Goal: Communication & Community: Answer question/provide support

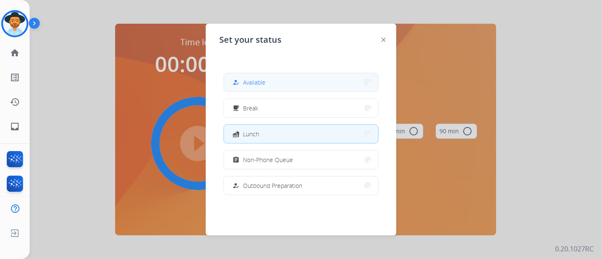
click at [256, 80] on span "Available" at bounding box center [254, 82] width 22 height 9
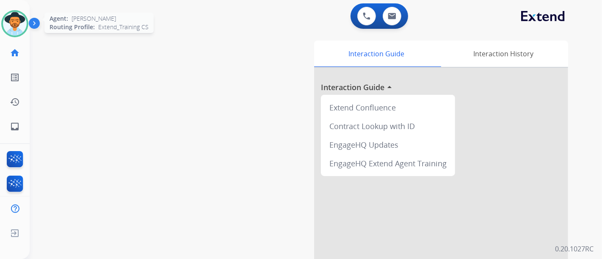
click at [20, 22] on img at bounding box center [15, 24] width 24 height 24
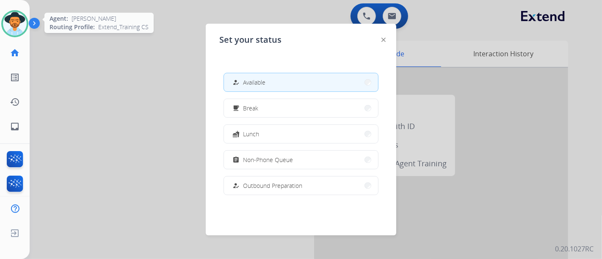
click at [19, 22] on img at bounding box center [15, 24] width 24 height 24
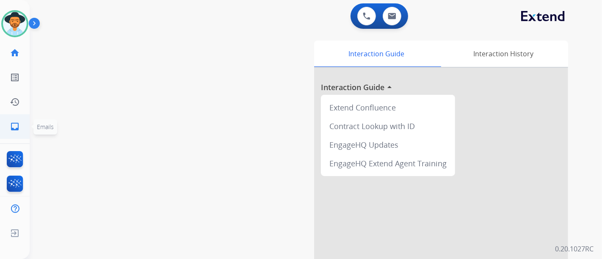
click at [3, 127] on link "inbox Emails" at bounding box center [15, 127] width 24 height 24
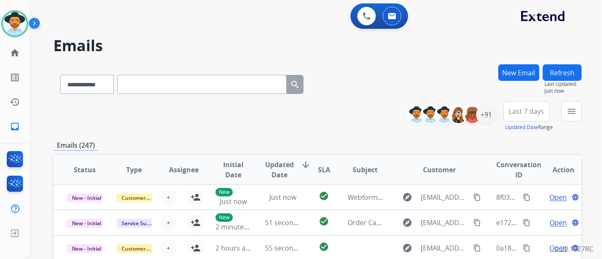
click at [498, 116] on div "**********" at bounding box center [497, 116] width 169 height 30
click at [493, 116] on div "+91" at bounding box center [486, 115] width 20 height 20
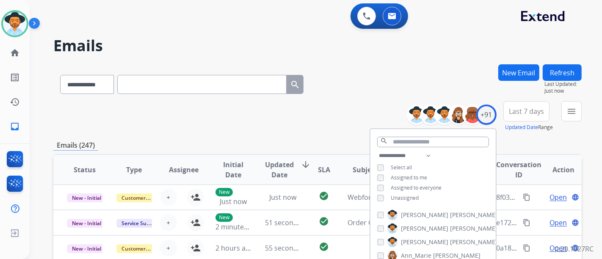
click at [403, 192] on div "**********" at bounding box center [432, 178] width 125 height 54
click at [405, 194] on span "Unassigned" at bounding box center [405, 197] width 28 height 7
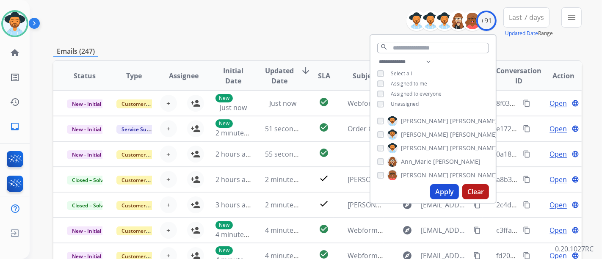
click at [440, 188] on button "Apply" at bounding box center [444, 191] width 29 height 15
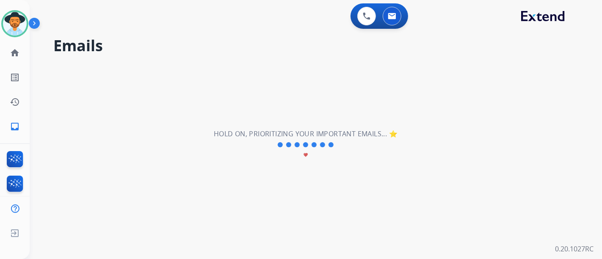
scroll to position [0, 0]
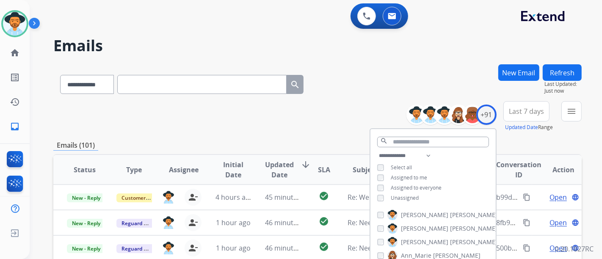
click at [262, 100] on div "**********" at bounding box center [317, 82] width 528 height 37
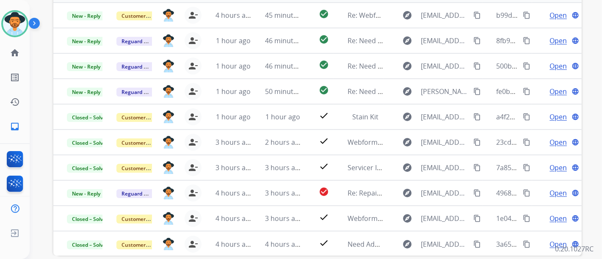
scroll to position [188, 0]
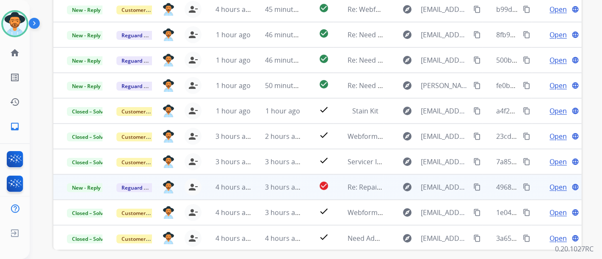
click at [545, 185] on div "Open language" at bounding box center [563, 187] width 36 height 10
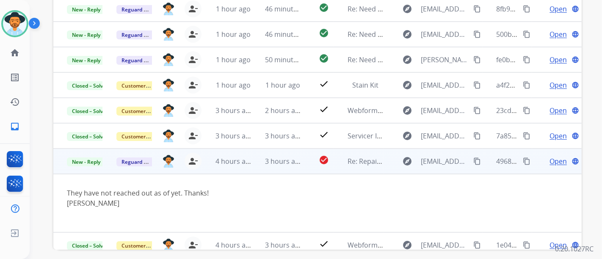
scroll to position [12, 0]
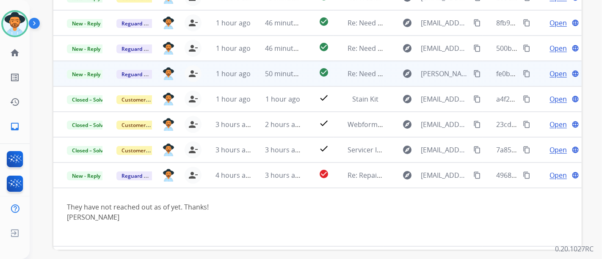
click at [556, 71] on span "Open" at bounding box center [557, 74] width 17 height 10
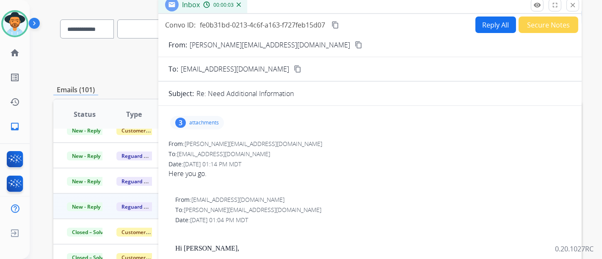
scroll to position [47, 0]
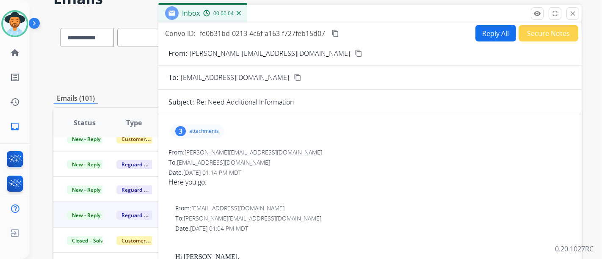
click at [190, 129] on p "attachments" at bounding box center [204, 131] width 30 height 7
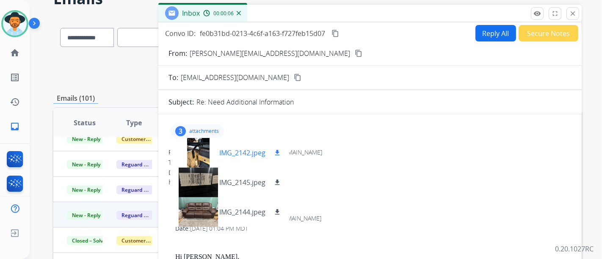
click at [198, 155] on div at bounding box center [198, 153] width 42 height 30
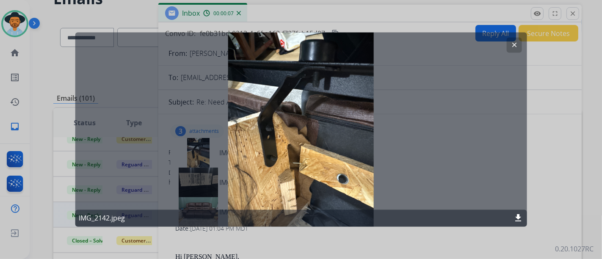
click at [508, 44] on button "clear" at bounding box center [513, 45] width 15 height 15
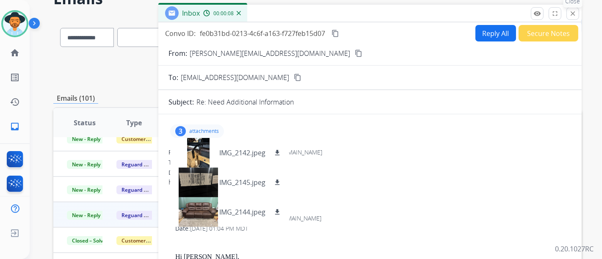
click at [573, 14] on mat-icon "close" at bounding box center [573, 14] width 8 height 8
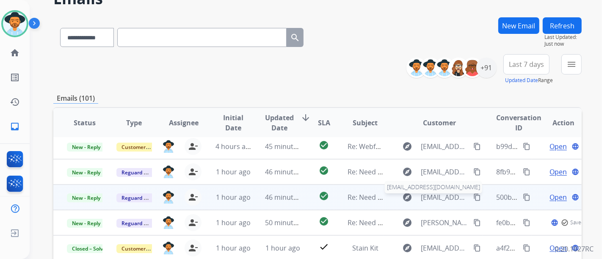
scroll to position [0, 0]
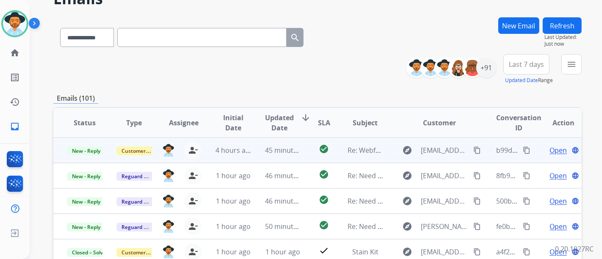
click at [549, 149] on span "Open" at bounding box center [557, 150] width 17 height 10
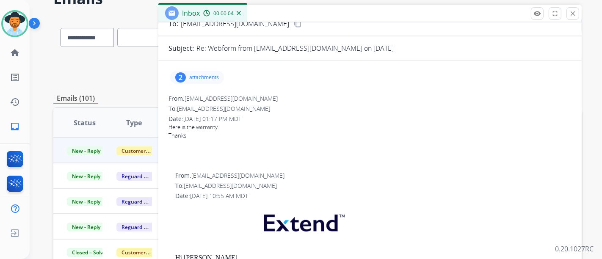
scroll to position [47, 0]
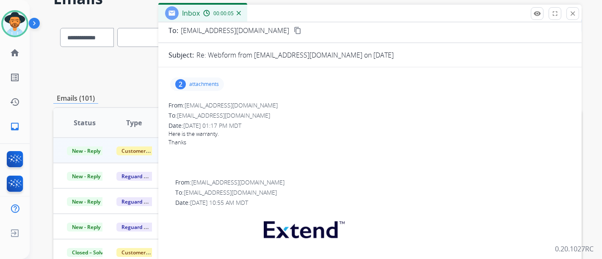
click at [203, 81] on p "attachments" at bounding box center [204, 84] width 30 height 7
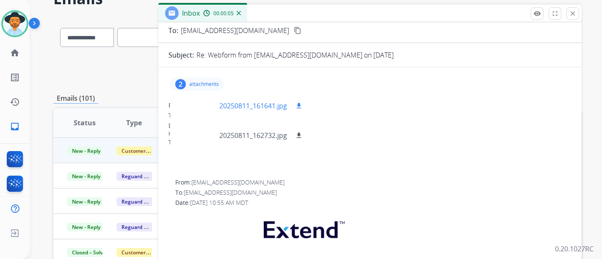
click at [241, 106] on p "20250811_161641.jpg" at bounding box center [253, 106] width 68 height 10
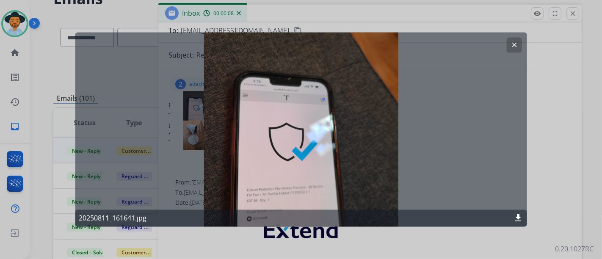
click at [518, 42] on button "clear" at bounding box center [513, 45] width 15 height 15
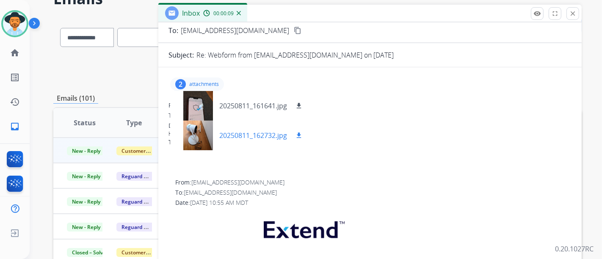
click at [234, 132] on p "20250811_162732.jpg" at bounding box center [253, 135] width 68 height 10
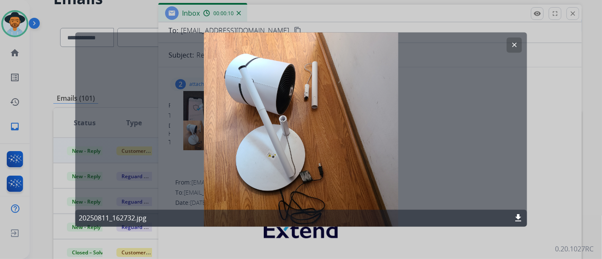
click at [510, 47] on mat-icon "clear" at bounding box center [514, 45] width 8 height 8
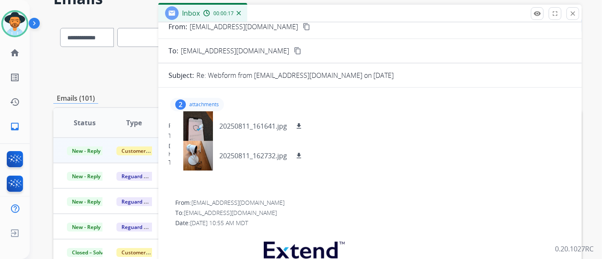
scroll to position [0, 0]
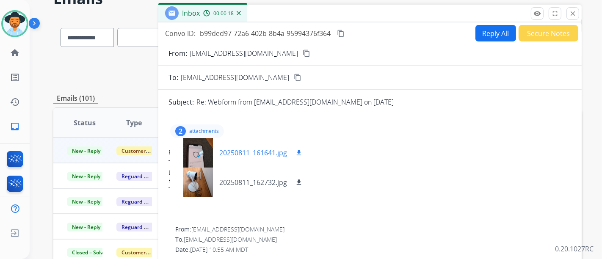
click at [209, 149] on div at bounding box center [198, 153] width 42 height 30
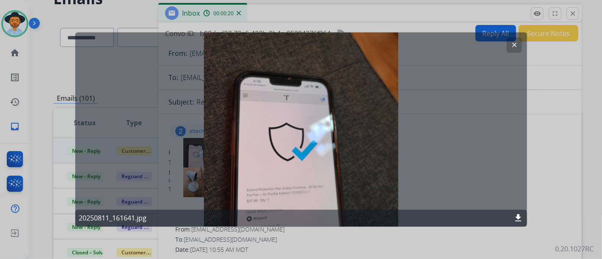
click at [528, 164] on div at bounding box center [301, 129] width 602 height 259
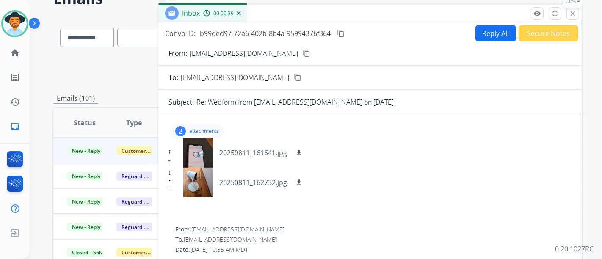
click at [578, 16] on div "remove_red_eye Logs fullscreen Expand close Close" at bounding box center [555, 13] width 48 height 13
click at [573, 16] on mat-icon "close" at bounding box center [573, 14] width 8 height 8
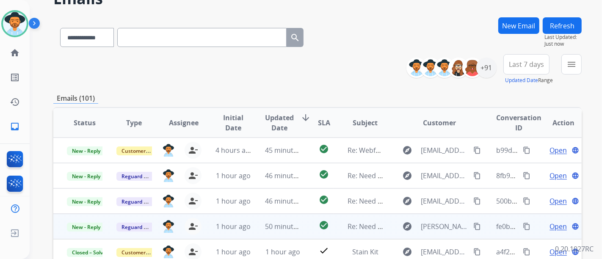
click at [555, 225] on span "Open" at bounding box center [557, 226] width 17 height 10
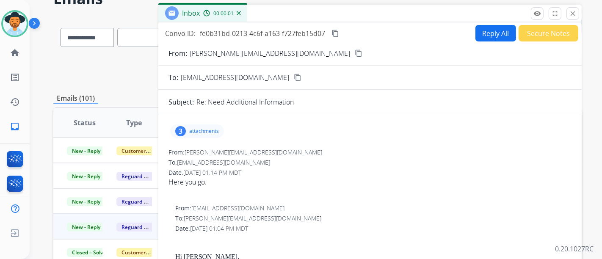
click at [193, 130] on p "attachments" at bounding box center [204, 131] width 30 height 7
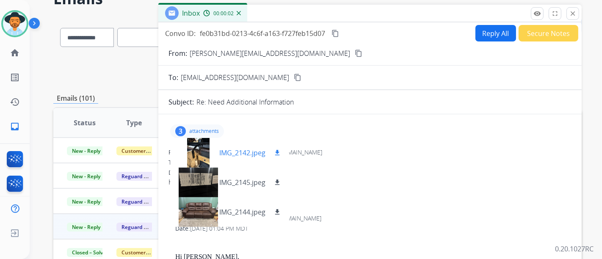
click at [237, 163] on div "IMG_2142.jpeg download" at bounding box center [229, 153] width 119 height 30
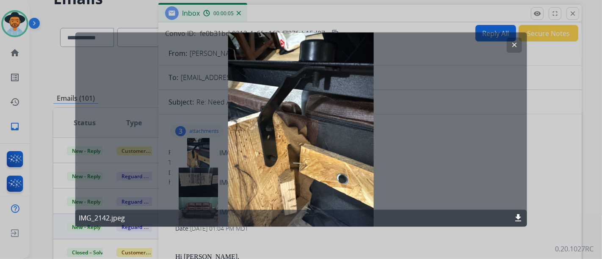
click at [514, 43] on mat-icon "clear" at bounding box center [514, 45] width 8 height 8
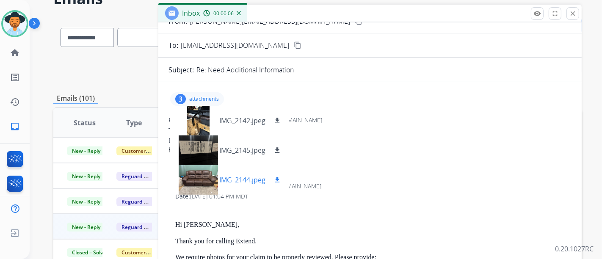
scroll to position [47, 0]
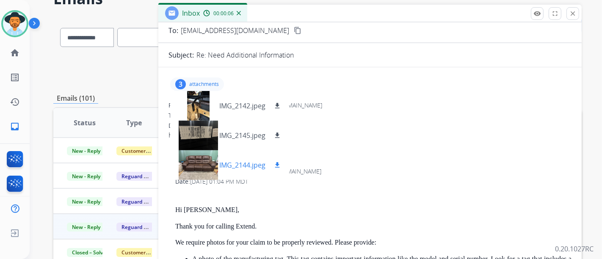
click at [234, 164] on p "IMG_2144.jpeg" at bounding box center [242, 165] width 46 height 10
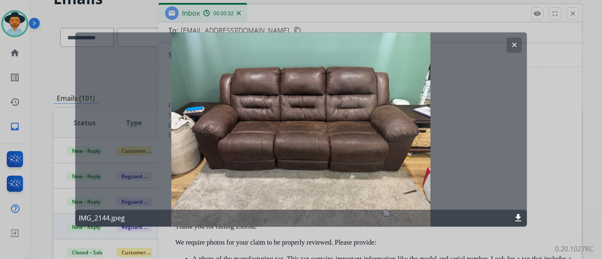
click at [515, 43] on mat-icon "clear" at bounding box center [514, 45] width 8 height 8
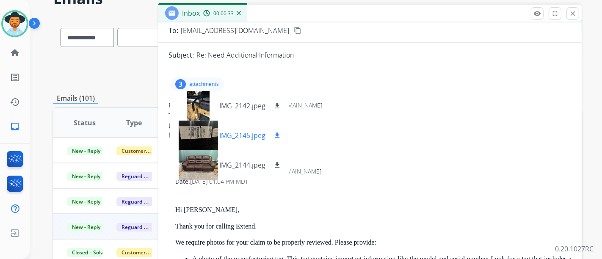
click at [225, 142] on div "IMG_2145.jpeg download" at bounding box center [229, 136] width 119 height 30
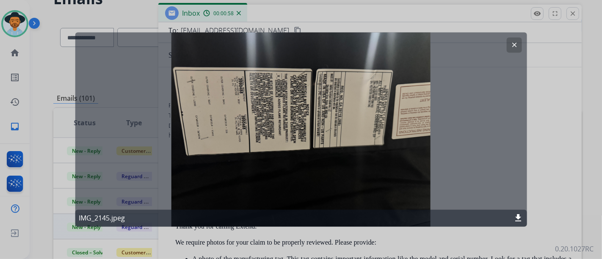
click at [516, 42] on mat-icon "clear" at bounding box center [514, 45] width 8 height 8
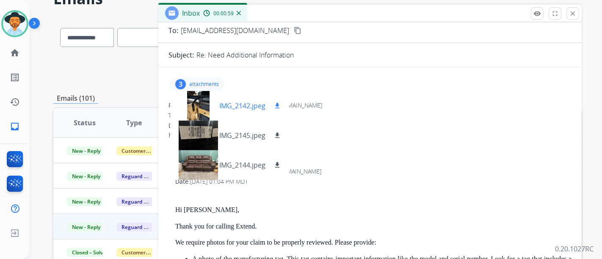
click at [229, 113] on div "IMG_2142.jpeg download" at bounding box center [229, 106] width 119 height 30
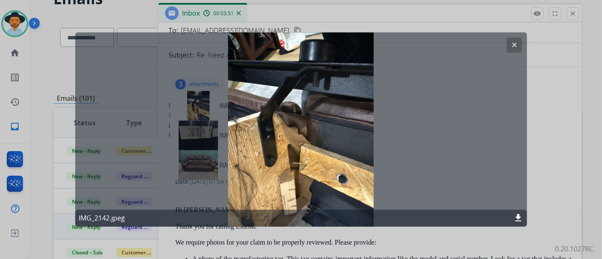
click at [520, 41] on button "clear" at bounding box center [513, 45] width 15 height 15
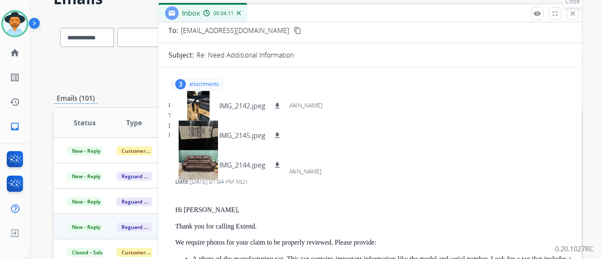
click at [568, 18] on button "close Close" at bounding box center [572, 13] width 13 height 13
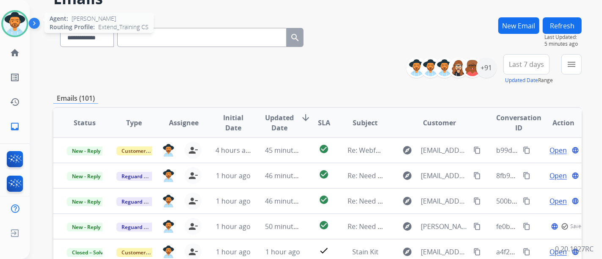
click at [17, 24] on img at bounding box center [15, 24] width 24 height 24
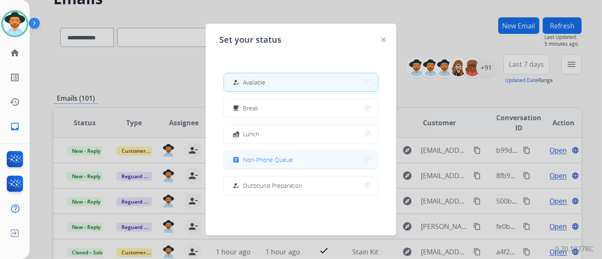
click at [253, 153] on button "assignment Non-Phone Queue" at bounding box center [301, 160] width 154 height 18
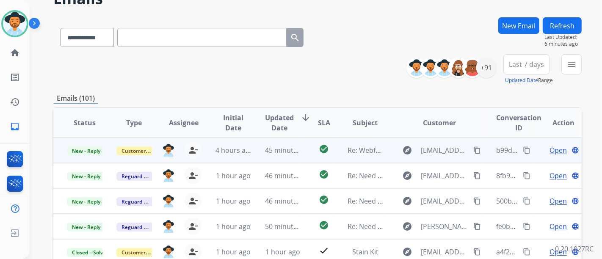
click at [551, 146] on span "Open" at bounding box center [557, 150] width 17 height 10
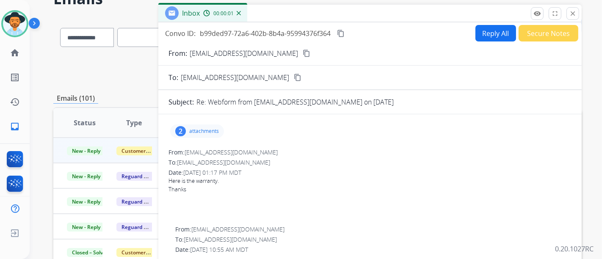
click at [215, 128] on p "attachments" at bounding box center [204, 131] width 30 height 7
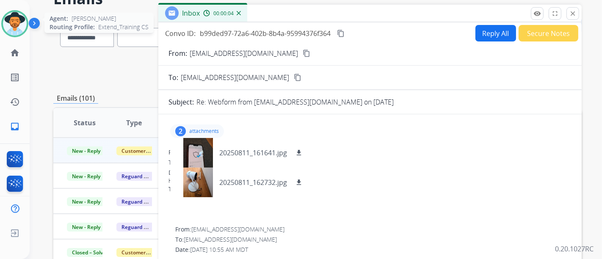
click at [20, 30] on img at bounding box center [15, 24] width 24 height 24
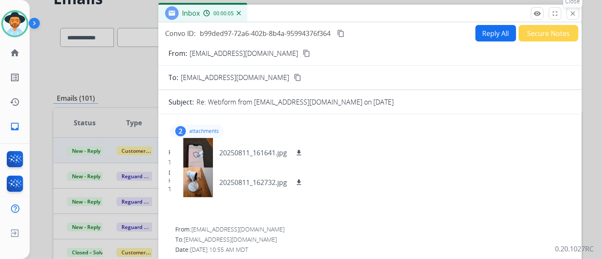
click at [568, 14] on button "close Close" at bounding box center [572, 13] width 13 height 13
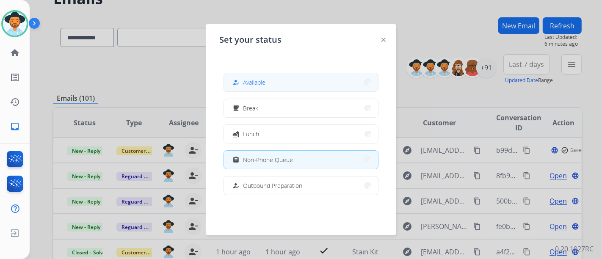
click at [286, 78] on button "how_to_reg Available" at bounding box center [301, 82] width 154 height 18
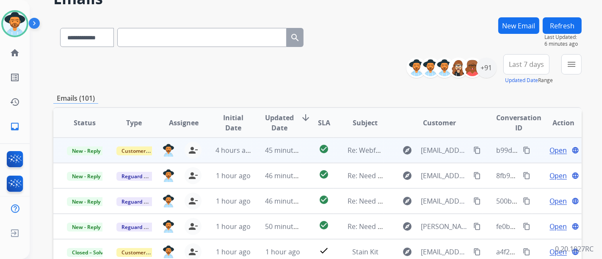
click at [549, 148] on span "Open" at bounding box center [557, 150] width 17 height 10
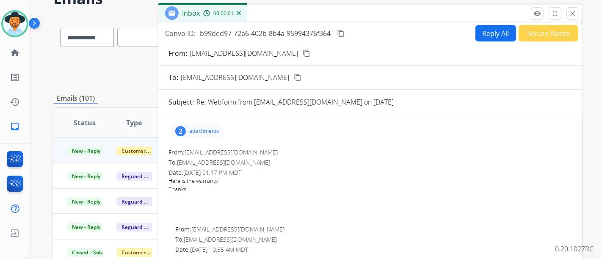
click at [479, 33] on button "Reply All" at bounding box center [495, 33] width 41 height 17
select select "**********"
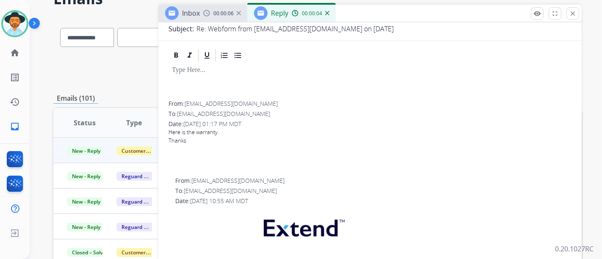
scroll to position [94, 0]
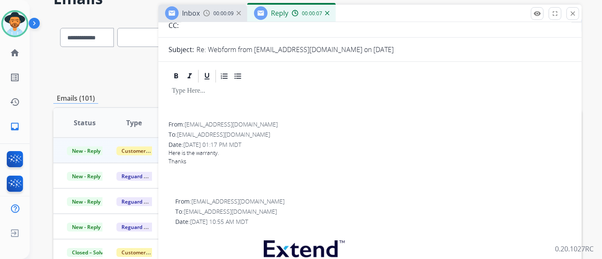
click at [324, 15] on div "00:00:07" at bounding box center [310, 13] width 37 height 8
click at [325, 14] on img at bounding box center [327, 13] width 4 height 4
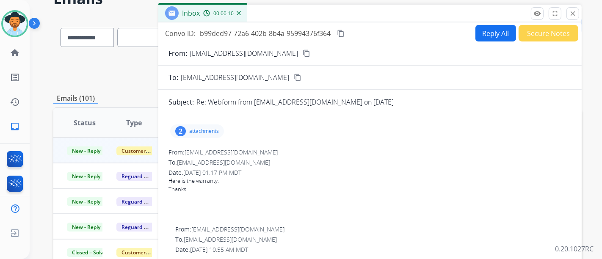
click at [214, 129] on p "attachments" at bounding box center [204, 131] width 30 height 7
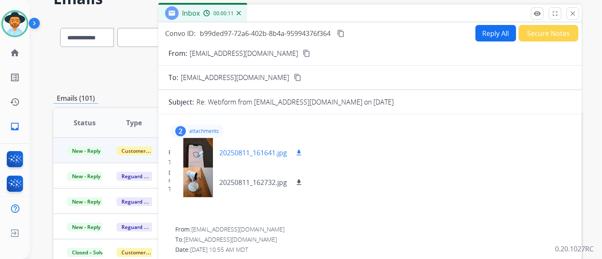
click at [228, 154] on p "20250811_161641.jpg" at bounding box center [253, 153] width 68 height 10
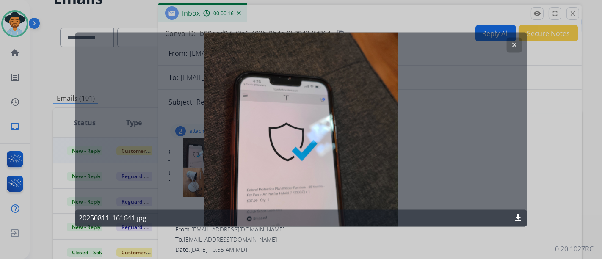
click at [510, 51] on button "clear" at bounding box center [513, 45] width 15 height 15
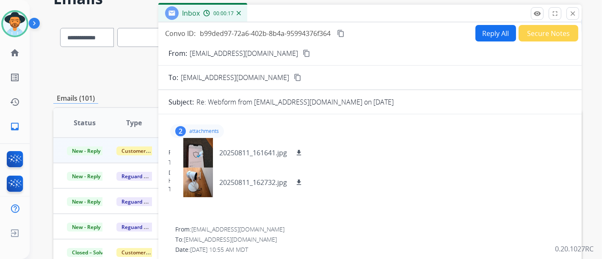
scroll to position [47, 0]
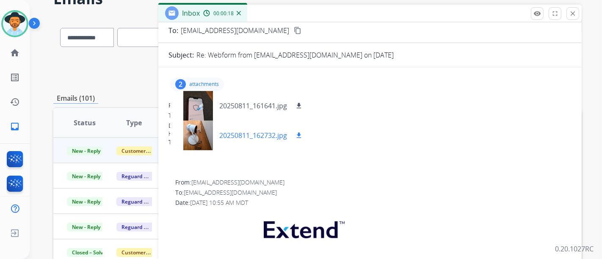
click at [254, 136] on p "20250811_162732.jpg" at bounding box center [253, 135] width 68 height 10
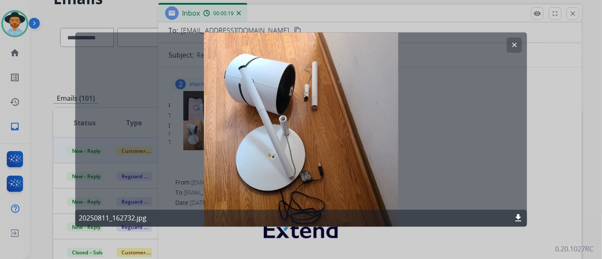
click at [511, 45] on mat-icon "clear" at bounding box center [514, 45] width 8 height 8
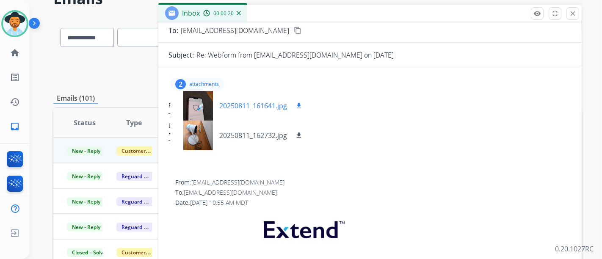
click at [252, 101] on p "20250811_161641.jpg" at bounding box center [253, 106] width 68 height 10
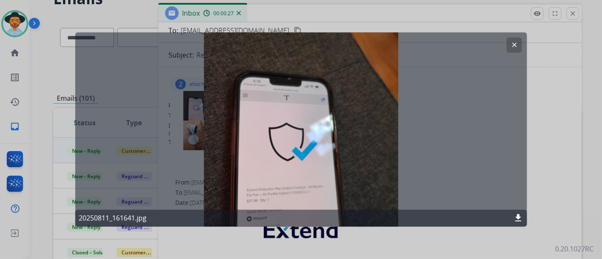
click at [510, 50] on button "clear" at bounding box center [513, 45] width 15 height 15
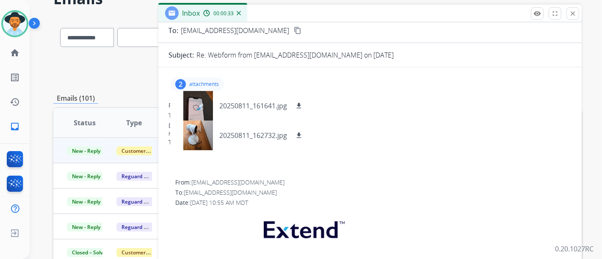
scroll to position [0, 0]
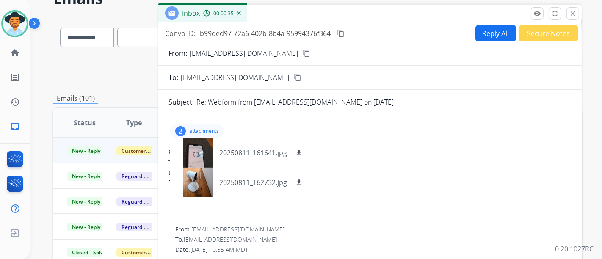
click at [498, 28] on button "Reply All" at bounding box center [495, 33] width 41 height 17
select select "**********"
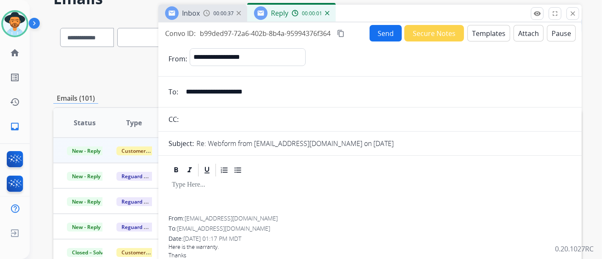
click at [480, 27] on button "Templates" at bounding box center [488, 33] width 43 height 17
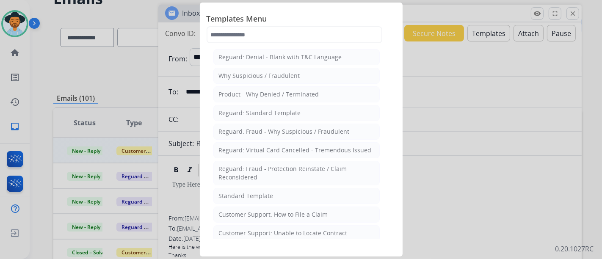
scroll to position [47, 0]
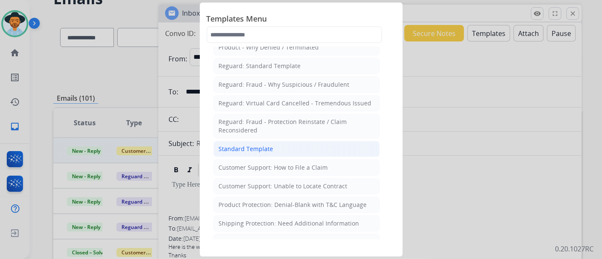
click at [285, 151] on li "Standard Template" at bounding box center [296, 149] width 166 height 16
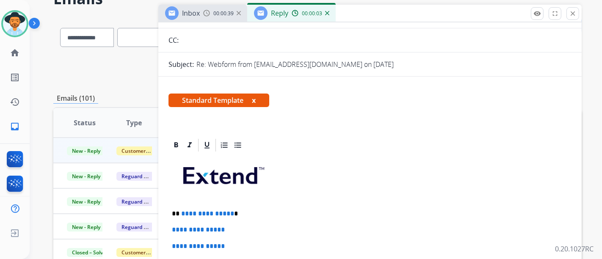
scroll to position [94, 0]
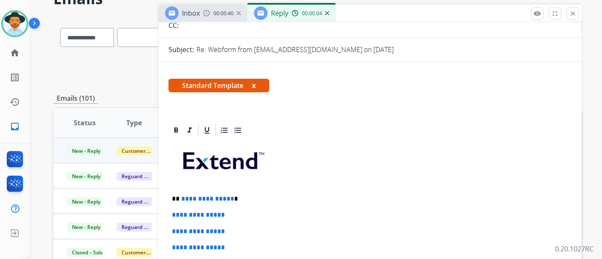
click at [230, 198] on p "**********" at bounding box center [366, 199] width 389 height 8
drag, startPoint x: 228, startPoint y: 196, endPoint x: 199, endPoint y: 194, distance: 28.5
click at [199, 195] on span "**********" at bounding box center [207, 198] width 53 height 6
click at [223, 195] on span "**********" at bounding box center [207, 198] width 53 height 6
drag, startPoint x: 228, startPoint y: 197, endPoint x: 219, endPoint y: 209, distance: 15.1
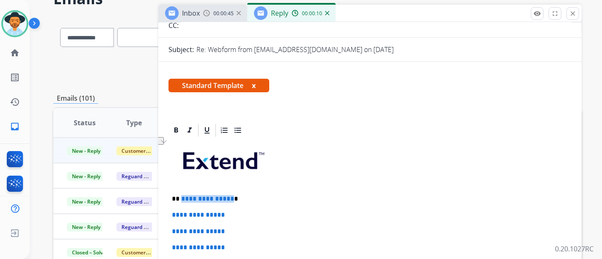
click at [182, 195] on span "**********" at bounding box center [207, 198] width 53 height 6
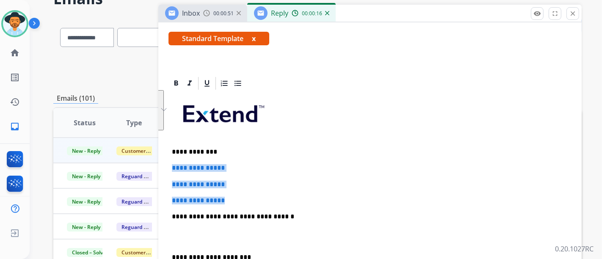
drag, startPoint x: 238, startPoint y: 198, endPoint x: 355, endPoint y: 246, distance: 126.8
click at [170, 165] on div "**********" at bounding box center [369, 38] width 423 height 313
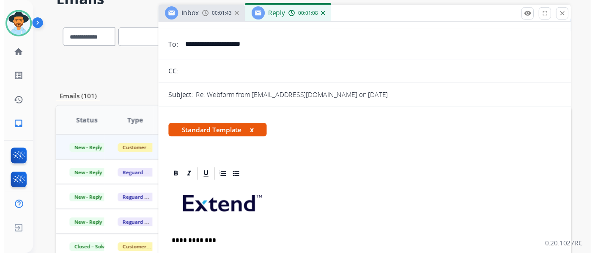
scroll to position [0, 0]
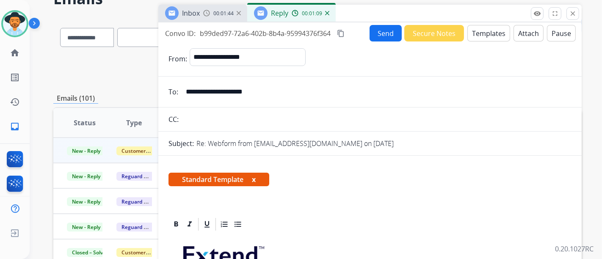
click at [375, 39] on button "Send" at bounding box center [385, 33] width 32 height 17
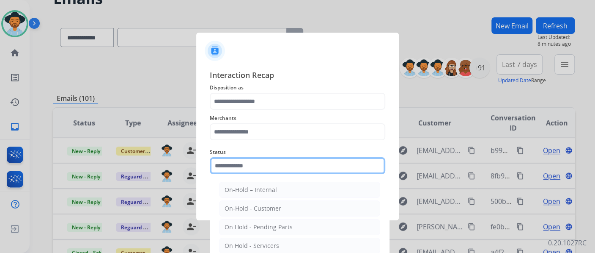
click at [281, 166] on input "text" at bounding box center [298, 165] width 176 height 17
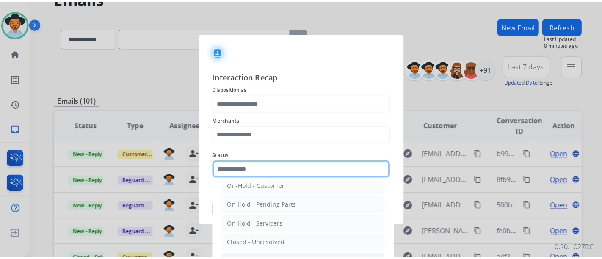
scroll to position [48, 0]
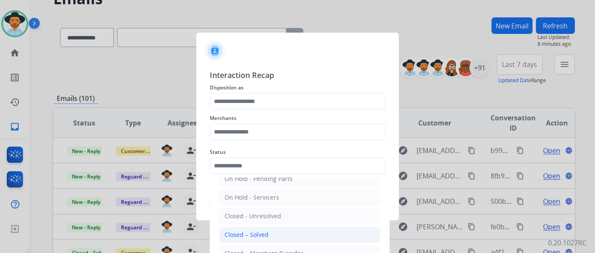
click at [280, 235] on li "Closed – Solved" at bounding box center [299, 234] width 161 height 16
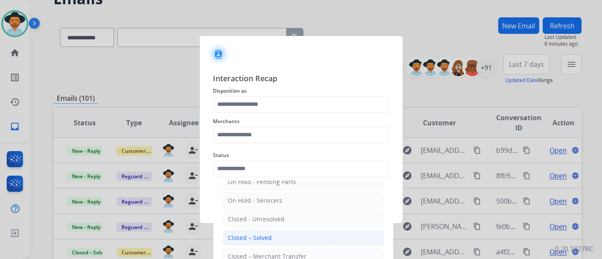
type input "**********"
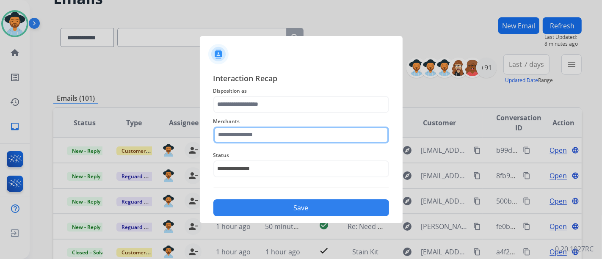
click at [270, 140] on div "Merchants" at bounding box center [301, 130] width 176 height 34
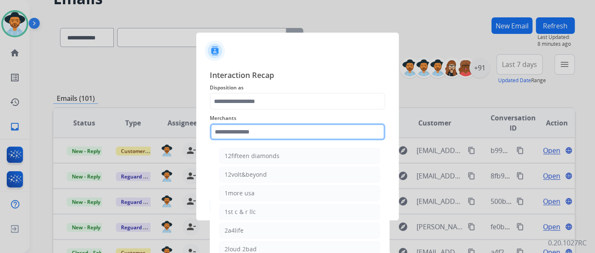
click at [271, 130] on input "text" at bounding box center [298, 131] width 176 height 17
type input "*"
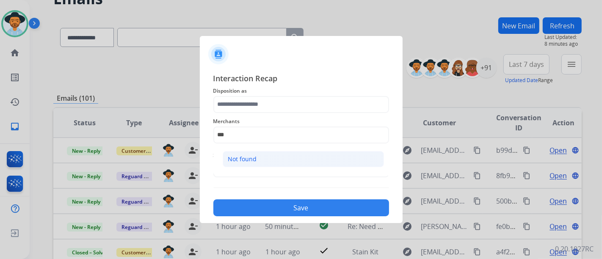
click at [267, 155] on li "Not found" at bounding box center [303, 159] width 161 height 16
type input "*********"
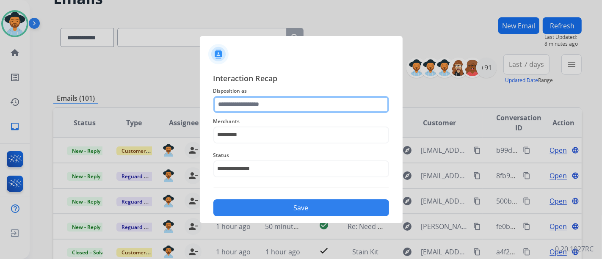
click at [259, 102] on input "text" at bounding box center [301, 104] width 176 height 17
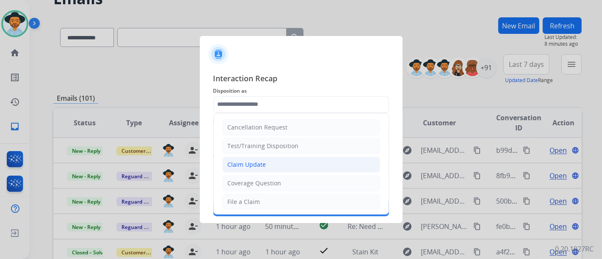
click at [262, 163] on div "Claim Update" at bounding box center [247, 164] width 39 height 8
type input "**********"
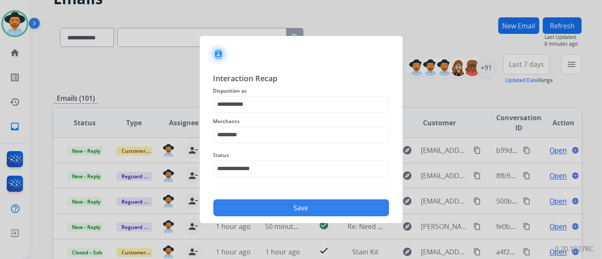
click at [274, 202] on button "Save" at bounding box center [301, 207] width 176 height 17
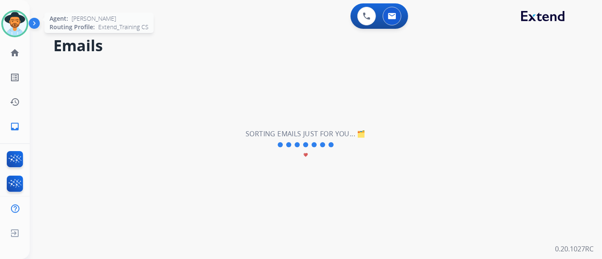
scroll to position [0, 0]
click at [17, 17] on img at bounding box center [15, 24] width 24 height 24
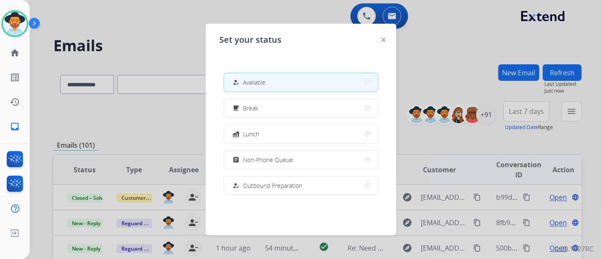
click at [264, 80] on span "Available" at bounding box center [254, 82] width 22 height 9
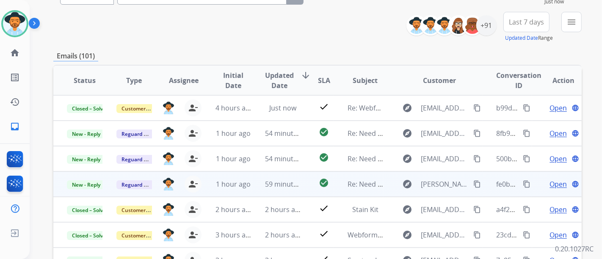
scroll to position [94, 0]
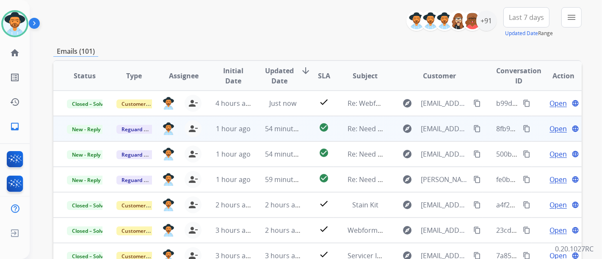
click at [549, 130] on span "Open" at bounding box center [557, 129] width 17 height 10
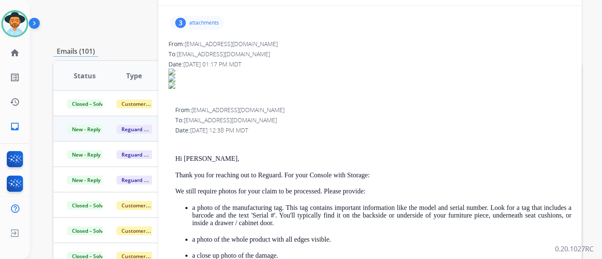
scroll to position [47, 0]
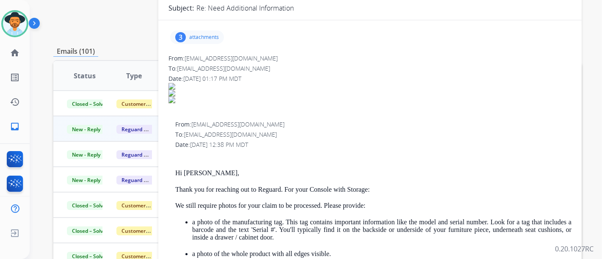
click at [207, 34] on p "attachments" at bounding box center [204, 37] width 30 height 7
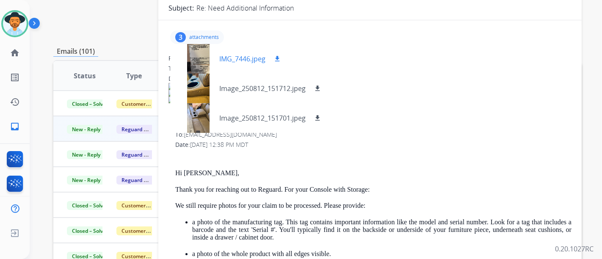
click at [245, 61] on p "IMG_7446.jpeg" at bounding box center [242, 59] width 46 height 10
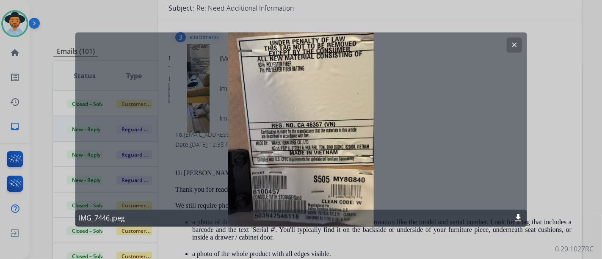
click at [517, 47] on mat-icon "clear" at bounding box center [514, 45] width 8 height 8
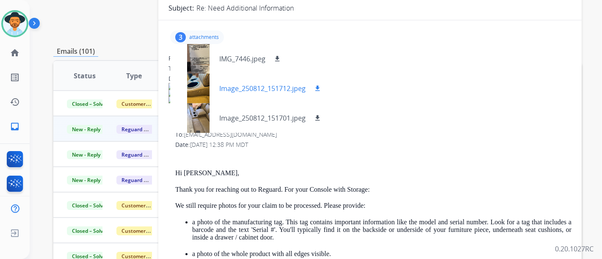
click at [222, 87] on p "Image_250812_151712.jpeg" at bounding box center [262, 88] width 86 height 10
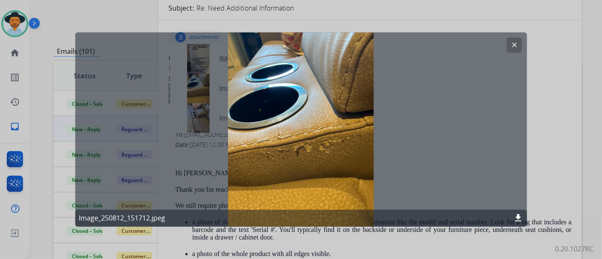
click at [511, 47] on mat-icon "clear" at bounding box center [514, 45] width 8 height 8
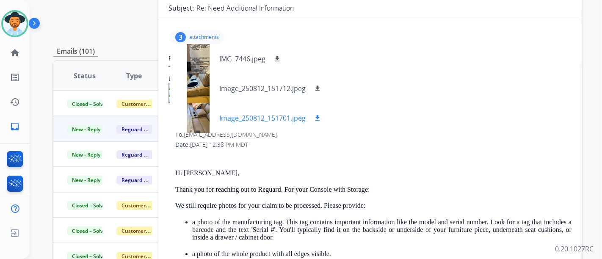
click at [270, 109] on div "Image_250812_151701.jpeg download" at bounding box center [249, 118] width 159 height 30
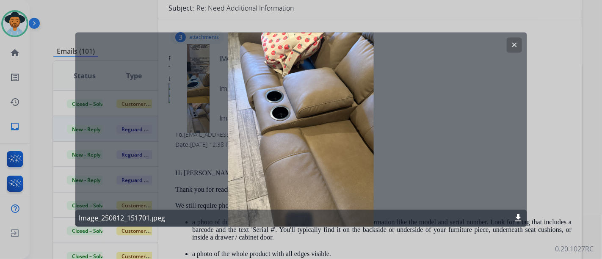
click at [516, 40] on button "clear" at bounding box center [513, 45] width 15 height 15
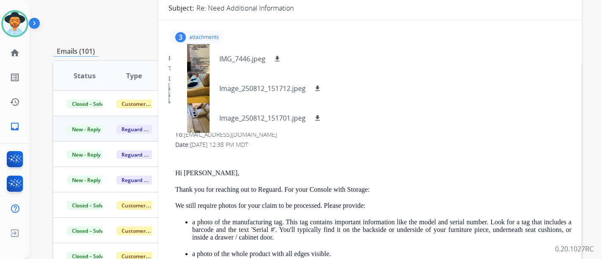
scroll to position [0, 0]
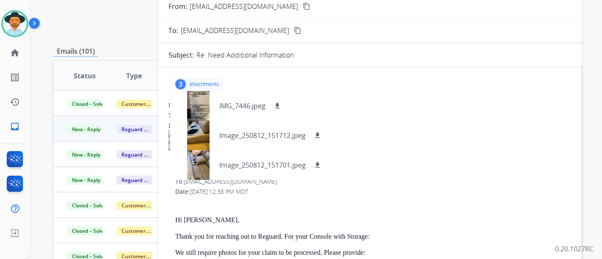
click at [303, 8] on mat-icon "content_copy" at bounding box center [307, 7] width 8 height 8
click at [289, 167] on p "Image_250812_151701.jpeg" at bounding box center [262, 165] width 86 height 10
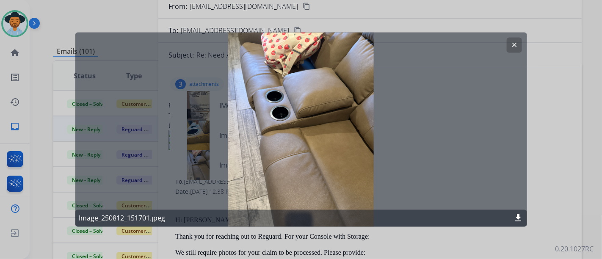
click at [514, 42] on mat-icon "clear" at bounding box center [514, 45] width 8 height 8
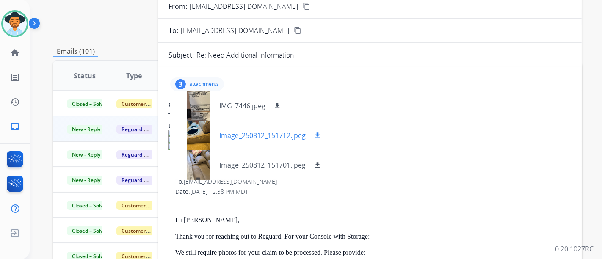
click at [246, 147] on div "Image_250812_151712.jpeg download" at bounding box center [249, 136] width 159 height 30
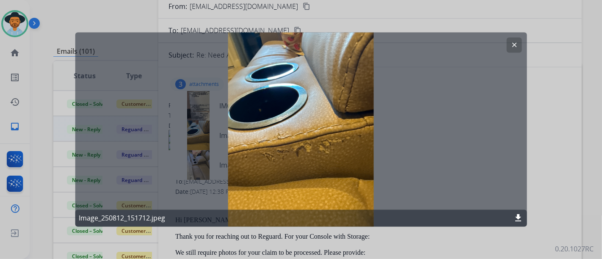
click at [514, 44] on mat-icon "clear" at bounding box center [514, 45] width 8 height 8
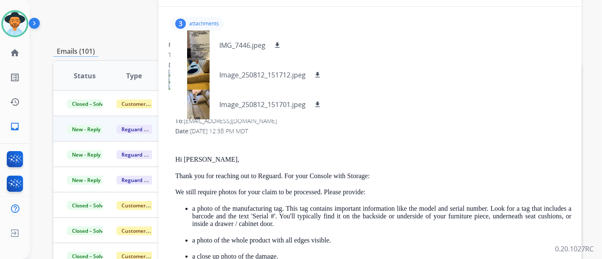
scroll to position [94, 0]
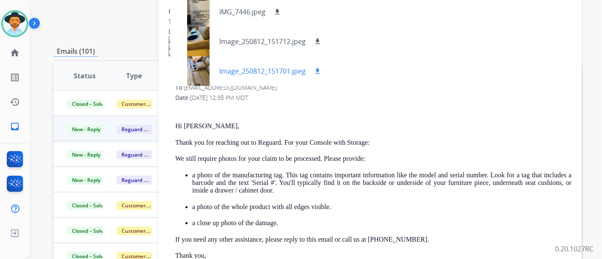
click at [252, 78] on div "Image_250812_151701.jpeg download" at bounding box center [249, 71] width 159 height 30
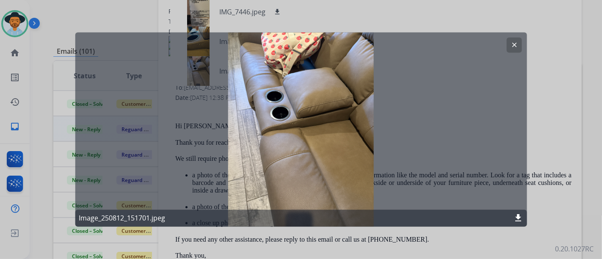
click at [515, 41] on button "clear" at bounding box center [513, 45] width 15 height 15
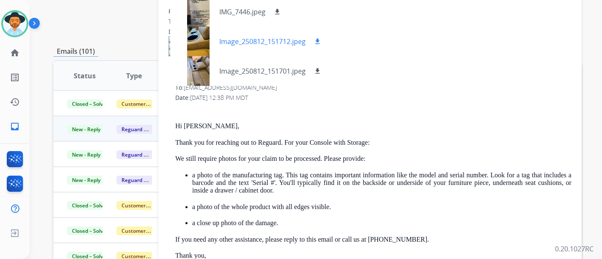
click at [263, 45] on p "Image_250812_151712.jpeg" at bounding box center [262, 41] width 86 height 10
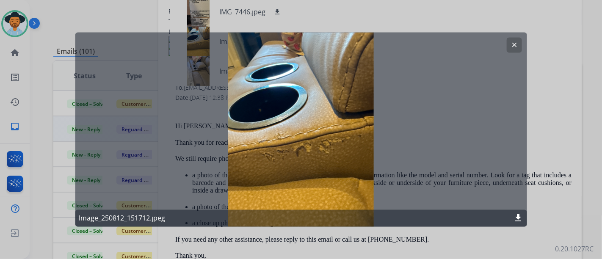
drag, startPoint x: 514, startPoint y: 41, endPoint x: 487, endPoint y: 45, distance: 27.4
click at [514, 41] on button "clear" at bounding box center [513, 45] width 15 height 15
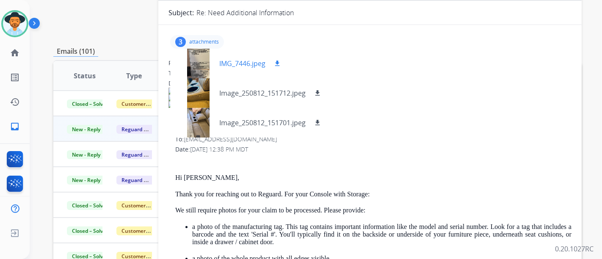
scroll to position [0, 0]
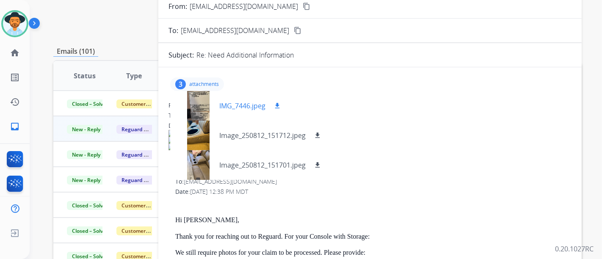
click at [220, 105] on p "IMG_7446.jpeg" at bounding box center [242, 106] width 46 height 10
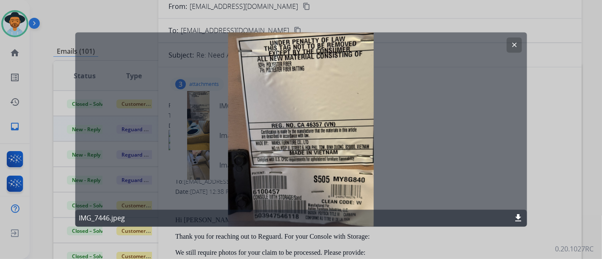
click at [514, 47] on mat-icon "clear" at bounding box center [514, 45] width 8 height 8
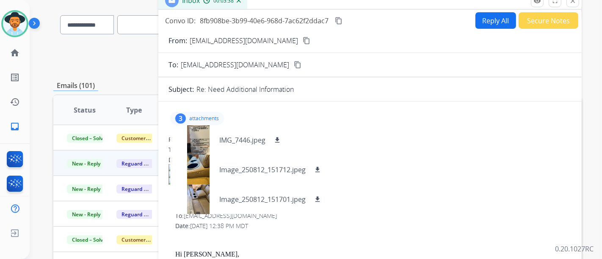
scroll to position [47, 0]
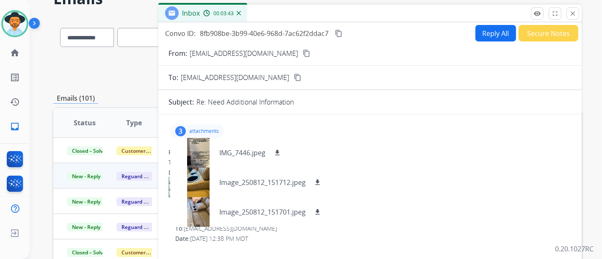
click at [569, 13] on mat-icon "close" at bounding box center [573, 14] width 8 height 8
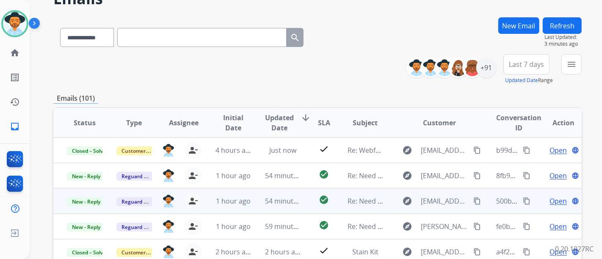
click at [551, 197] on span "Open" at bounding box center [557, 201] width 17 height 10
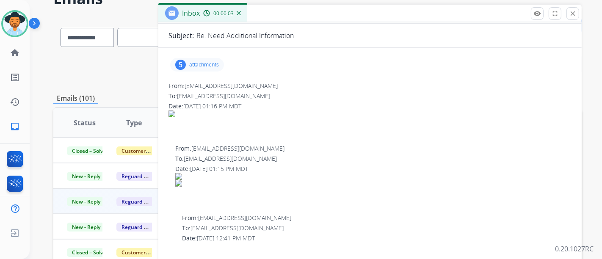
scroll to position [0, 0]
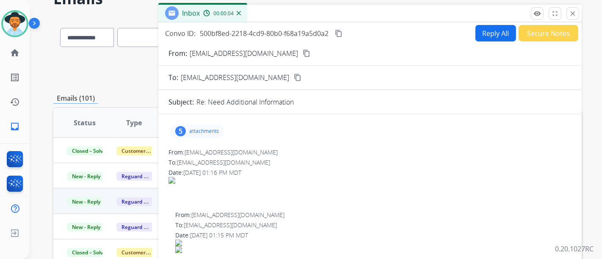
click at [185, 132] on div "5" at bounding box center [180, 131] width 11 height 10
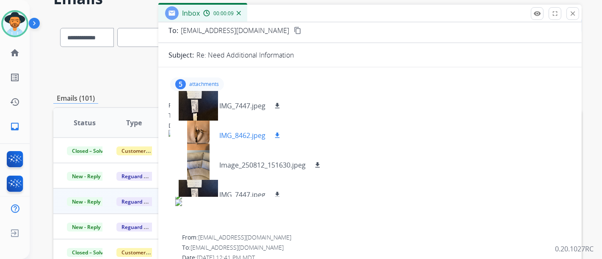
click at [237, 136] on p "IMG_8462.jpeg" at bounding box center [242, 135] width 46 height 10
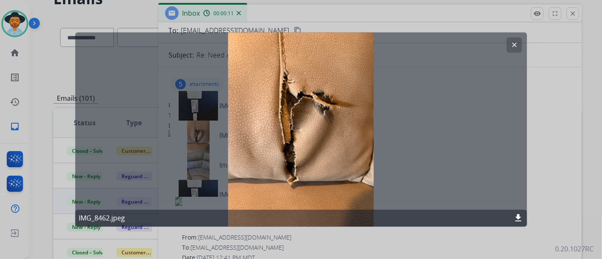
click at [509, 46] on button "clear" at bounding box center [513, 45] width 15 height 15
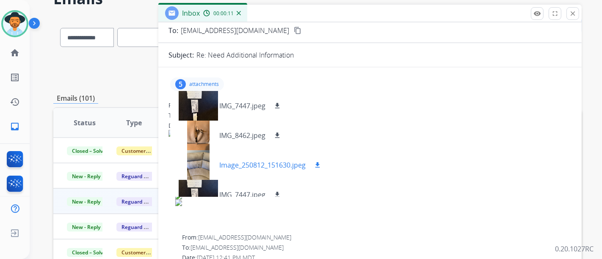
click at [269, 162] on p "Image_250812_151630.jpeg" at bounding box center [262, 165] width 86 height 10
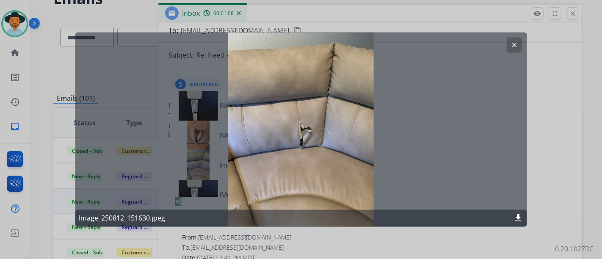
drag, startPoint x: 514, startPoint y: 44, endPoint x: 488, endPoint y: 60, distance: 30.5
click at [514, 44] on mat-icon "clear" at bounding box center [514, 45] width 8 height 8
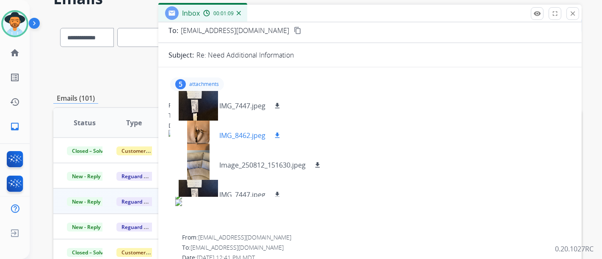
click at [244, 140] on div "IMG_8462.jpeg download" at bounding box center [229, 136] width 119 height 30
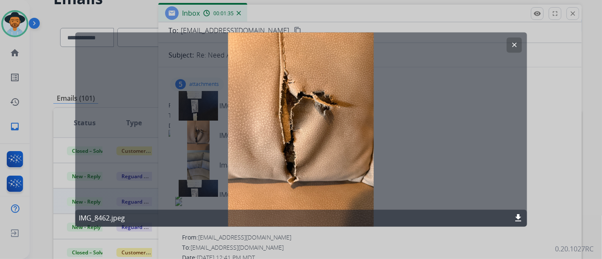
click at [512, 50] on button "clear" at bounding box center [513, 45] width 15 height 15
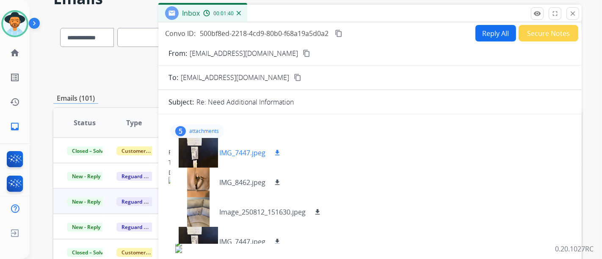
click at [244, 153] on p "IMG_7447.jpeg" at bounding box center [242, 153] width 46 height 10
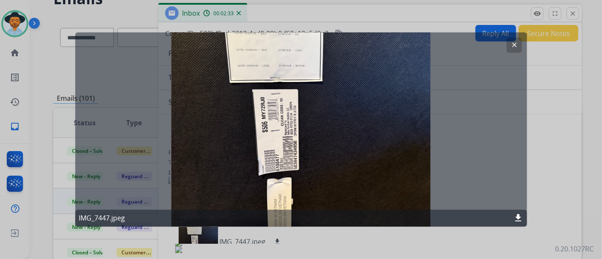
click at [515, 47] on mat-icon "clear" at bounding box center [514, 45] width 8 height 8
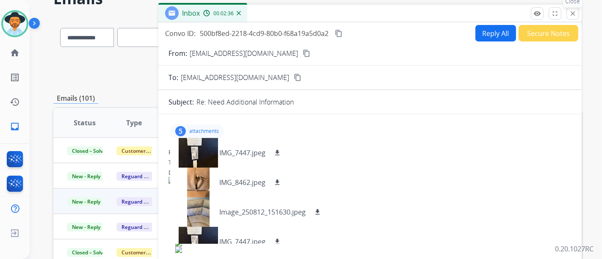
click at [575, 14] on mat-icon "close" at bounding box center [573, 14] width 8 height 8
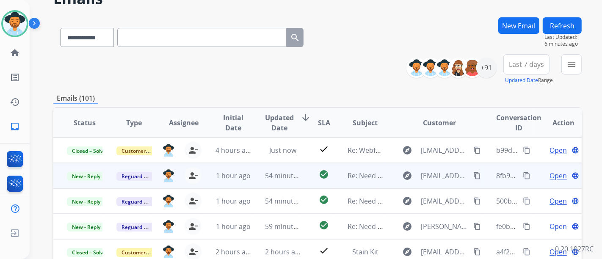
click at [553, 173] on span "Open" at bounding box center [557, 176] width 17 height 10
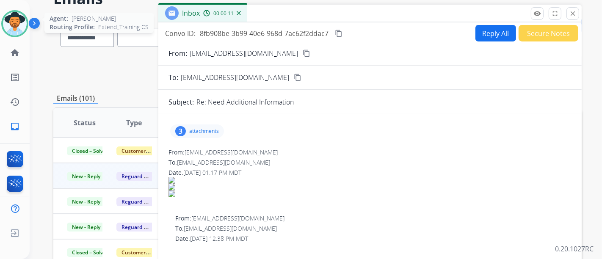
click at [11, 30] on img at bounding box center [15, 24] width 24 height 24
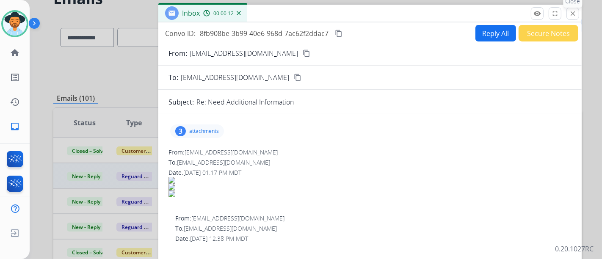
click at [572, 17] on button "close Close" at bounding box center [572, 13] width 13 height 13
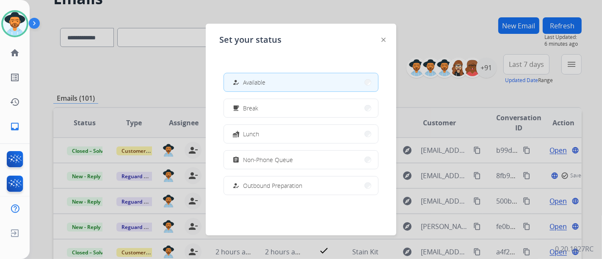
click at [352, 86] on button "how_to_reg Available" at bounding box center [301, 82] width 154 height 18
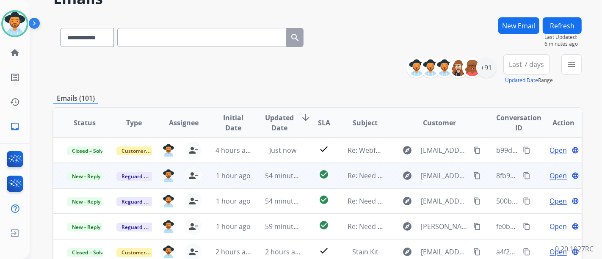
click at [556, 173] on span "Open" at bounding box center [557, 176] width 17 height 10
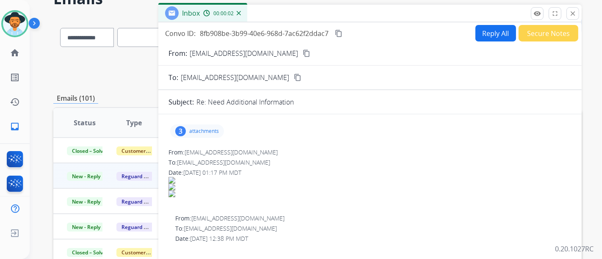
click at [197, 128] on p "attachments" at bounding box center [204, 131] width 30 height 7
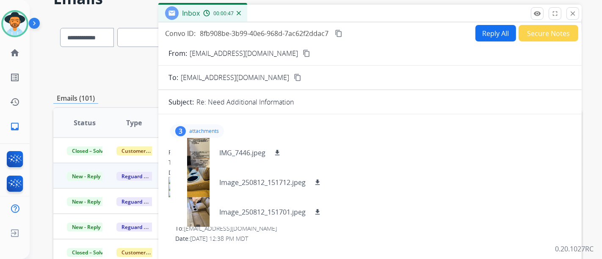
click at [476, 33] on button "Reply All" at bounding box center [495, 33] width 41 height 17
select select "**********"
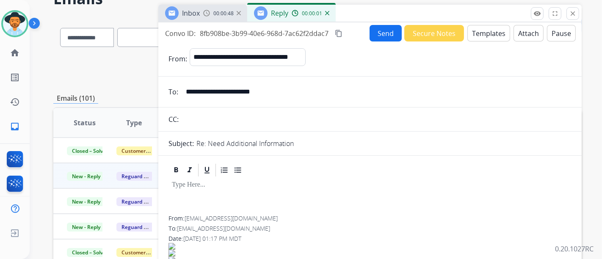
click at [479, 38] on button "Templates" at bounding box center [488, 33] width 43 height 17
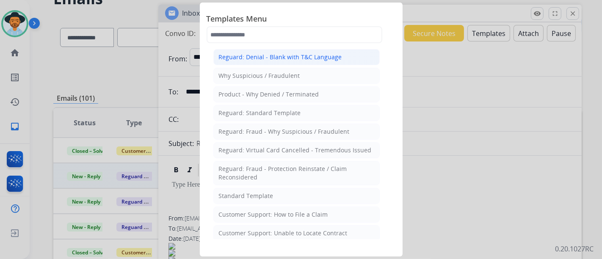
click at [277, 58] on div "Reguard: Denial - Blank with T&C Language" at bounding box center [280, 57] width 123 height 8
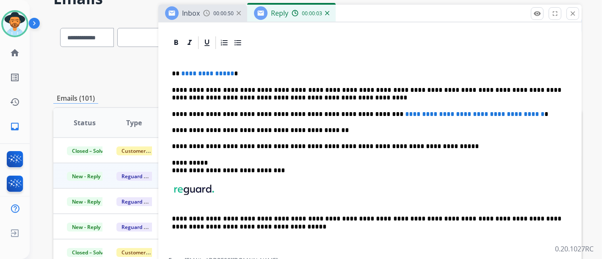
scroll to position [188, 0]
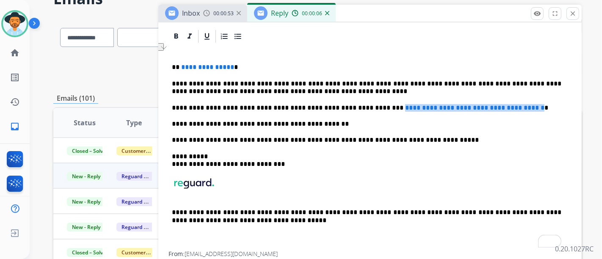
drag, startPoint x: 357, startPoint y: 108, endPoint x: 523, endPoint y: 107, distance: 166.7
click at [523, 107] on p "**********" at bounding box center [366, 108] width 389 height 8
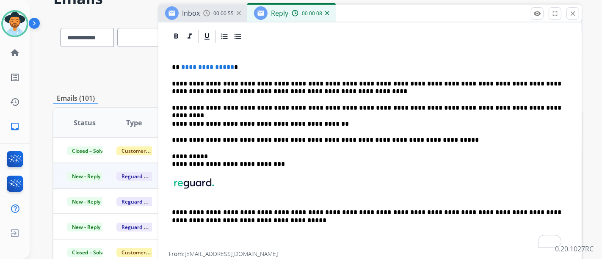
drag, startPoint x: 356, startPoint y: 107, endPoint x: 479, endPoint y: 131, distance: 124.7
click at [357, 107] on p "**********" at bounding box center [366, 108] width 389 height 8
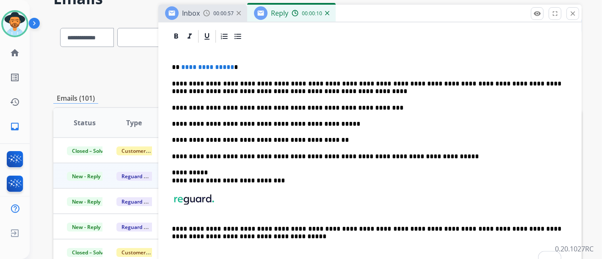
click at [346, 118] on div "**********" at bounding box center [369, 156] width 403 height 224
click at [229, 66] on p "**********" at bounding box center [366, 67] width 389 height 8
click at [200, 63] on p "**********" at bounding box center [366, 67] width 389 height 8
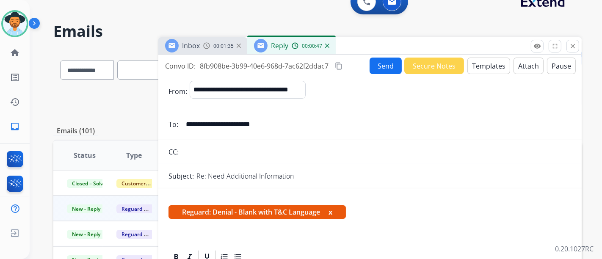
scroll to position [0, 0]
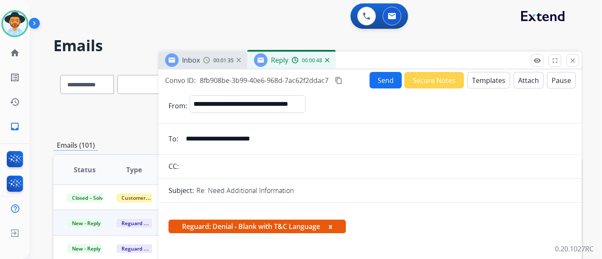
click at [524, 76] on button "Attach" at bounding box center [528, 80] width 30 height 17
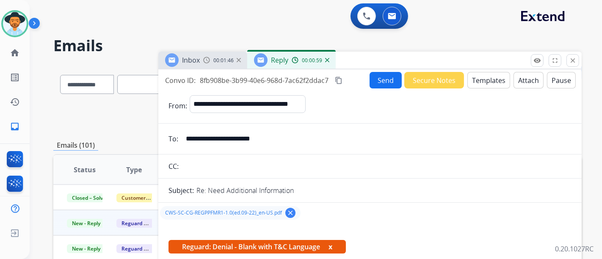
click at [384, 83] on button "Send" at bounding box center [385, 80] width 32 height 17
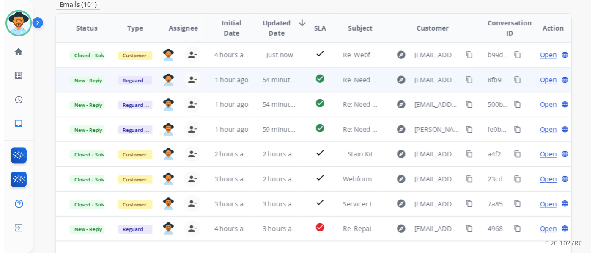
scroll to position [94, 0]
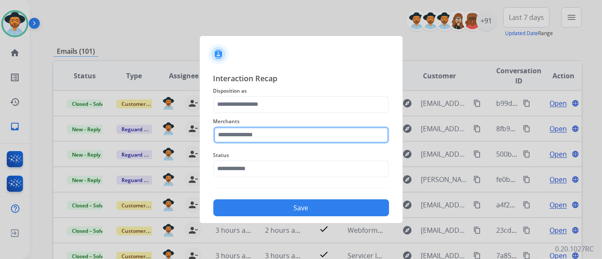
click at [276, 138] on input "text" at bounding box center [301, 135] width 176 height 17
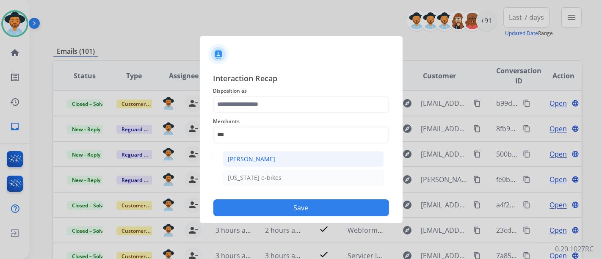
click at [266, 155] on div "[PERSON_NAME]" at bounding box center [251, 159] width 47 height 8
type input "**********"
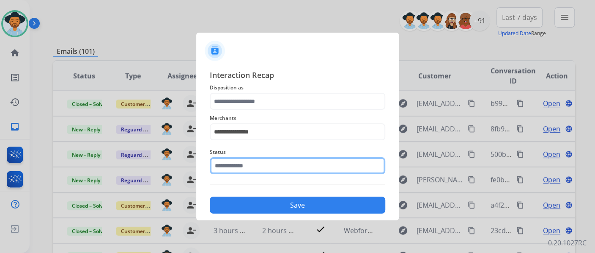
click at [266, 171] on input "text" at bounding box center [298, 165] width 176 height 17
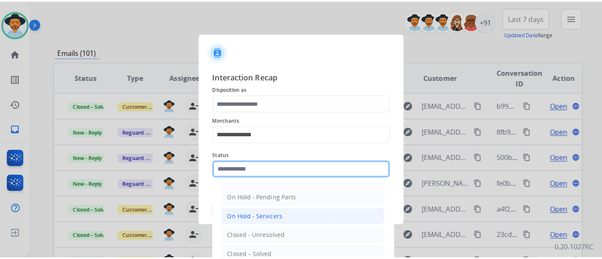
scroll to position [48, 0]
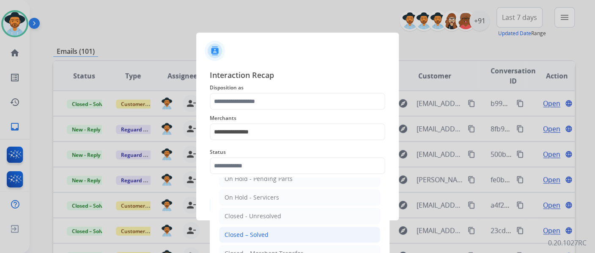
click at [267, 234] on li "Closed – Solved" at bounding box center [299, 234] width 161 height 16
type input "**********"
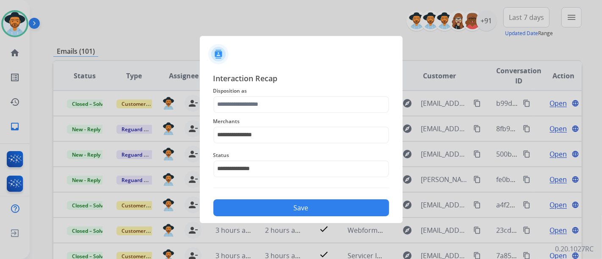
click at [248, 94] on span "Disposition as" at bounding box center [301, 91] width 176 height 10
click at [249, 99] on input "text" at bounding box center [301, 104] width 176 height 17
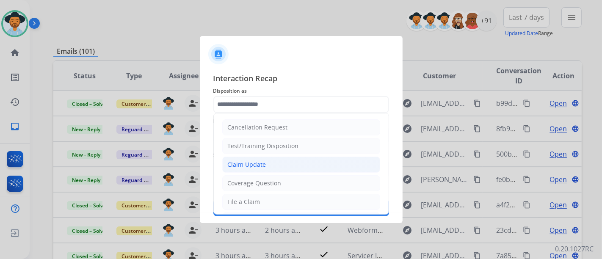
click at [261, 162] on div "Claim Update" at bounding box center [247, 164] width 39 height 8
type input "**********"
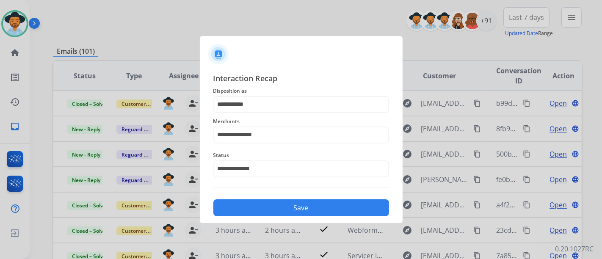
click at [281, 206] on button "Save" at bounding box center [301, 207] width 176 height 17
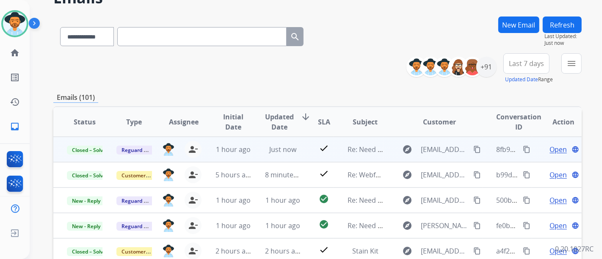
scroll to position [47, 0]
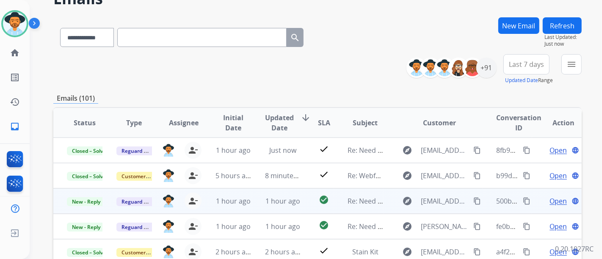
click at [549, 201] on span "Open" at bounding box center [557, 201] width 17 height 10
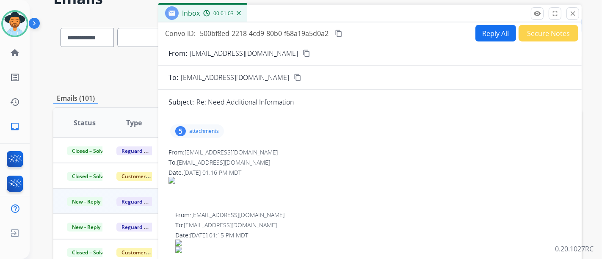
click at [482, 36] on button "Reply All" at bounding box center [495, 33] width 41 height 17
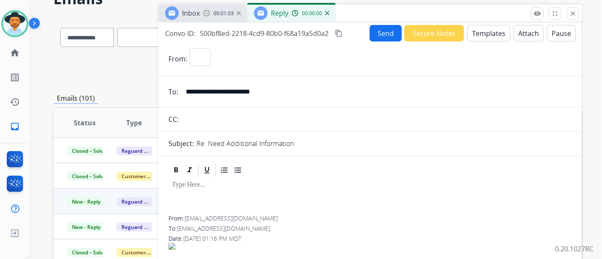
select select "**********"
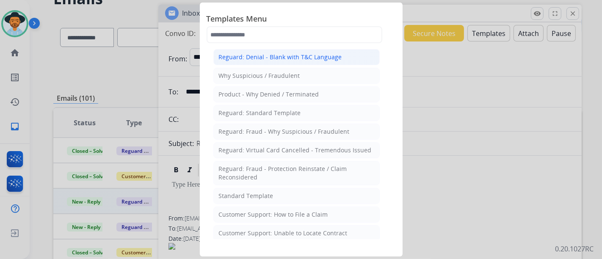
click at [327, 57] on div "Reguard: Denial - Blank with T&C Language" at bounding box center [280, 57] width 123 height 8
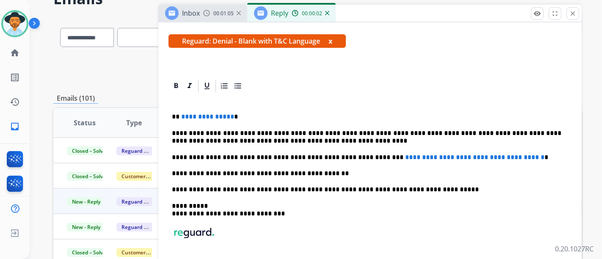
scroll to position [141, 0]
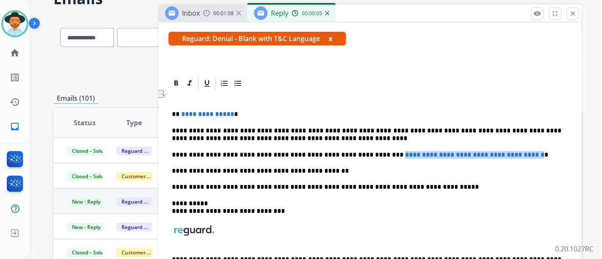
click at [357, 152] on p "**********" at bounding box center [366, 155] width 389 height 8
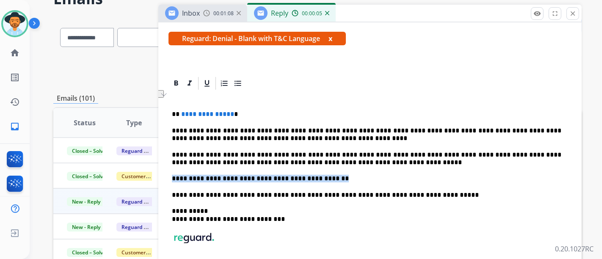
drag, startPoint x: 381, startPoint y: 164, endPoint x: 415, endPoint y: 168, distance: 34.2
click at [413, 168] on div "**********" at bounding box center [369, 198] width 403 height 215
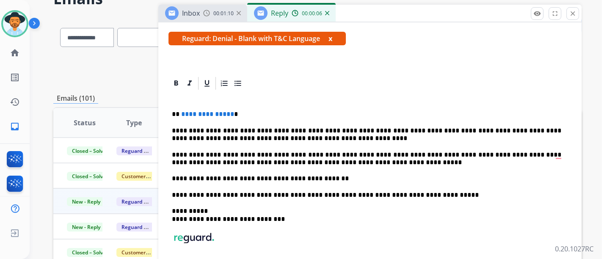
drag, startPoint x: 365, startPoint y: 155, endPoint x: 398, endPoint y: 173, distance: 38.3
click at [365, 156] on p "**********" at bounding box center [366, 159] width 389 height 16
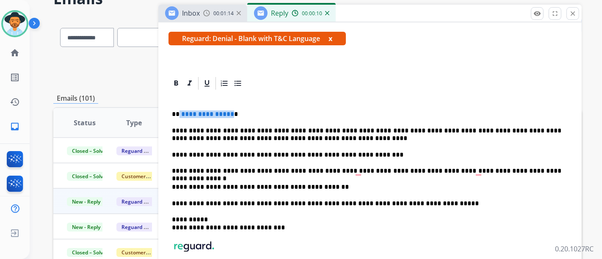
drag, startPoint x: 229, startPoint y: 114, endPoint x: 214, endPoint y: 128, distance: 20.7
click at [179, 112] on p "**********" at bounding box center [366, 114] width 389 height 8
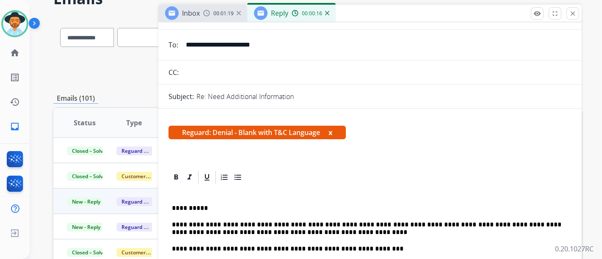
scroll to position [0, 0]
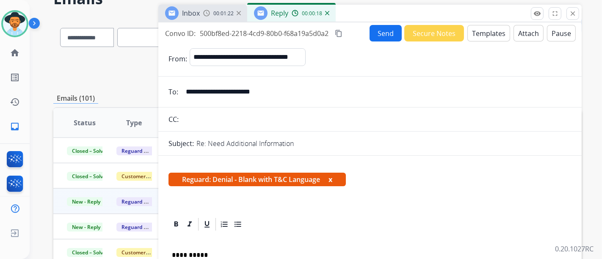
click at [519, 37] on button "Attach" at bounding box center [528, 33] width 30 height 17
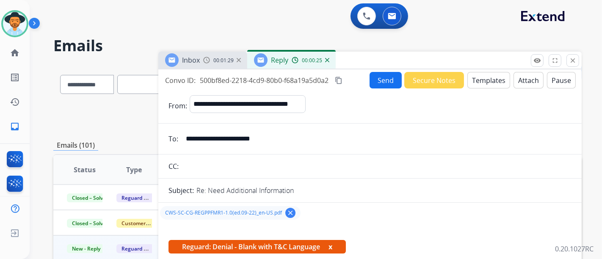
click at [381, 85] on button "Send" at bounding box center [385, 80] width 32 height 17
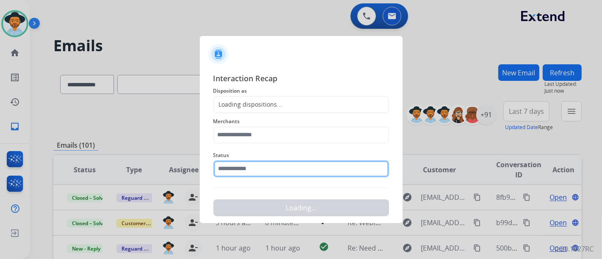
click at [286, 164] on input "text" at bounding box center [301, 168] width 176 height 17
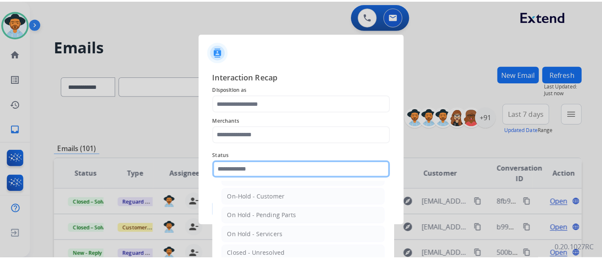
scroll to position [48, 0]
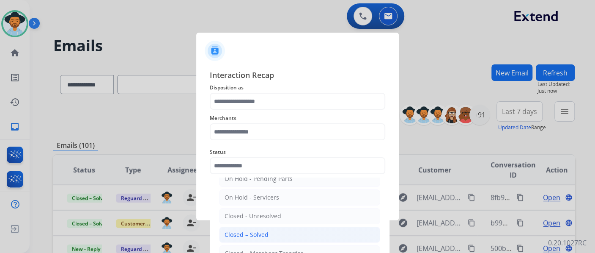
click at [283, 232] on li "Closed – Solved" at bounding box center [299, 234] width 161 height 16
type input "**********"
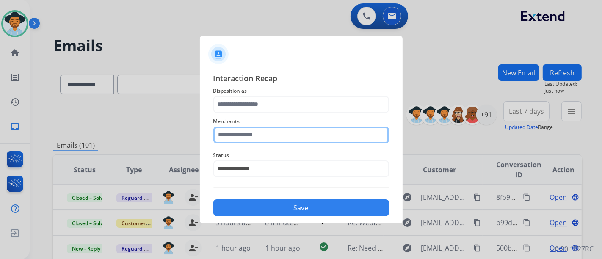
click at [269, 138] on input "text" at bounding box center [301, 135] width 176 height 17
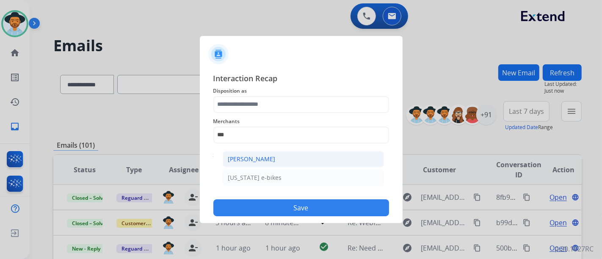
click at [261, 156] on div "[PERSON_NAME]" at bounding box center [251, 159] width 47 height 8
type input "**********"
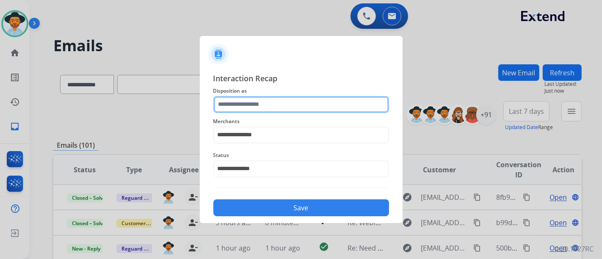
click at [269, 105] on input "text" at bounding box center [301, 104] width 176 height 17
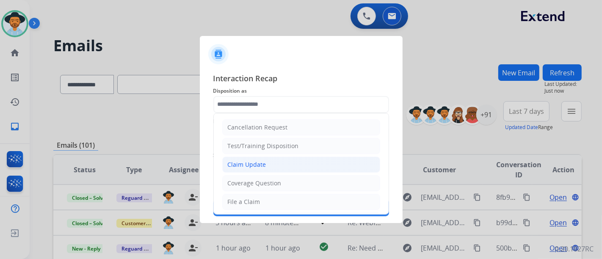
click at [253, 162] on div "Claim Update" at bounding box center [247, 164] width 39 height 8
drag, startPoint x: 253, startPoint y: 162, endPoint x: 298, endPoint y: 223, distance: 76.5
click at [253, 162] on input "**********" at bounding box center [301, 168] width 176 height 17
type input "**********"
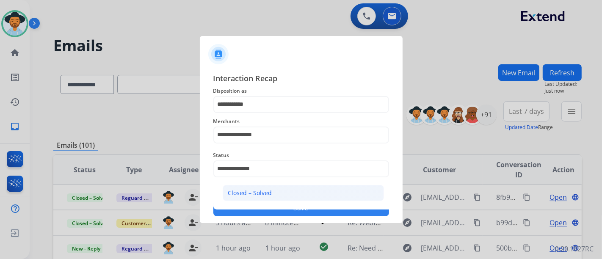
click at [269, 193] on div "Closed – Solved" at bounding box center [250, 193] width 44 height 8
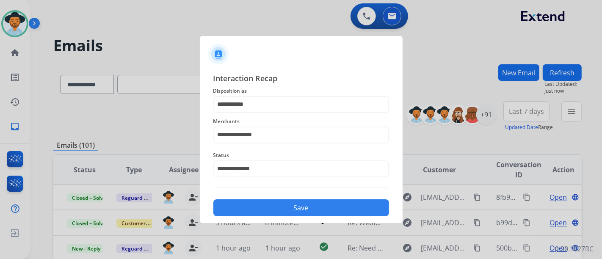
click at [268, 201] on button "Save" at bounding box center [301, 207] width 176 height 17
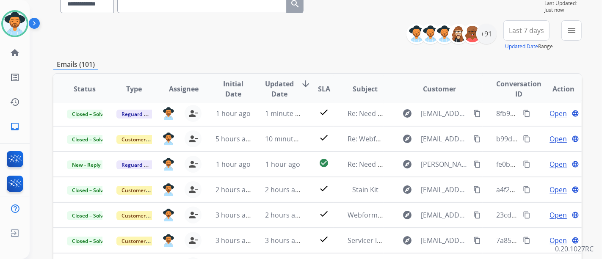
scroll to position [141, 0]
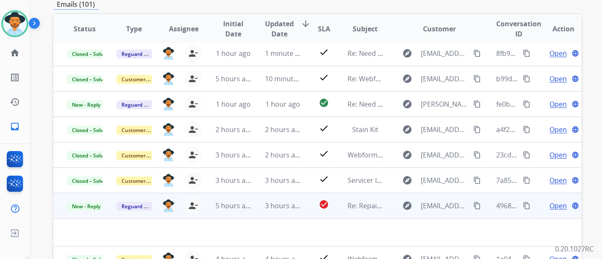
click at [549, 206] on span "Open" at bounding box center [557, 206] width 17 height 10
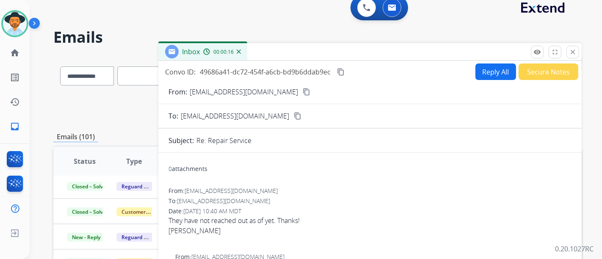
scroll to position [0, 0]
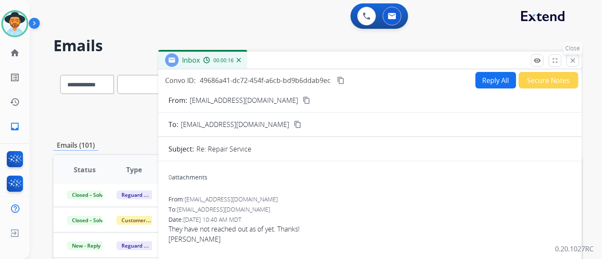
click at [567, 63] on button "close Close" at bounding box center [572, 60] width 13 height 13
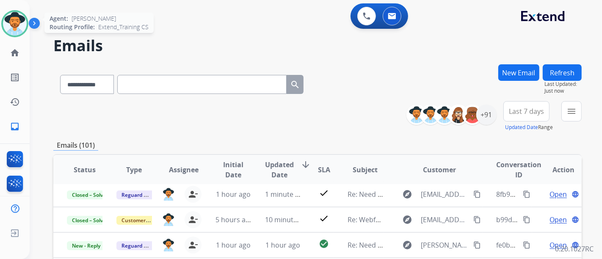
click at [16, 25] on img at bounding box center [15, 24] width 24 height 24
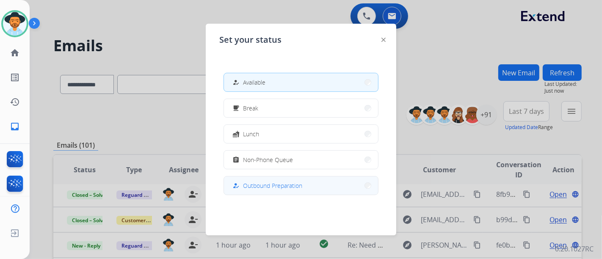
click at [291, 189] on span "Outbound Preparation" at bounding box center [272, 185] width 59 height 9
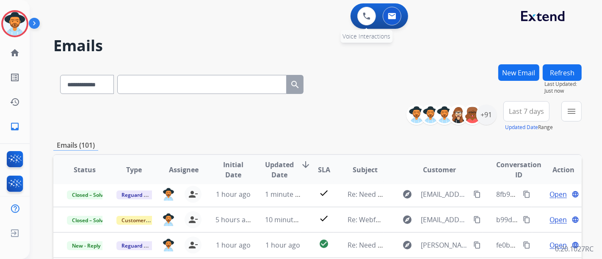
click at [355, 18] on div "0 Voice Interactions" at bounding box center [366, 16] width 25 height 19
click at [7, 53] on link "home Home" at bounding box center [15, 53] width 24 height 24
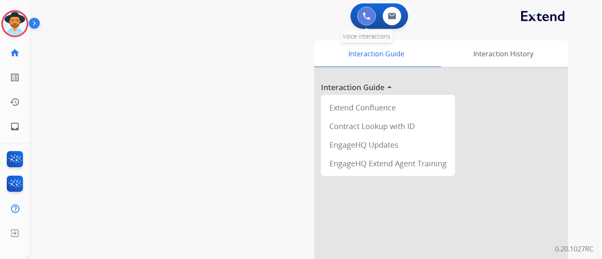
click at [360, 20] on button at bounding box center [366, 16] width 19 height 19
click at [360, 17] on button at bounding box center [366, 16] width 19 height 19
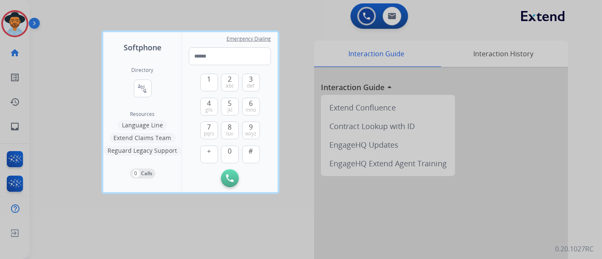
click at [313, 153] on div at bounding box center [301, 129] width 602 height 259
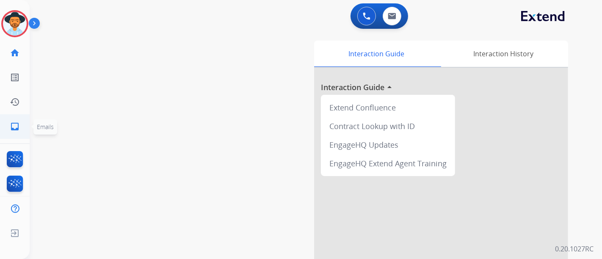
click at [16, 131] on link "inbox Emails" at bounding box center [15, 127] width 24 height 24
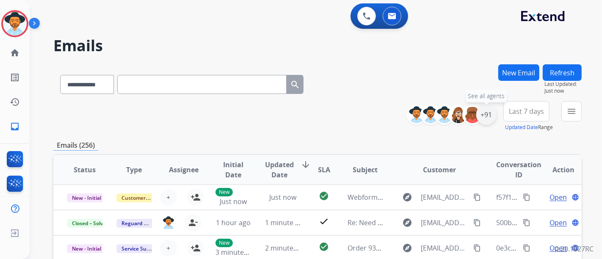
click at [488, 107] on div "+91" at bounding box center [486, 115] width 20 height 20
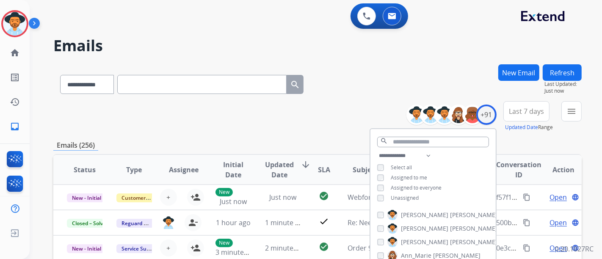
click at [398, 200] on span "Unassigned" at bounding box center [405, 197] width 28 height 7
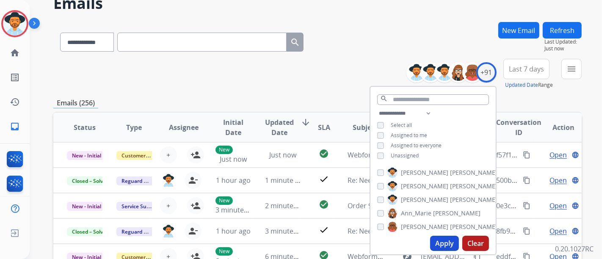
scroll to position [94, 0]
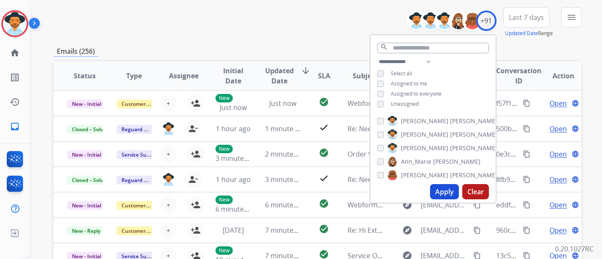
click at [442, 195] on button "Apply" at bounding box center [444, 191] width 29 height 15
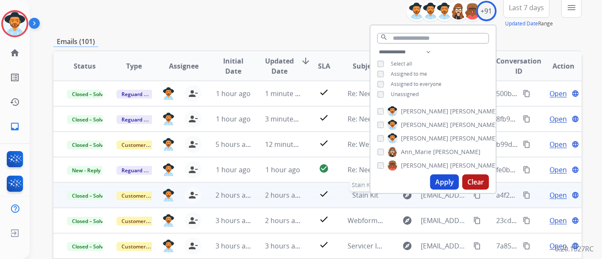
scroll to position [141, 0]
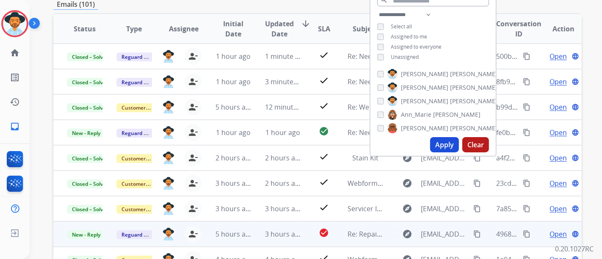
click at [473, 235] on mat-icon "content_copy" at bounding box center [477, 234] width 8 height 8
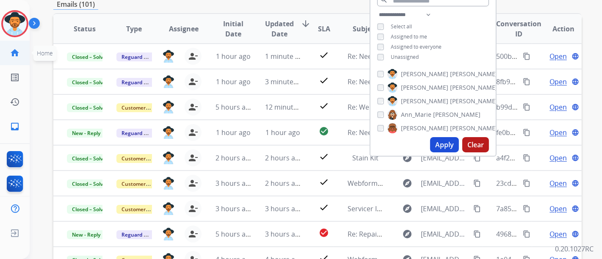
click at [3, 48] on link "home Home" at bounding box center [15, 53] width 24 height 24
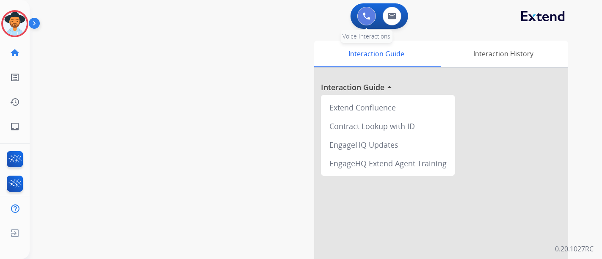
click at [361, 17] on button at bounding box center [366, 16] width 19 height 19
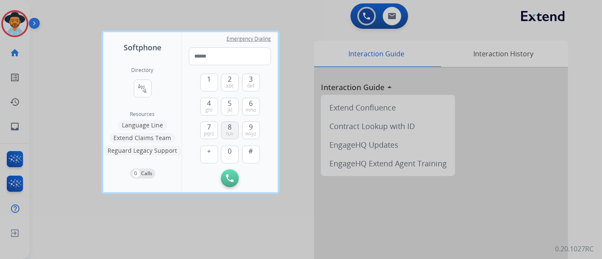
click at [227, 132] on span "tuv" at bounding box center [229, 133] width 7 height 7
click at [228, 149] on span "0" at bounding box center [230, 151] width 4 height 10
click at [205, 103] on button "4 ghi" at bounding box center [209, 107] width 18 height 18
click at [211, 124] on button "7 pqrs" at bounding box center [209, 130] width 18 height 18
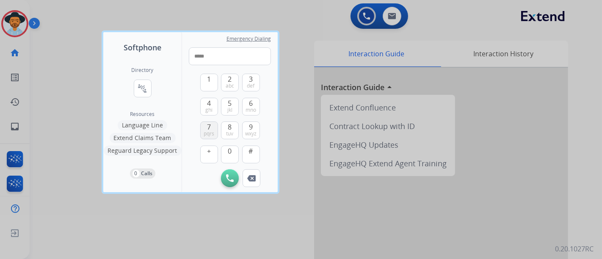
click at [211, 124] on button "7 pqrs" at bounding box center [209, 130] width 18 height 18
click at [231, 146] on span "0" at bounding box center [230, 151] width 4 height 10
click at [248, 132] on span "wxyz" at bounding box center [250, 133] width 11 height 7
click at [207, 135] on span "pqrs" at bounding box center [209, 133] width 11 height 7
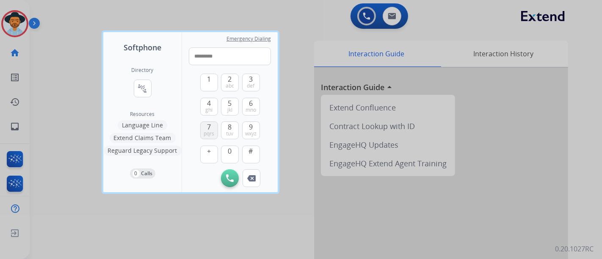
type input "**********"
click at [226, 176] on img at bounding box center [230, 178] width 8 height 8
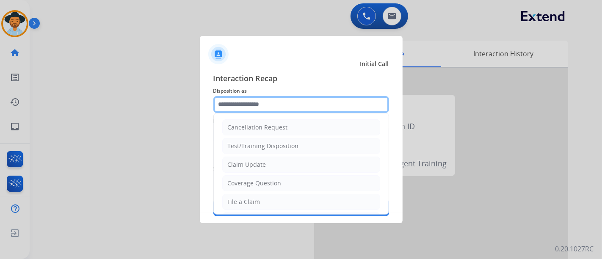
click at [268, 103] on input "text" at bounding box center [301, 104] width 176 height 17
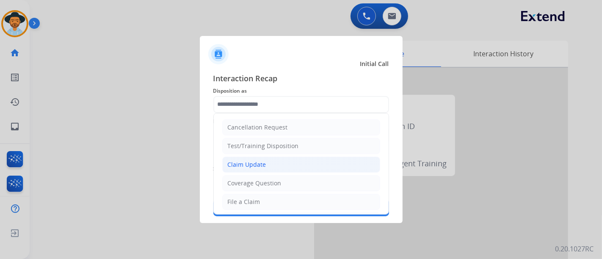
click at [255, 167] on div "Claim Update" at bounding box center [247, 164] width 39 height 8
type input "**********"
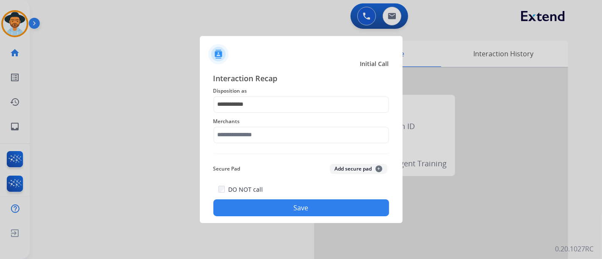
click at [259, 123] on span "Merchants" at bounding box center [301, 121] width 176 height 10
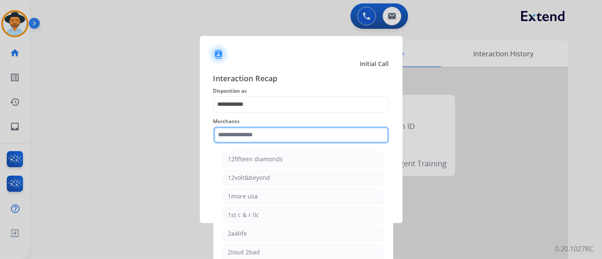
click at [259, 137] on input "text" at bounding box center [301, 135] width 176 height 17
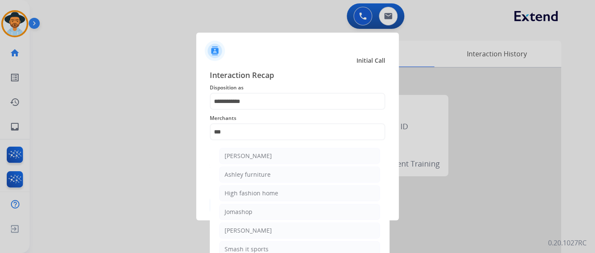
click at [256, 165] on ul "Ashley - Reguard Ashley furniture High fashion home Jomashop Sam ash Smash it s…" at bounding box center [300, 213] width 166 height 140
click at [256, 173] on div "Ashley furniture" at bounding box center [248, 174] width 46 height 8
type input "**********"
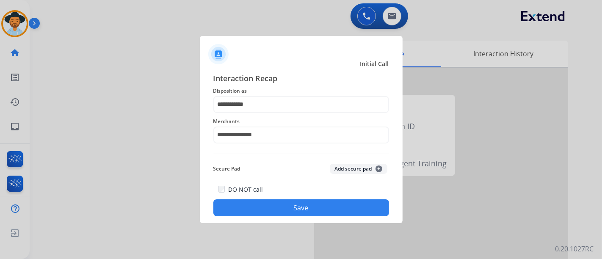
click at [264, 202] on button "Save" at bounding box center [301, 207] width 176 height 17
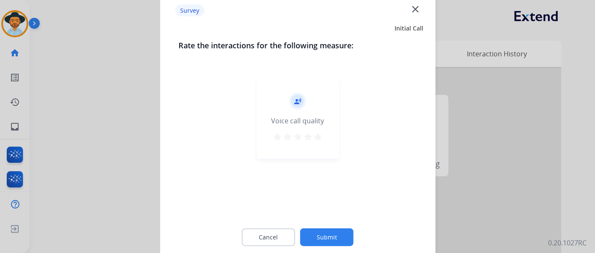
click at [319, 136] on mat-icon "star" at bounding box center [318, 136] width 10 height 10
click at [337, 233] on button "Submit" at bounding box center [326, 237] width 53 height 18
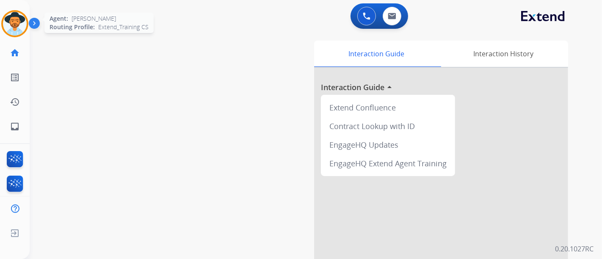
click at [11, 26] on img at bounding box center [15, 24] width 24 height 24
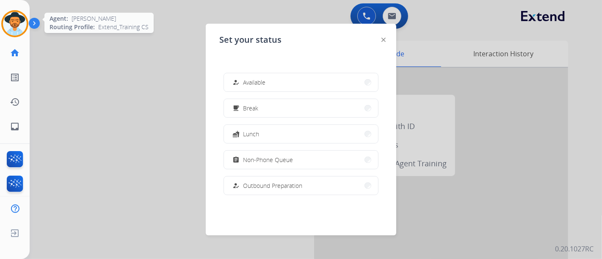
click at [11, 26] on img at bounding box center [15, 24] width 24 height 24
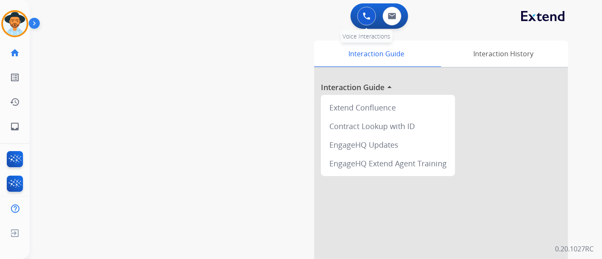
click at [365, 13] on img at bounding box center [367, 16] width 8 height 8
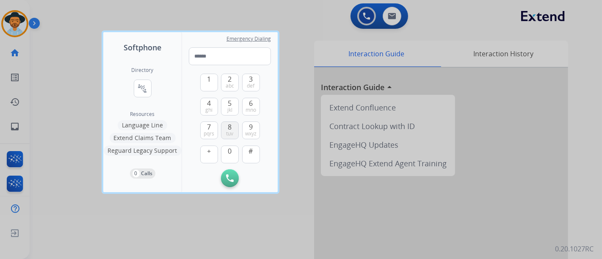
click at [223, 131] on button "8 tuv" at bounding box center [230, 130] width 18 height 18
click at [231, 157] on button "0" at bounding box center [230, 155] width 18 height 18
click at [210, 107] on span "ghi" at bounding box center [208, 110] width 7 height 7
click at [211, 123] on button "7 pqrs" at bounding box center [209, 130] width 18 height 18
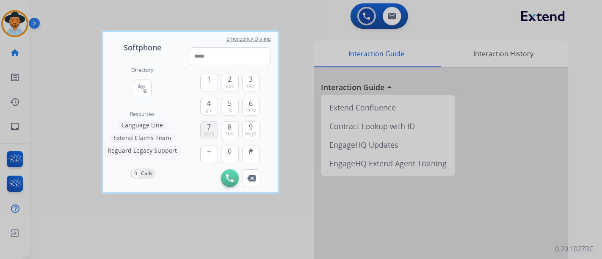
click at [211, 123] on button "7 pqrs" at bounding box center [209, 130] width 18 height 18
click at [231, 156] on button "0" at bounding box center [230, 155] width 18 height 18
click at [248, 132] on span "wxyz" at bounding box center [250, 133] width 11 height 7
click at [210, 131] on span "pqrs" at bounding box center [209, 133] width 11 height 7
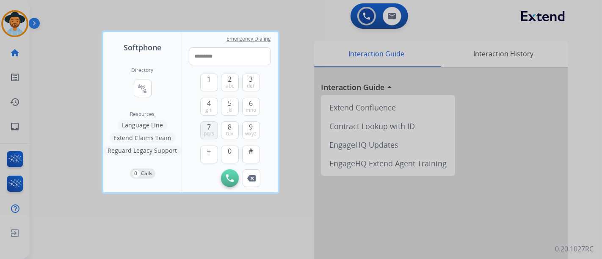
type input "**********"
click at [231, 171] on button "Initiate Call" at bounding box center [230, 178] width 18 height 18
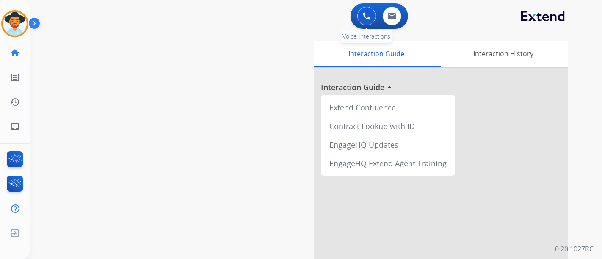
click at [367, 20] on button at bounding box center [366, 16] width 19 height 19
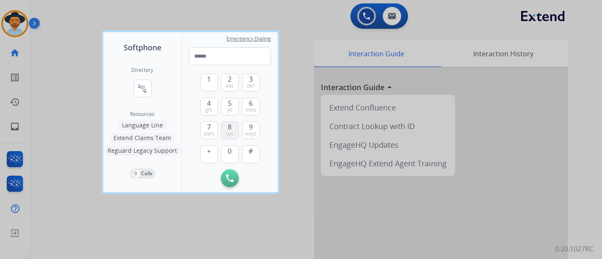
click at [235, 131] on button "8 tuv" at bounding box center [230, 130] width 18 height 18
click at [236, 156] on button "0" at bounding box center [230, 155] width 18 height 18
click at [208, 110] on span "ghi" at bounding box center [208, 110] width 7 height 7
click at [213, 131] on span "pqrs" at bounding box center [209, 133] width 11 height 7
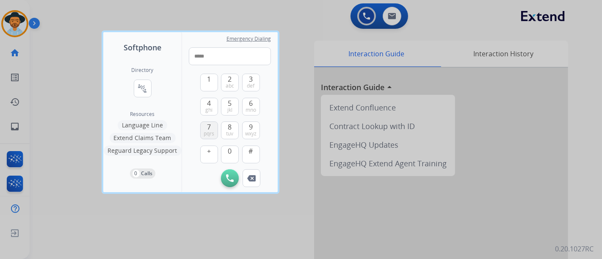
click at [215, 131] on button "7 pqrs" at bounding box center [209, 130] width 18 height 18
click at [232, 146] on button "0" at bounding box center [230, 155] width 18 height 18
click at [249, 138] on button "9 wxyz" at bounding box center [251, 130] width 18 height 18
click at [210, 129] on span "7" at bounding box center [209, 127] width 4 height 10
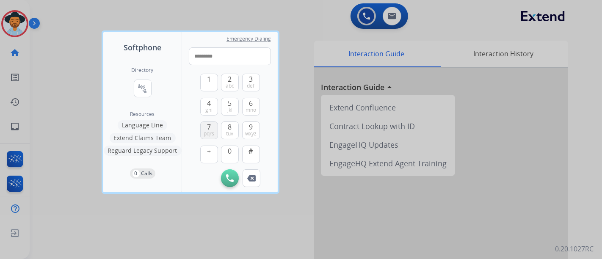
type input "**********"
click at [231, 184] on button "Initiate Call" at bounding box center [230, 178] width 18 height 18
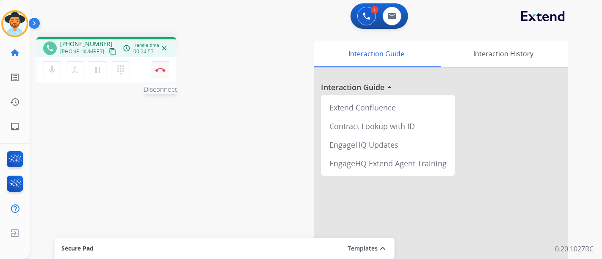
click at [163, 77] on button "Disconnect" at bounding box center [160, 70] width 18 height 18
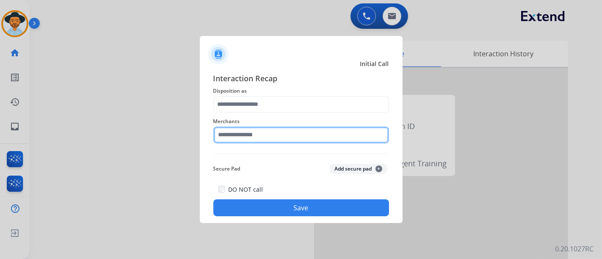
click at [237, 139] on input "text" at bounding box center [301, 135] width 176 height 17
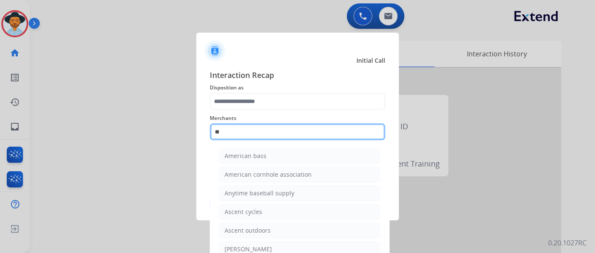
drag, startPoint x: 236, startPoint y: 128, endPoint x: 210, endPoint y: 127, distance: 26.2
click at [210, 127] on input "**" at bounding box center [298, 131] width 176 height 17
click at [262, 135] on input "**" at bounding box center [298, 131] width 176 height 17
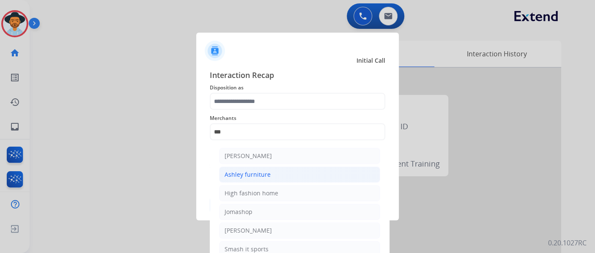
click at [239, 175] on div "Ashley furniture" at bounding box center [248, 174] width 46 height 8
type input "**********"
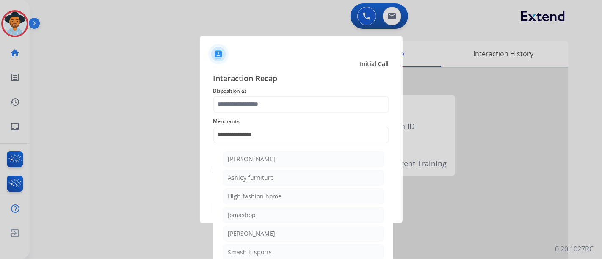
drag, startPoint x: 239, startPoint y: 175, endPoint x: 236, endPoint y: 158, distance: 17.2
click at [239, 175] on div "Secure Pad Add secure pad +" at bounding box center [301, 168] width 176 height 17
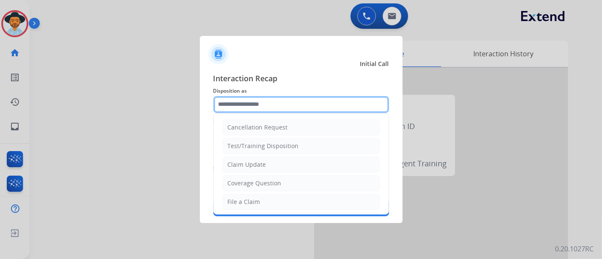
click at [233, 107] on input "text" at bounding box center [301, 104] width 176 height 17
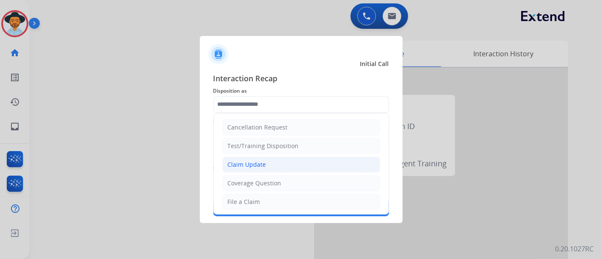
click at [254, 161] on div "Claim Update" at bounding box center [247, 164] width 39 height 8
type input "**********"
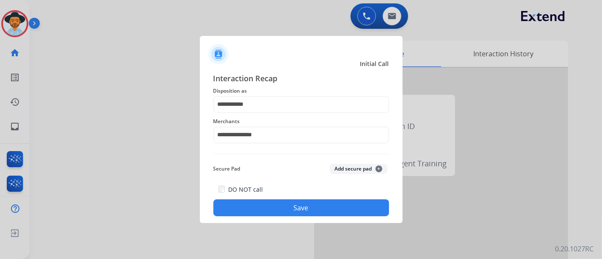
click at [292, 213] on button "Save" at bounding box center [301, 207] width 176 height 17
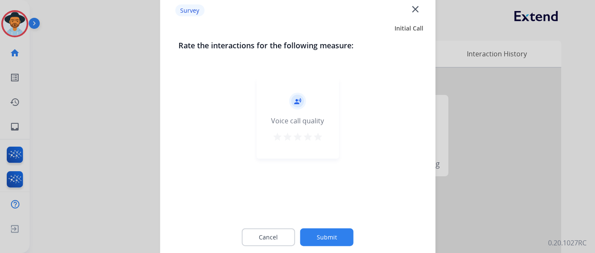
click at [312, 141] on button "star" at bounding box center [308, 137] width 10 height 13
click at [326, 237] on button "Submit" at bounding box center [326, 237] width 53 height 18
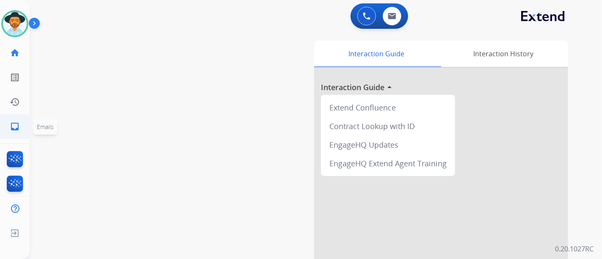
click at [11, 118] on link "inbox Emails" at bounding box center [15, 127] width 24 height 24
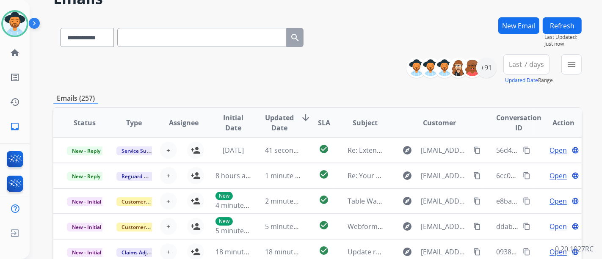
scroll to position [94, 0]
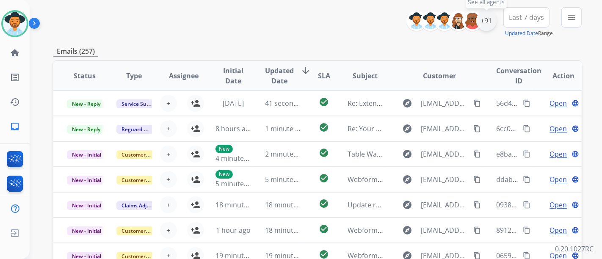
click at [480, 29] on div "+91" at bounding box center [486, 21] width 20 height 20
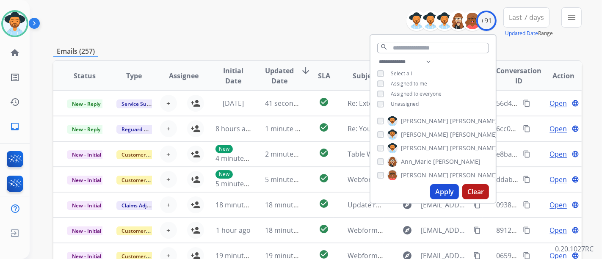
click at [392, 102] on span "Unassigned" at bounding box center [405, 103] width 28 height 7
click at [440, 188] on button "Apply" at bounding box center [444, 191] width 29 height 15
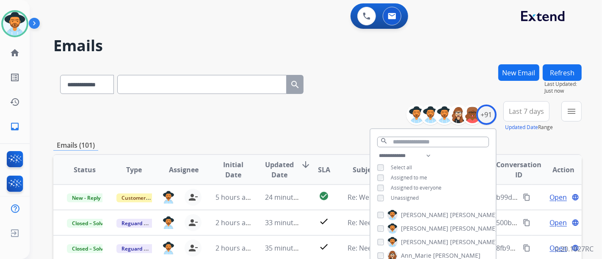
click at [329, 118] on div "**********" at bounding box center [317, 116] width 528 height 30
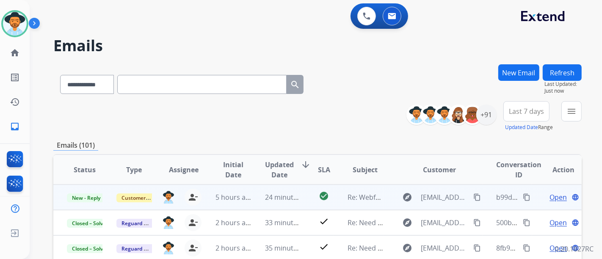
click at [549, 194] on span "Open" at bounding box center [557, 197] width 17 height 10
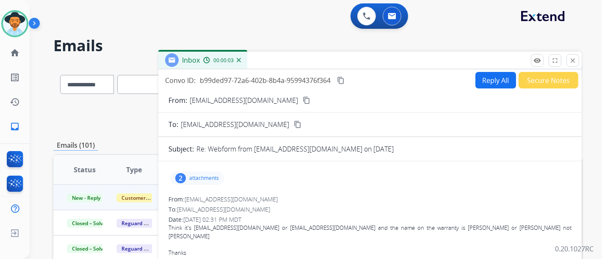
scroll to position [47, 0]
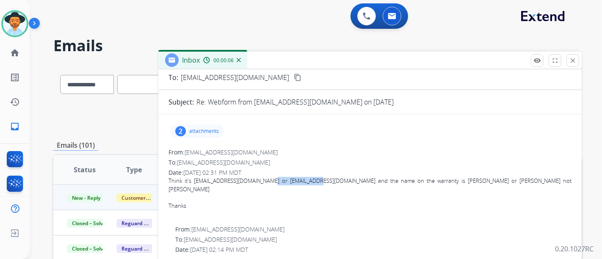
drag, startPoint x: 270, startPoint y: 180, endPoint x: 316, endPoint y: 180, distance: 46.5
click at [316, 180] on div "Think it's marthalane99@yahoo.com or pamelardoss@yahoo.com and the name on the …" at bounding box center [369, 185] width 403 height 17
click at [305, 178] on div "Think it's marthalane99@yahoo.com or pamelardoss@yahoo.com and the name on the …" at bounding box center [369, 185] width 403 height 17
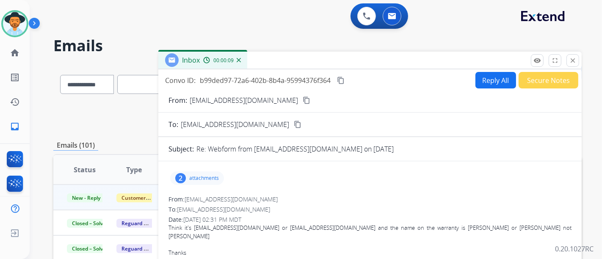
click at [301, 97] on button "content_copy" at bounding box center [306, 100] width 10 height 10
click at [575, 57] on mat-icon "close" at bounding box center [573, 61] width 8 height 8
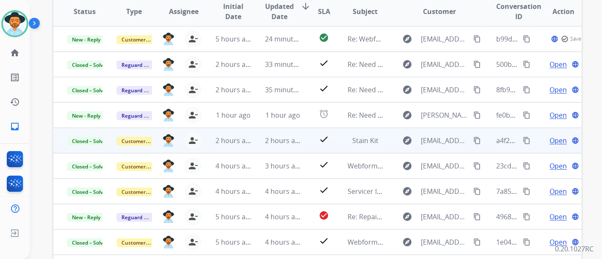
scroll to position [188, 0]
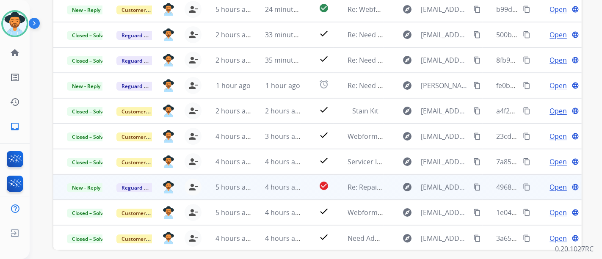
click at [549, 185] on span "Open" at bounding box center [557, 187] width 17 height 10
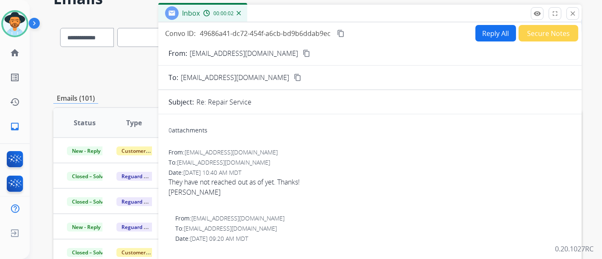
scroll to position [0, 0]
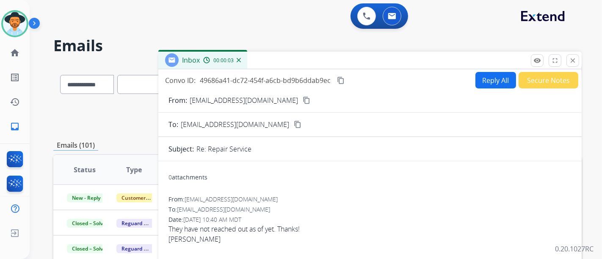
click at [481, 77] on button "Reply All" at bounding box center [495, 80] width 41 height 17
select select "**********"
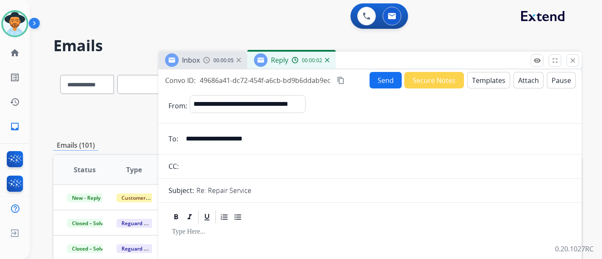
click at [491, 81] on button "Templates" at bounding box center [488, 80] width 43 height 17
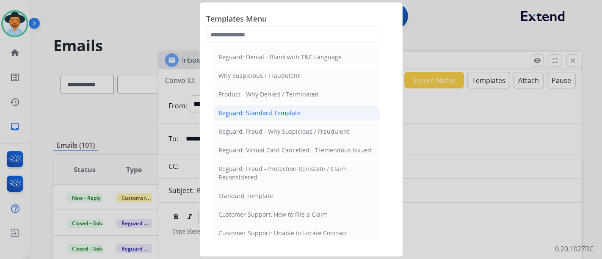
click at [299, 110] on li "Reguard: Standard Template" at bounding box center [296, 113] width 166 height 16
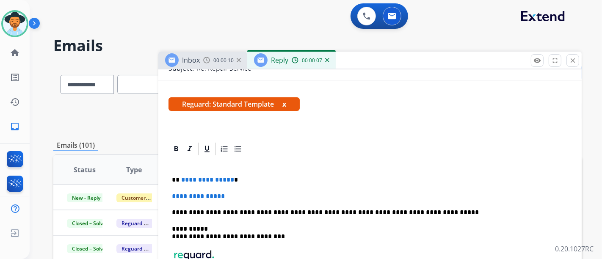
scroll to position [141, 0]
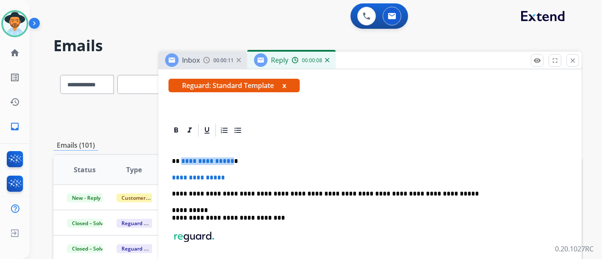
drag, startPoint x: 229, startPoint y: 162, endPoint x: 181, endPoint y: 157, distance: 48.0
click at [181, 157] on p "**********" at bounding box center [366, 161] width 389 height 8
drag, startPoint x: 237, startPoint y: 177, endPoint x: 209, endPoint y: 196, distance: 34.1
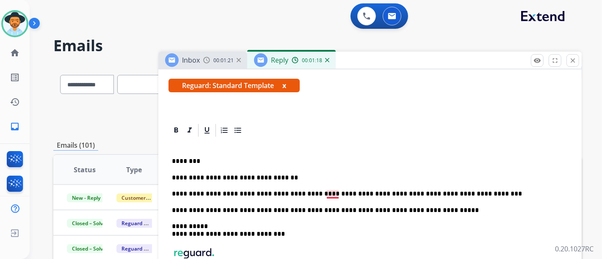
click at [334, 196] on p "**********" at bounding box center [366, 194] width 389 height 8
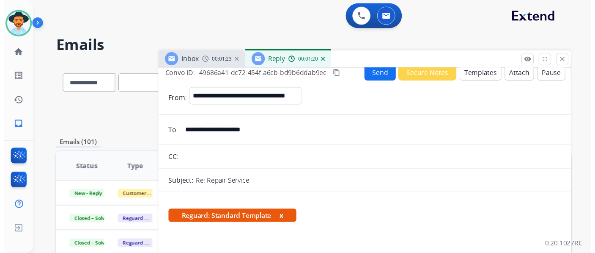
scroll to position [0, 0]
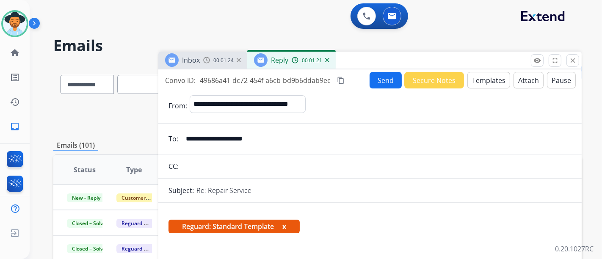
click at [344, 84] on button "content_copy" at bounding box center [341, 80] width 10 height 10
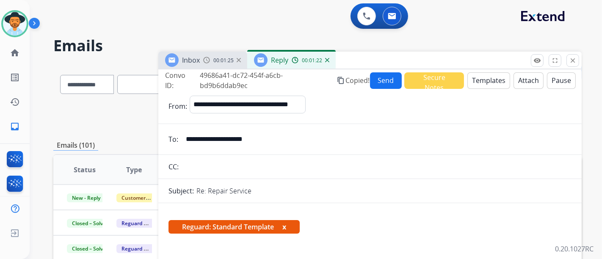
click at [394, 82] on button "Send" at bounding box center [386, 80] width 32 height 17
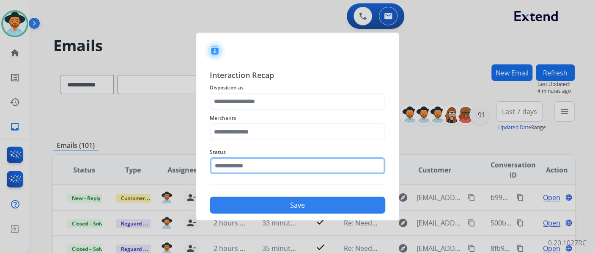
click at [302, 163] on input "text" at bounding box center [298, 165] width 176 height 17
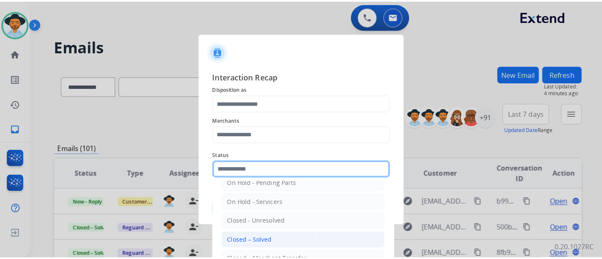
scroll to position [48, 0]
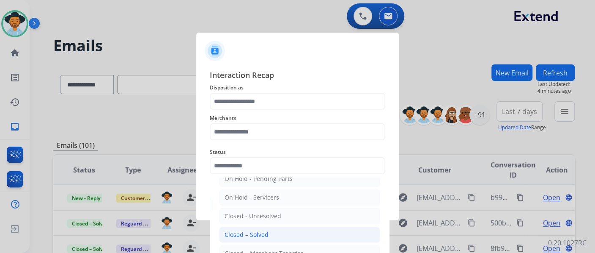
click at [257, 230] on div "Closed – Solved" at bounding box center [247, 234] width 44 height 8
type input "**********"
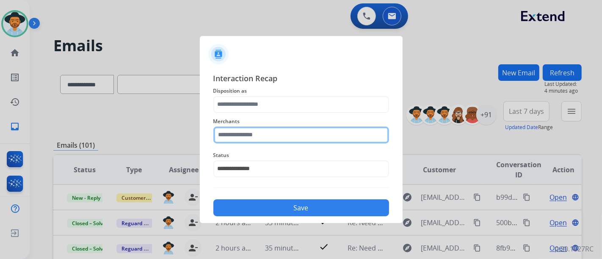
click at [262, 135] on input "text" at bounding box center [301, 135] width 176 height 17
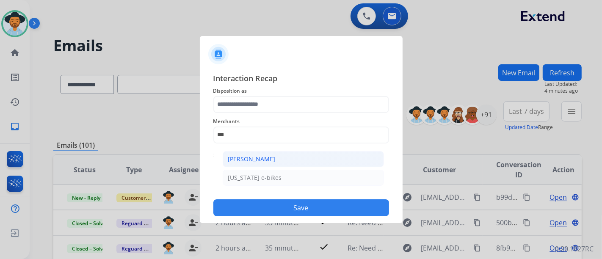
click at [265, 162] on div "Ashley - Reguard" at bounding box center [251, 159] width 47 height 8
type input "**********"
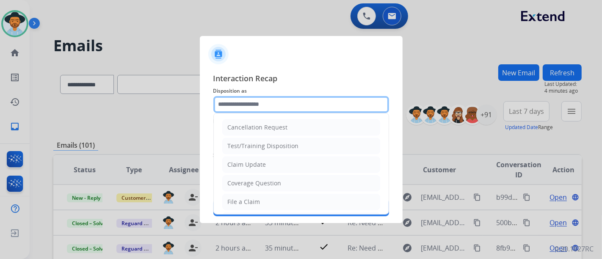
click at [265, 107] on input "text" at bounding box center [301, 104] width 176 height 17
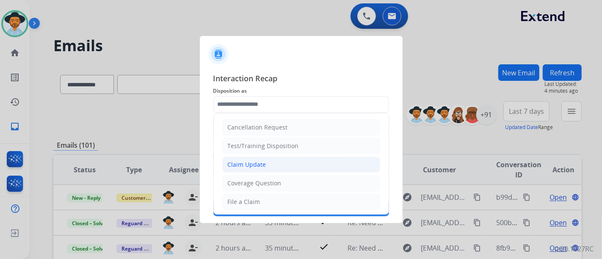
click at [275, 161] on li "Claim Update" at bounding box center [301, 165] width 158 height 16
type input "**********"
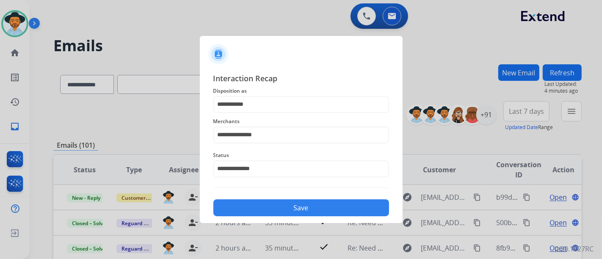
click at [276, 203] on button "Save" at bounding box center [301, 207] width 176 height 17
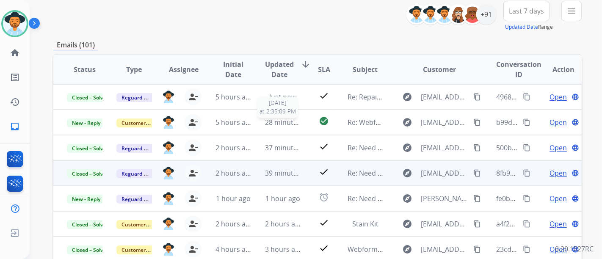
scroll to position [141, 0]
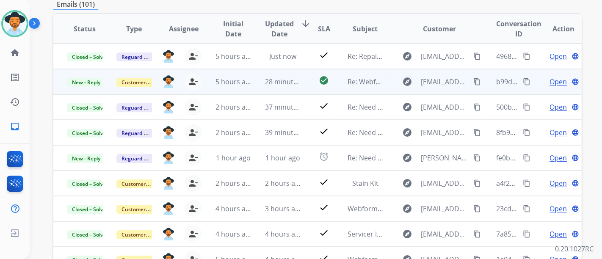
click at [550, 84] on span "Open" at bounding box center [557, 82] width 17 height 10
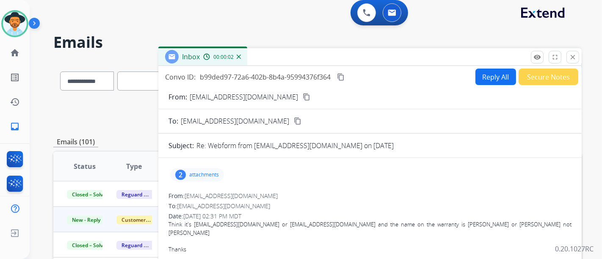
scroll to position [0, 0]
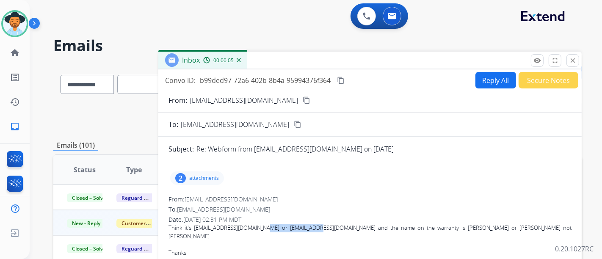
drag, startPoint x: 266, startPoint y: 228, endPoint x: 318, endPoint y: 228, distance: 52.5
click at [318, 228] on div "Think it's marthalane99@yahoo.com or pamelardoss@yahoo.com and the name on the …" at bounding box center [369, 232] width 403 height 17
click at [331, 240] on div at bounding box center [369, 244] width 403 height 8
drag, startPoint x: 330, startPoint y: 230, endPoint x: 267, endPoint y: 230, distance: 63.0
click at [267, 230] on div "Think it's marthalane99@yahoo.com or pamelardoss@yahoo.com and the name on the …" at bounding box center [369, 232] width 403 height 17
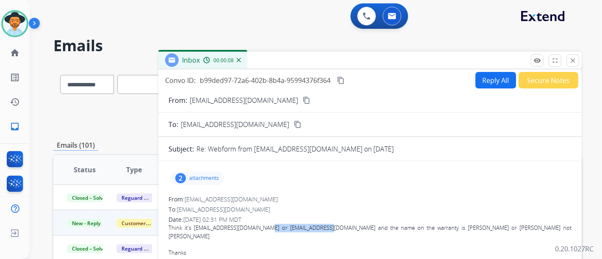
copy div "pamelardoss@yahoo.com"
click at [212, 177] on p "attachments" at bounding box center [204, 178] width 30 height 7
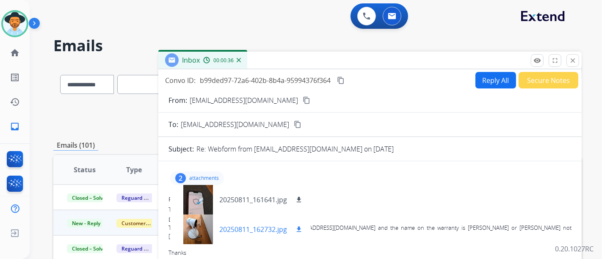
click at [231, 228] on p "20250811_162732.jpg" at bounding box center [253, 229] width 68 height 10
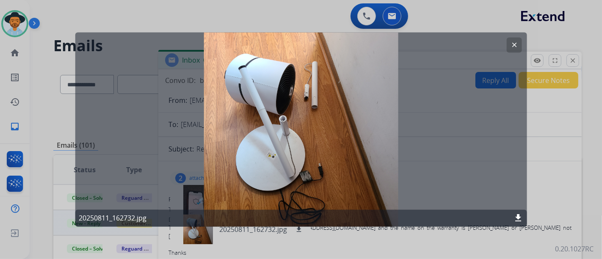
drag, startPoint x: 510, startPoint y: 47, endPoint x: 519, endPoint y: 52, distance: 9.8
click at [511, 47] on mat-icon "clear" at bounding box center [514, 45] width 8 height 8
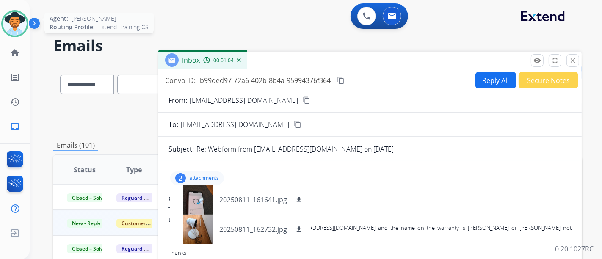
click at [8, 27] on img at bounding box center [15, 24] width 24 height 24
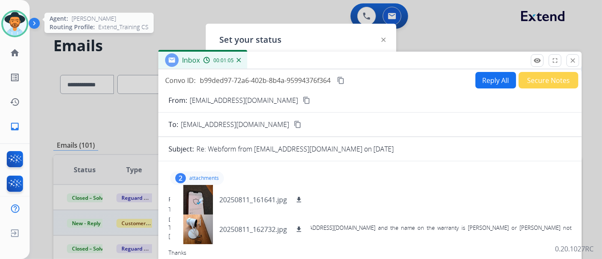
click at [8, 27] on img at bounding box center [15, 24] width 24 height 24
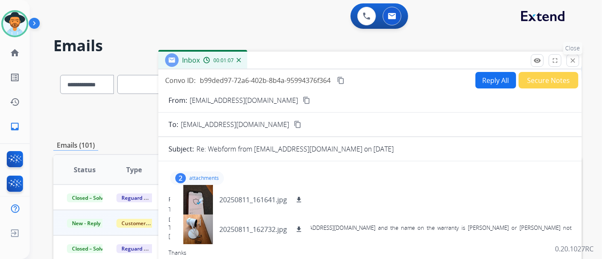
click at [573, 66] on button "close Close" at bounding box center [572, 60] width 13 height 13
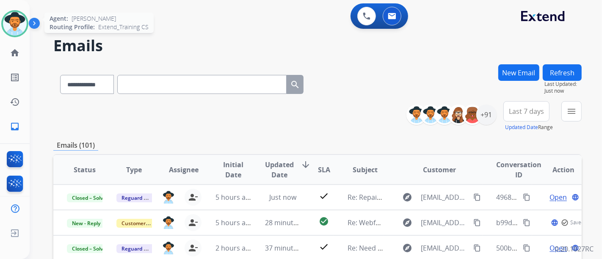
click at [16, 28] on img at bounding box center [15, 24] width 24 height 24
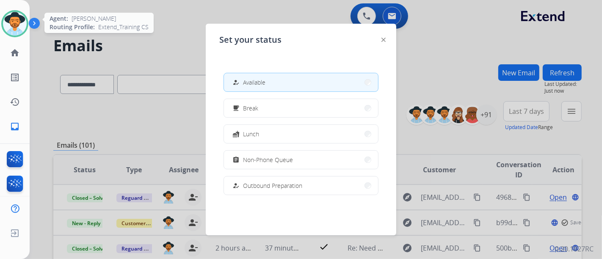
click at [16, 28] on img at bounding box center [15, 24] width 24 height 24
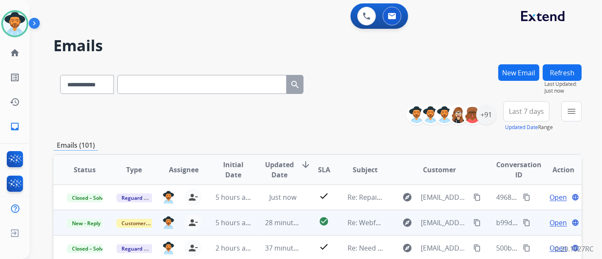
click at [549, 223] on span "Open" at bounding box center [557, 222] width 17 height 10
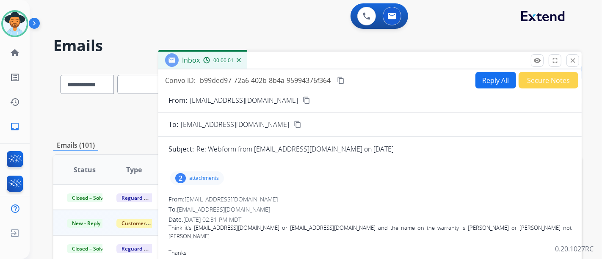
click at [491, 83] on button "Reply All" at bounding box center [495, 80] width 41 height 17
select select "**********"
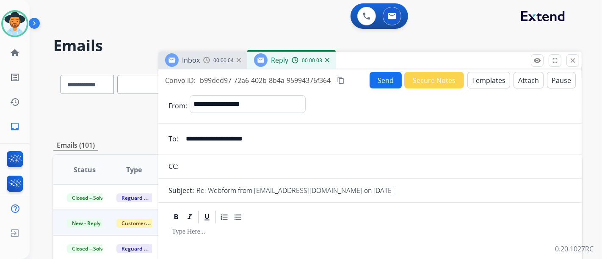
click at [488, 84] on button "Templates" at bounding box center [488, 80] width 43 height 17
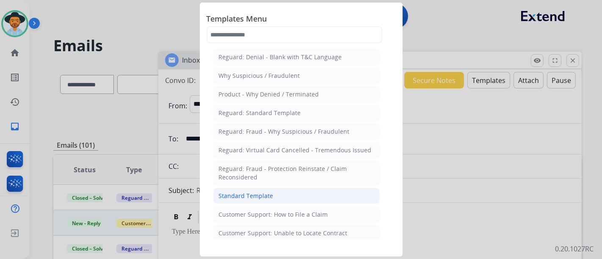
click at [279, 192] on li "Standard Template" at bounding box center [296, 196] width 166 height 16
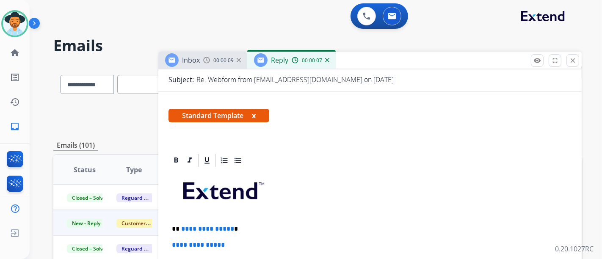
scroll to position [141, 0]
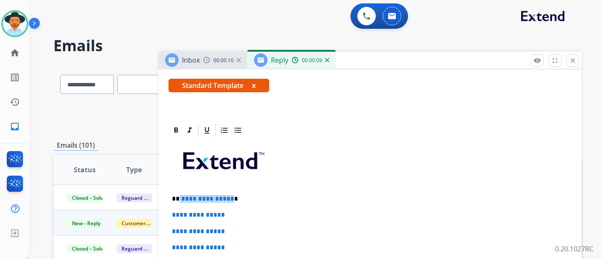
drag, startPoint x: 228, startPoint y: 201, endPoint x: 178, endPoint y: 200, distance: 50.4
click at [178, 200] on p "**********" at bounding box center [366, 199] width 389 height 8
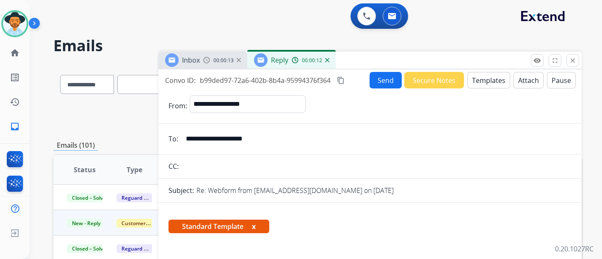
select select "**********"
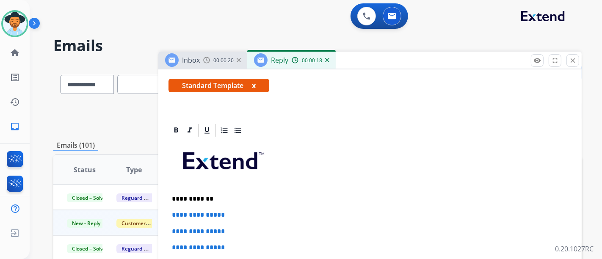
click at [182, 199] on p "**********" at bounding box center [366, 199] width 389 height 8
click at [184, 198] on p "**********" at bounding box center [366, 199] width 389 height 8
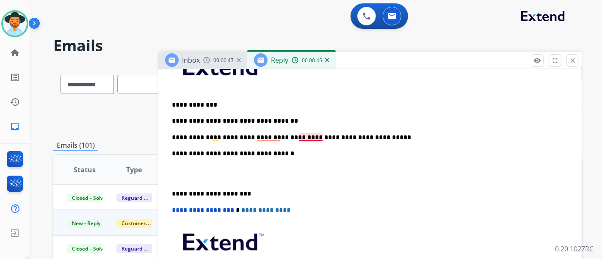
click at [315, 134] on p "**********" at bounding box center [366, 138] width 389 height 8
click at [266, 137] on p "**********" at bounding box center [366, 138] width 389 height 8
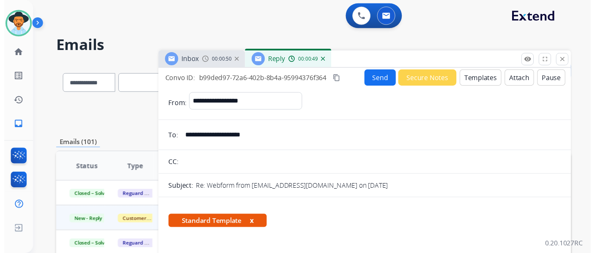
scroll to position [0, 0]
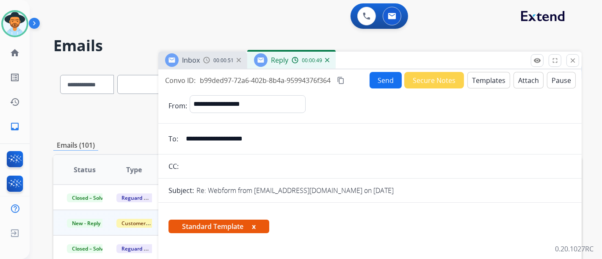
click at [383, 81] on button "Send" at bounding box center [385, 80] width 32 height 17
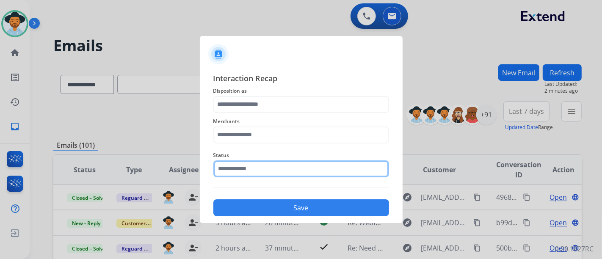
click at [290, 164] on input "text" at bounding box center [301, 168] width 176 height 17
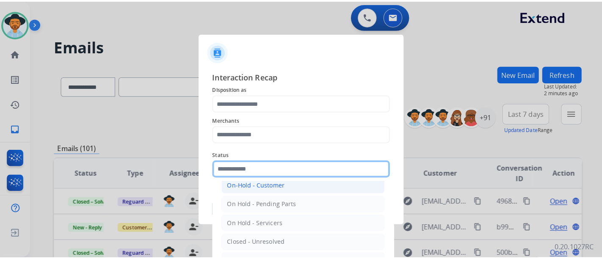
scroll to position [48, 0]
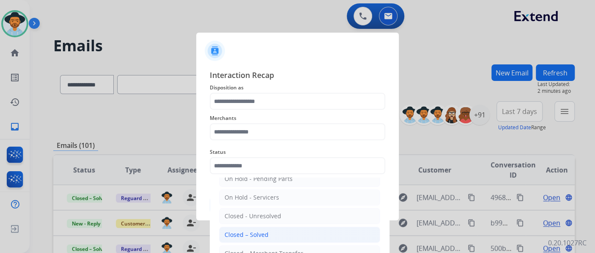
click at [288, 231] on li "Closed – Solved" at bounding box center [299, 234] width 161 height 16
type input "**********"
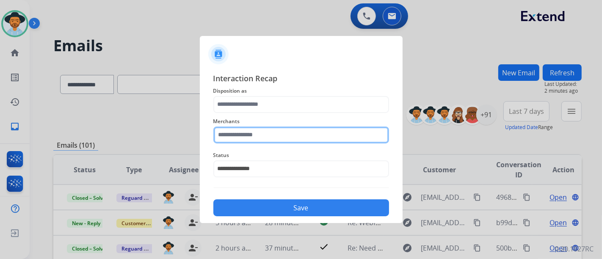
click at [265, 133] on input "text" at bounding box center [301, 135] width 176 height 17
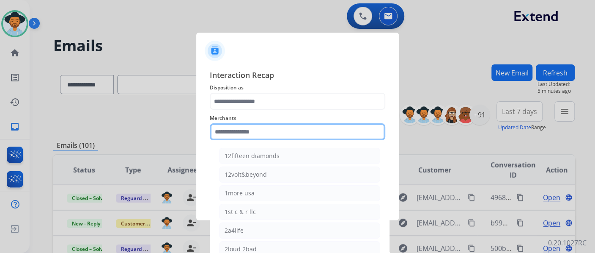
click at [281, 131] on input "text" at bounding box center [298, 131] width 176 height 17
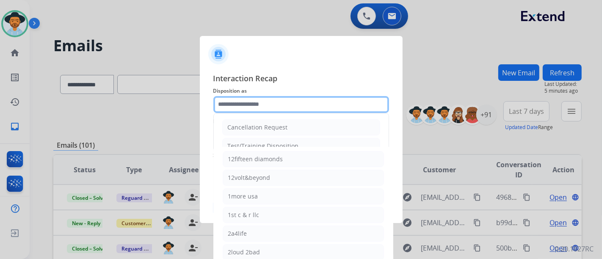
drag, startPoint x: 245, startPoint y: 109, endPoint x: 253, endPoint y: 137, distance: 29.1
click at [246, 110] on div "Cancellation Request Test/Training Disposition Claim Update Coverage Question F…" at bounding box center [301, 104] width 176 height 17
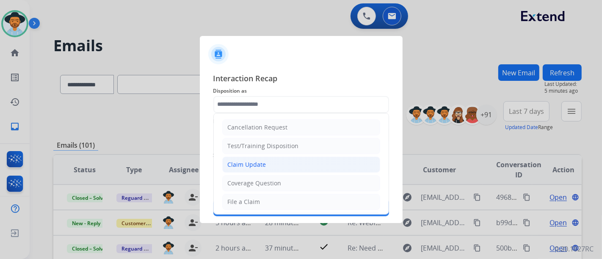
click at [257, 163] on div "Claim Update" at bounding box center [247, 164] width 39 height 8
type input "**********"
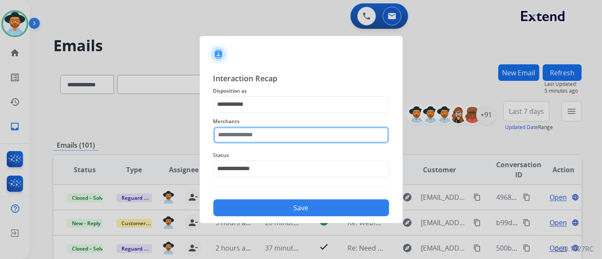
click at [262, 132] on input "text" at bounding box center [301, 135] width 176 height 17
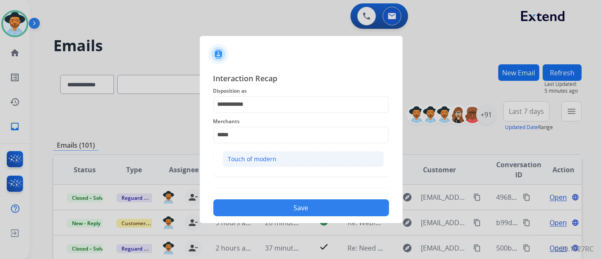
click at [260, 155] on div "Touch of modern" at bounding box center [252, 159] width 49 height 8
type input "**********"
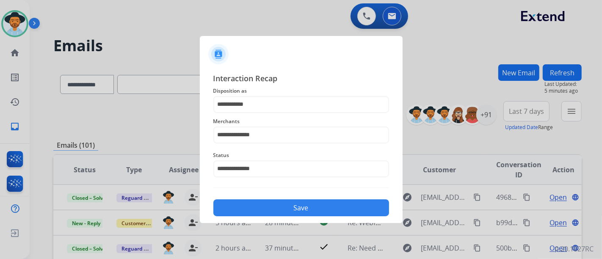
click at [279, 208] on button "Save" at bounding box center [301, 207] width 176 height 17
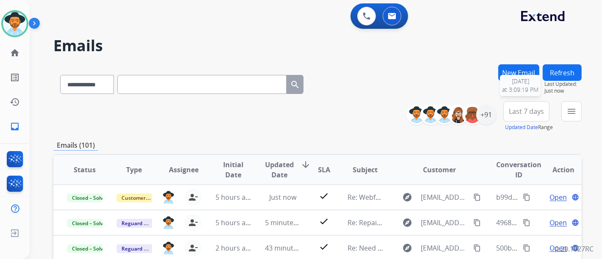
click at [548, 79] on button "Refresh" at bounding box center [561, 72] width 39 height 17
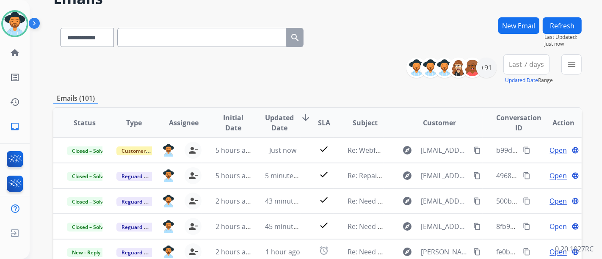
scroll to position [94, 0]
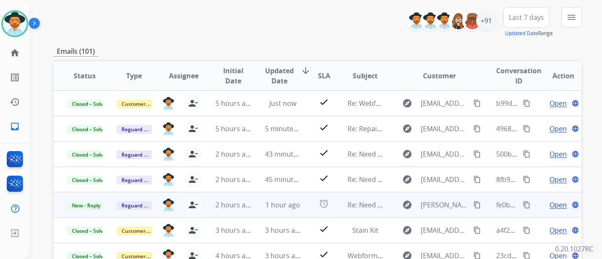
click at [549, 205] on span "Open" at bounding box center [557, 205] width 17 height 10
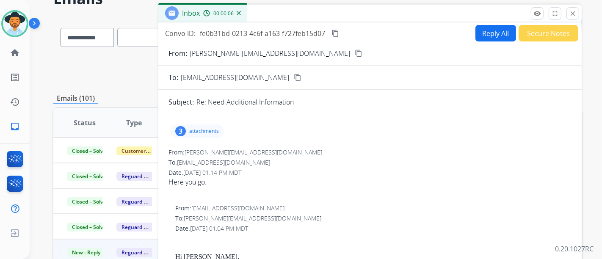
scroll to position [0, 0]
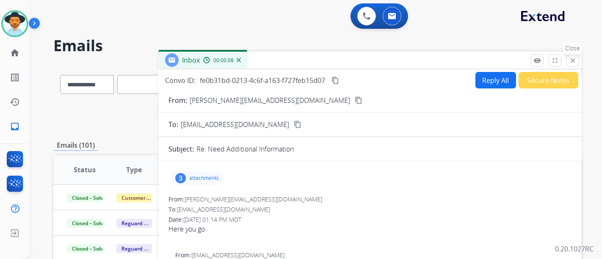
click at [572, 55] on button "close Close" at bounding box center [572, 60] width 13 height 13
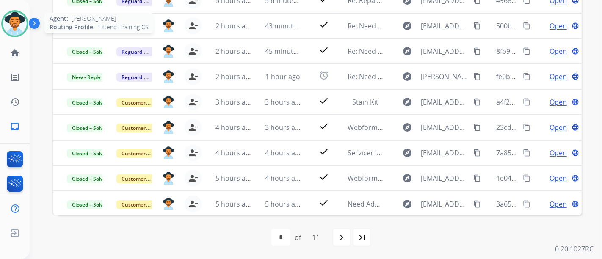
click at [8, 28] on img at bounding box center [15, 24] width 24 height 24
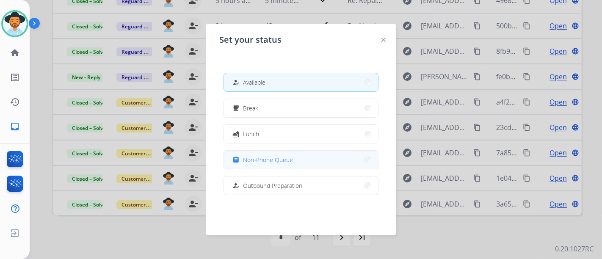
click at [251, 160] on span "Non-Phone Queue" at bounding box center [268, 159] width 50 height 9
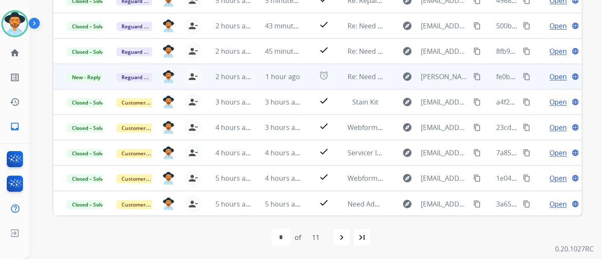
click at [549, 74] on span "Open" at bounding box center [557, 77] width 17 height 10
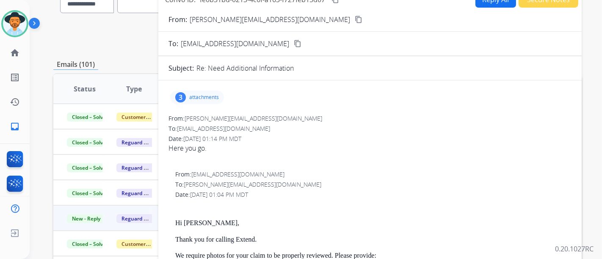
scroll to position [34, 0]
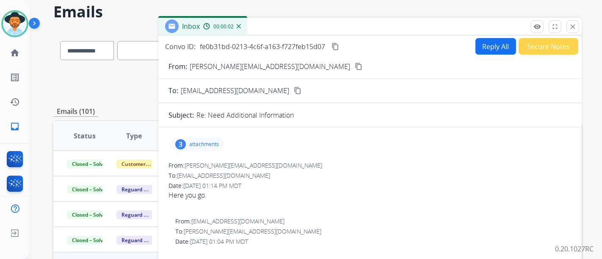
click at [483, 50] on button "Reply All" at bounding box center [495, 46] width 41 height 17
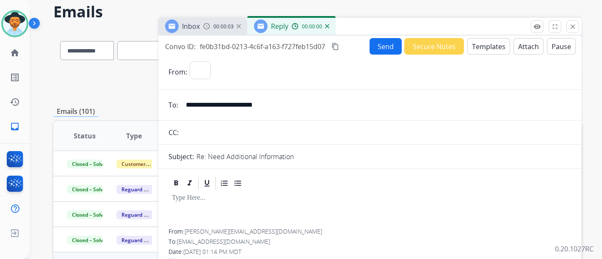
select select "**********"
click at [468, 49] on button "Templates" at bounding box center [488, 46] width 43 height 17
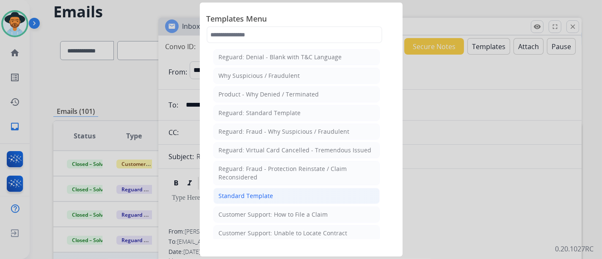
click at [284, 192] on li "Standard Template" at bounding box center [296, 196] width 166 height 16
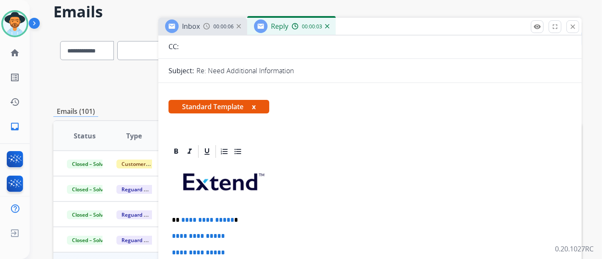
scroll to position [94, 0]
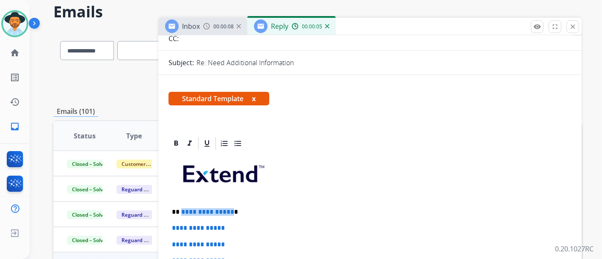
drag, startPoint x: 229, startPoint y: 208, endPoint x: 180, endPoint y: 203, distance: 49.8
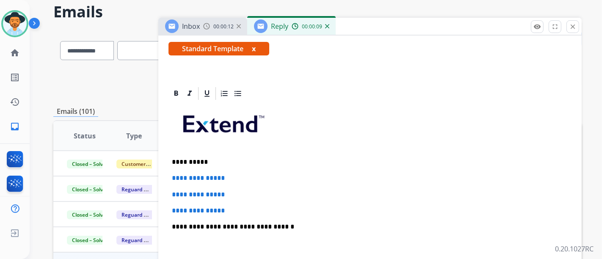
scroll to position [188, 0]
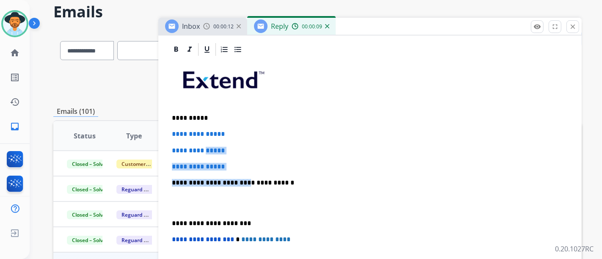
drag, startPoint x: 237, startPoint y: 169, endPoint x: 208, endPoint y: 152, distance: 33.2
click at [208, 152] on div "**********" at bounding box center [369, 202] width 403 height 291
click at [230, 163] on p "**********" at bounding box center [370, 167] width 396 height 8
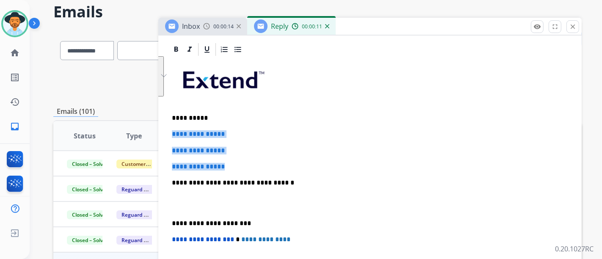
drag, startPoint x: 232, startPoint y: 163, endPoint x: 329, endPoint y: 161, distance: 96.9
click at [169, 130] on div "**********" at bounding box center [369, 4] width 423 height 313
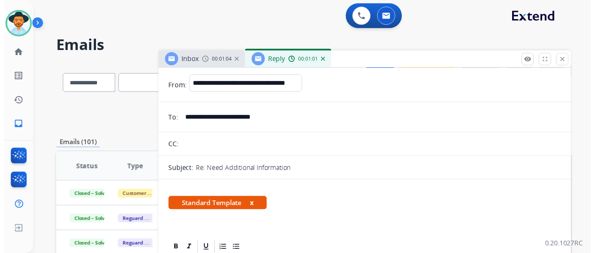
scroll to position [0, 0]
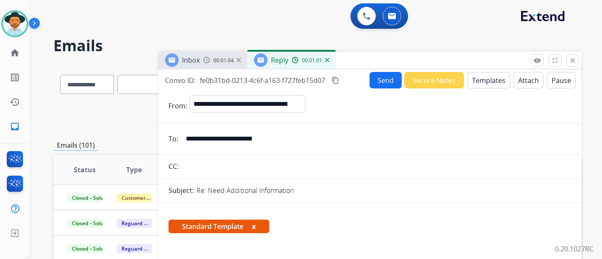
click at [390, 74] on button "Send" at bounding box center [385, 80] width 32 height 17
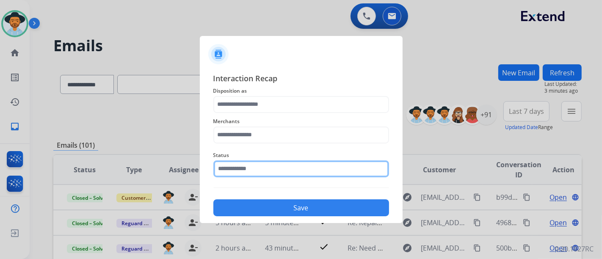
click at [304, 170] on input "text" at bounding box center [301, 168] width 176 height 17
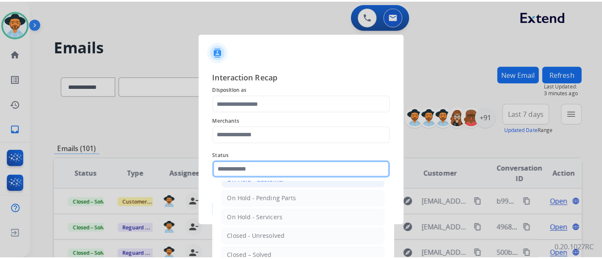
scroll to position [48, 0]
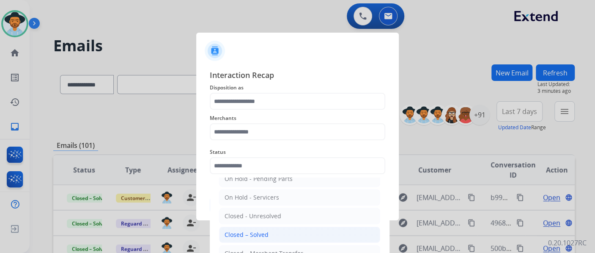
click at [278, 234] on li "Closed – Solved" at bounding box center [299, 234] width 161 height 16
type input "**********"
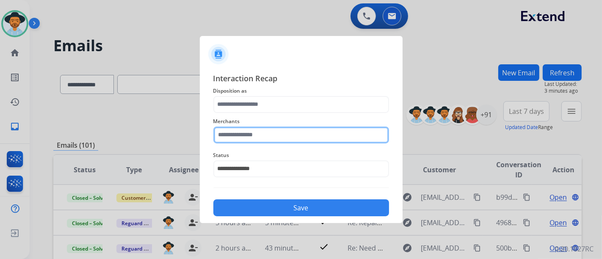
click at [250, 127] on input "text" at bounding box center [301, 135] width 176 height 17
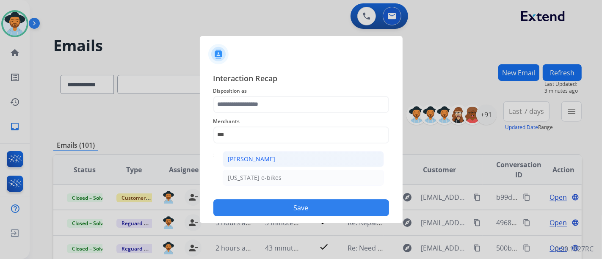
click at [262, 151] on li "[PERSON_NAME]" at bounding box center [303, 159] width 161 height 16
type input "**********"
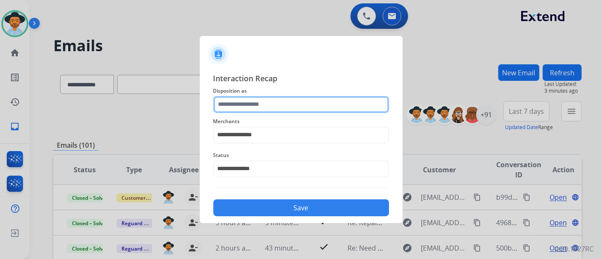
click at [266, 107] on input "text" at bounding box center [301, 104] width 176 height 17
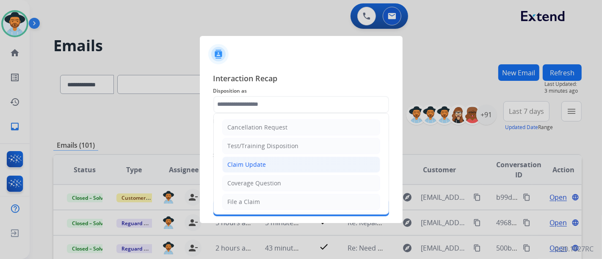
drag, startPoint x: 259, startPoint y: 163, endPoint x: 267, endPoint y: 198, distance: 35.7
click at [259, 163] on div "Claim Update" at bounding box center [247, 164] width 39 height 8
type input "**********"
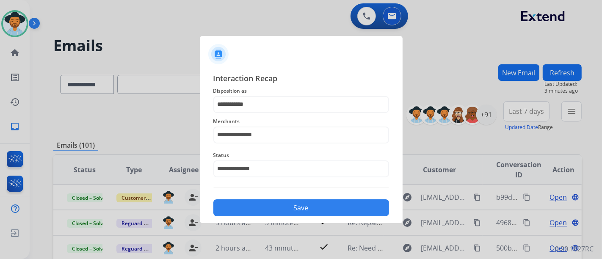
click at [268, 203] on button "Save" at bounding box center [301, 207] width 176 height 17
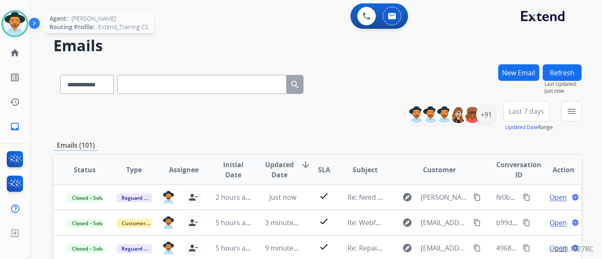
click at [6, 25] on img at bounding box center [15, 24] width 24 height 24
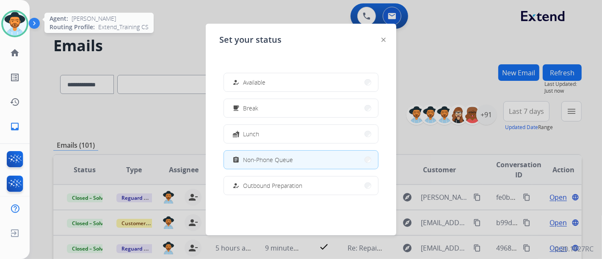
click at [6, 25] on img at bounding box center [15, 24] width 24 height 24
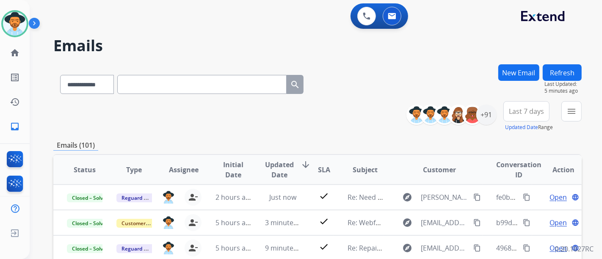
click at [573, 71] on button "Refresh" at bounding box center [561, 72] width 39 height 17
click at [10, 26] on img at bounding box center [15, 24] width 24 height 24
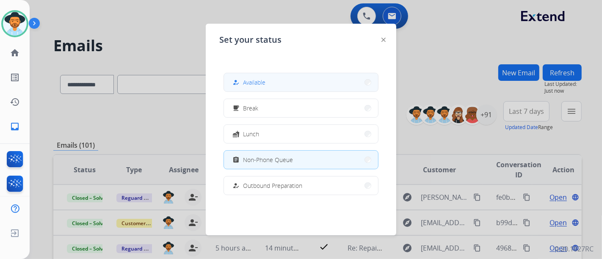
click at [283, 85] on button "how_to_reg Available" at bounding box center [301, 82] width 154 height 18
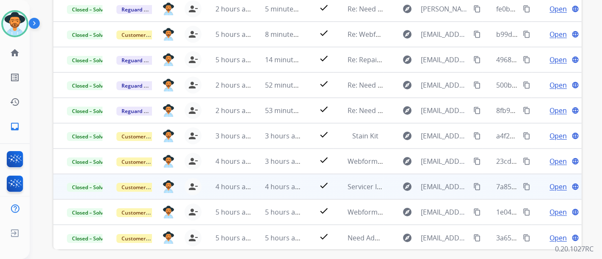
scroll to position [222, 0]
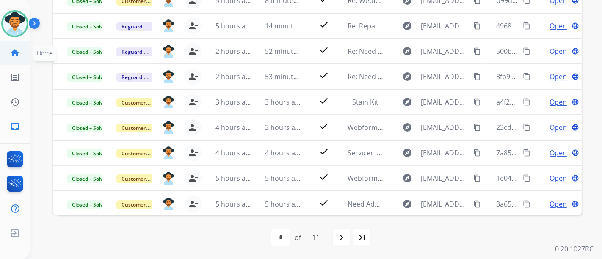
click at [25, 58] on link "home Home" at bounding box center [15, 53] width 24 height 24
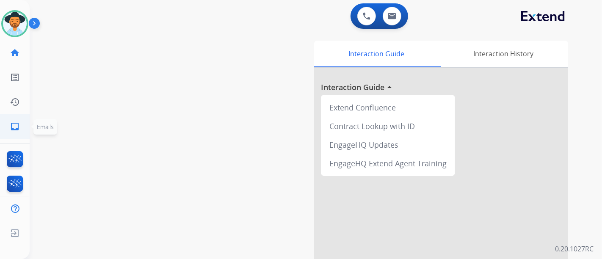
click at [13, 126] on mat-icon "inbox" at bounding box center [15, 126] width 10 height 10
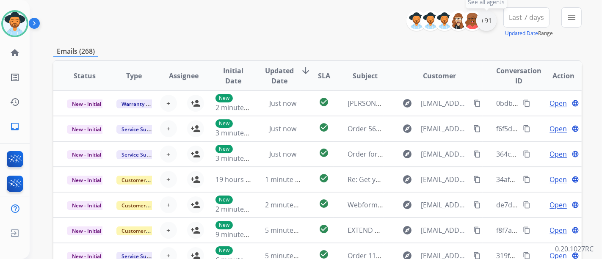
click at [480, 24] on div "+91" at bounding box center [486, 21] width 20 height 20
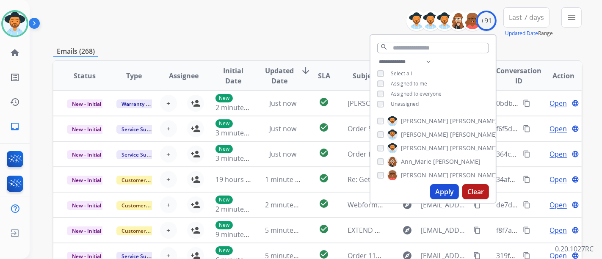
click at [393, 103] on span "Unassigned" at bounding box center [405, 103] width 28 height 7
click at [454, 194] on button "Apply" at bounding box center [444, 191] width 29 height 15
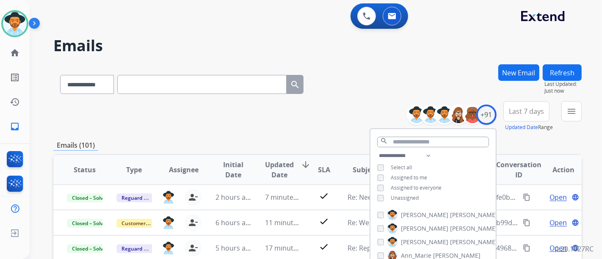
click at [317, 121] on div "**********" at bounding box center [317, 116] width 528 height 30
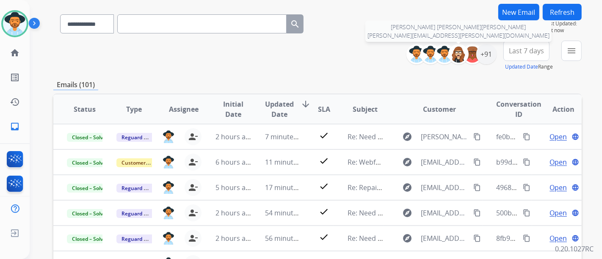
scroll to position [47, 0]
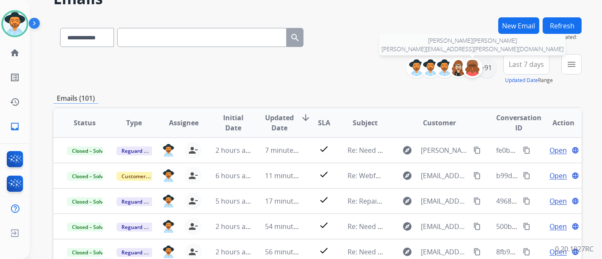
click at [479, 64] on img at bounding box center [472, 67] width 17 height 17
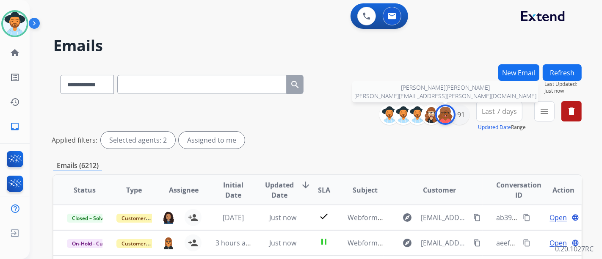
click at [444, 112] on img at bounding box center [445, 114] width 17 height 17
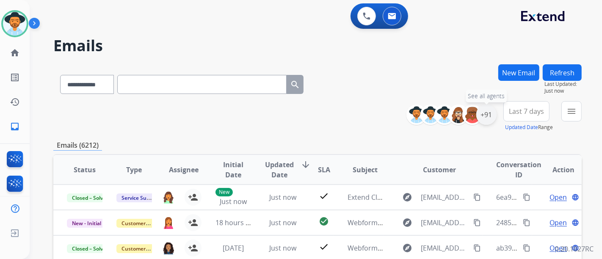
click at [487, 114] on div "+91" at bounding box center [486, 115] width 20 height 20
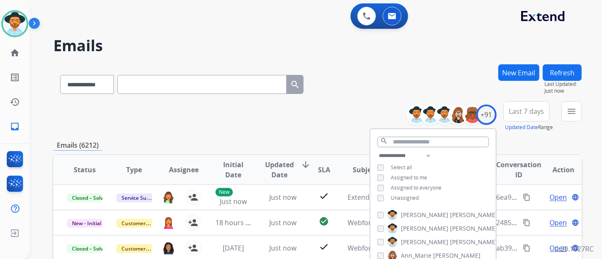
scroll to position [141, 0]
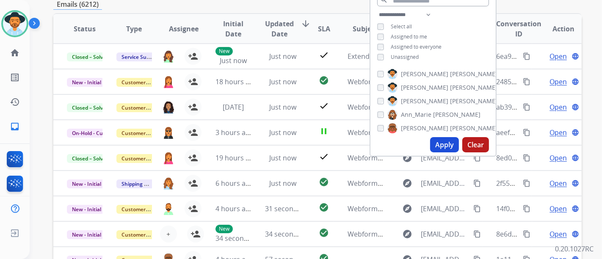
click at [432, 147] on button "Apply" at bounding box center [444, 144] width 29 height 15
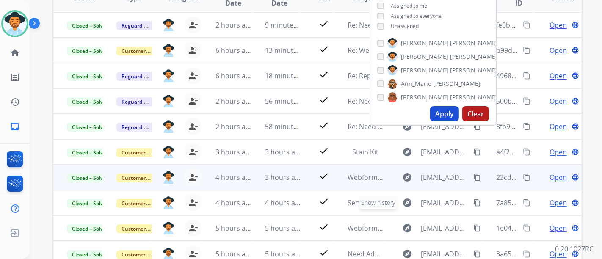
scroll to position [222, 0]
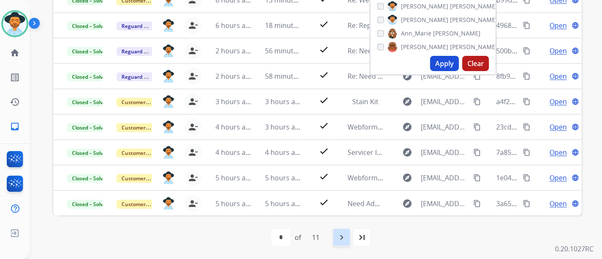
click at [340, 239] on mat-icon "navigate_next" at bounding box center [341, 237] width 10 height 10
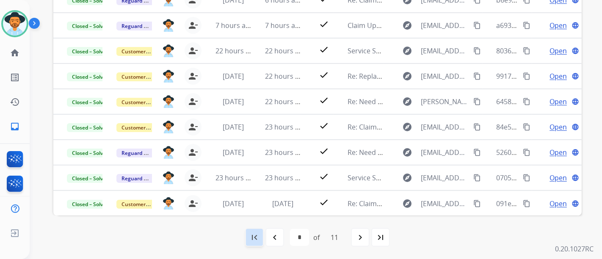
click at [256, 239] on mat-icon "first_page" at bounding box center [254, 237] width 10 height 10
select select "*"
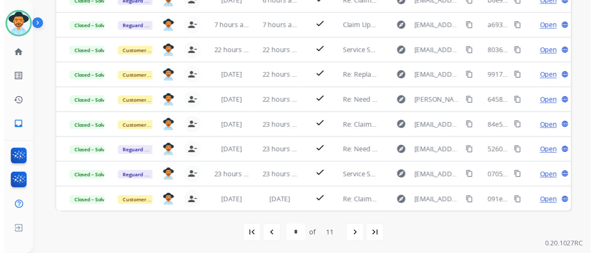
scroll to position [0, 0]
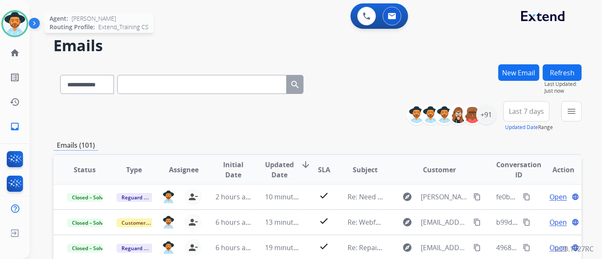
click at [27, 17] on div at bounding box center [14, 23] width 27 height 27
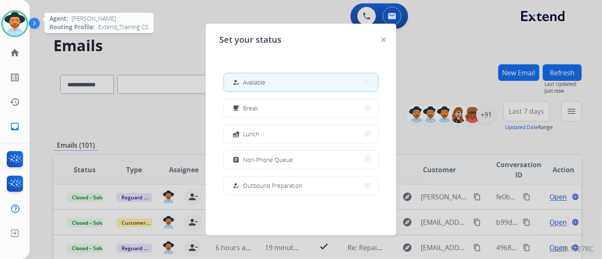
click at [27, 17] on div at bounding box center [14, 23] width 27 height 27
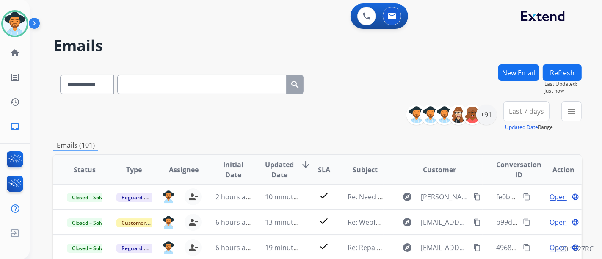
click at [289, 146] on div "Emails (101)" at bounding box center [317, 145] width 528 height 11
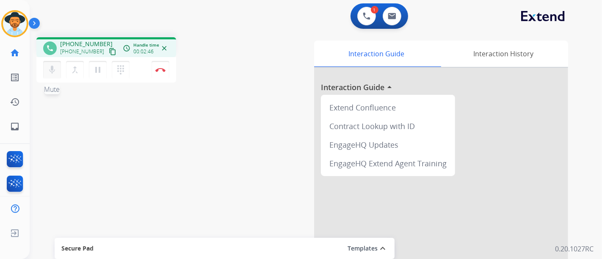
click at [50, 65] on mat-icon "mic" at bounding box center [52, 70] width 10 height 10
click at [96, 77] on button "pause Hold" at bounding box center [98, 70] width 18 height 18
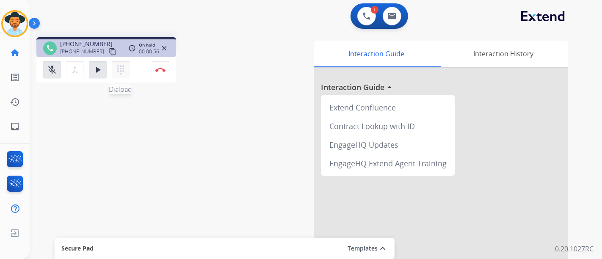
click at [116, 68] on mat-icon "dialpad" at bounding box center [121, 70] width 10 height 10
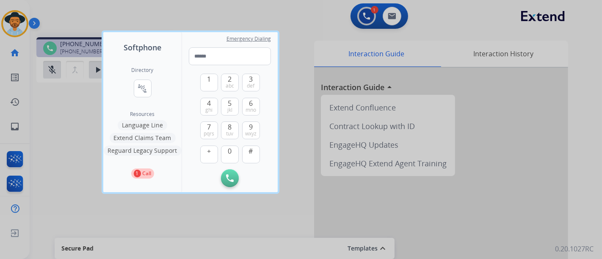
click at [152, 89] on div "Directory connect_without_contact Resource Directory" at bounding box center [143, 89] width 22 height 44
click at [146, 89] on mat-icon "connect_without_contact" at bounding box center [143, 88] width 10 height 10
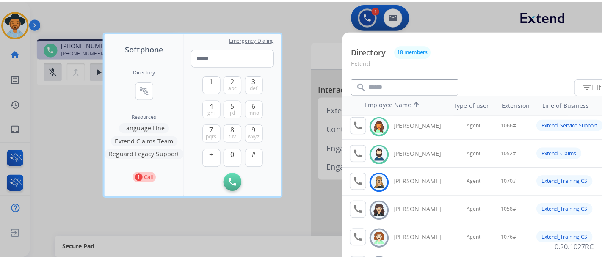
scroll to position [94, 0]
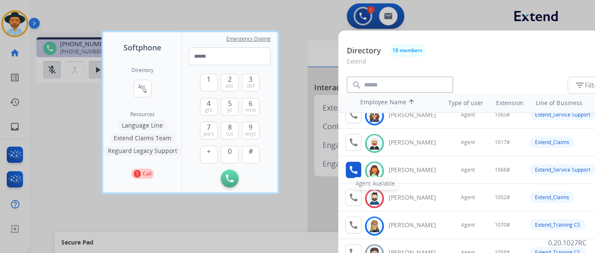
click at [359, 166] on button "call Agent Available." at bounding box center [354, 169] width 16 height 17
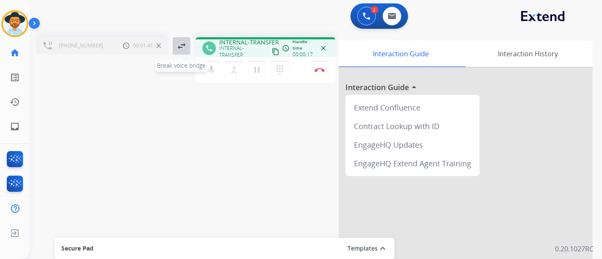
click at [188, 51] on button "swap_horiz Break voice bridge" at bounding box center [182, 46] width 18 height 18
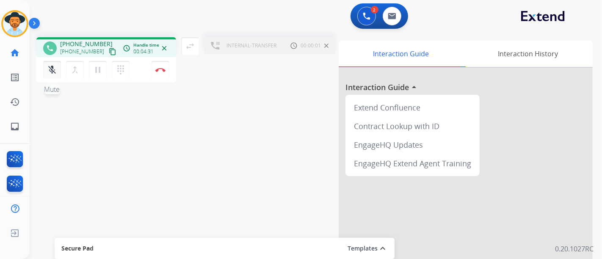
click at [51, 72] on mat-icon "mic_off" at bounding box center [52, 70] width 10 height 10
click at [98, 74] on mat-icon "pause" at bounding box center [98, 70] width 10 height 10
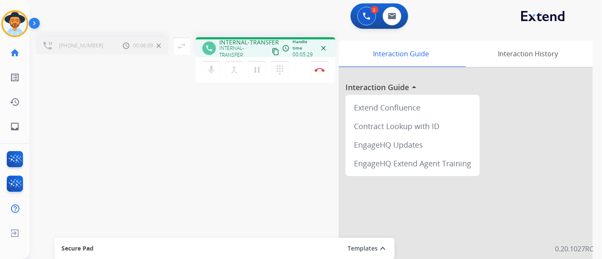
click at [302, 73] on div "mic Mute merge_type Bridge pause Hold dialpad Dialpad Disconnect" at bounding box center [265, 69] width 140 height 25
click at [313, 68] on button "Disconnect" at bounding box center [320, 70] width 18 height 18
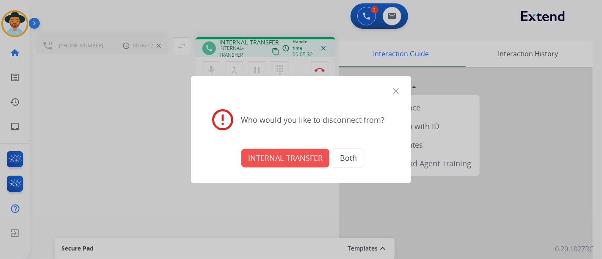
click at [281, 168] on div "INTERNAL-TRANSFER Both" at bounding box center [301, 158] width 200 height 30
click at [280, 162] on button "INTERNAL-TRANSFER" at bounding box center [285, 158] width 88 height 19
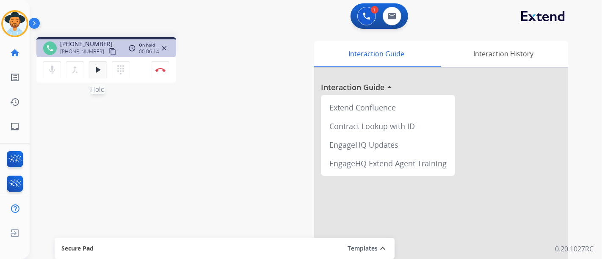
click at [102, 64] on button "play_arrow Hold" at bounding box center [98, 70] width 18 height 18
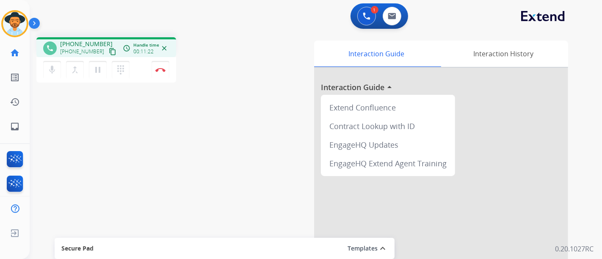
click at [139, 74] on div "mic Mute merge_type Bridge pause Hold dialpad Dialpad Disconnect" at bounding box center [106, 69] width 140 height 25
click at [157, 76] on button "Disconnect" at bounding box center [160, 70] width 18 height 18
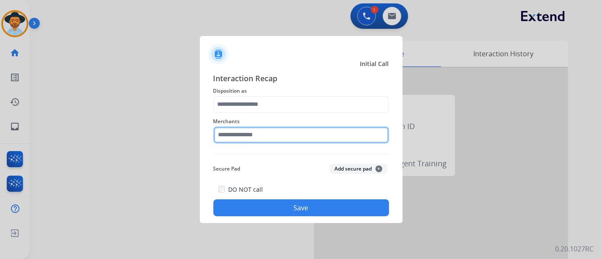
click at [283, 131] on input "text" at bounding box center [301, 135] width 176 height 17
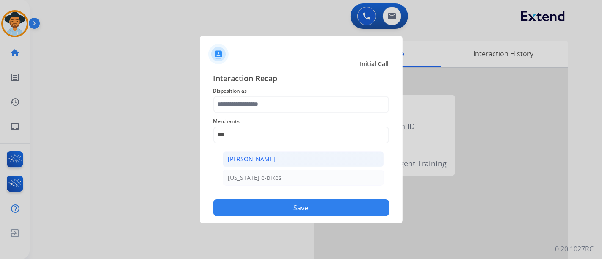
click at [319, 158] on li "[PERSON_NAME]" at bounding box center [303, 159] width 161 height 16
type input "**********"
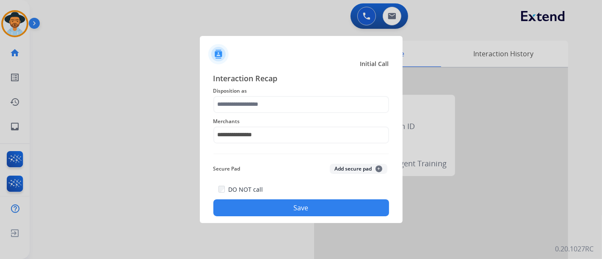
click at [289, 94] on span "Disposition as" at bounding box center [301, 91] width 176 height 10
click at [292, 104] on input "text" at bounding box center [301, 104] width 176 height 17
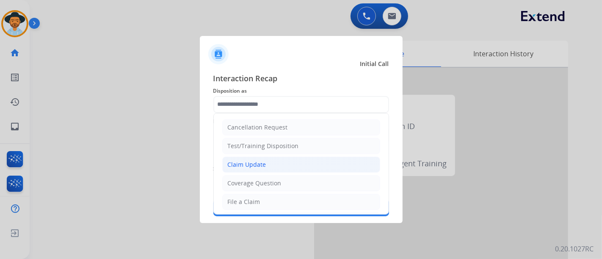
click at [288, 162] on li "Claim Update" at bounding box center [301, 165] width 158 height 16
type input "**********"
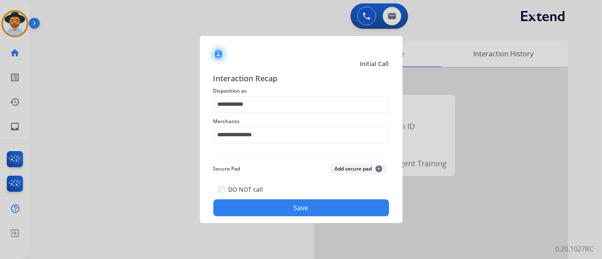
click at [300, 207] on button "Save" at bounding box center [301, 207] width 176 height 17
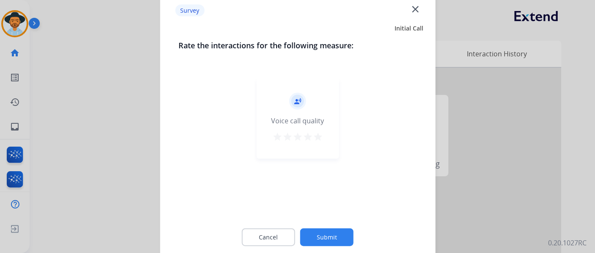
click at [317, 138] on mat-icon "star" at bounding box center [318, 136] width 10 height 10
click at [337, 226] on div "Cancel Submit" at bounding box center [298, 236] width 238 height 38
click at [338, 233] on button "Submit" at bounding box center [326, 237] width 53 height 18
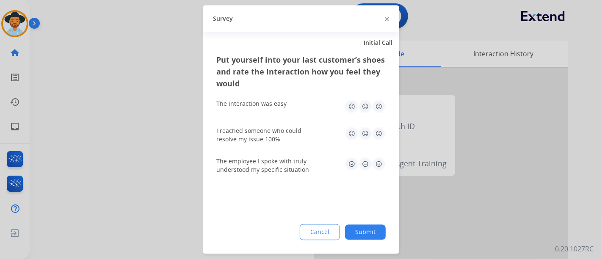
click at [379, 108] on img at bounding box center [379, 107] width 14 height 14
click at [383, 133] on img at bounding box center [379, 134] width 14 height 14
click at [379, 178] on div "The employee I spoke with truly understood my specific situation" at bounding box center [300, 166] width 169 height 30
click at [382, 164] on img at bounding box center [379, 164] width 14 height 14
click at [366, 233] on button "Submit" at bounding box center [365, 232] width 41 height 15
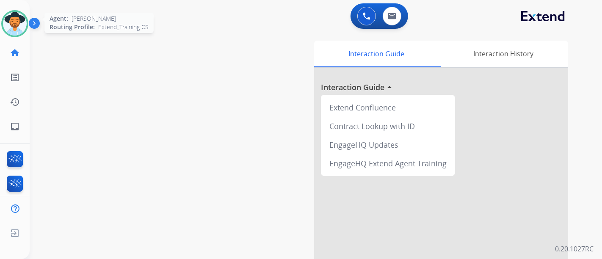
click at [19, 25] on img at bounding box center [15, 24] width 24 height 24
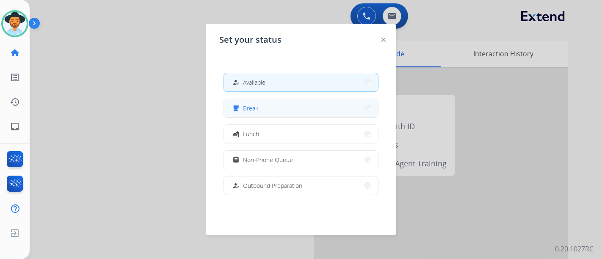
click at [259, 113] on button "free_breakfast Break" at bounding box center [301, 108] width 154 height 18
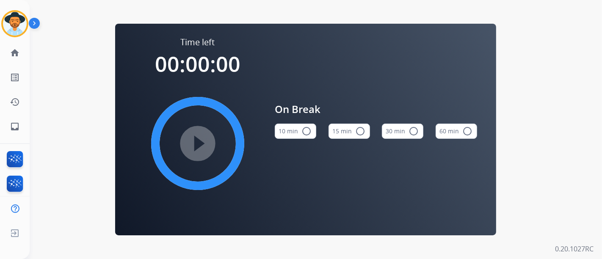
click at [357, 131] on mat-icon "radio_button_unchecked" at bounding box center [360, 131] width 10 height 10
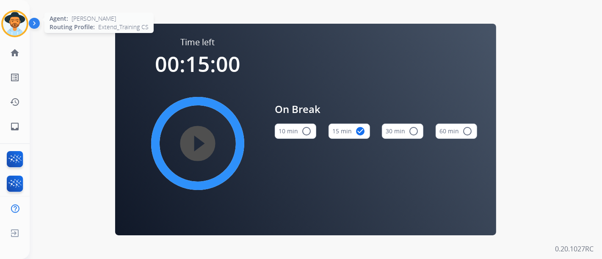
click at [8, 26] on img at bounding box center [15, 24] width 24 height 24
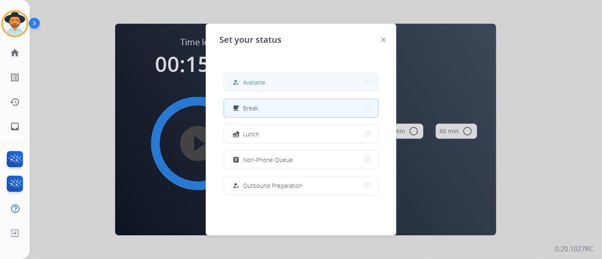
click at [254, 76] on button "how_to_reg Available" at bounding box center [301, 82] width 154 height 18
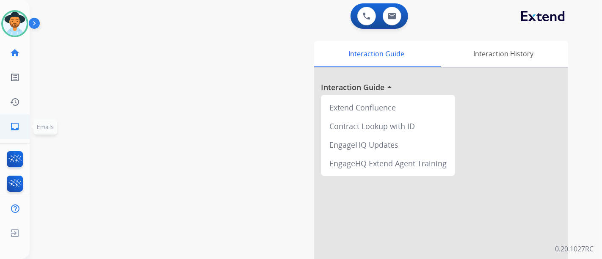
click at [12, 129] on mat-icon "inbox" at bounding box center [15, 126] width 10 height 10
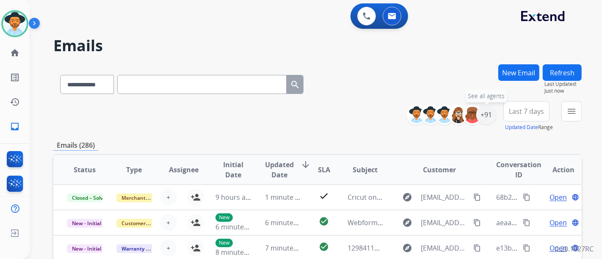
drag, startPoint x: 492, startPoint y: 113, endPoint x: 484, endPoint y: 143, distance: 31.0
click at [491, 113] on div "+91" at bounding box center [486, 115] width 20 height 20
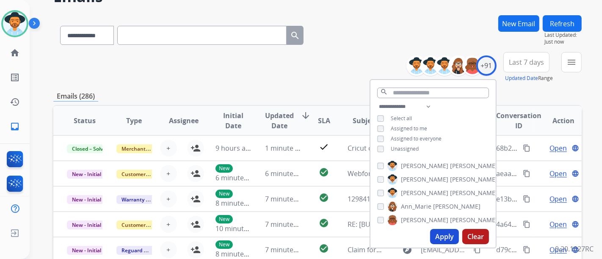
scroll to position [94, 0]
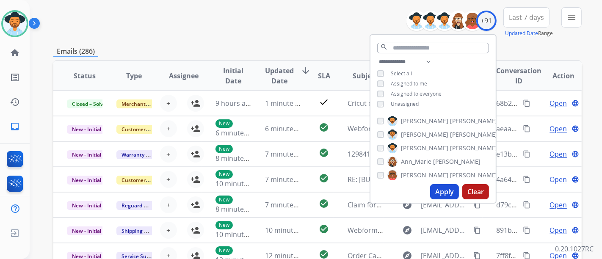
click at [412, 98] on div "**********" at bounding box center [432, 84] width 125 height 54
click at [412, 101] on span "Unassigned" at bounding box center [405, 103] width 28 height 7
drag, startPoint x: 449, startPoint y: 190, endPoint x: 454, endPoint y: 177, distance: 14.3
click at [449, 190] on button "Apply" at bounding box center [444, 191] width 29 height 15
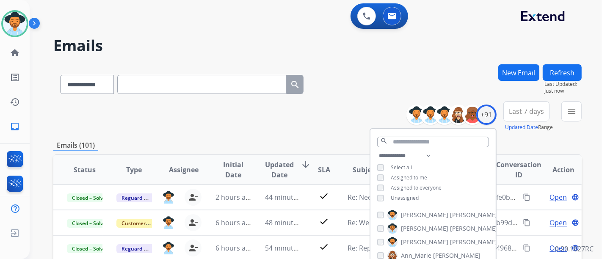
scroll to position [47, 0]
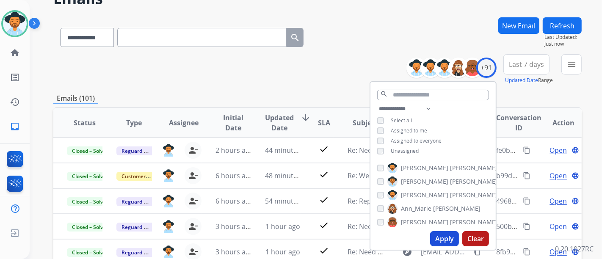
click at [449, 234] on button "Apply" at bounding box center [444, 238] width 29 height 15
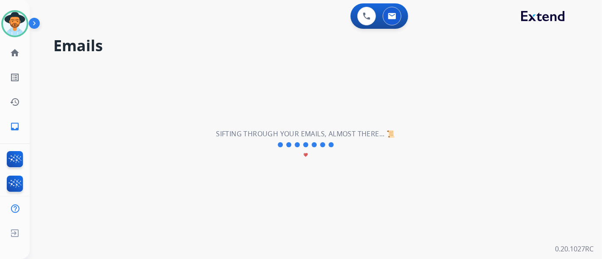
scroll to position [0, 0]
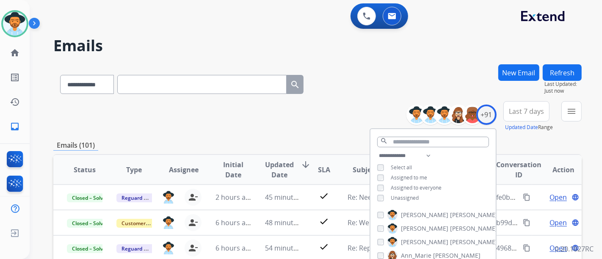
click at [308, 115] on div "**********" at bounding box center [317, 116] width 528 height 30
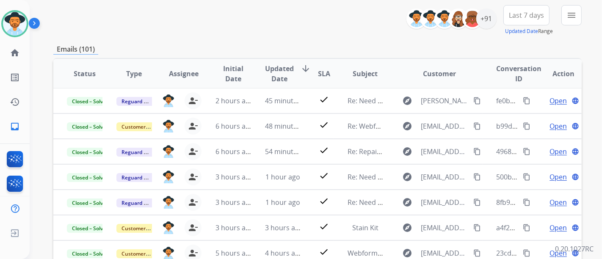
scroll to position [81, 0]
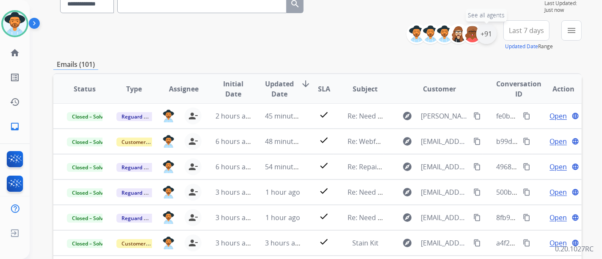
click at [483, 40] on div "+91" at bounding box center [486, 34] width 20 height 20
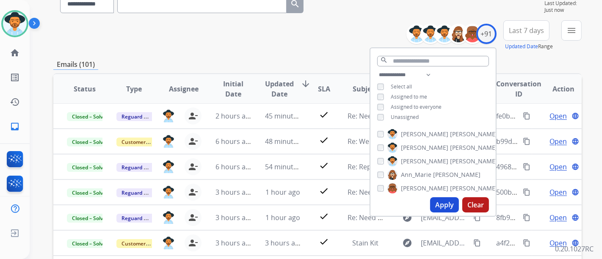
click at [391, 94] on span "Assigned to me" at bounding box center [409, 96] width 36 height 7
click at [398, 114] on span "Unassigned" at bounding box center [405, 116] width 28 height 7
drag, startPoint x: 447, startPoint y: 204, endPoint x: 448, endPoint y: 208, distance: 4.4
click at [448, 207] on button "Apply" at bounding box center [444, 204] width 29 height 15
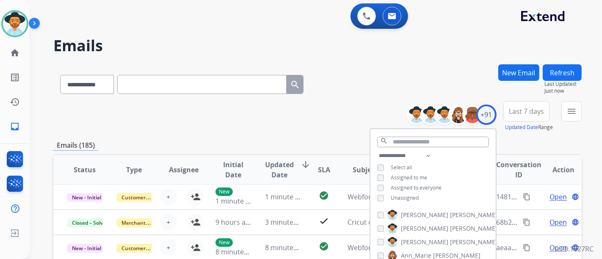
click at [323, 123] on div "**********" at bounding box center [317, 116] width 528 height 30
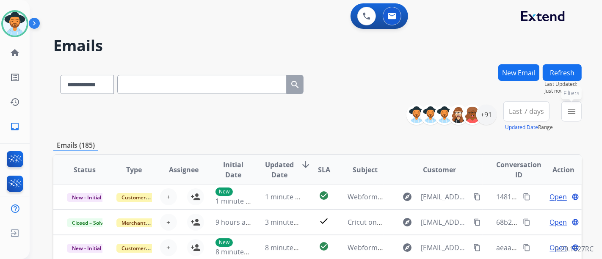
click at [570, 114] on mat-icon "menu" at bounding box center [571, 111] width 10 height 10
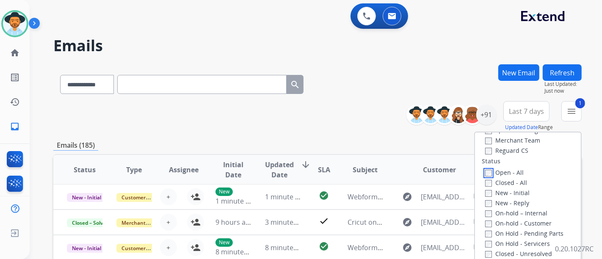
scroll to position [47, 0]
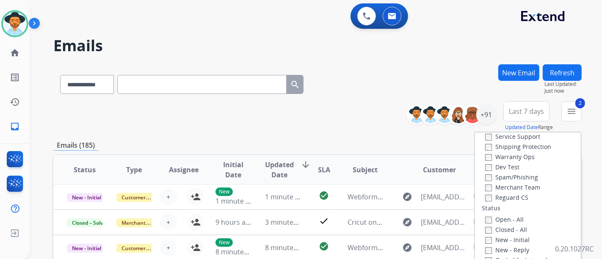
click at [487, 144] on label "Shipping Protection" at bounding box center [518, 147] width 66 height 8
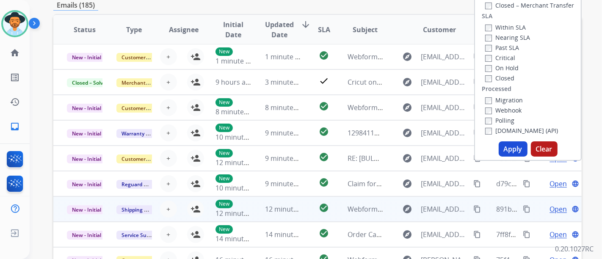
scroll to position [141, 0]
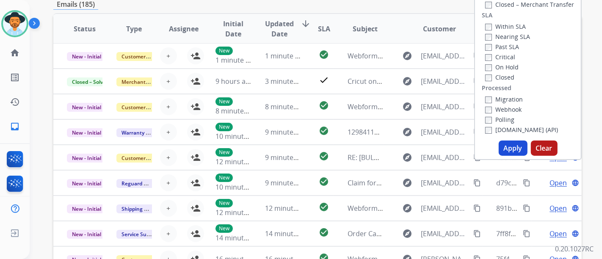
click at [506, 150] on button "Apply" at bounding box center [512, 147] width 29 height 15
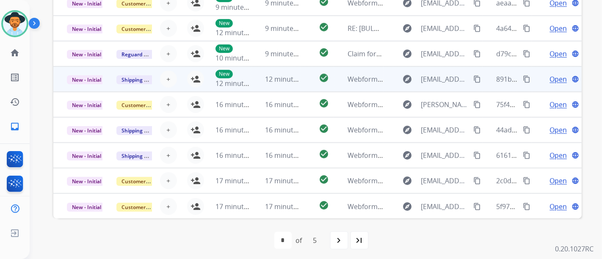
scroll to position [283, 0]
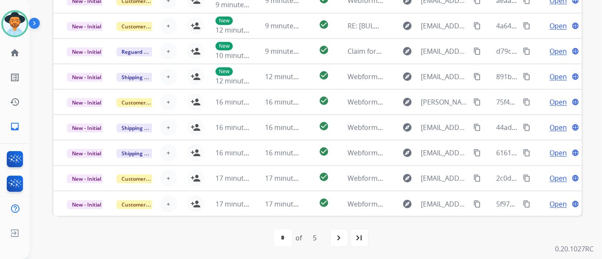
click at [342, 237] on mat-icon "navigate_next" at bounding box center [339, 238] width 10 height 10
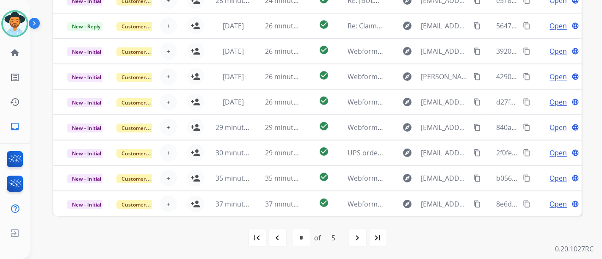
click at [353, 233] on mat-icon "navigate_next" at bounding box center [357, 238] width 10 height 10
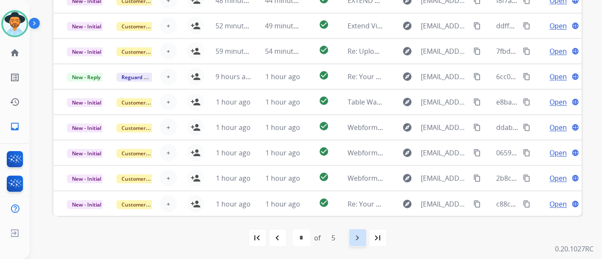
click at [350, 245] on div "navigate_next" at bounding box center [357, 237] width 19 height 19
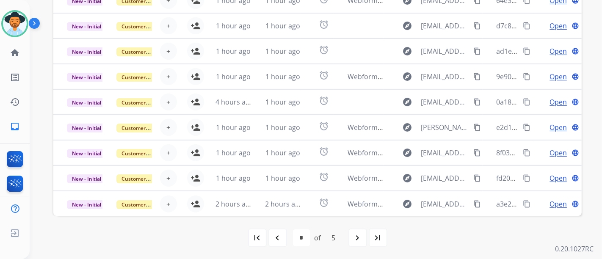
click at [347, 234] on div "first_page navigate_before * * * * * of 5 navigate_next last_page" at bounding box center [317, 237] width 528 height 17
click at [349, 234] on div "navigate_next" at bounding box center [357, 237] width 19 height 19
select select "*"
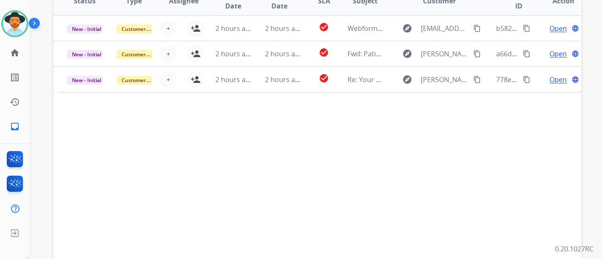
scroll to position [235, 0]
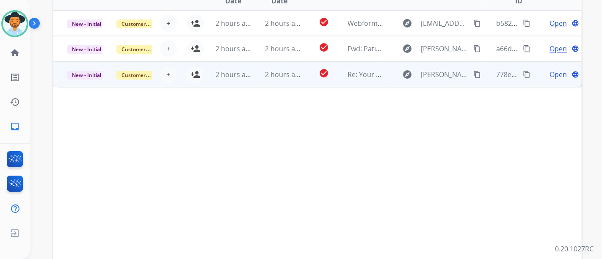
click at [555, 75] on span "Open" at bounding box center [557, 74] width 17 height 10
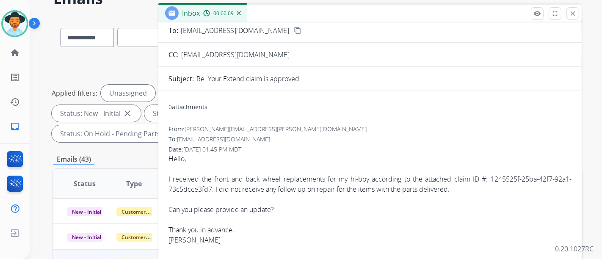
scroll to position [0, 0]
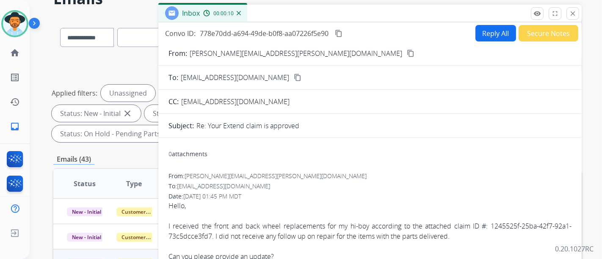
click at [294, 75] on mat-icon "content_copy" at bounding box center [298, 78] width 8 height 8
click at [407, 55] on mat-icon "content_copy" at bounding box center [411, 54] width 8 height 8
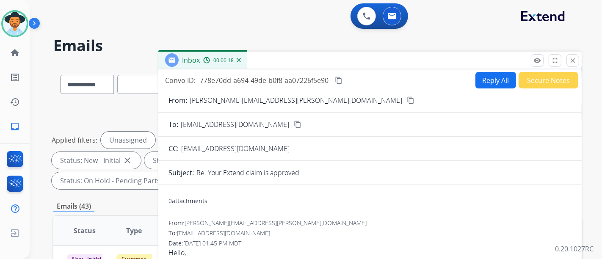
click at [572, 60] on mat-icon "close" at bounding box center [573, 61] width 8 height 8
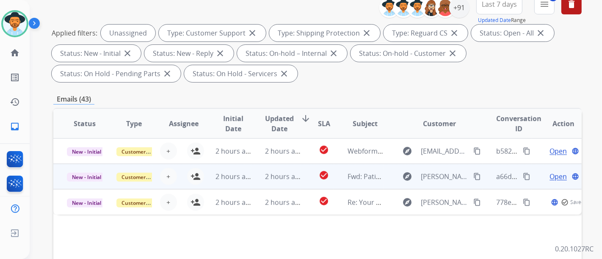
scroll to position [141, 0]
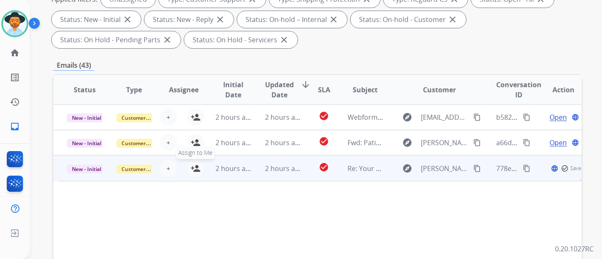
click at [197, 167] on mat-icon "person_add" at bounding box center [195, 168] width 10 height 10
click at [473, 165] on mat-icon "content_copy" at bounding box center [477, 169] width 8 height 8
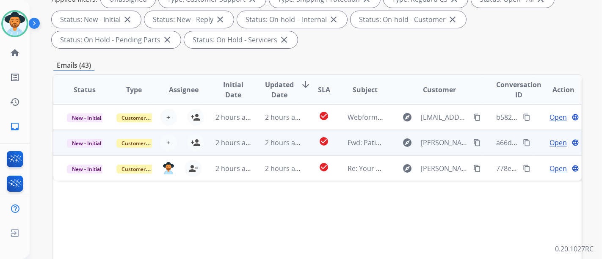
click at [556, 142] on span "Open" at bounding box center [557, 143] width 17 height 10
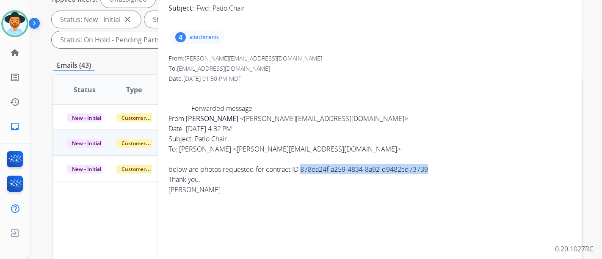
drag, startPoint x: 301, startPoint y: 171, endPoint x: 430, endPoint y: 168, distance: 129.5
click at [430, 168] on div "---------- Forwarded message --------- From: Larry Lyford < larry.lyford406@gma…" at bounding box center [369, 138] width 403 height 71
copy div "878ea24f-a259-4834-8a92-d9482cd73739"
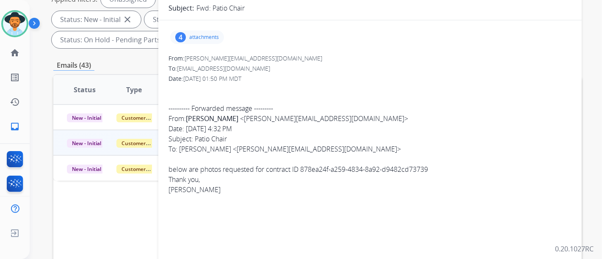
click at [200, 37] on p "attachments" at bounding box center [204, 37] width 30 height 7
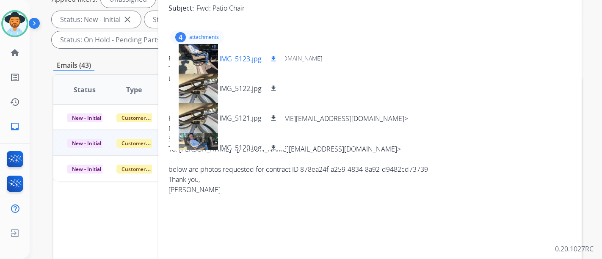
click at [229, 57] on p "IMG_5123.jpg" at bounding box center [240, 59] width 42 height 10
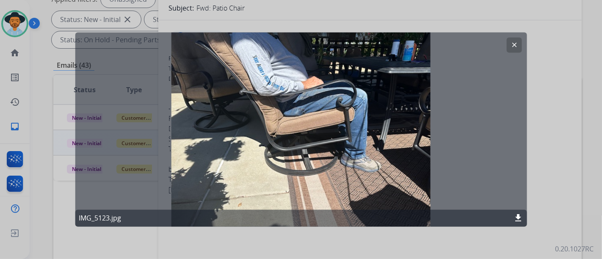
click at [514, 44] on mat-icon "clear" at bounding box center [514, 45] width 8 height 8
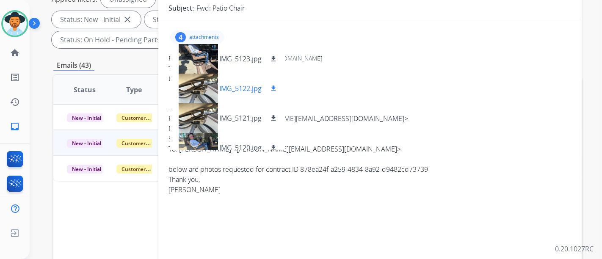
click at [223, 83] on p "IMG_5122.jpg" at bounding box center [240, 88] width 42 height 10
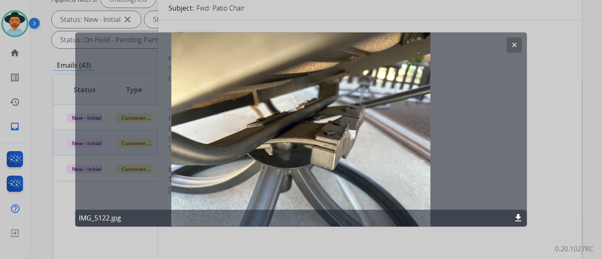
click at [515, 45] on mat-icon "clear" at bounding box center [514, 45] width 8 height 8
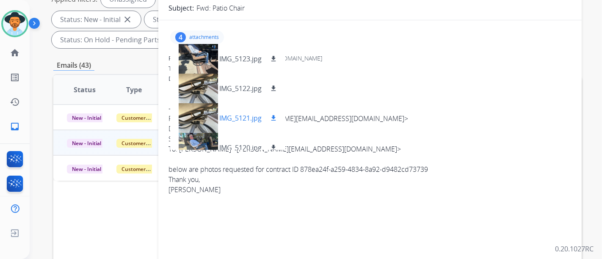
click at [229, 113] on p "IMG_5121.jpg" at bounding box center [240, 118] width 42 height 10
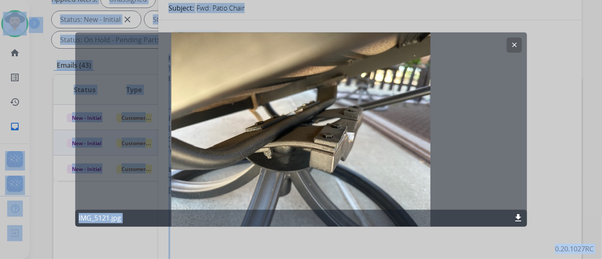
click at [508, 48] on button "clear" at bounding box center [513, 45] width 15 height 15
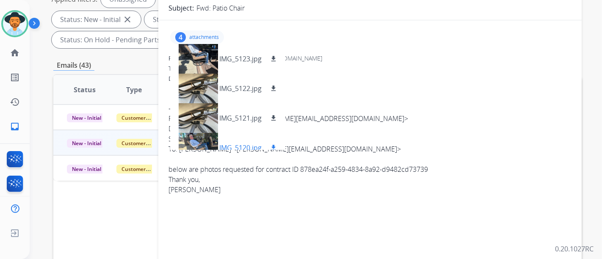
click at [229, 136] on div "IMG_5120.jpg download" at bounding box center [227, 148] width 115 height 30
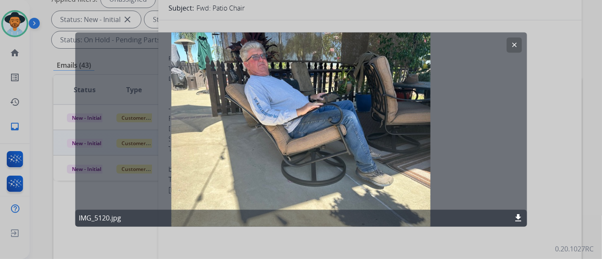
drag, startPoint x: 513, startPoint y: 51, endPoint x: 432, endPoint y: 76, distance: 84.5
click at [512, 51] on button "clear" at bounding box center [513, 45] width 15 height 15
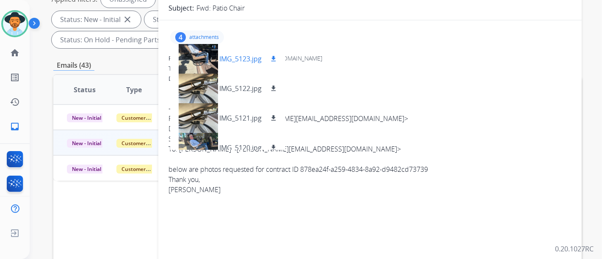
click at [231, 60] on p "IMG_5123.jpg" at bounding box center [240, 59] width 42 height 10
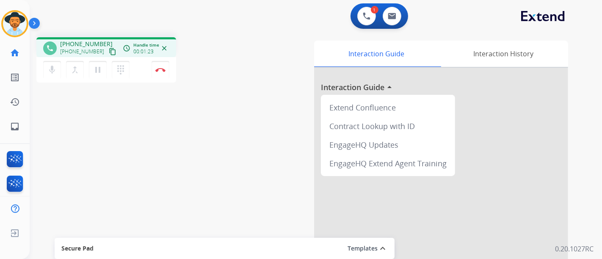
click at [109, 50] on mat-icon "content_copy" at bounding box center [113, 52] width 8 height 8
click at [48, 67] on mat-icon "mic" at bounding box center [52, 70] width 10 height 10
click at [100, 69] on mat-icon "pause" at bounding box center [98, 70] width 10 height 10
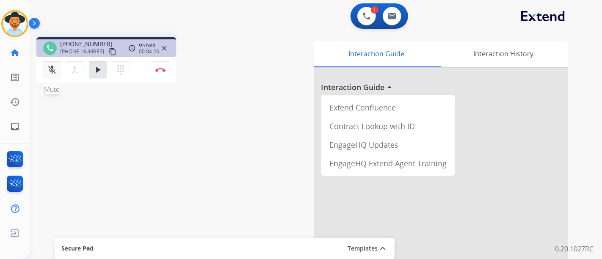
click at [46, 71] on button "mic_off Mute" at bounding box center [52, 70] width 18 height 18
click at [103, 67] on button "play_arrow Hold" at bounding box center [98, 70] width 18 height 18
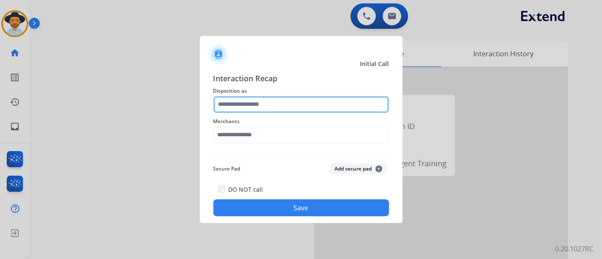
click at [278, 110] on input "text" at bounding box center [301, 104] width 176 height 17
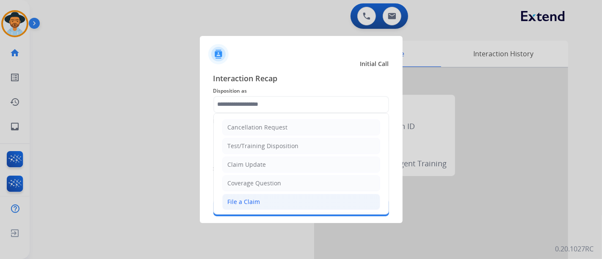
click at [283, 199] on li "File a Claim" at bounding box center [301, 202] width 158 height 16
type input "**********"
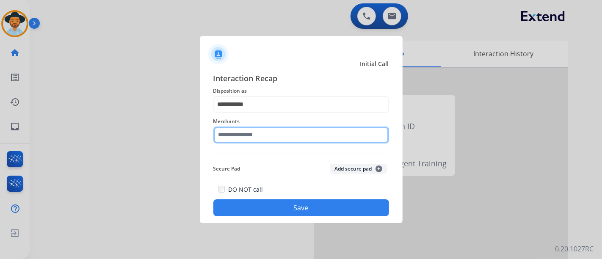
click at [297, 133] on input "text" at bounding box center [301, 135] width 176 height 17
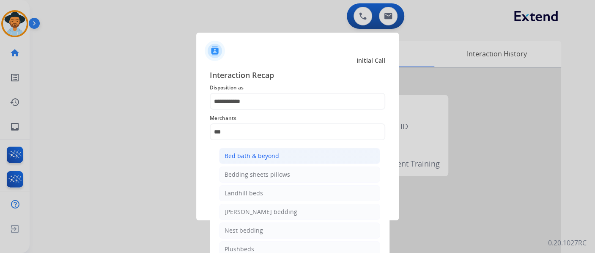
click at [269, 157] on div "Bed bath & beyond" at bounding box center [252, 155] width 55 height 8
type input "**********"
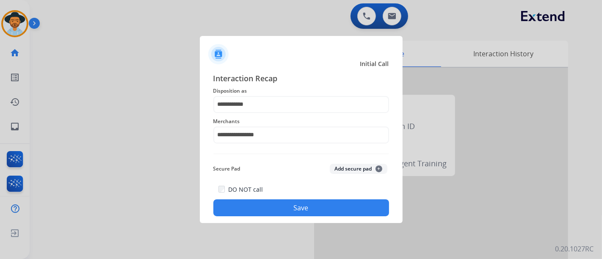
click at [286, 205] on button "Save" at bounding box center [301, 207] width 176 height 17
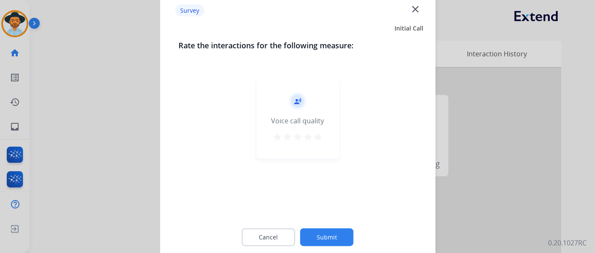
click at [316, 131] on mat-icon "star" at bounding box center [318, 136] width 10 height 10
drag, startPoint x: 327, startPoint y: 226, endPoint x: 346, endPoint y: 206, distance: 27.6
click at [327, 225] on div "Cancel Submit" at bounding box center [298, 236] width 238 height 38
click at [327, 245] on button "Submit" at bounding box center [326, 237] width 53 height 18
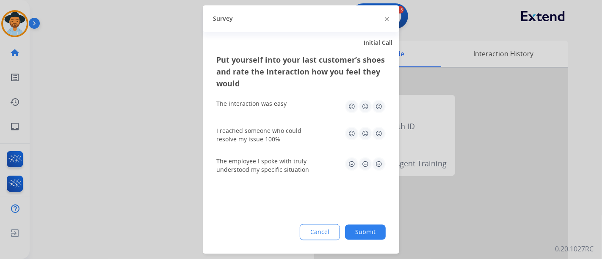
click at [383, 126] on div "I reached someone who could resolve my issue 100%" at bounding box center [300, 135] width 169 height 30
click at [380, 105] on img at bounding box center [379, 107] width 14 height 14
click at [380, 140] on img at bounding box center [379, 134] width 14 height 14
click at [380, 161] on img at bounding box center [379, 164] width 14 height 14
click at [366, 227] on button "Submit" at bounding box center [365, 232] width 41 height 15
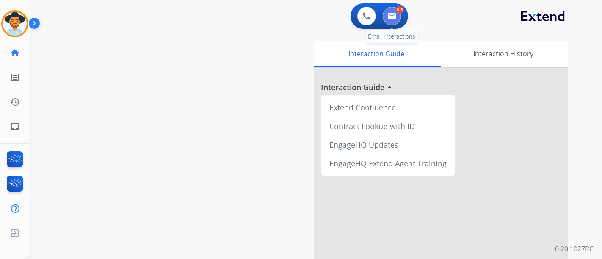
click at [398, 14] on button at bounding box center [391, 16] width 19 height 19
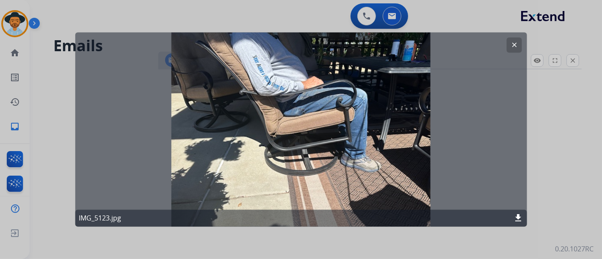
select select "**********"
click at [512, 44] on mat-icon "clear" at bounding box center [514, 45] width 8 height 8
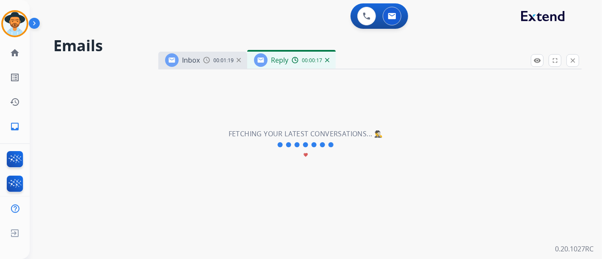
click at [327, 61] on img at bounding box center [327, 60] width 4 height 4
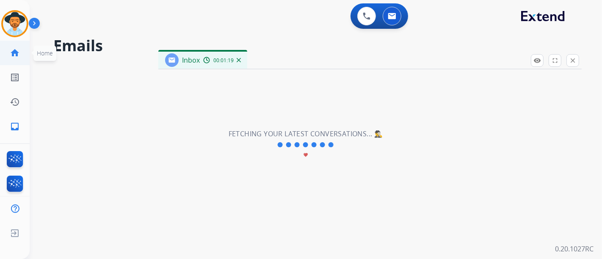
click at [19, 55] on mat-icon "home" at bounding box center [15, 53] width 10 height 10
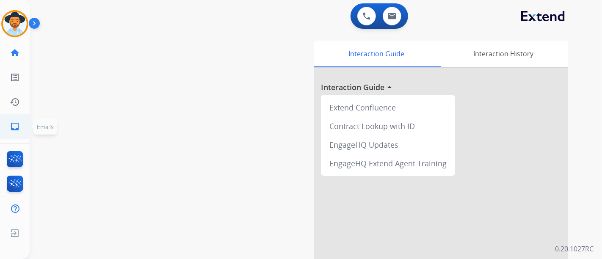
click at [17, 126] on mat-icon "inbox" at bounding box center [15, 126] width 10 height 10
select select "**********"
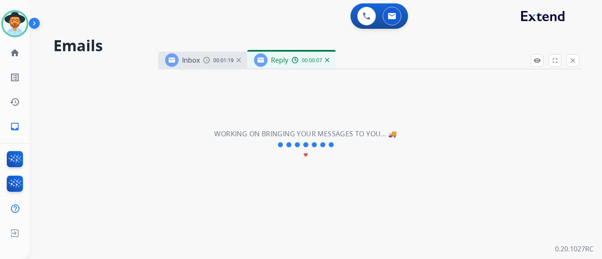
click at [220, 67] on div "Inbox 00:01:19" at bounding box center [202, 60] width 89 height 17
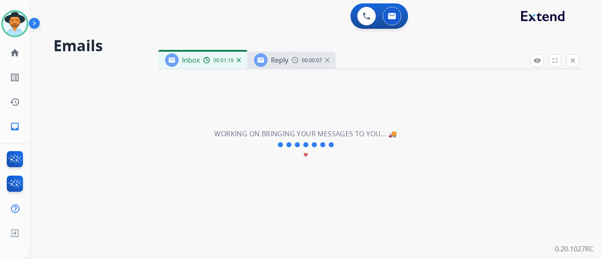
click at [216, 57] on span "00:01:19" at bounding box center [223, 60] width 20 height 7
click at [328, 62] on div "00:00:14" at bounding box center [310, 60] width 37 height 8
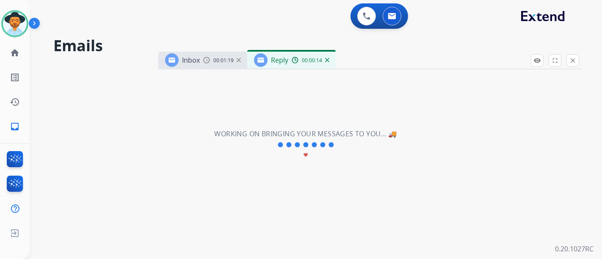
click at [327, 59] on img at bounding box center [327, 60] width 4 height 4
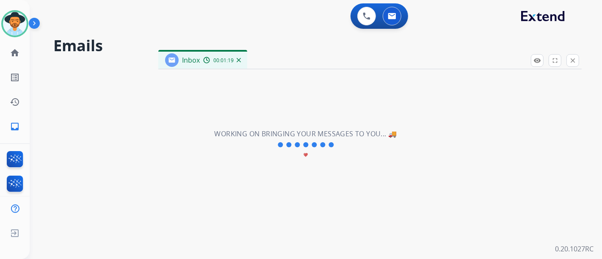
click at [239, 61] on img at bounding box center [239, 60] width 4 height 4
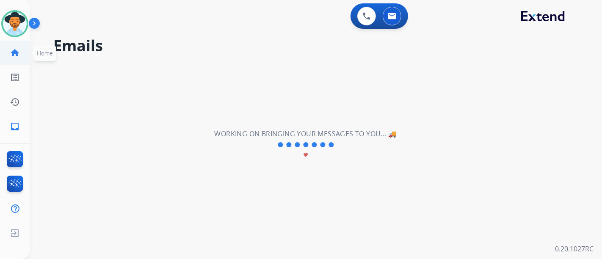
click at [11, 50] on mat-icon "home" at bounding box center [15, 53] width 10 height 10
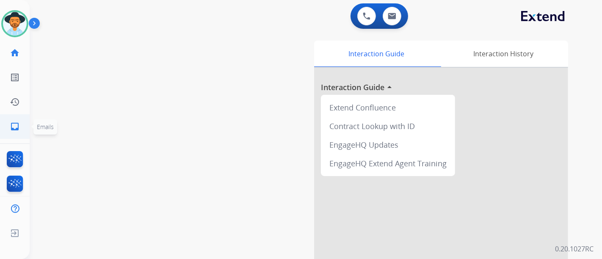
click at [20, 129] on link "inbox Emails" at bounding box center [15, 127] width 24 height 24
select select "**********"
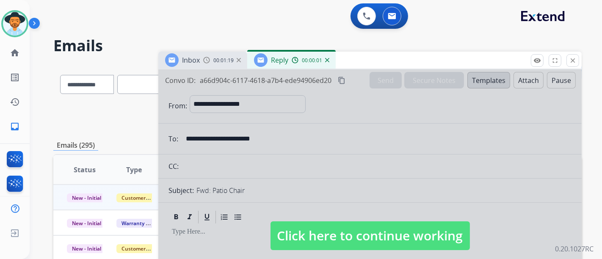
click at [400, 226] on span "Click here to continue working" at bounding box center [369, 235] width 199 height 29
select select
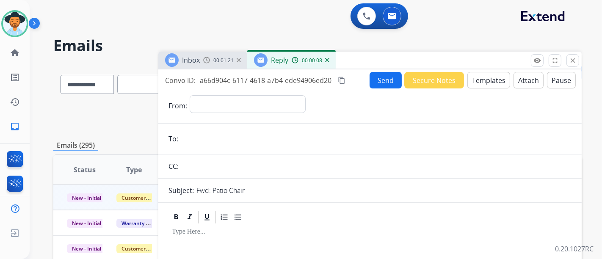
click at [326, 60] on img at bounding box center [327, 60] width 4 height 4
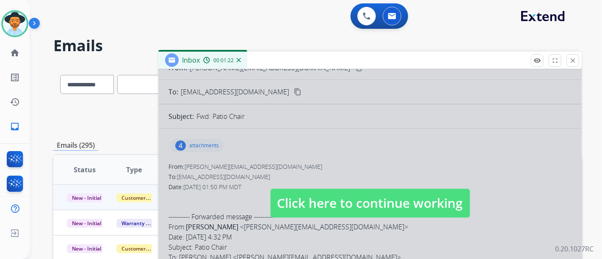
scroll to position [47, 0]
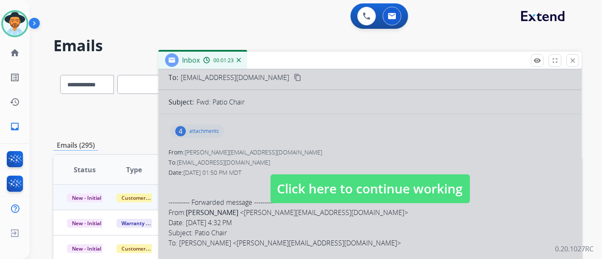
click at [319, 185] on span "Click here to continue working" at bounding box center [369, 188] width 199 height 29
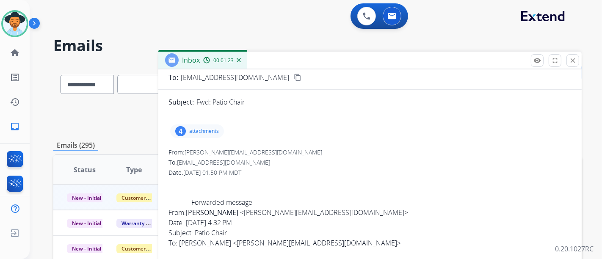
drag, startPoint x: 204, startPoint y: 121, endPoint x: 203, endPoint y: 129, distance: 7.2
click at [203, 123] on div "4 attachments" at bounding box center [369, 131] width 403 height 20
click at [203, 129] on p "attachments" at bounding box center [204, 131] width 30 height 7
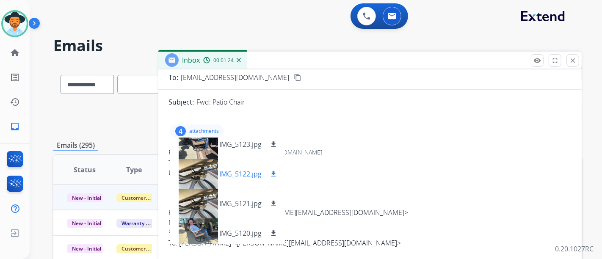
scroll to position [13, 0]
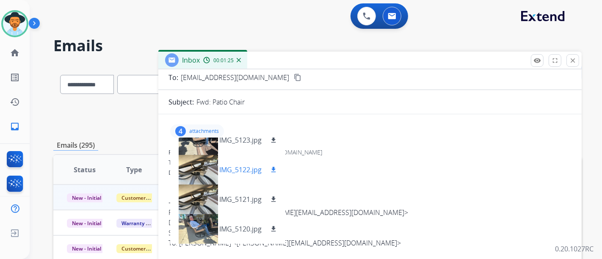
click at [237, 171] on p "IMG_5122.jpg" at bounding box center [240, 170] width 42 height 10
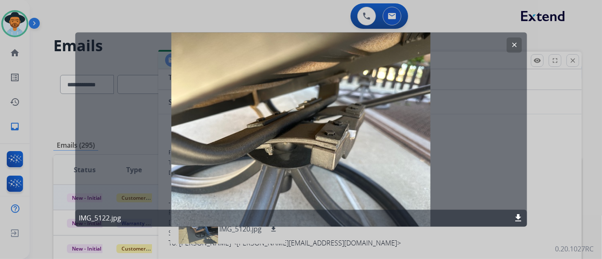
click at [509, 45] on button "clear" at bounding box center [513, 45] width 15 height 15
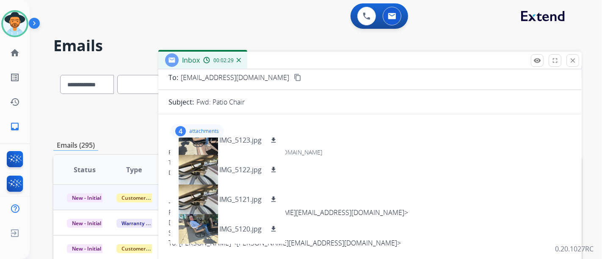
click at [312, 132] on div "4 attachments IMG_5123.jpg download IMG_5122.jpg download IMG_5121.jpg download…" at bounding box center [369, 131] width 403 height 20
click at [210, 128] on p "attachments" at bounding box center [204, 131] width 30 height 7
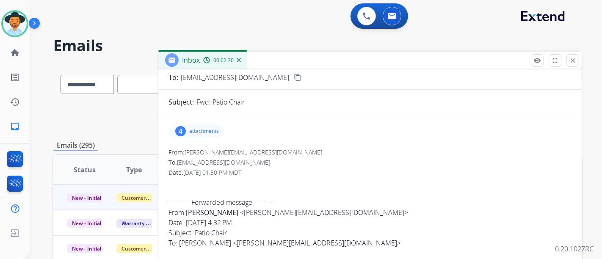
scroll to position [0, 0]
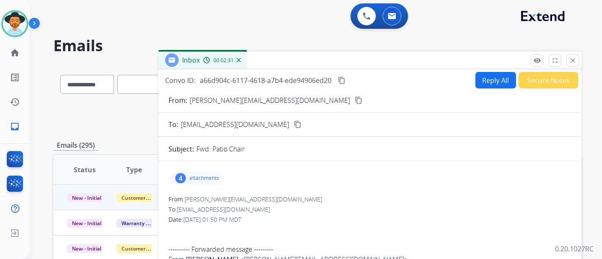
click at [493, 82] on button "Reply All" at bounding box center [495, 80] width 41 height 17
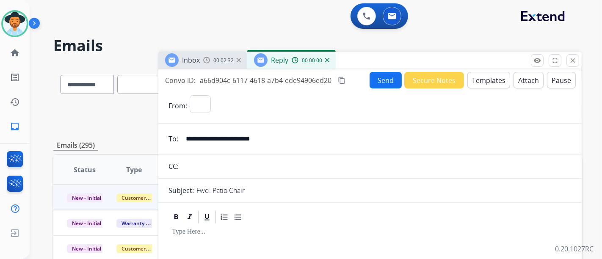
select select "**********"
click at [496, 84] on button "Templates" at bounding box center [488, 80] width 43 height 17
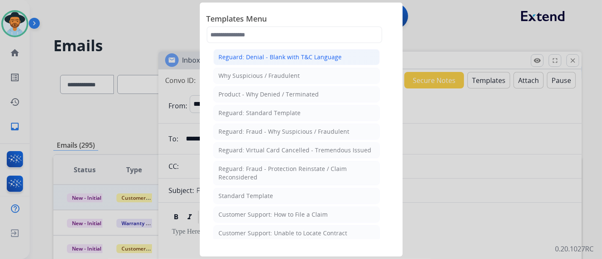
click at [288, 60] on div "Reguard: Denial - Blank with T&C Language" at bounding box center [280, 57] width 123 height 8
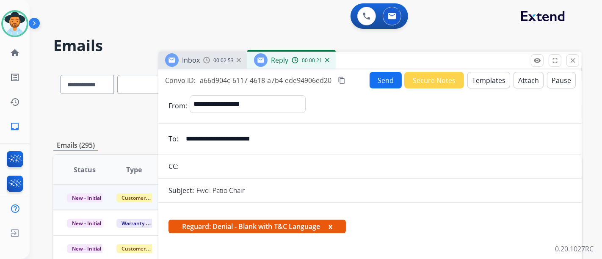
click at [484, 77] on button "Templates" at bounding box center [488, 80] width 43 height 17
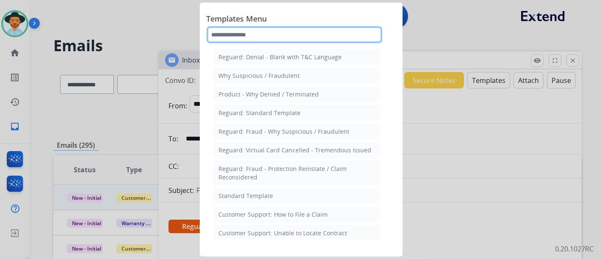
click at [280, 36] on input "text" at bounding box center [294, 34] width 176 height 17
type input "*"
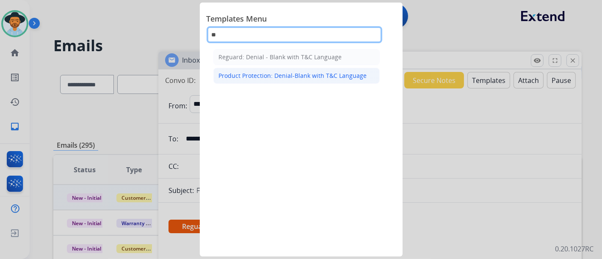
type input "**"
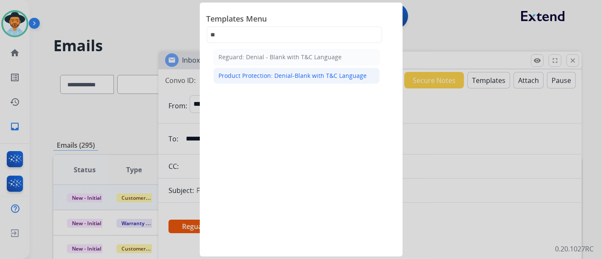
click at [285, 74] on div "Product Protection: Denial-Blank with T&C Language" at bounding box center [293, 76] width 148 height 8
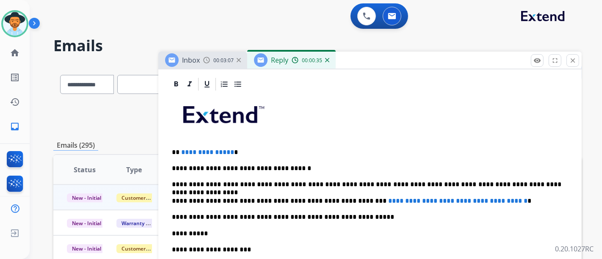
scroll to position [188, 0]
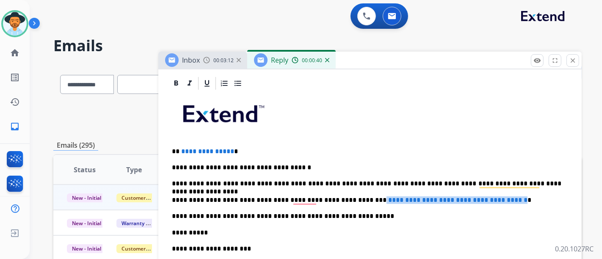
drag, startPoint x: 510, startPoint y: 201, endPoint x: 462, endPoint y: 212, distance: 49.1
click at [343, 201] on p "**********" at bounding box center [366, 200] width 389 height 8
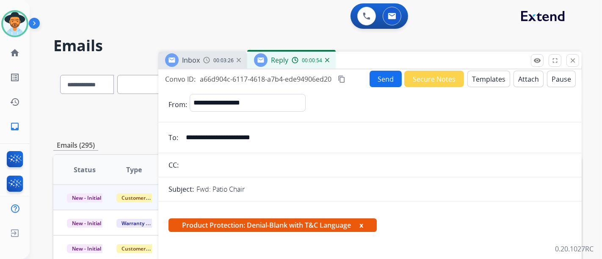
scroll to position [0, 0]
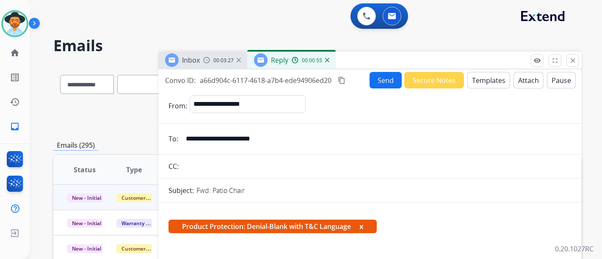
click at [535, 80] on button "Attach" at bounding box center [528, 80] width 30 height 17
select select "**********"
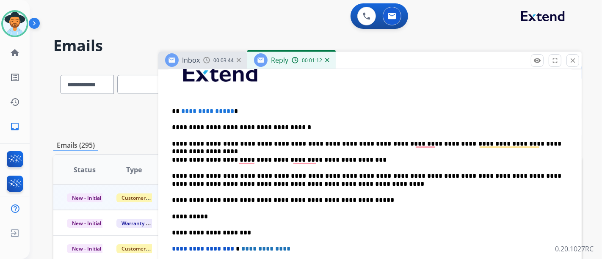
scroll to position [235, 0]
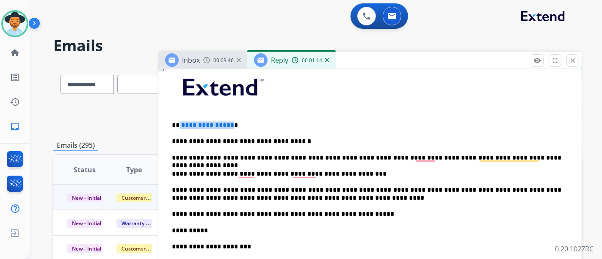
drag, startPoint x: 228, startPoint y: 121, endPoint x: 179, endPoint y: 125, distance: 48.8
click at [179, 125] on p "**********" at bounding box center [366, 125] width 389 height 8
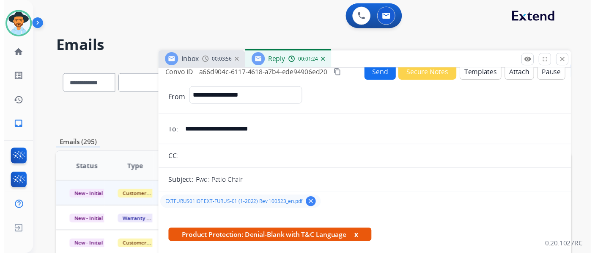
scroll to position [0, 0]
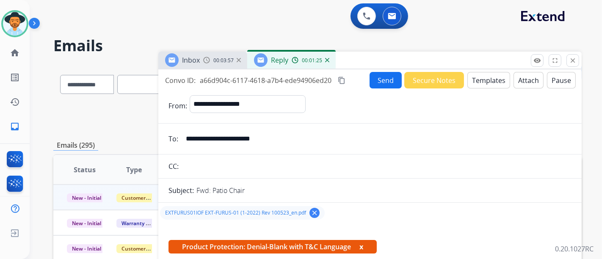
click at [381, 83] on button "Send" at bounding box center [385, 80] width 32 height 17
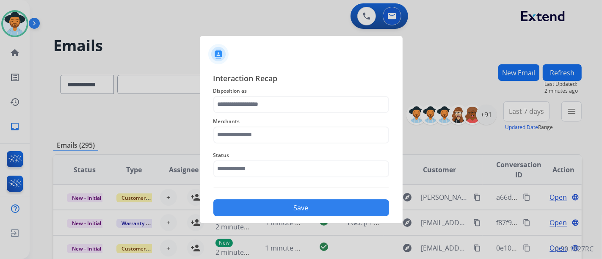
click at [270, 140] on div "Merchants" at bounding box center [301, 130] width 176 height 34
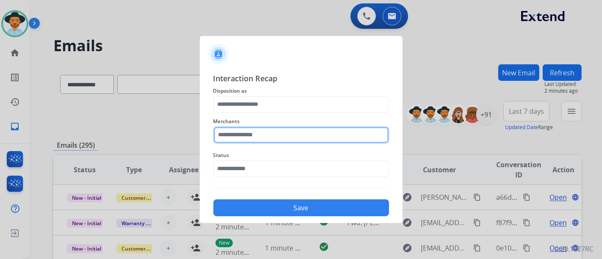
click at [270, 140] on div "Merchants" at bounding box center [301, 130] width 176 height 34
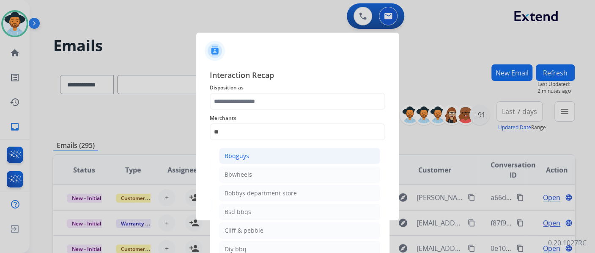
click at [265, 151] on li "Bbqguys" at bounding box center [299, 156] width 161 height 16
type input "*******"
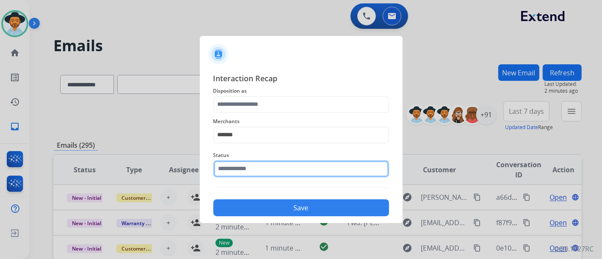
click at [274, 166] on input "text" at bounding box center [301, 168] width 176 height 17
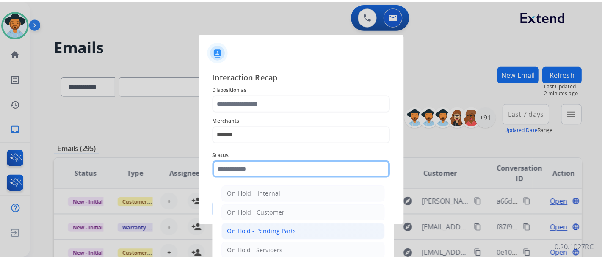
scroll to position [48, 0]
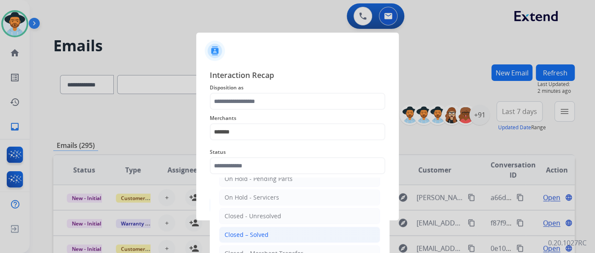
click at [280, 229] on li "Closed – Solved" at bounding box center [299, 234] width 161 height 16
type input "**********"
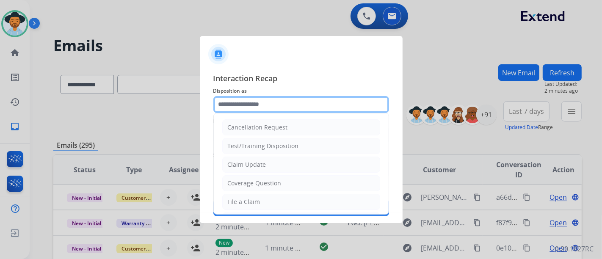
click at [261, 108] on input "text" at bounding box center [301, 104] width 176 height 17
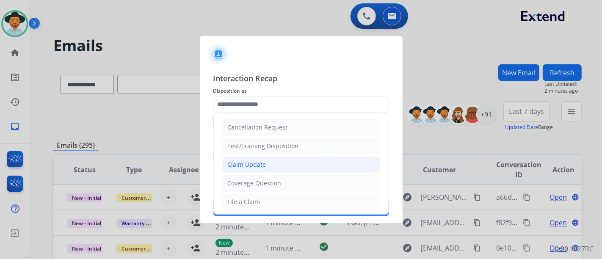
click at [261, 165] on div "Claim Update" at bounding box center [247, 164] width 39 height 8
type input "**********"
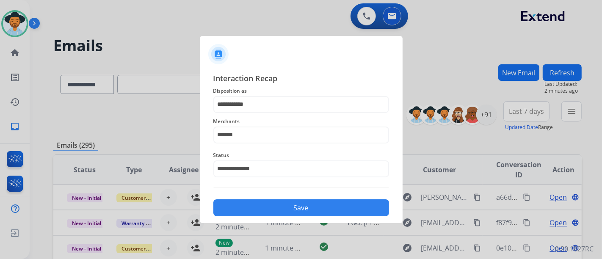
click at [292, 210] on button "Save" at bounding box center [301, 207] width 176 height 17
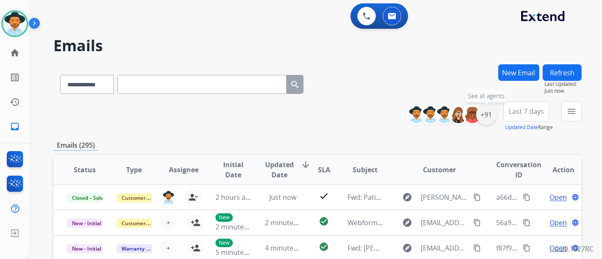
click at [487, 115] on div "+91" at bounding box center [486, 115] width 20 height 20
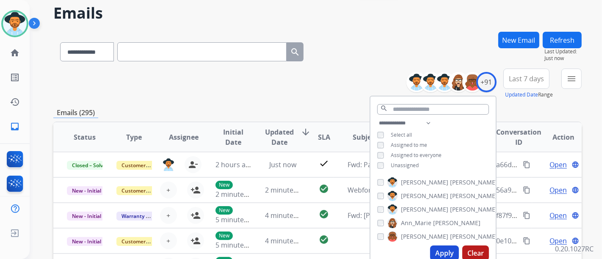
scroll to position [47, 0]
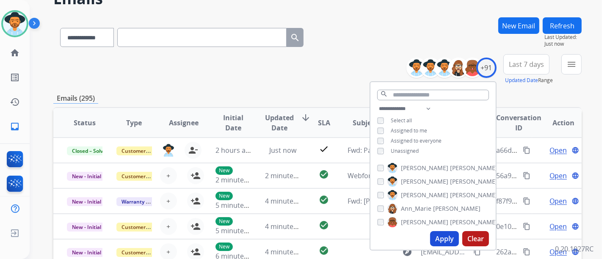
click at [406, 148] on span "Unassigned" at bounding box center [405, 150] width 28 height 7
click at [450, 236] on button "Apply" at bounding box center [444, 238] width 29 height 15
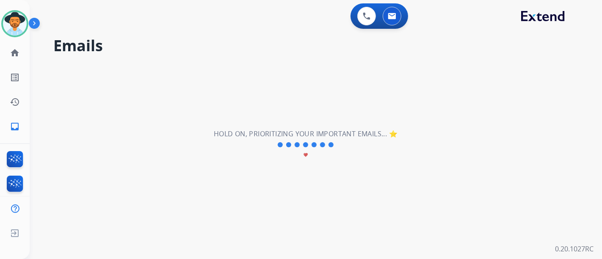
scroll to position [0, 0]
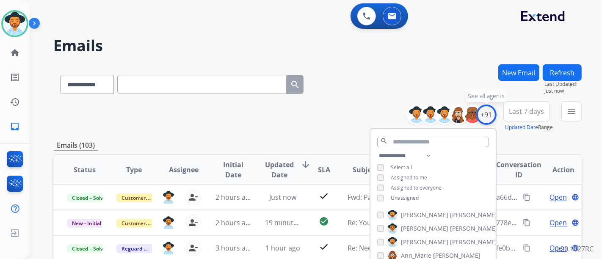
click at [484, 118] on div "+91" at bounding box center [486, 115] width 20 height 20
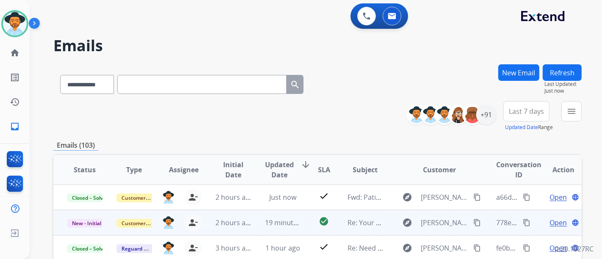
click at [549, 223] on span "Open" at bounding box center [557, 222] width 17 height 10
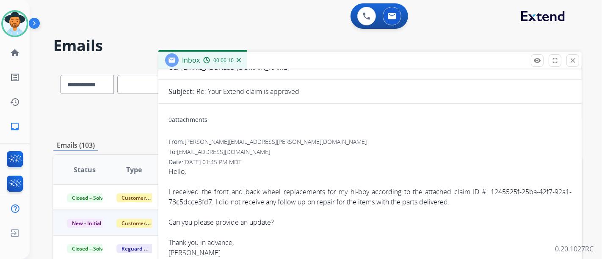
scroll to position [94, 0]
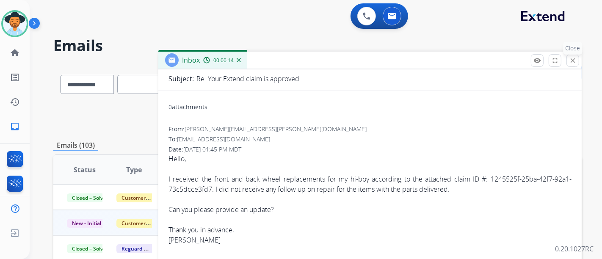
click at [576, 58] on button "close Close" at bounding box center [572, 60] width 13 height 13
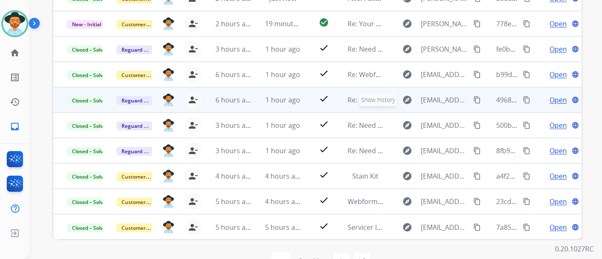
scroll to position [222, 0]
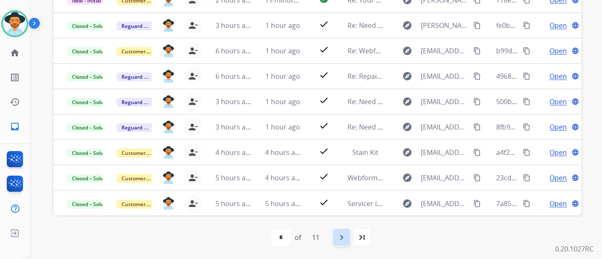
click at [344, 237] on mat-icon "navigate_next" at bounding box center [341, 237] width 10 height 10
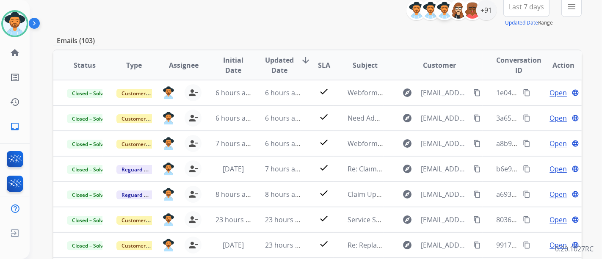
scroll to position [47, 0]
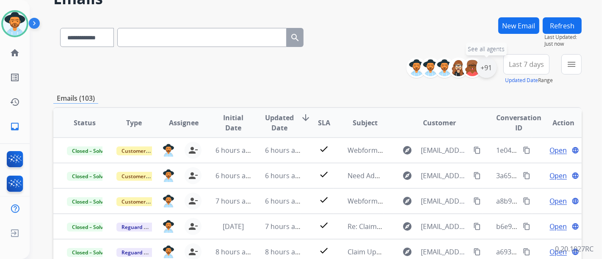
click at [484, 70] on div "+91" at bounding box center [486, 68] width 20 height 20
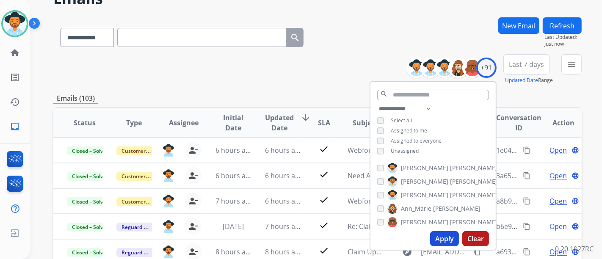
click at [385, 131] on div "Assigned to me" at bounding box center [402, 130] width 50 height 7
click at [448, 233] on button "Apply" at bounding box center [444, 238] width 29 height 15
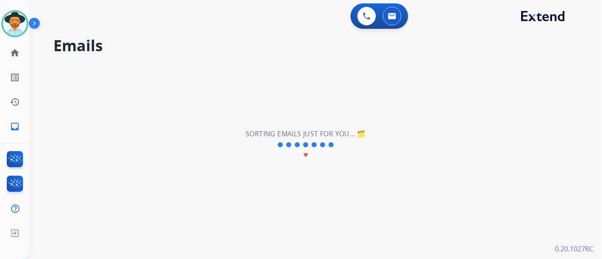
scroll to position [0, 0]
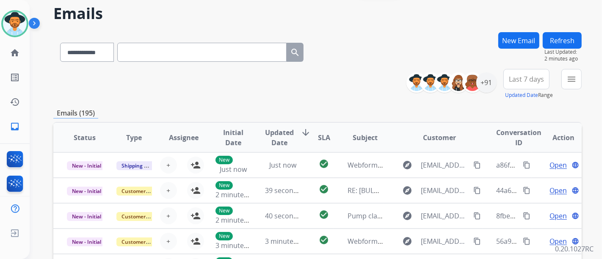
scroll to position [47, 0]
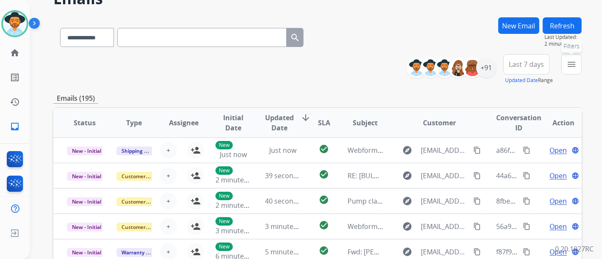
click at [566, 73] on button "menu Filters" at bounding box center [571, 64] width 20 height 20
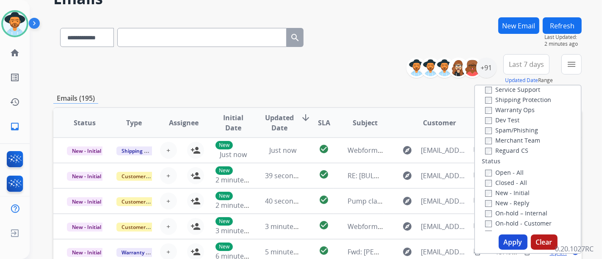
click at [488, 174] on label "Open - All" at bounding box center [504, 172] width 39 height 8
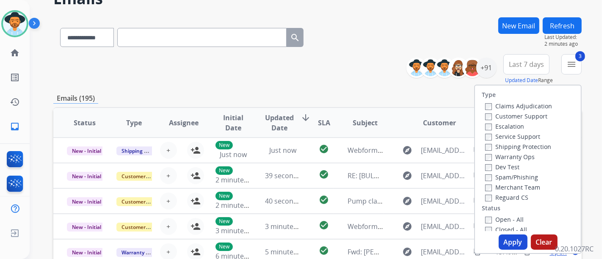
click at [487, 111] on div "Customer Support" at bounding box center [518, 116] width 67 height 10
click at [511, 248] on button "Apply" at bounding box center [512, 241] width 29 height 15
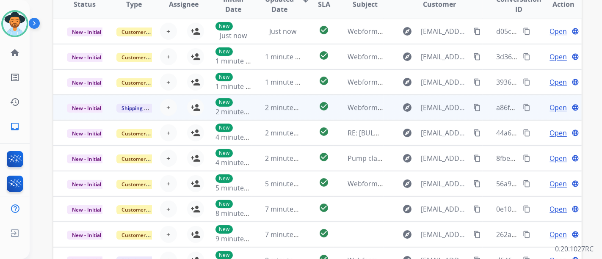
scroll to position [283, 0]
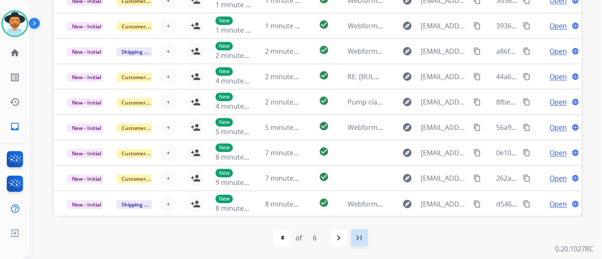
click at [351, 230] on div "last_page" at bounding box center [359, 237] width 19 height 19
select select "*"
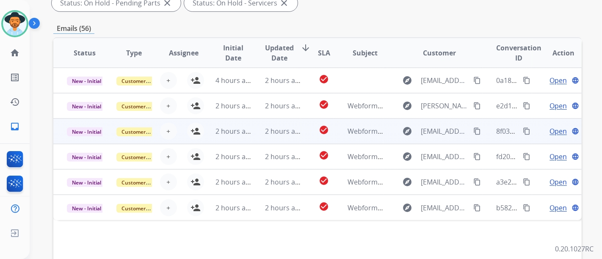
scroll to position [235, 0]
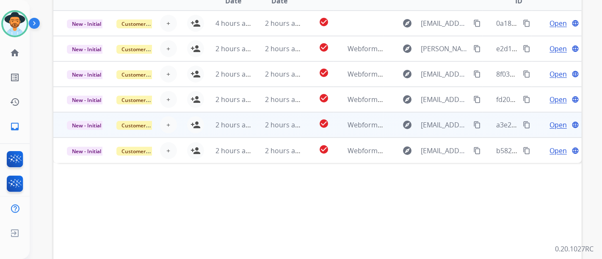
click at [549, 121] on span "Open" at bounding box center [557, 125] width 17 height 10
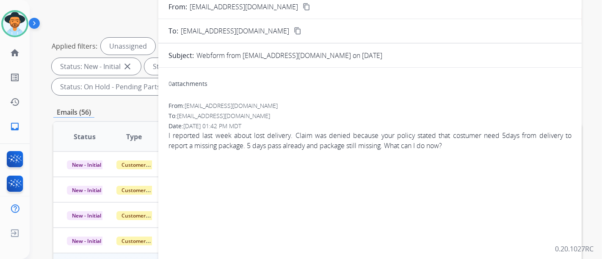
scroll to position [47, 0]
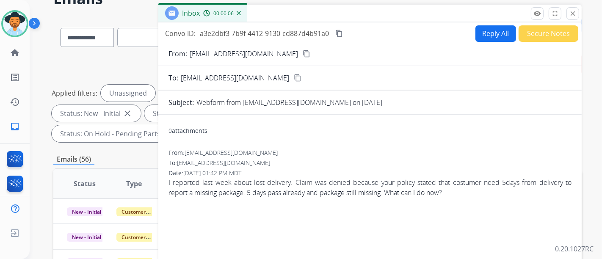
click at [482, 28] on button "Reply All" at bounding box center [495, 33] width 41 height 17
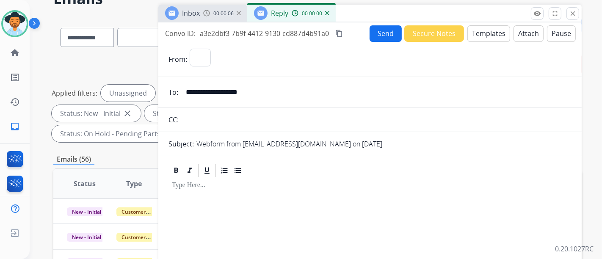
select select "**********"
click at [486, 30] on button "Templates" at bounding box center [488, 33] width 43 height 17
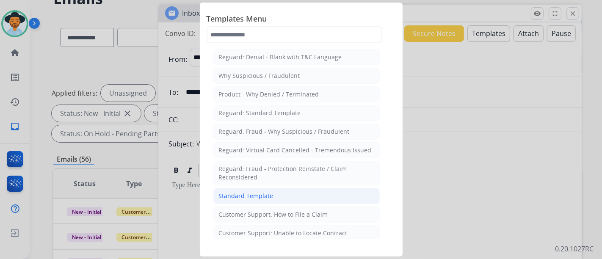
click at [307, 188] on li "Standard Template" at bounding box center [296, 196] width 166 height 16
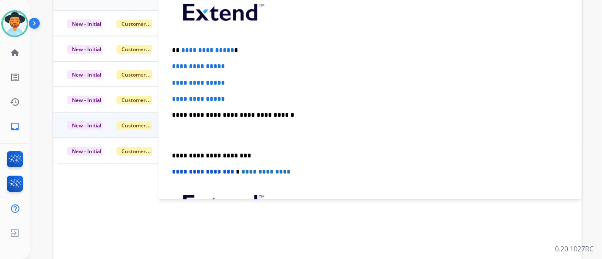
scroll to position [54, 0]
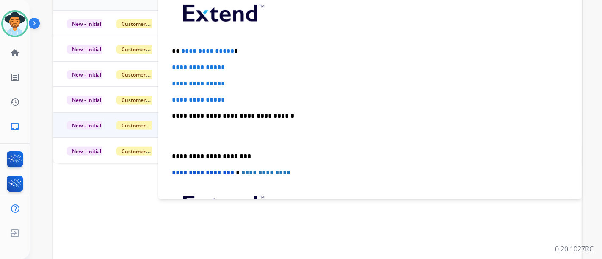
click at [226, 48] on span "**********" at bounding box center [207, 51] width 53 height 6
drag, startPoint x: 228, startPoint y: 49, endPoint x: 179, endPoint y: 48, distance: 49.5
click at [179, 48] on p "**********" at bounding box center [366, 51] width 389 height 8
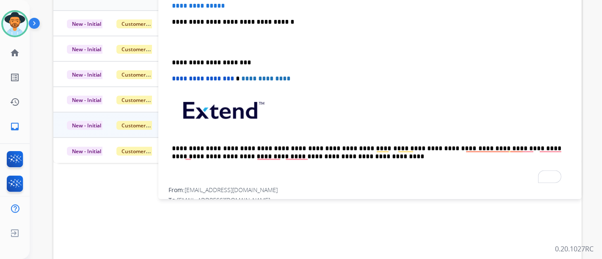
scroll to position [186, 0]
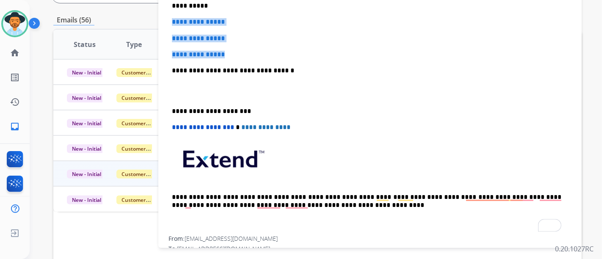
drag, startPoint x: 270, startPoint y: 52, endPoint x: 172, endPoint y: 18, distance: 104.2
click at [172, 18] on div "**********" at bounding box center [369, 90] width 403 height 291
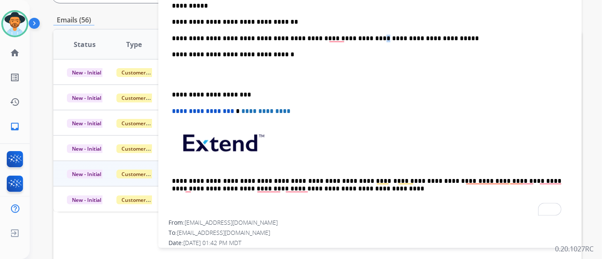
click at [341, 39] on p "**********" at bounding box center [366, 39] width 389 height 8
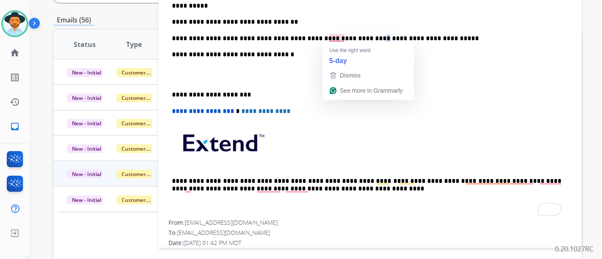
click at [341, 39] on p "**********" at bounding box center [366, 39] width 389 height 8
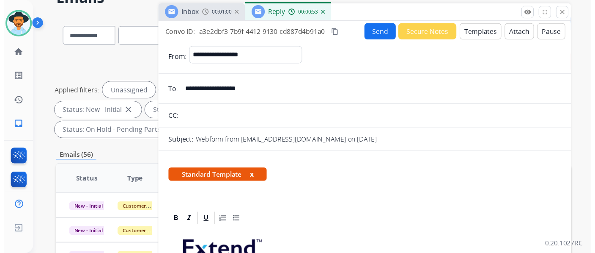
scroll to position [45, 0]
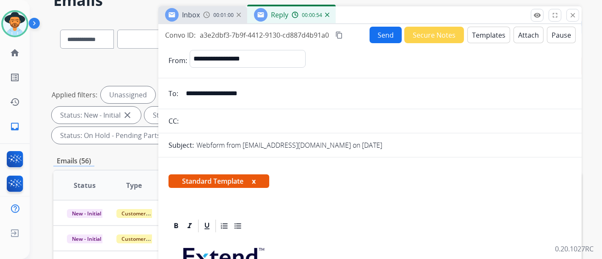
click at [385, 33] on button "Send" at bounding box center [385, 35] width 32 height 17
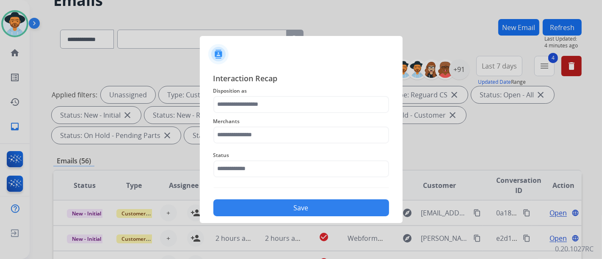
click at [265, 143] on div "Merchants" at bounding box center [301, 130] width 176 height 34
click at [298, 107] on input "text" at bounding box center [301, 104] width 176 height 17
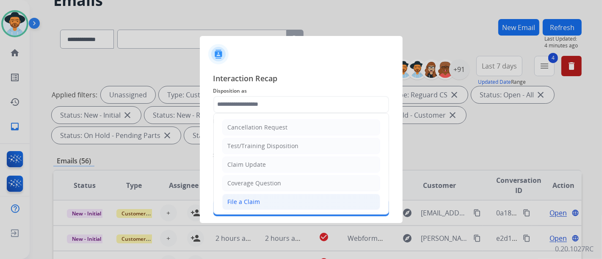
click at [272, 203] on li "File a Claim" at bounding box center [301, 202] width 158 height 16
type input "**********"
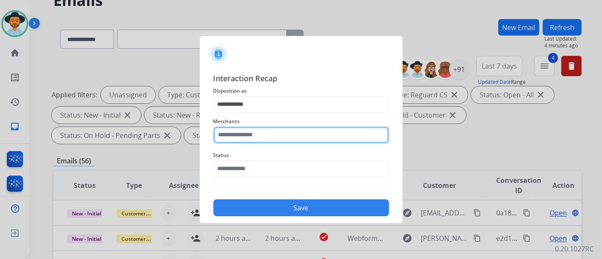
click at [256, 128] on input "text" at bounding box center [301, 135] width 176 height 17
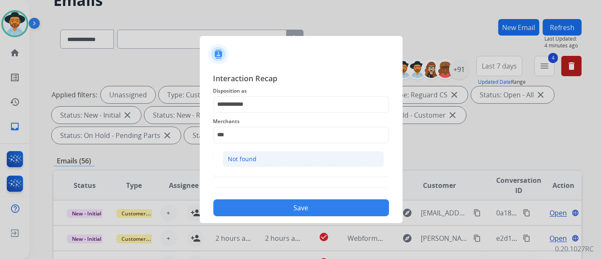
click at [272, 159] on li "Not found" at bounding box center [303, 159] width 161 height 16
type input "*********"
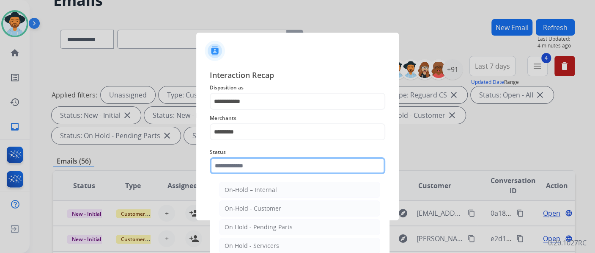
click at [273, 167] on input "text" at bounding box center [298, 165] width 176 height 17
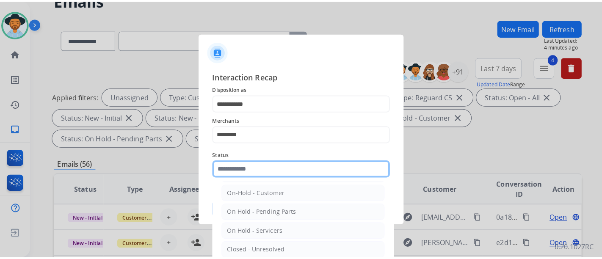
scroll to position [48, 0]
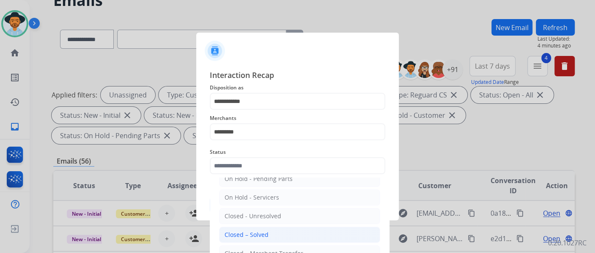
click at [277, 234] on li "Closed – Solved" at bounding box center [299, 234] width 161 height 16
type input "**********"
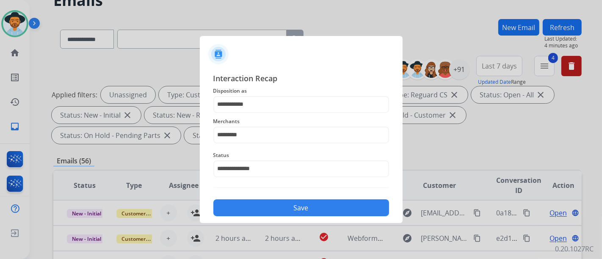
click at [283, 208] on button "Save" at bounding box center [301, 207] width 176 height 17
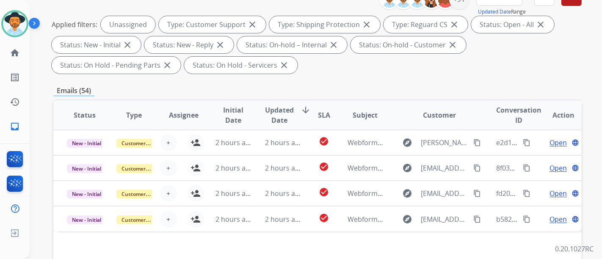
scroll to position [141, 0]
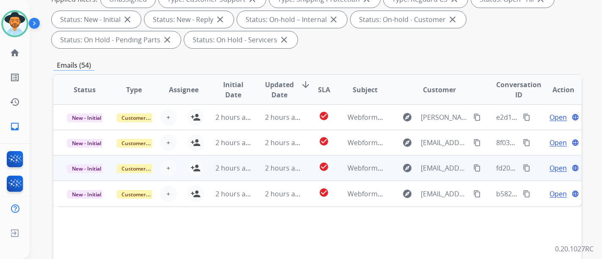
click at [556, 166] on span "Open" at bounding box center [557, 168] width 17 height 10
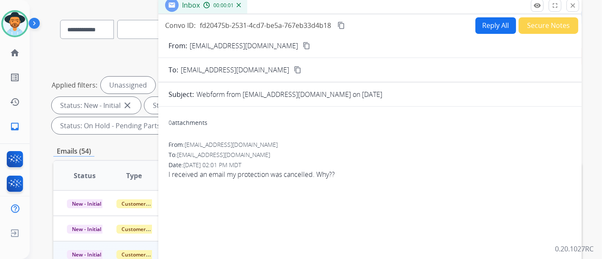
scroll to position [47, 0]
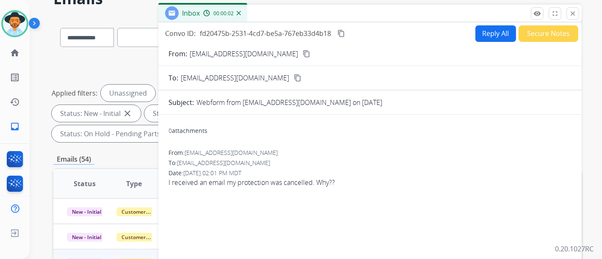
click at [301, 56] on button "content_copy" at bounding box center [306, 54] width 10 height 10
click at [479, 34] on button "Reply All" at bounding box center [495, 33] width 41 height 17
select select "**********"
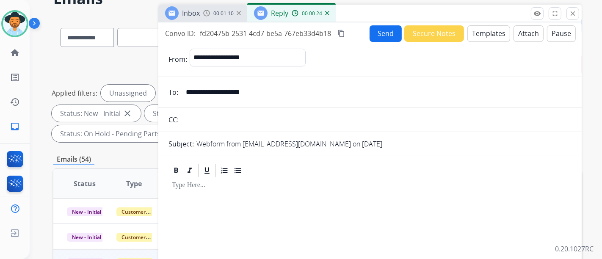
click at [513, 35] on button "Attach" at bounding box center [528, 33] width 30 height 17
click at [480, 37] on button "Templates" at bounding box center [488, 33] width 43 height 17
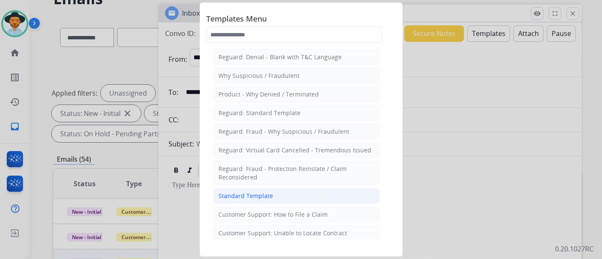
click at [271, 192] on div "Standard Template" at bounding box center [246, 196] width 55 height 8
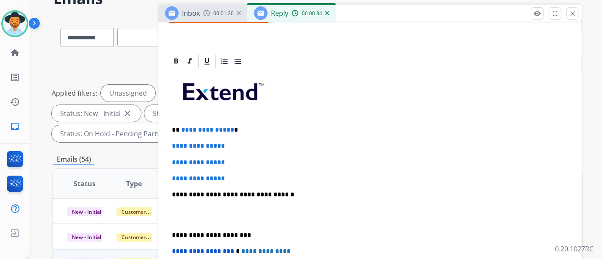
scroll to position [184, 0]
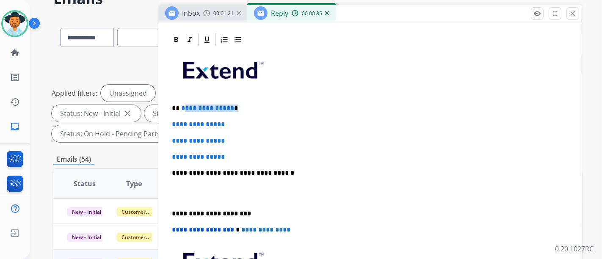
drag, startPoint x: 230, startPoint y: 103, endPoint x: 187, endPoint y: 105, distance: 42.8
click at [184, 105] on p "**********" at bounding box center [366, 109] width 389 height 8
click at [222, 106] on span "**********" at bounding box center [207, 108] width 53 height 6
click at [228, 106] on span "**********" at bounding box center [207, 108] width 53 height 6
drag, startPoint x: 228, startPoint y: 106, endPoint x: 208, endPoint y: 115, distance: 22.2
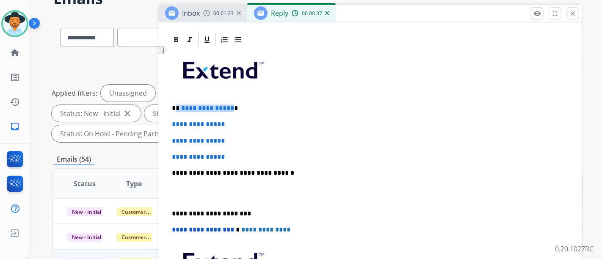
click at [178, 107] on p "**********" at bounding box center [366, 109] width 389 height 8
click at [180, 105] on p "****" at bounding box center [366, 109] width 389 height 8
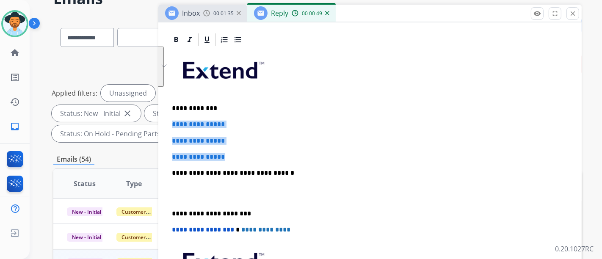
drag, startPoint x: 234, startPoint y: 153, endPoint x: 172, endPoint y: 124, distance: 68.1
click at [172, 124] on div "**********" at bounding box center [369, 192] width 403 height 291
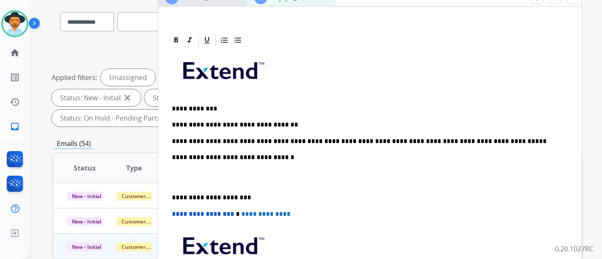
scroll to position [47, 0]
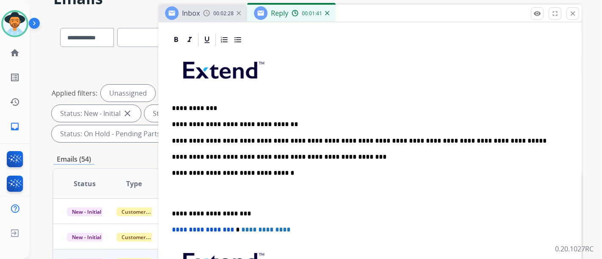
click at [383, 157] on p "**********" at bounding box center [366, 157] width 389 height 8
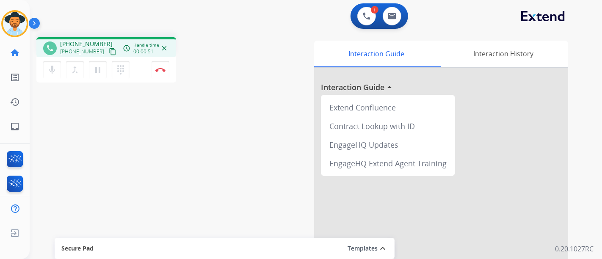
click at [109, 51] on mat-icon "content_copy" at bounding box center [113, 52] width 8 height 8
click at [109, 55] on mat-icon "content_copy" at bounding box center [113, 52] width 8 height 8
click at [55, 71] on mat-icon "mic" at bounding box center [52, 70] width 10 height 10
click at [503, 83] on div at bounding box center [441, 226] width 254 height 316
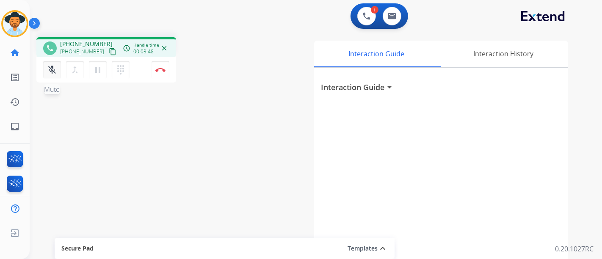
click at [43, 77] on div "mic_off Mute merge_type Bridge pause Hold dialpad Dialpad" at bounding box center [88, 70] width 91 height 18
click at [54, 74] on button "mic_off Mute" at bounding box center [52, 70] width 18 height 18
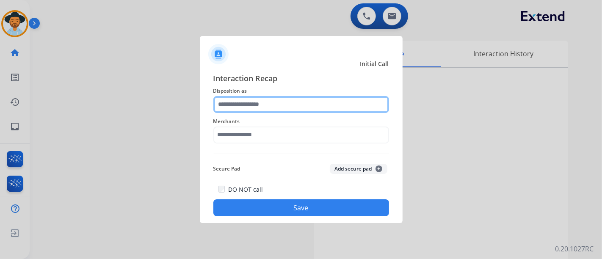
click at [257, 102] on input "text" at bounding box center [301, 104] width 176 height 17
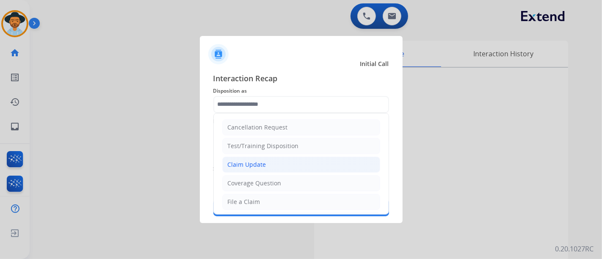
click at [263, 165] on div "Claim Update" at bounding box center [247, 164] width 39 height 8
type input "**********"
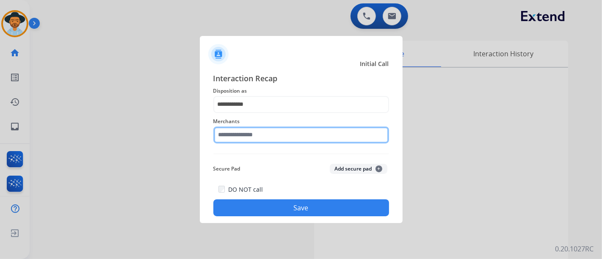
click at [256, 132] on input "text" at bounding box center [301, 135] width 176 height 17
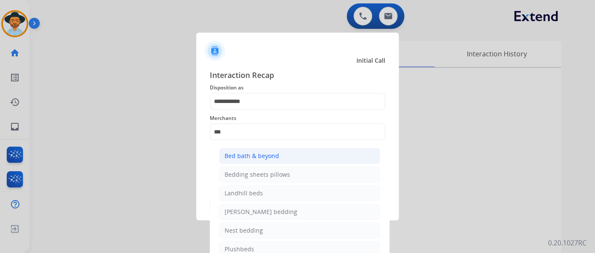
click at [266, 155] on div "Bed bath & beyond" at bounding box center [252, 155] width 55 height 8
type input "**********"
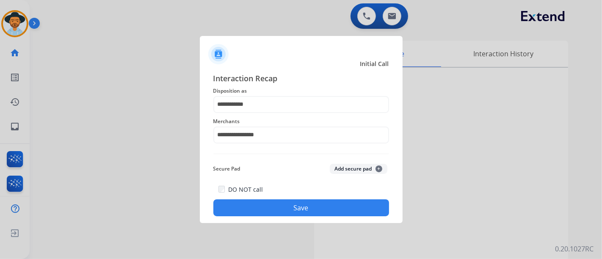
click at [283, 210] on button "Save" at bounding box center [301, 207] width 176 height 17
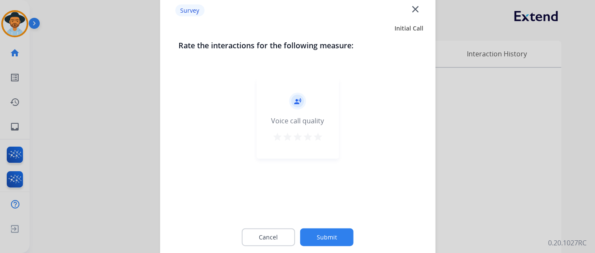
click at [318, 135] on mat-icon "star" at bounding box center [318, 136] width 10 height 10
click at [332, 228] on button "Submit" at bounding box center [326, 237] width 53 height 18
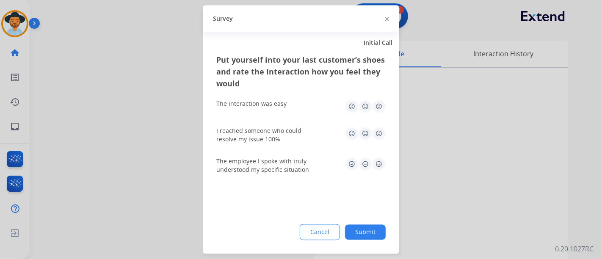
click at [381, 105] on img at bounding box center [379, 107] width 14 height 14
click at [388, 137] on div "Put yourself into your last customer’s shoes and rate the interaction how you f…" at bounding box center [301, 154] width 196 height 200
click at [385, 135] on img at bounding box center [379, 134] width 14 height 14
click at [378, 164] on img at bounding box center [379, 164] width 14 height 14
click at [374, 226] on button "Submit" at bounding box center [365, 232] width 41 height 15
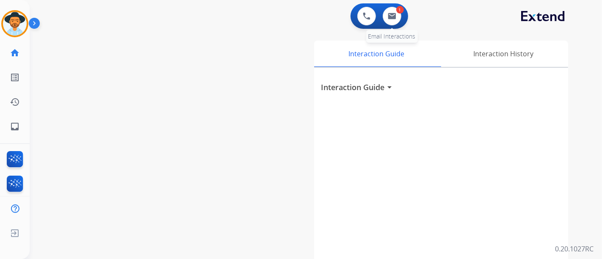
click at [396, 25] on div "1 Email Interactions" at bounding box center [391, 16] width 25 height 19
click at [396, 20] on button at bounding box center [391, 16] width 19 height 19
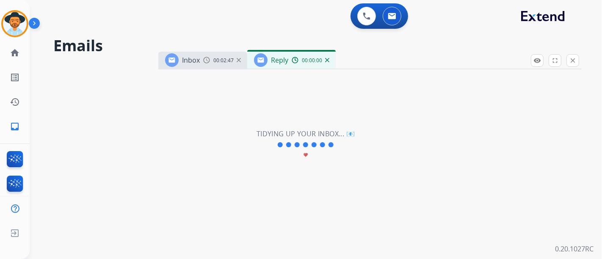
select select "**********"
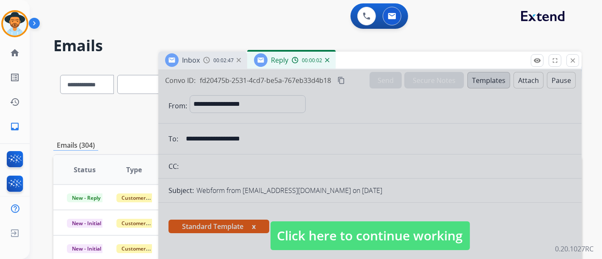
click at [371, 228] on span "Click here to continue working" at bounding box center [369, 235] width 199 height 29
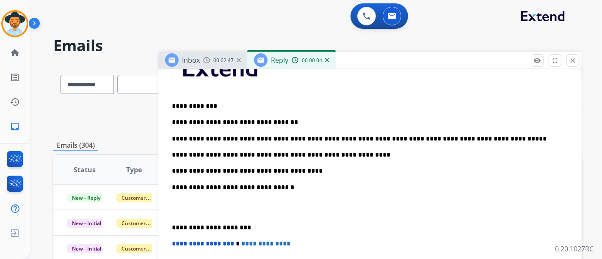
scroll to position [235, 0]
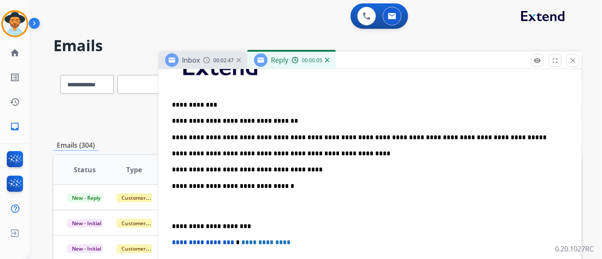
click at [340, 160] on div "**********" at bounding box center [369, 197] width 403 height 307
click at [216, 169] on p "**********" at bounding box center [366, 170] width 389 height 8
click at [335, 171] on p "**********" at bounding box center [366, 170] width 389 height 8
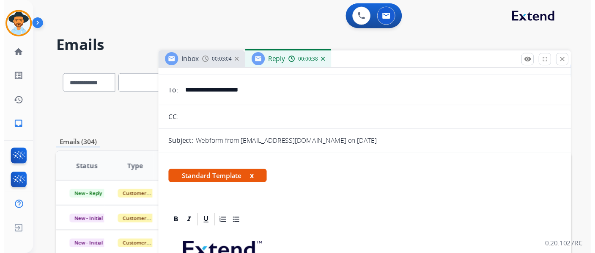
scroll to position [0, 0]
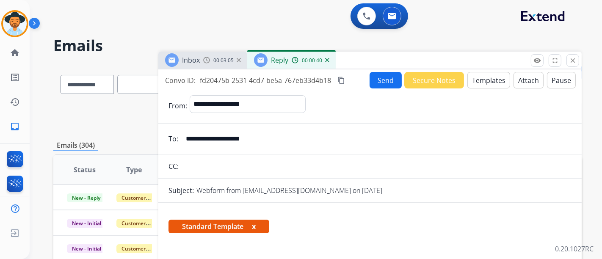
click at [377, 81] on button "Send" at bounding box center [385, 80] width 32 height 17
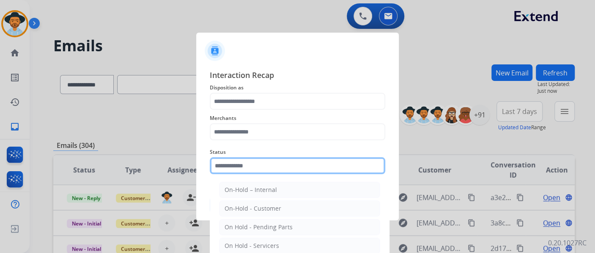
click at [282, 161] on input "text" at bounding box center [298, 165] width 176 height 17
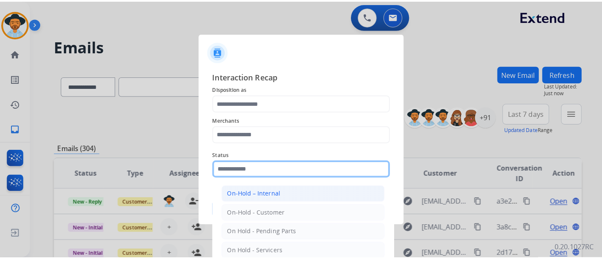
scroll to position [48, 0]
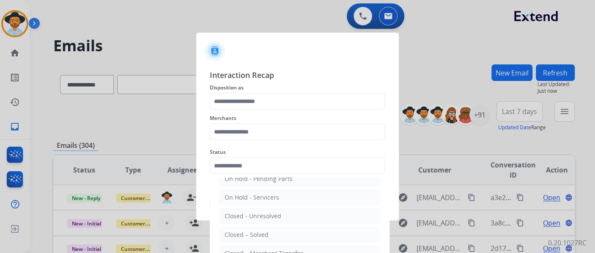
click at [269, 231] on li "Closed – Solved" at bounding box center [299, 234] width 161 height 16
type input "**********"
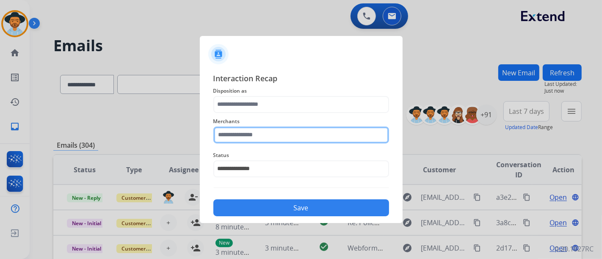
click at [270, 134] on input "text" at bounding box center [301, 135] width 176 height 17
click at [270, 133] on input "text" at bounding box center [301, 135] width 176 height 17
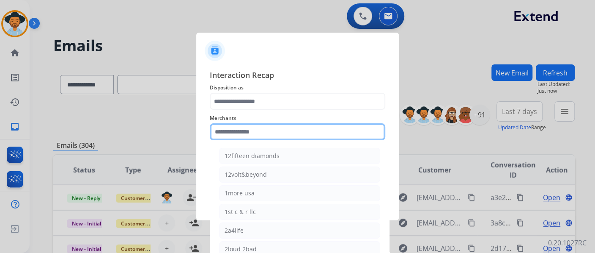
click at [270, 133] on input "text" at bounding box center [298, 131] width 176 height 17
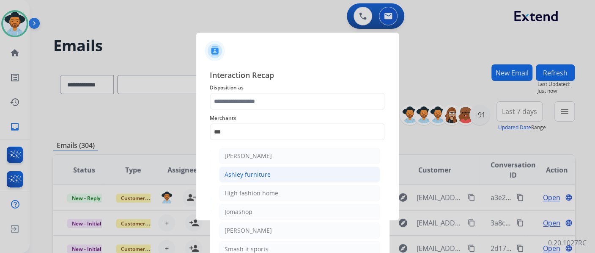
click at [268, 176] on div "Ashley furniture" at bounding box center [248, 174] width 46 height 8
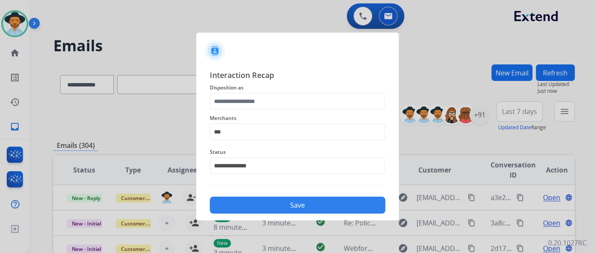
type input "**********"
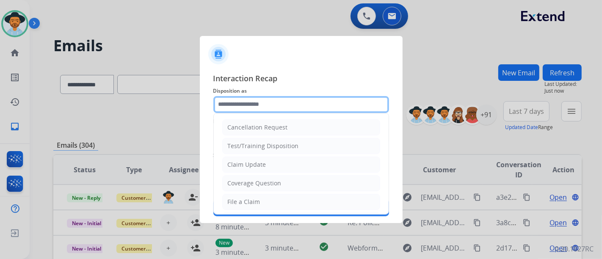
click at [265, 108] on input "text" at bounding box center [301, 104] width 176 height 17
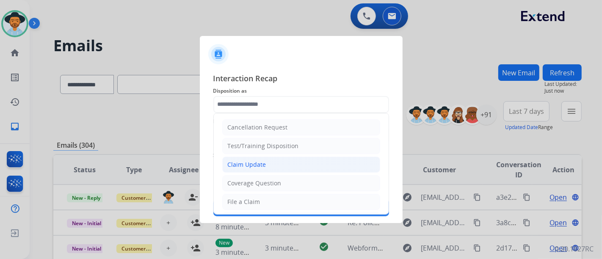
click at [264, 170] on li "Claim Update" at bounding box center [301, 165] width 158 height 16
type input "**********"
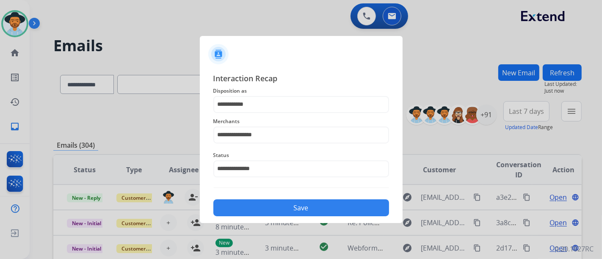
click at [272, 199] on div "Save" at bounding box center [301, 205] width 176 height 22
click at [274, 200] on button "Save" at bounding box center [301, 207] width 176 height 17
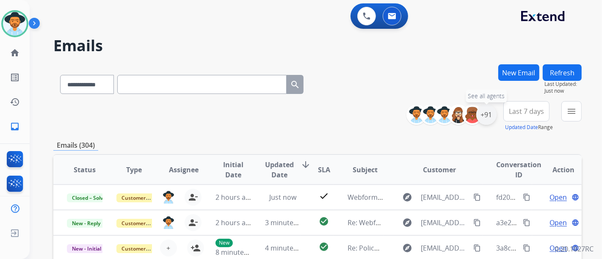
click at [484, 110] on div "+91" at bounding box center [486, 115] width 20 height 20
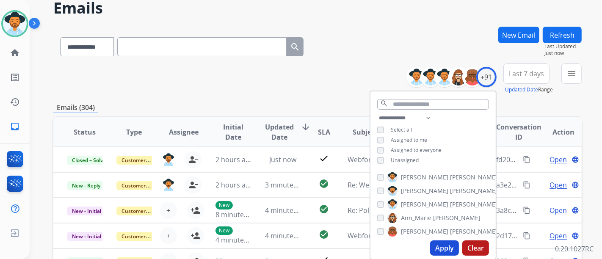
scroll to position [47, 0]
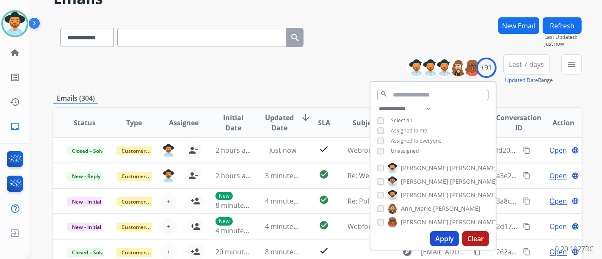
click at [391, 143] on span "Assigned to everyone" at bounding box center [416, 140] width 51 height 7
click at [393, 148] on span "Unassigned" at bounding box center [405, 150] width 28 height 7
click at [382, 129] on div "Assigned to me" at bounding box center [402, 130] width 50 height 7
click at [448, 239] on button "Apply" at bounding box center [444, 238] width 29 height 15
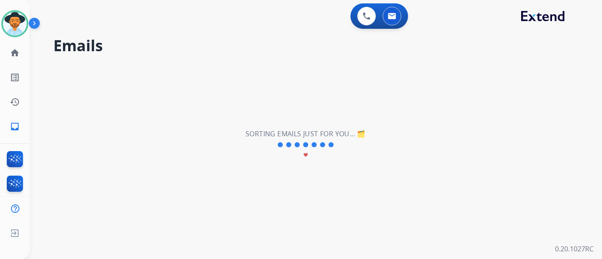
scroll to position [0, 0]
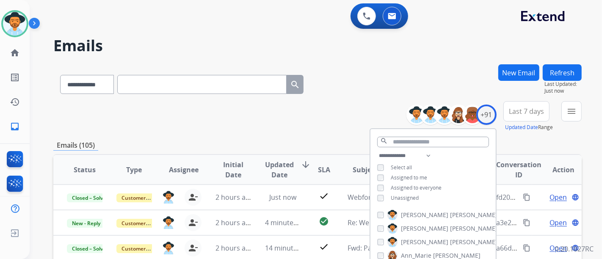
click at [312, 129] on div "**********" at bounding box center [317, 116] width 528 height 30
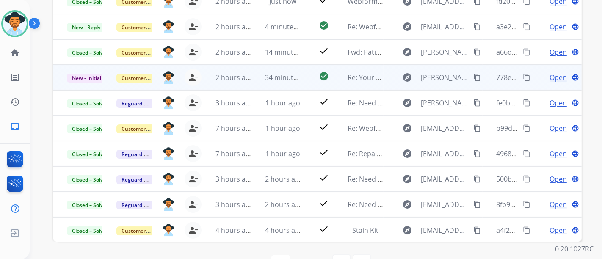
scroll to position [175, 0]
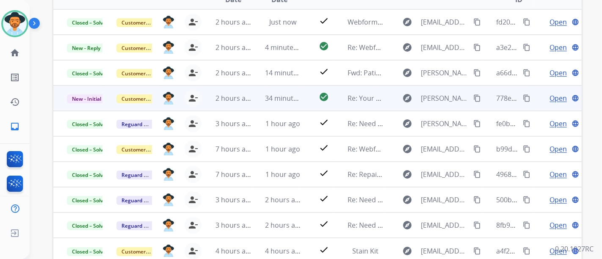
click at [558, 101] on span "Open" at bounding box center [557, 98] width 17 height 10
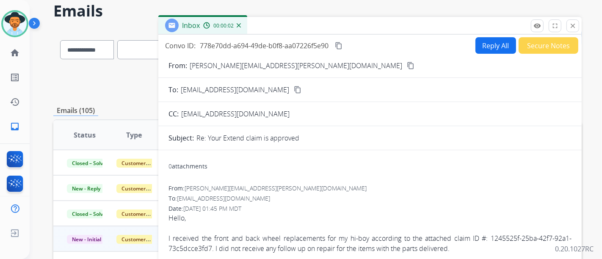
scroll to position [34, 0]
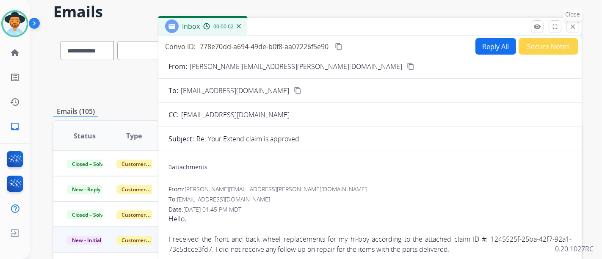
click at [572, 30] on mat-icon "close" at bounding box center [573, 27] width 8 height 8
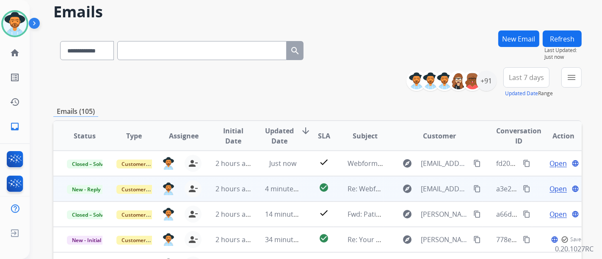
click at [549, 186] on span "Open" at bounding box center [557, 189] width 17 height 10
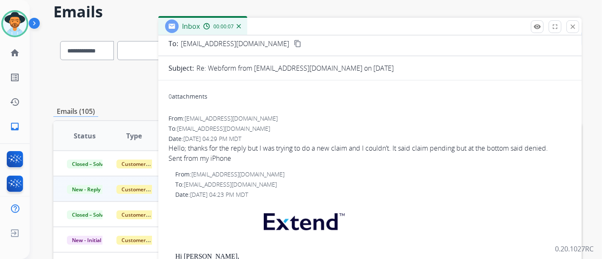
scroll to position [0, 0]
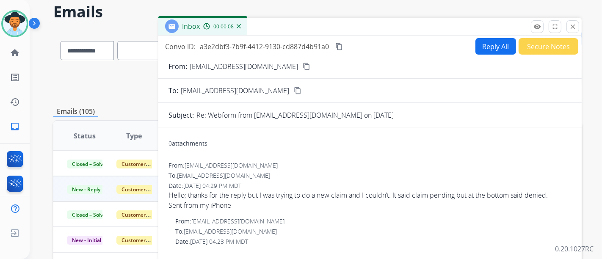
click at [493, 52] on button "Reply All" at bounding box center [495, 46] width 41 height 17
select select "**********"
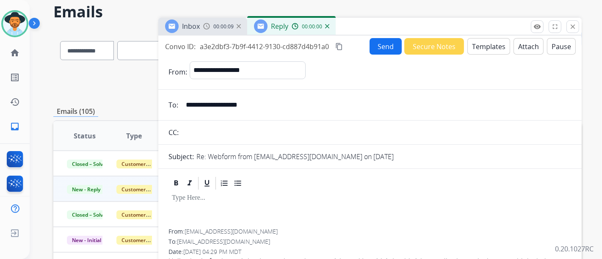
click at [493, 45] on button "Templates" at bounding box center [488, 46] width 43 height 17
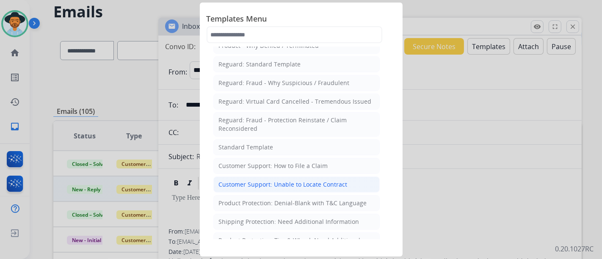
scroll to position [94, 0]
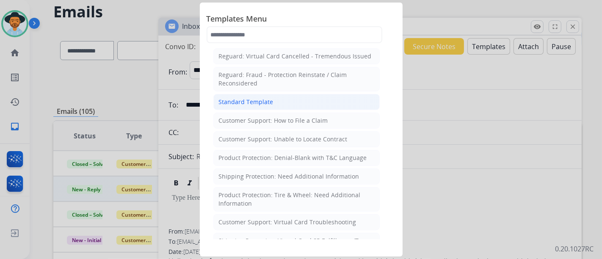
click at [272, 106] on li "Standard Template" at bounding box center [296, 102] width 166 height 16
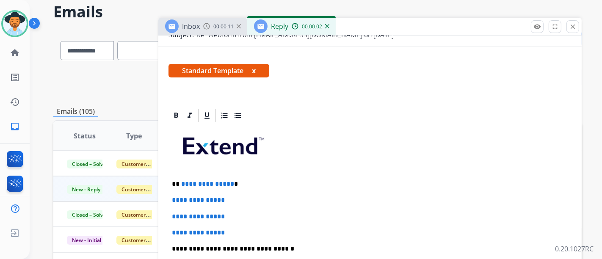
scroll to position [141, 0]
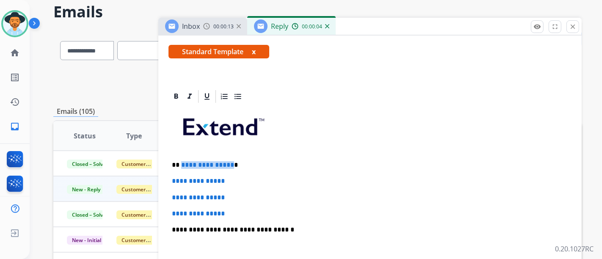
drag, startPoint x: 228, startPoint y: 160, endPoint x: 466, endPoint y: 160, distance: 237.4
click at [182, 162] on span "**********" at bounding box center [207, 165] width 53 height 6
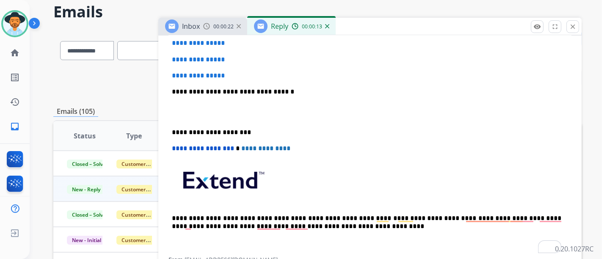
scroll to position [188, 0]
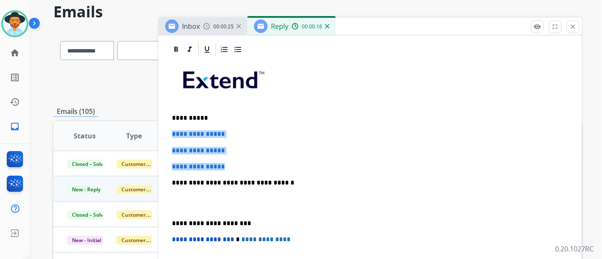
drag, startPoint x: 244, startPoint y: 155, endPoint x: 170, endPoint y: 127, distance: 78.7
click at [170, 127] on div "**********" at bounding box center [369, 202] width 403 height 291
click at [169, 128] on div "**********" at bounding box center [369, 202] width 403 height 291
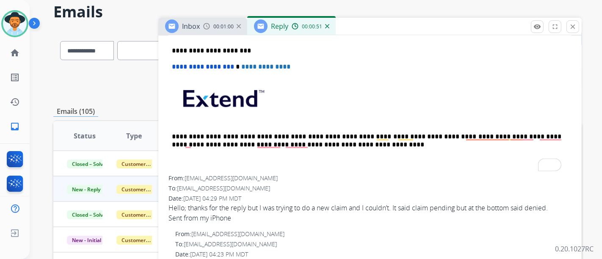
scroll to position [376, 0]
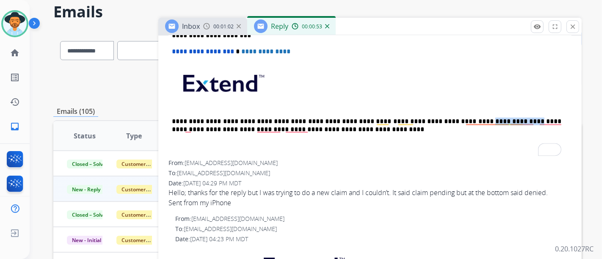
drag, startPoint x: 421, startPoint y: 117, endPoint x: 464, endPoint y: 120, distance: 43.3
click at [464, 120] on p "**********" at bounding box center [366, 126] width 389 height 16
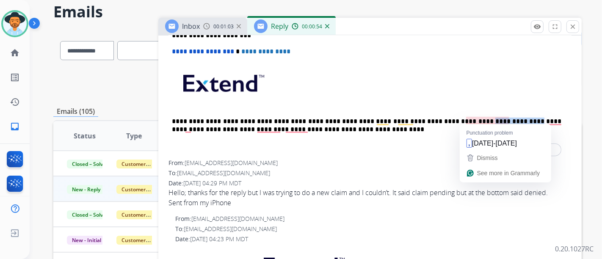
copy p "**********"
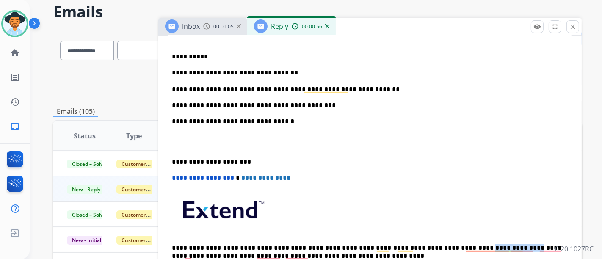
scroll to position [235, 0]
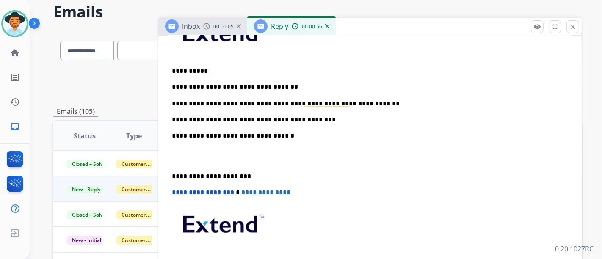
click at [374, 123] on div "**********" at bounding box center [369, 155] width 403 height 291
click at [372, 118] on p "**********" at bounding box center [366, 120] width 389 height 8
click at [382, 118] on p "**********" at bounding box center [366, 120] width 389 height 8
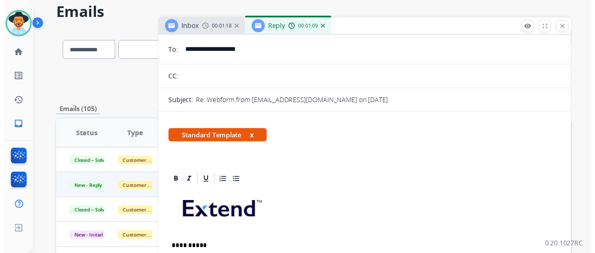
scroll to position [0, 0]
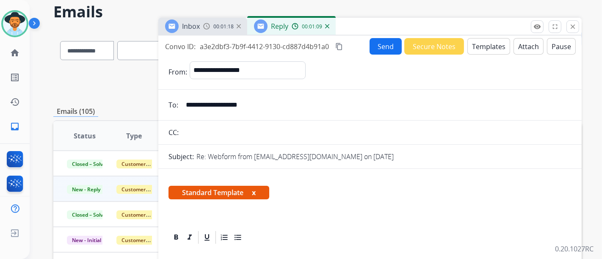
click at [383, 49] on button "Send" at bounding box center [385, 46] width 32 height 17
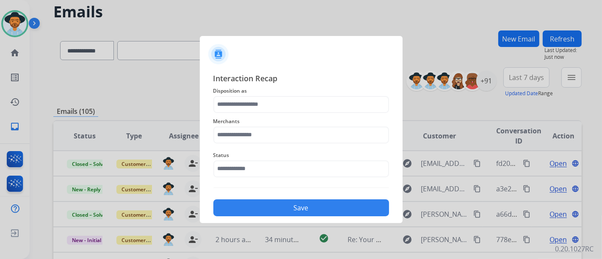
click at [286, 157] on span "Status" at bounding box center [301, 155] width 176 height 10
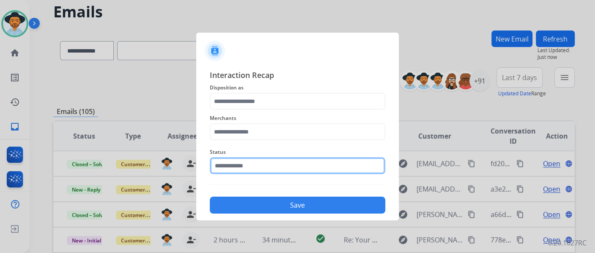
click at [283, 161] on input "text" at bounding box center [298, 165] width 176 height 17
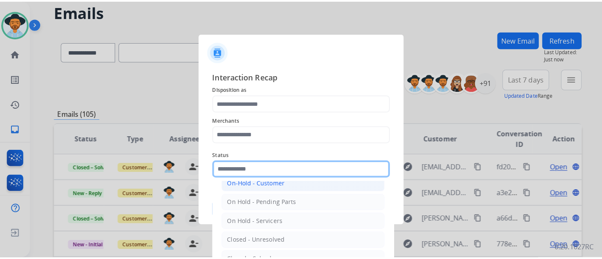
scroll to position [48, 0]
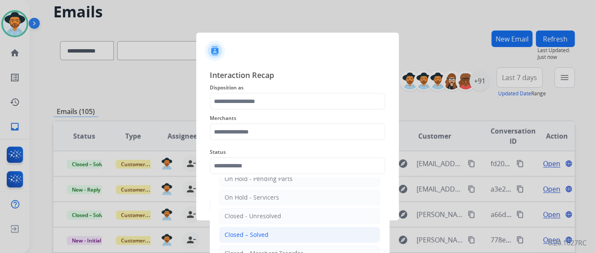
click at [266, 230] on div "Closed – Solved" at bounding box center [247, 234] width 44 height 8
type input "**********"
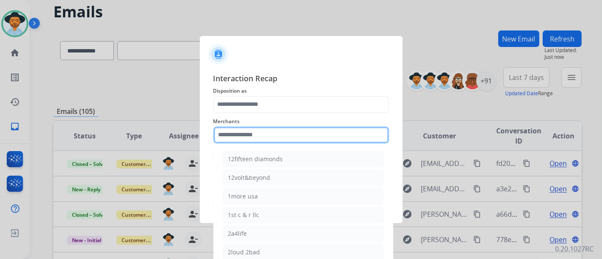
click at [273, 131] on input "text" at bounding box center [301, 135] width 176 height 17
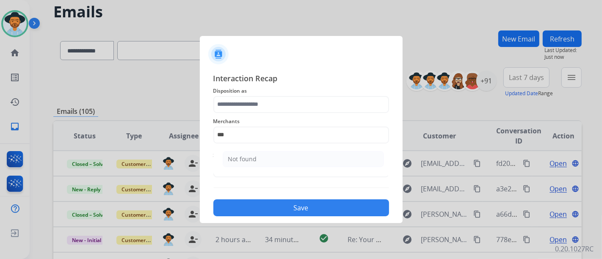
click at [263, 153] on li "Not found" at bounding box center [303, 159] width 161 height 16
type input "*********"
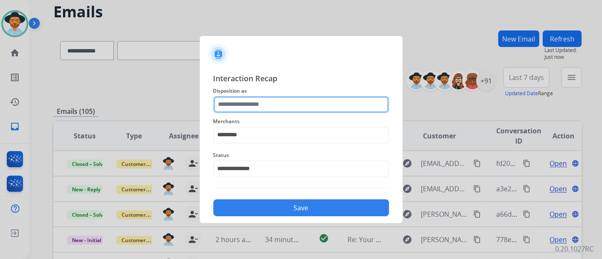
click at [274, 110] on input "text" at bounding box center [301, 104] width 176 height 17
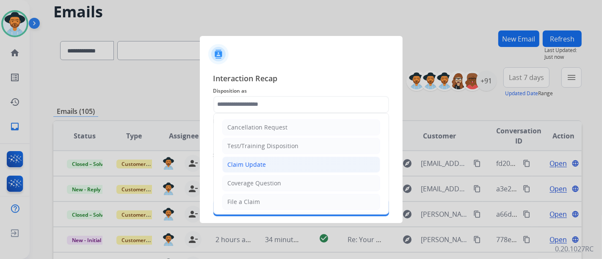
click at [268, 164] on li "Claim Update" at bounding box center [301, 165] width 158 height 16
type input "**********"
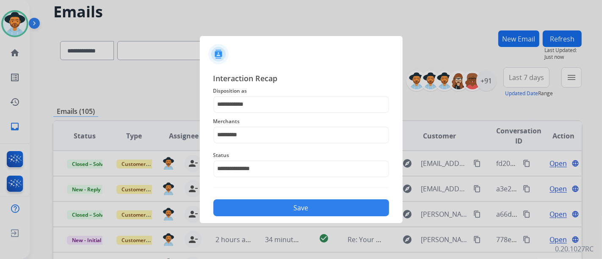
click at [284, 204] on button "Save" at bounding box center [301, 207] width 176 height 17
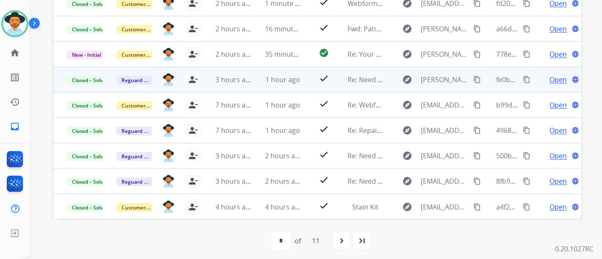
scroll to position [222, 0]
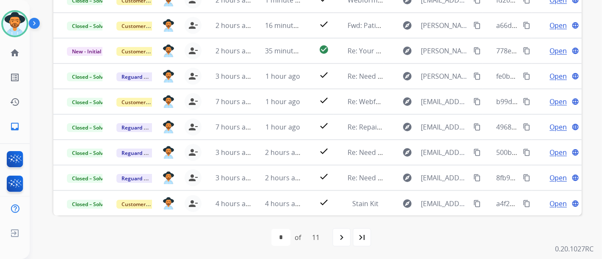
click at [343, 239] on mat-icon "navigate_next" at bounding box center [341, 237] width 10 height 10
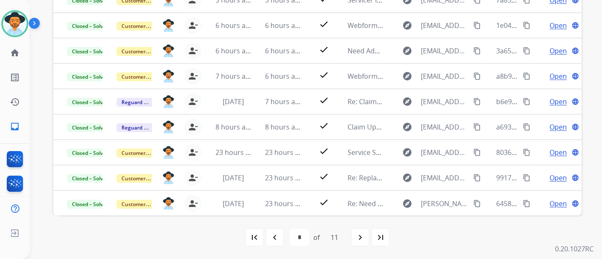
click at [250, 242] on mat-icon "first_page" at bounding box center [254, 237] width 10 height 10
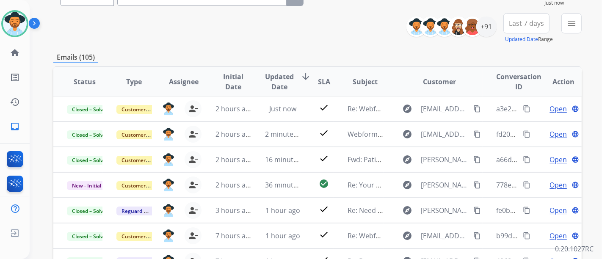
scroll to position [47, 0]
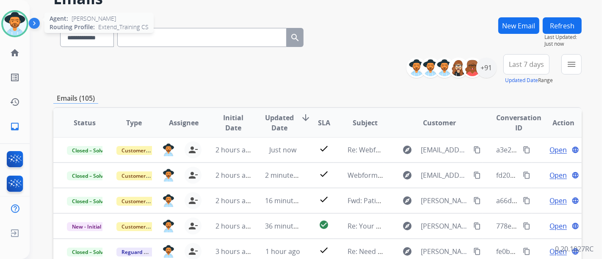
click at [10, 20] on img at bounding box center [15, 24] width 24 height 24
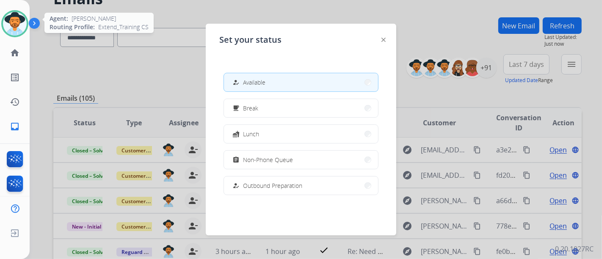
click at [10, 20] on img at bounding box center [15, 24] width 24 height 24
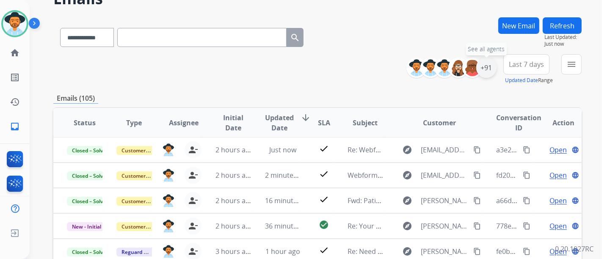
click at [486, 72] on div "+91" at bounding box center [486, 68] width 20 height 20
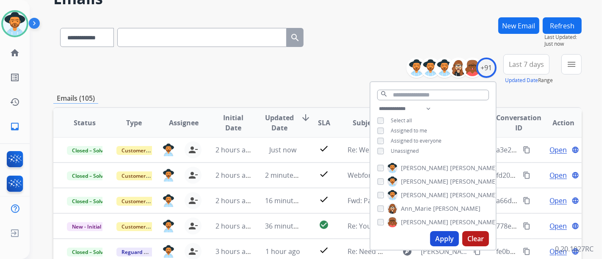
click at [441, 234] on button "Apply" at bounding box center [444, 238] width 29 height 15
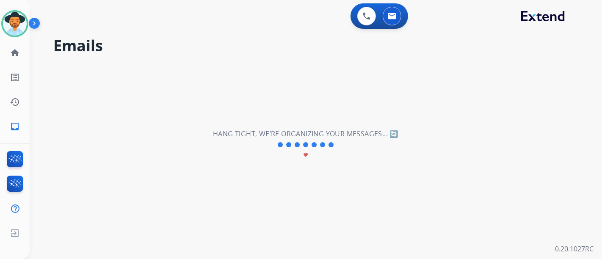
scroll to position [0, 0]
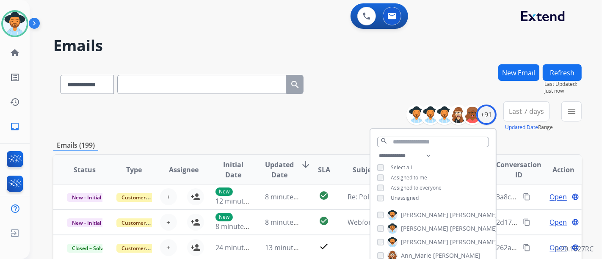
click at [566, 129] on div "menu Type Claims Adjudication Customer Support Escalation Service Support Shipp…" at bounding box center [571, 116] width 20 height 30
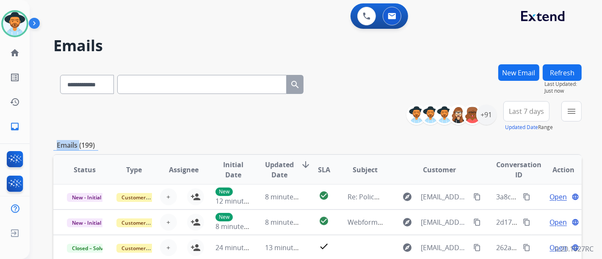
click at [566, 112] on mat-icon "menu" at bounding box center [571, 111] width 10 height 10
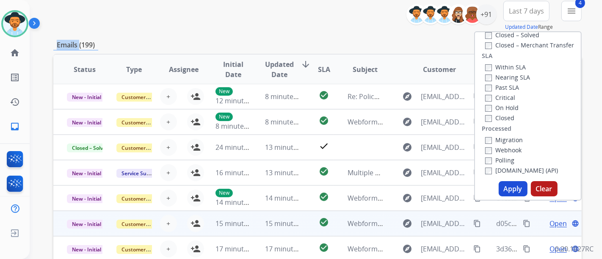
scroll to position [141, 0]
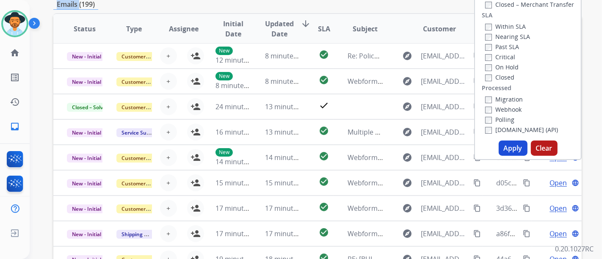
click at [515, 155] on button "Apply" at bounding box center [512, 147] width 29 height 15
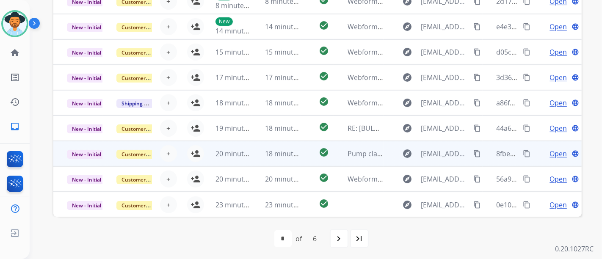
scroll to position [283, 0]
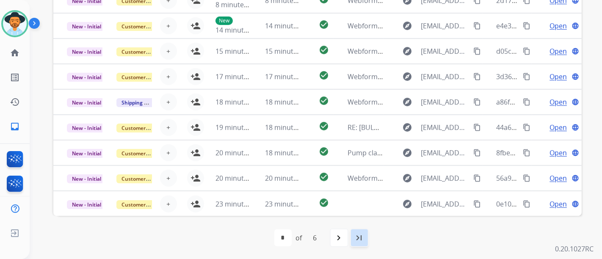
click at [355, 239] on mat-icon "last_page" at bounding box center [359, 238] width 10 height 10
select select "*"
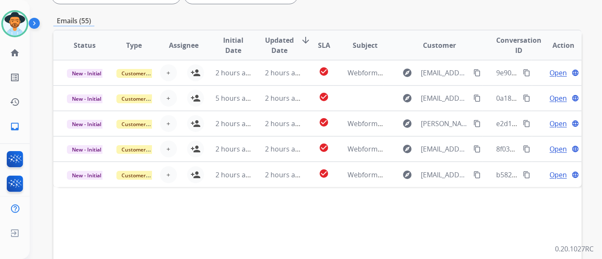
scroll to position [188, 0]
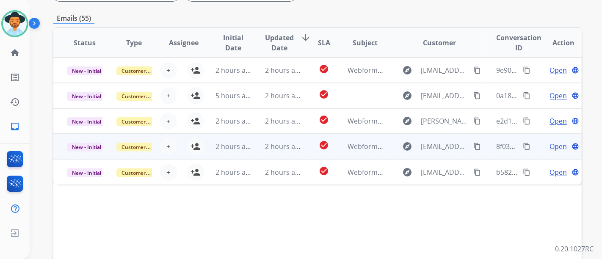
click at [549, 143] on span "Open" at bounding box center [557, 146] width 17 height 10
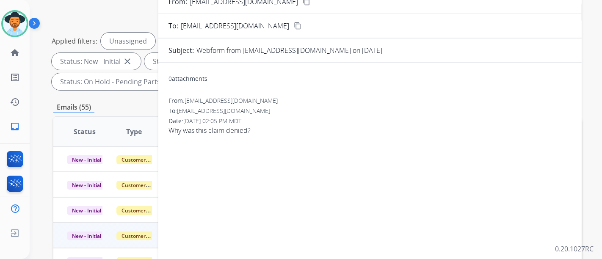
scroll to position [47, 0]
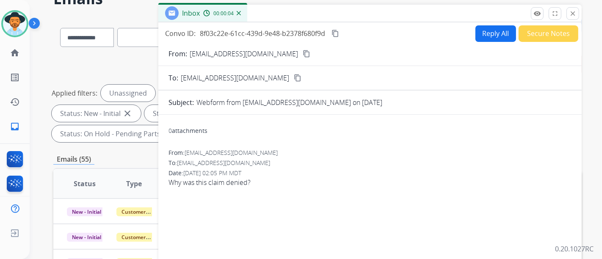
click at [301, 53] on button "content_copy" at bounding box center [306, 54] width 10 height 10
click at [476, 36] on button "Reply All" at bounding box center [495, 33] width 41 height 17
select select "**********"
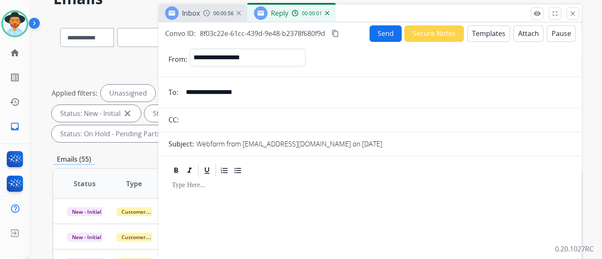
click at [486, 35] on button "Templates" at bounding box center [488, 33] width 43 height 17
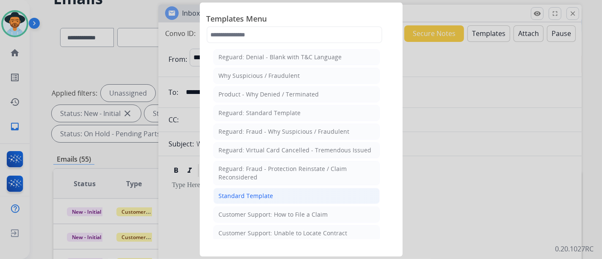
click at [305, 197] on li "Standard Template" at bounding box center [296, 196] width 166 height 16
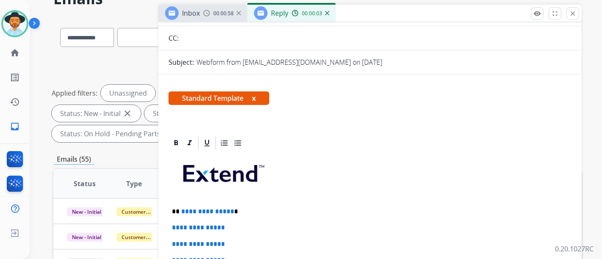
scroll to position [184, 0]
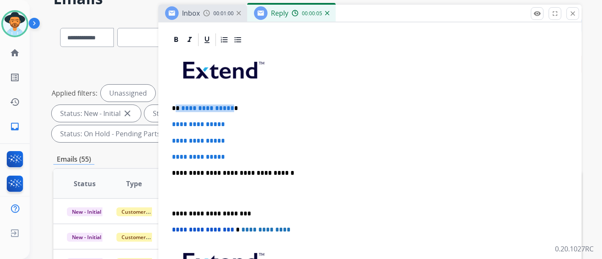
drag, startPoint x: 229, startPoint y: 109, endPoint x: 177, endPoint y: 104, distance: 51.8
click at [177, 105] on p "**********" at bounding box center [366, 109] width 389 height 8
click at [249, 157] on p "**********" at bounding box center [370, 157] width 396 height 8
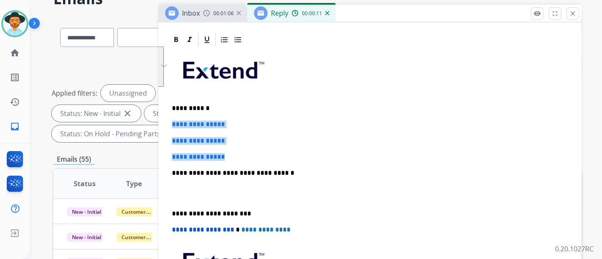
drag, startPoint x: 243, startPoint y: 155, endPoint x: 171, endPoint y: 113, distance: 83.0
click at [171, 113] on div "**********" at bounding box center [369, 192] width 403 height 291
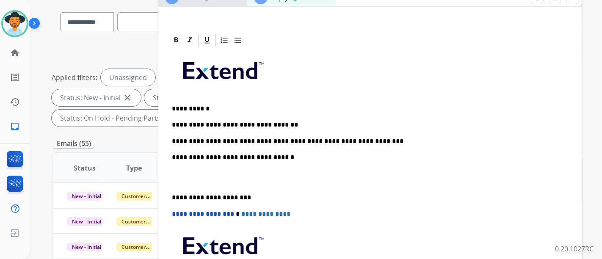
scroll to position [47, 0]
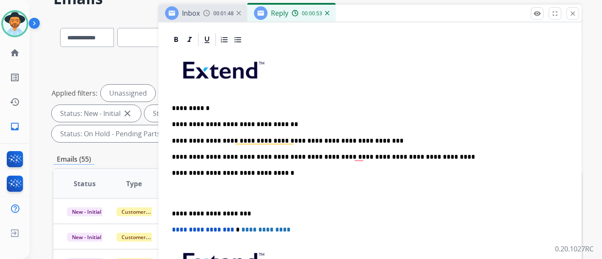
click at [359, 156] on p "**********" at bounding box center [366, 157] width 389 height 8
click at [365, 181] on div "**********" at bounding box center [369, 192] width 403 height 291
drag, startPoint x: 365, startPoint y: 181, endPoint x: 380, endPoint y: 175, distance: 15.9
click at [365, 181] on div "**********" at bounding box center [369, 192] width 403 height 291
click at [415, 160] on div "**********" at bounding box center [369, 192] width 403 height 291
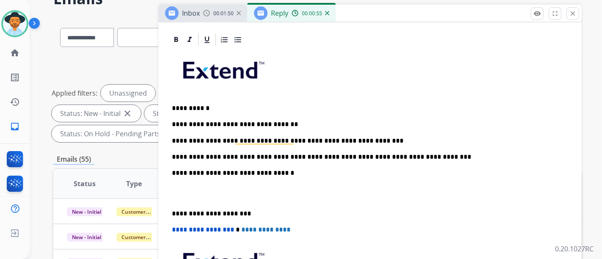
drag, startPoint x: 427, startPoint y: 157, endPoint x: 421, endPoint y: 157, distance: 6.8
click at [425, 157] on p "**********" at bounding box center [366, 157] width 389 height 8
click at [483, 154] on p "**********" at bounding box center [366, 157] width 389 height 8
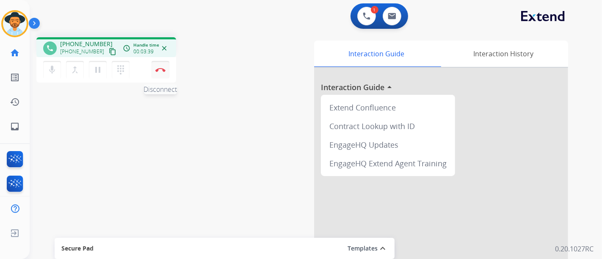
click at [160, 66] on button "Disconnect" at bounding box center [160, 70] width 18 height 18
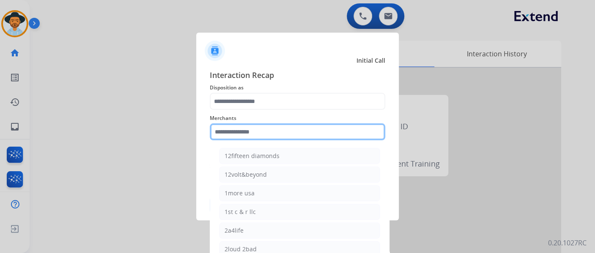
click at [257, 141] on div "Merchants 12fifteen diamonds 12volt&beyond 1more usa 1st c & r llc 2a4life 2lou…" at bounding box center [298, 127] width 176 height 34
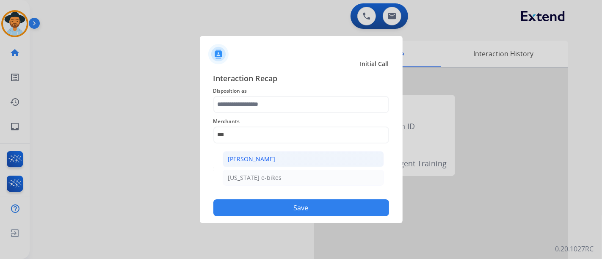
click at [248, 155] on div "Ashley - Reguard" at bounding box center [251, 159] width 47 height 8
type input "**********"
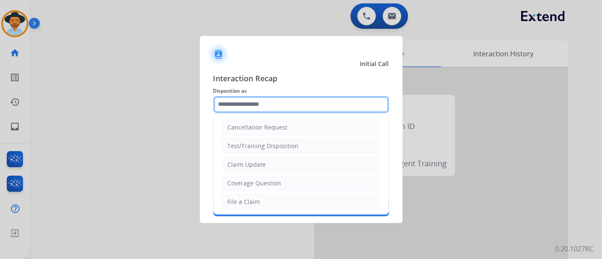
click at [254, 105] on input "text" at bounding box center [301, 104] width 176 height 17
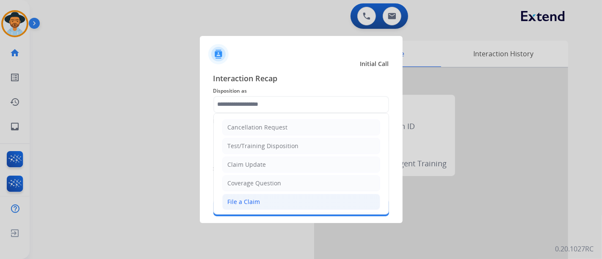
click at [252, 199] on div "File a Claim" at bounding box center [244, 202] width 33 height 8
type input "**********"
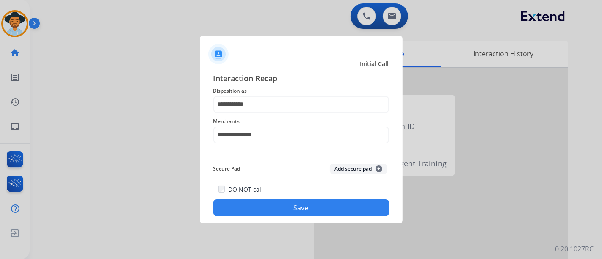
click at [271, 211] on button "Save" at bounding box center [301, 207] width 176 height 17
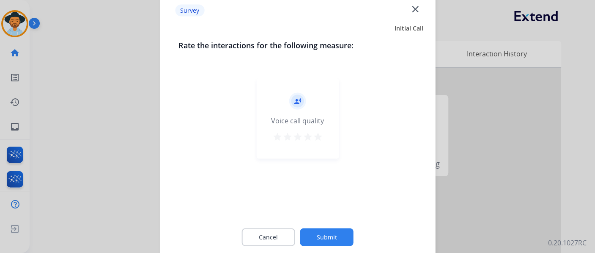
click at [317, 133] on mat-icon "star" at bounding box center [318, 136] width 10 height 10
click at [333, 243] on button "Submit" at bounding box center [326, 237] width 53 height 18
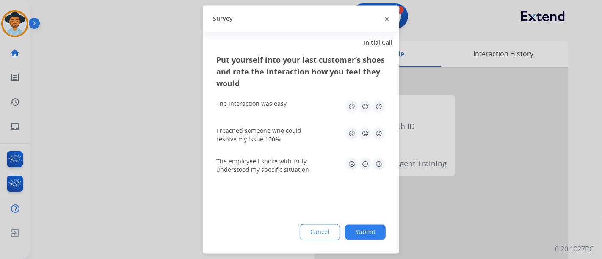
click at [374, 109] on img at bounding box center [379, 107] width 14 height 14
click at [376, 129] on img at bounding box center [379, 134] width 14 height 14
click at [378, 155] on div "The employee I spoke with truly understood my specific situation" at bounding box center [300, 166] width 169 height 30
click at [380, 168] on img at bounding box center [379, 164] width 14 height 14
click at [366, 233] on button "Submit" at bounding box center [365, 232] width 41 height 15
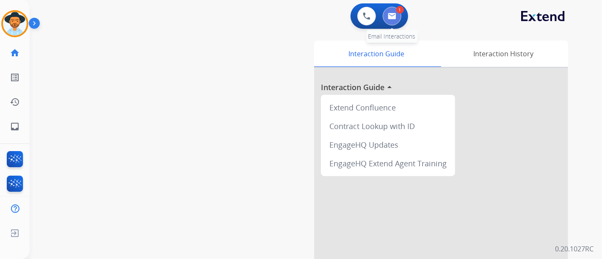
click at [394, 17] on img at bounding box center [392, 16] width 8 height 7
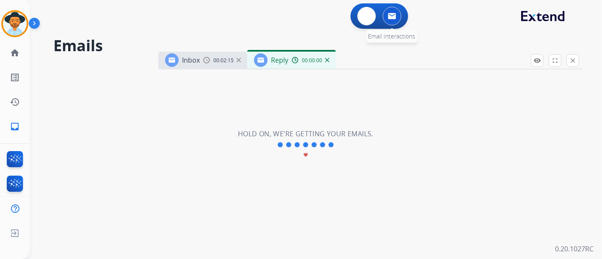
select select "**********"
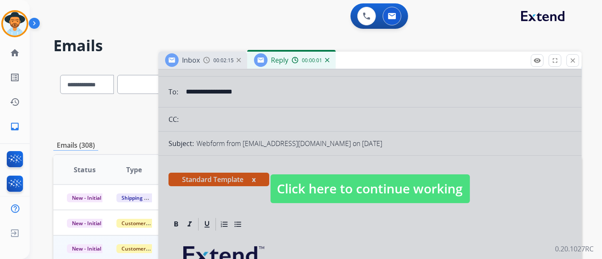
click at [341, 187] on span "Click here to continue working" at bounding box center [369, 188] width 199 height 29
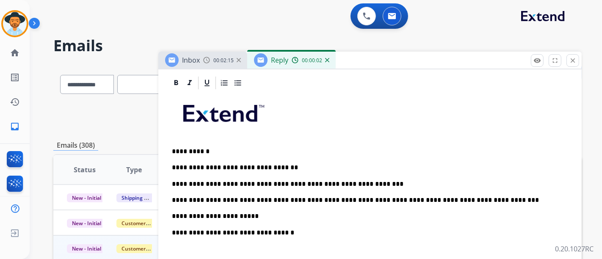
scroll to position [235, 0]
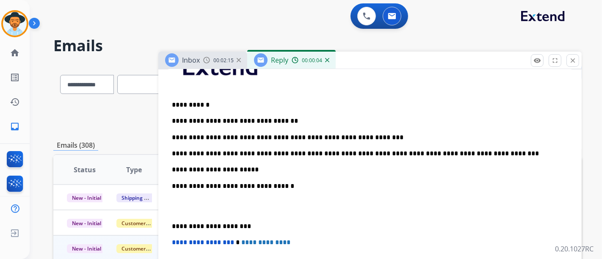
click at [316, 164] on div "**********" at bounding box center [369, 197] width 403 height 307
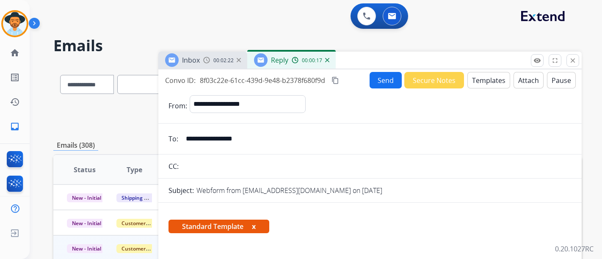
select select "**********"
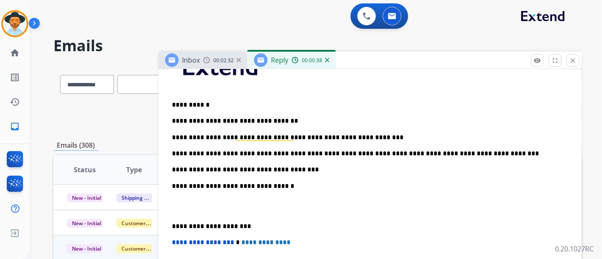
click at [313, 161] on div "**********" at bounding box center [369, 197] width 403 height 307
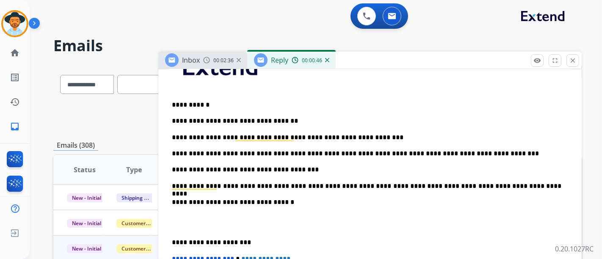
click at [523, 185] on p "**********" at bounding box center [366, 186] width 389 height 8
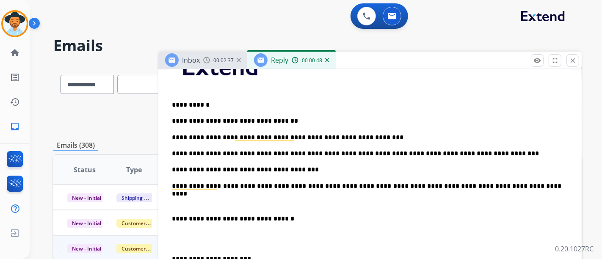
paste div "To enrich screen reader interactions, please activate Accessibility in Grammarl…"
click at [173, 199] on p "**********" at bounding box center [366, 202] width 389 height 8
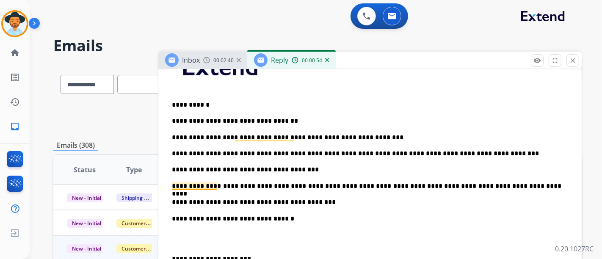
click at [176, 182] on p "**********" at bounding box center [366, 186] width 389 height 8
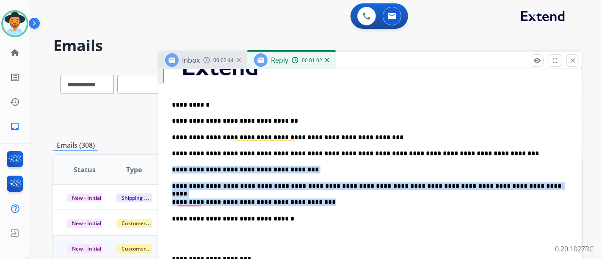
drag, startPoint x: 320, startPoint y: 199, endPoint x: 181, endPoint y: 172, distance: 141.4
click at [163, 167] on div "**********" at bounding box center [369, 228] width 423 height 399
drag, startPoint x: 309, startPoint y: 198, endPoint x: 165, endPoint y: 164, distance: 147.4
click at [165, 164] on div "**********" at bounding box center [369, 228] width 423 height 399
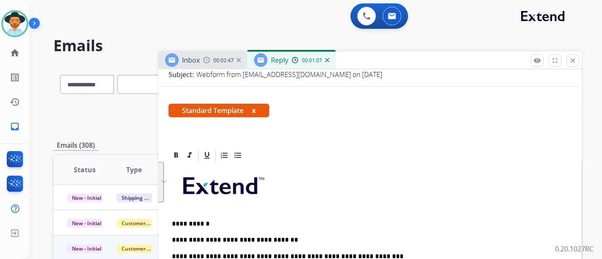
scroll to position [94, 0]
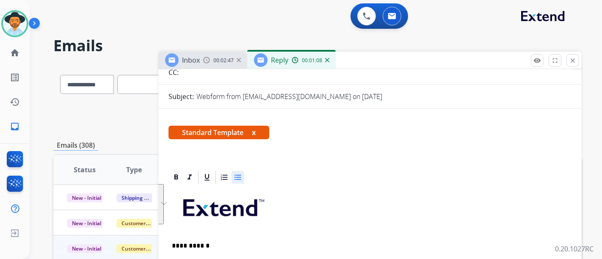
click at [235, 175] on div at bounding box center [237, 177] width 13 height 13
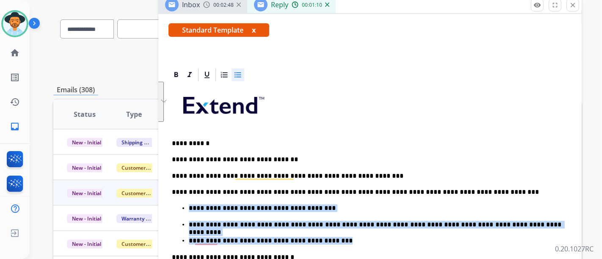
click at [349, 213] on ul "**********" at bounding box center [370, 224] width 396 height 40
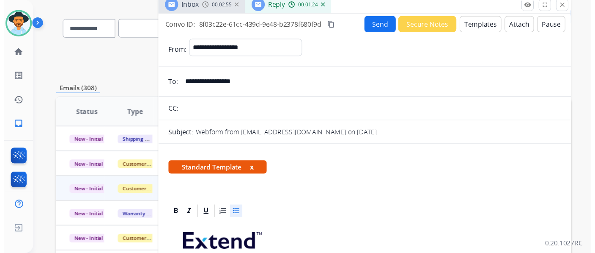
scroll to position [8, 0]
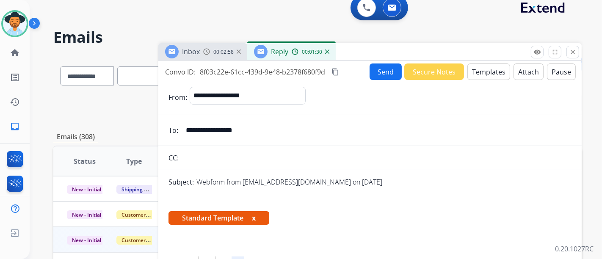
click at [380, 70] on button "Send" at bounding box center [385, 71] width 32 height 17
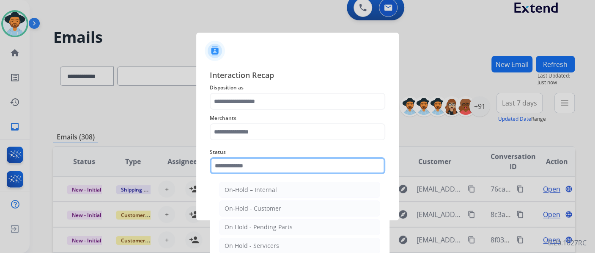
click at [235, 167] on input "text" at bounding box center [298, 165] width 176 height 17
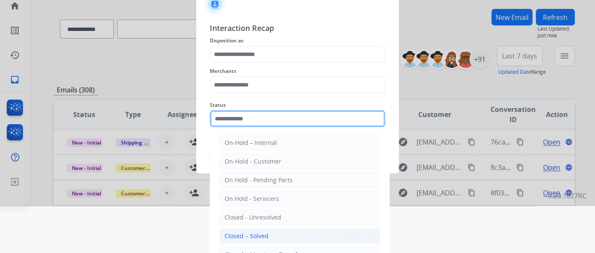
scroll to position [47, 0]
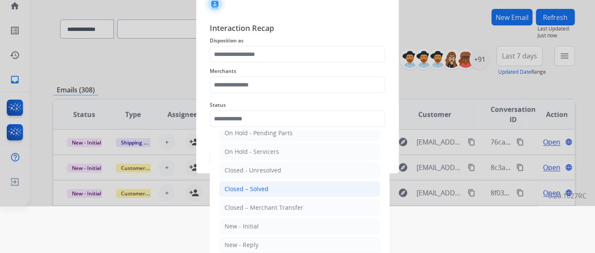
click at [268, 189] on li "Closed – Solved" at bounding box center [299, 189] width 161 height 16
type input "**********"
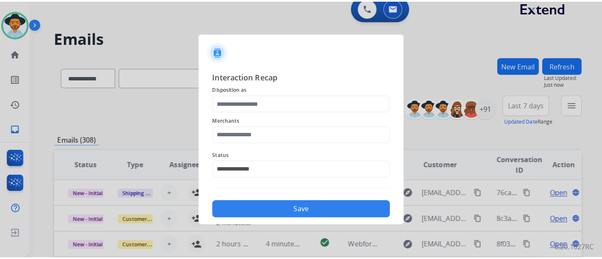
scroll to position [0, 0]
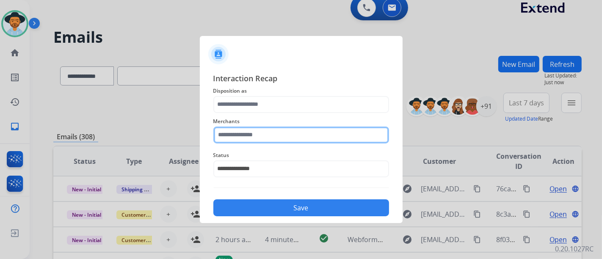
click at [269, 137] on input "text" at bounding box center [301, 135] width 176 height 17
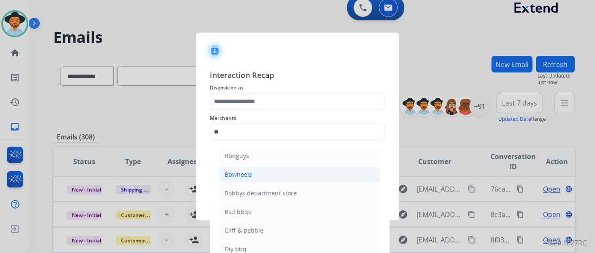
click at [278, 177] on li "Bbwheels" at bounding box center [299, 174] width 161 height 16
type input "********"
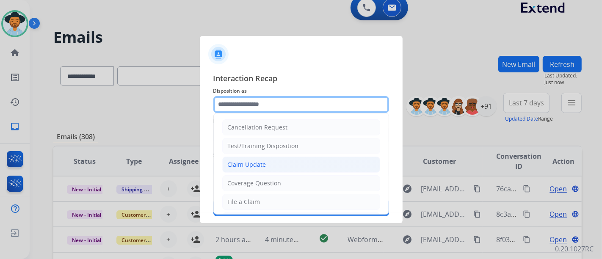
drag, startPoint x: 271, startPoint y: 107, endPoint x: 257, endPoint y: 158, distance: 53.1
click at [271, 107] on input "text" at bounding box center [301, 104] width 176 height 17
click at [257, 160] on div "Claim Update" at bounding box center [247, 164] width 39 height 8
type input "**********"
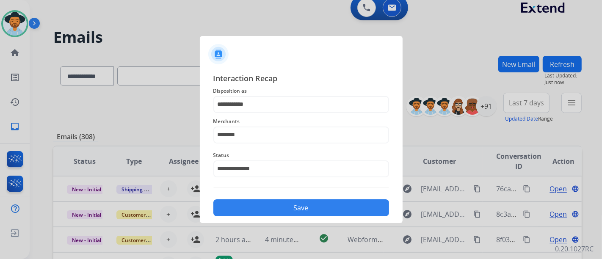
click at [294, 213] on button "Save" at bounding box center [301, 207] width 176 height 17
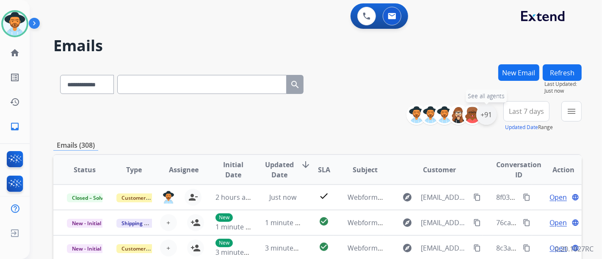
click at [483, 113] on div "+91" at bounding box center [486, 115] width 20 height 20
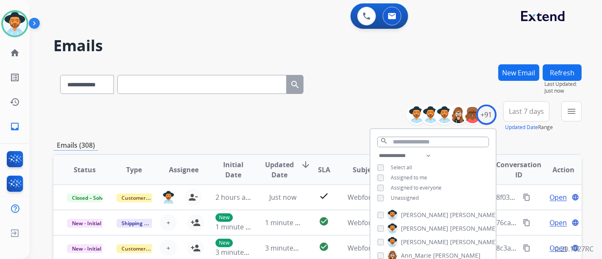
click at [392, 198] on span "Unassigned" at bounding box center [405, 197] width 28 height 7
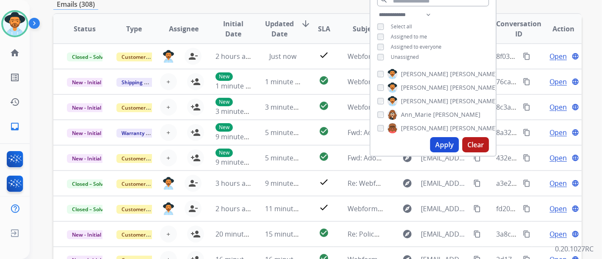
click at [446, 144] on button "Apply" at bounding box center [444, 144] width 29 height 15
click at [446, 144] on div "**********" at bounding box center [306, 19] width 552 height 259
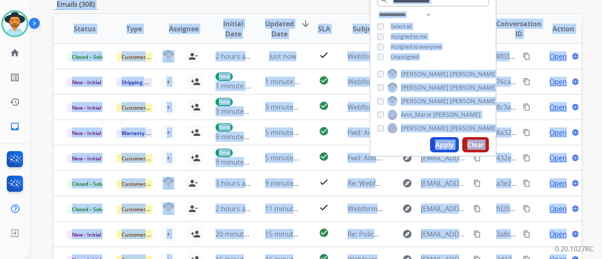
scroll to position [0, 0]
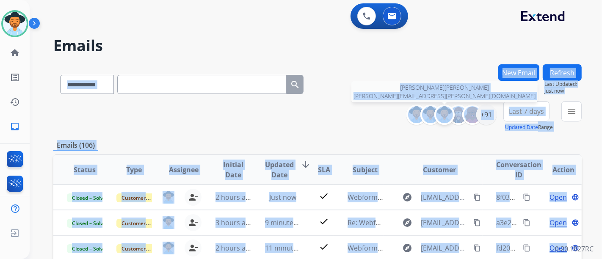
click at [445, 109] on img at bounding box center [444, 114] width 17 height 17
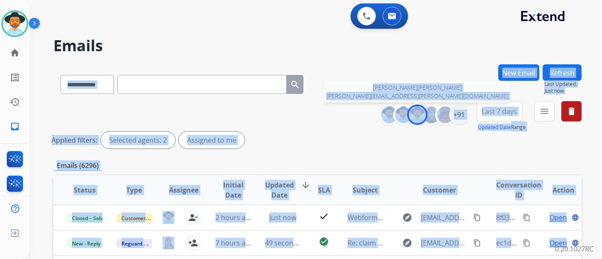
drag, startPoint x: 414, startPoint y: 119, endPoint x: 403, endPoint y: 128, distance: 14.7
click at [414, 119] on img at bounding box center [417, 114] width 17 height 17
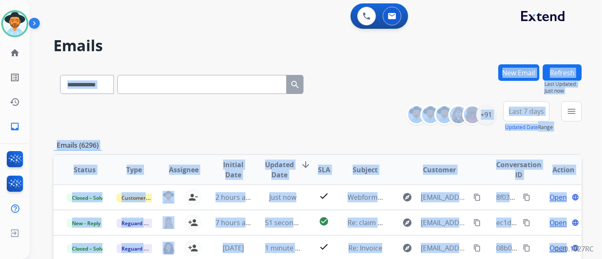
click at [327, 143] on div "Emails (6296)" at bounding box center [317, 145] width 528 height 11
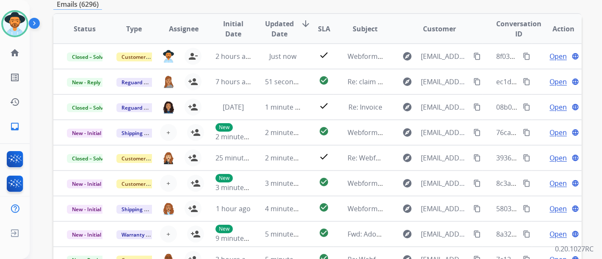
scroll to position [94, 0]
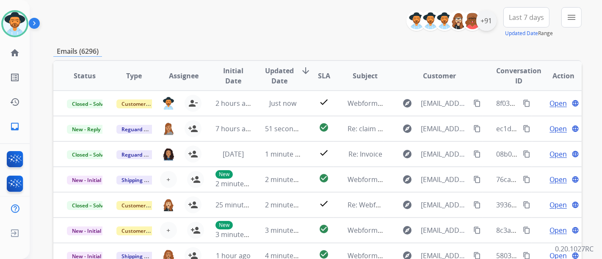
click at [492, 27] on div "+91" at bounding box center [455, 21] width 84 height 20
click at [484, 23] on div "+91" at bounding box center [486, 21] width 20 height 20
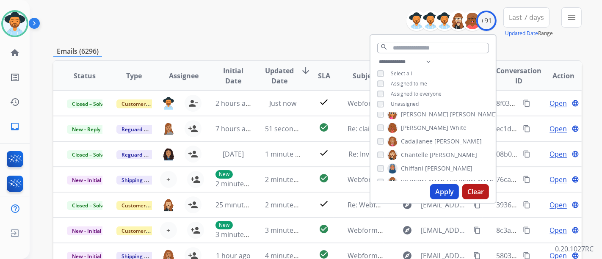
scroll to position [188, 0]
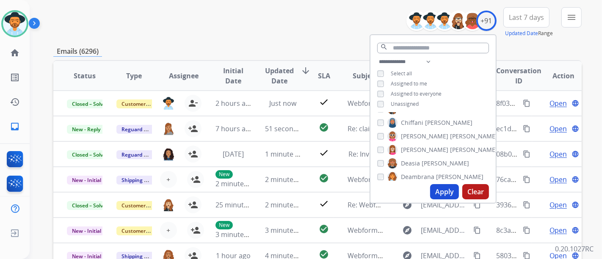
click at [440, 191] on button "Apply" at bounding box center [444, 191] width 29 height 15
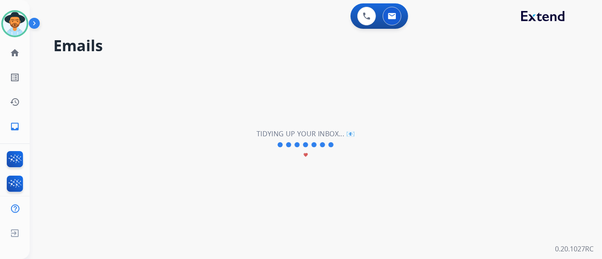
scroll to position [0, 0]
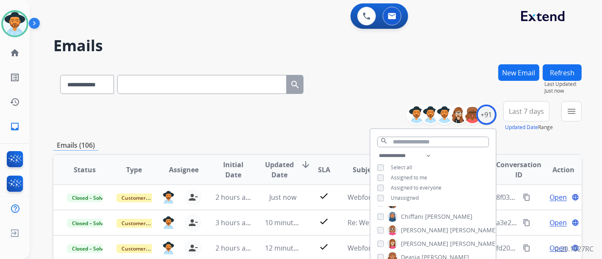
click at [278, 142] on div "Emails (106)" at bounding box center [317, 145] width 528 height 11
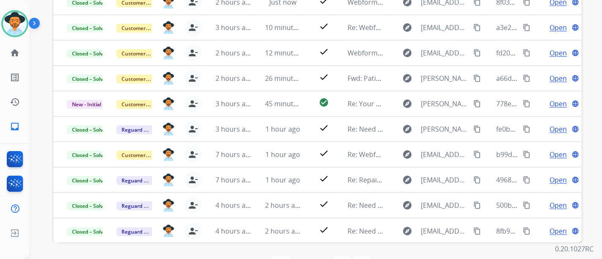
scroll to position [222, 0]
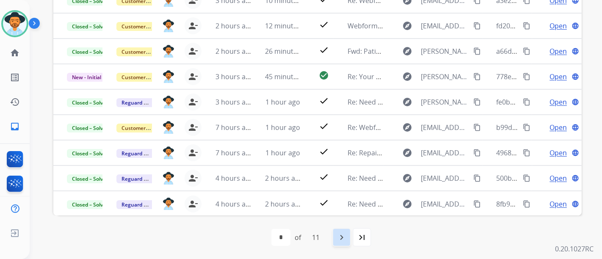
click at [343, 239] on mat-icon "navigate_next" at bounding box center [341, 237] width 10 height 10
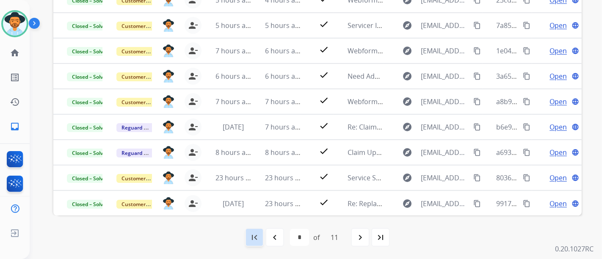
click at [258, 233] on mat-icon "first_page" at bounding box center [254, 237] width 10 height 10
select select "*"
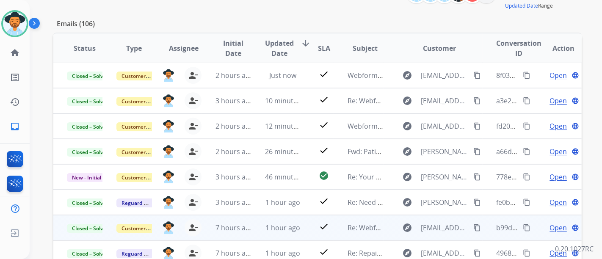
scroll to position [141, 0]
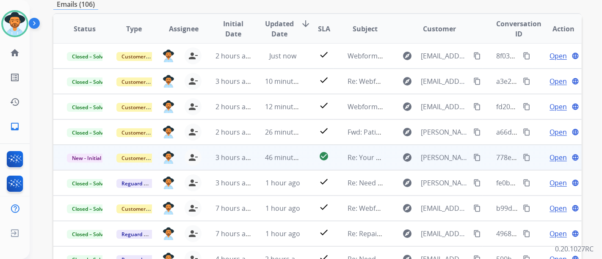
click at [556, 155] on span "Open" at bounding box center [557, 157] width 17 height 10
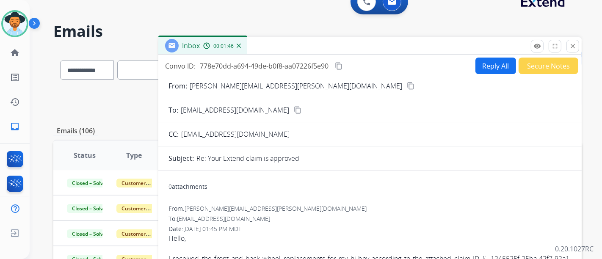
scroll to position [0, 0]
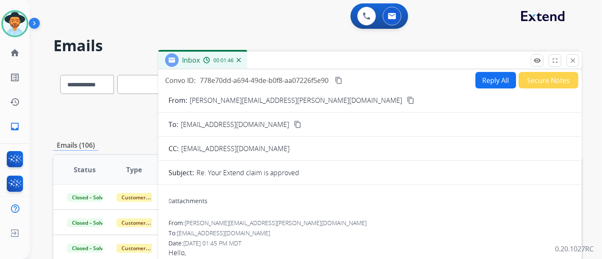
click at [475, 84] on button "Reply All" at bounding box center [495, 80] width 41 height 17
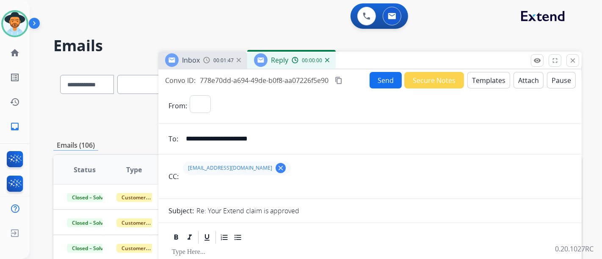
select select "**********"
click at [495, 83] on button "Templates" at bounding box center [488, 80] width 43 height 17
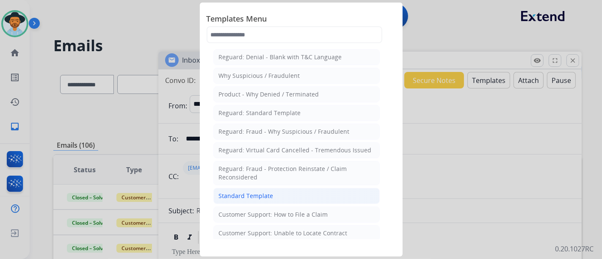
click at [282, 193] on li "Standard Template" at bounding box center [296, 196] width 166 height 16
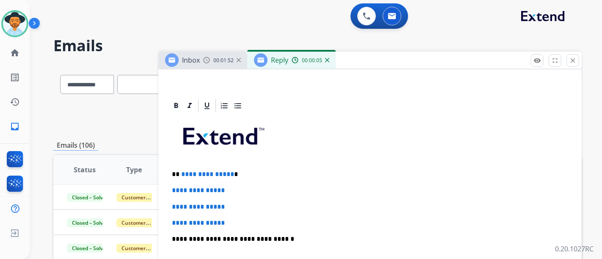
scroll to position [235, 0]
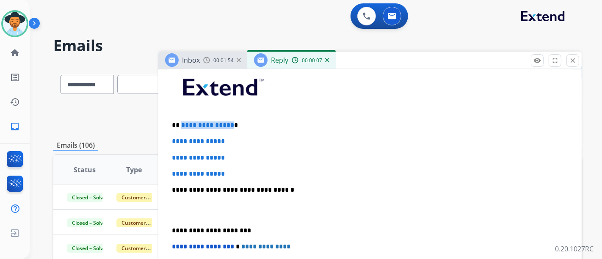
drag, startPoint x: 228, startPoint y: 119, endPoint x: 213, endPoint y: 132, distance: 19.2
click at [178, 118] on div "**********" at bounding box center [369, 209] width 403 height 291
click at [181, 128] on div "**********" at bounding box center [369, 209] width 403 height 291
click at [181, 127] on p "****" at bounding box center [366, 125] width 389 height 8
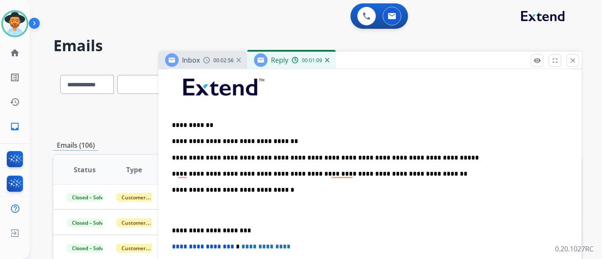
click at [346, 172] on p "**********" at bounding box center [366, 174] width 389 height 8
click at [187, 172] on p "**********" at bounding box center [366, 174] width 389 height 8
click at [185, 172] on p "**********" at bounding box center [366, 174] width 389 height 8
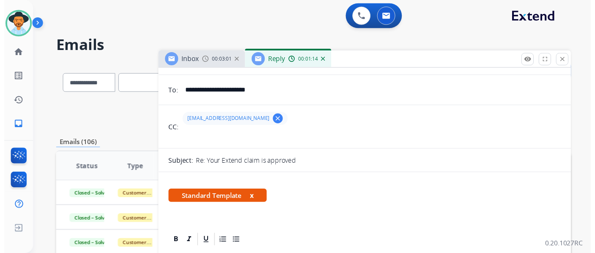
scroll to position [0, 0]
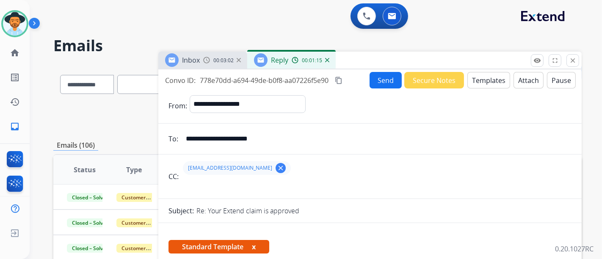
click at [385, 80] on button "Send" at bounding box center [385, 80] width 32 height 17
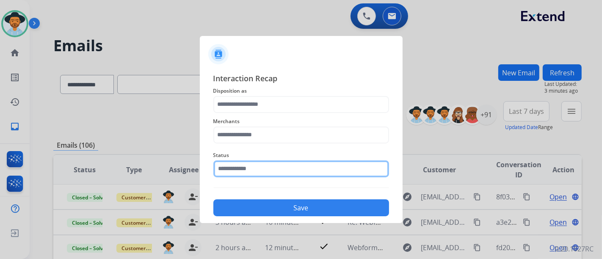
click at [300, 171] on input "text" at bounding box center [301, 168] width 176 height 17
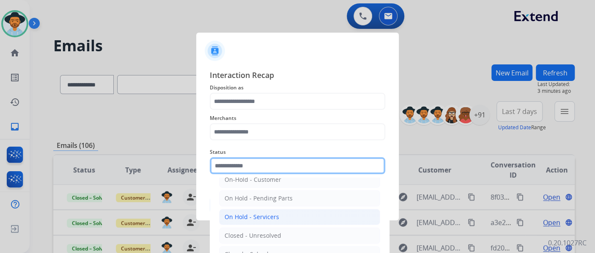
scroll to position [48, 0]
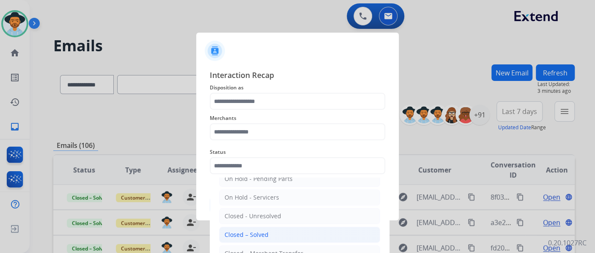
click at [272, 228] on li "Closed – Solved" at bounding box center [299, 234] width 161 height 16
type input "**********"
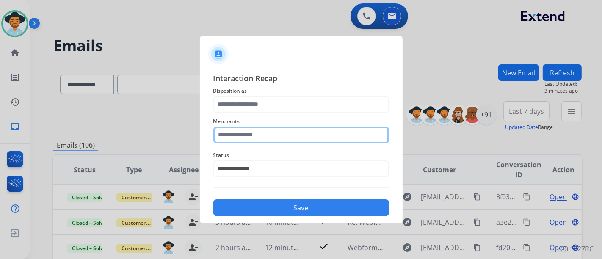
click at [268, 135] on input "text" at bounding box center [301, 135] width 176 height 17
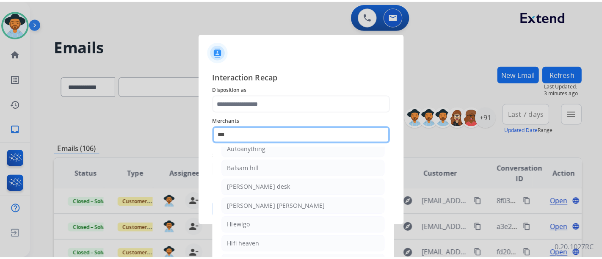
scroll to position [0, 0]
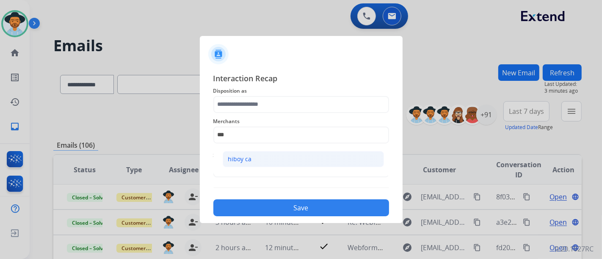
click at [275, 158] on li "hiboy ca" at bounding box center [303, 159] width 161 height 16
type input "********"
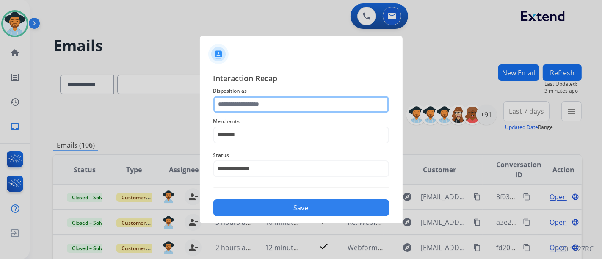
click at [267, 104] on input "text" at bounding box center [301, 104] width 176 height 17
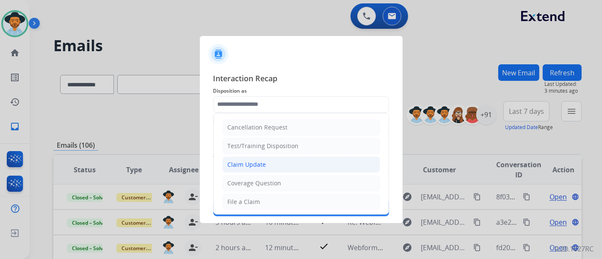
click at [267, 166] on li "Claim Update" at bounding box center [301, 165] width 158 height 16
type input "**********"
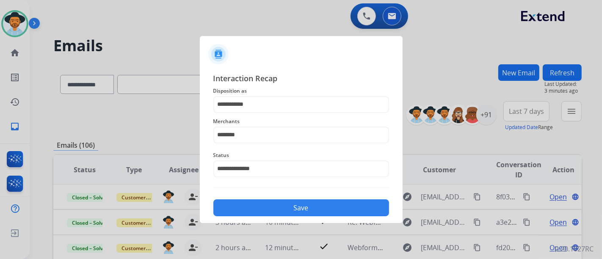
click at [282, 200] on button "Save" at bounding box center [301, 207] width 176 height 17
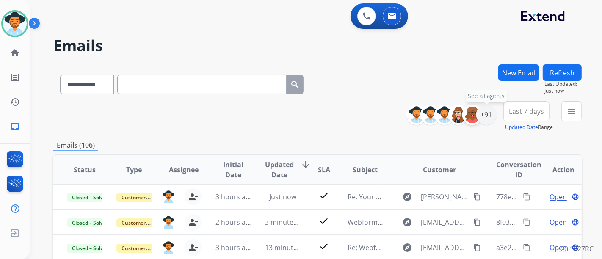
drag, startPoint x: 483, startPoint y: 121, endPoint x: 471, endPoint y: 121, distance: 11.8
click at [483, 121] on div "+91" at bounding box center [486, 115] width 20 height 20
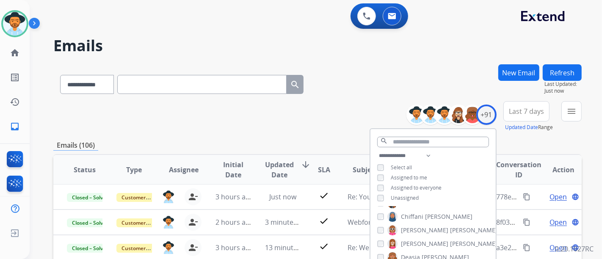
click at [404, 197] on span "Unassigned" at bounding box center [405, 197] width 28 height 7
click at [399, 193] on div "**********" at bounding box center [432, 178] width 125 height 54
click at [399, 197] on span "Unassigned" at bounding box center [405, 197] width 28 height 7
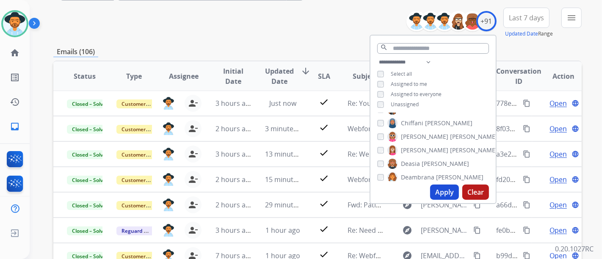
scroll to position [94, 0]
click at [449, 186] on button "Apply" at bounding box center [444, 191] width 29 height 15
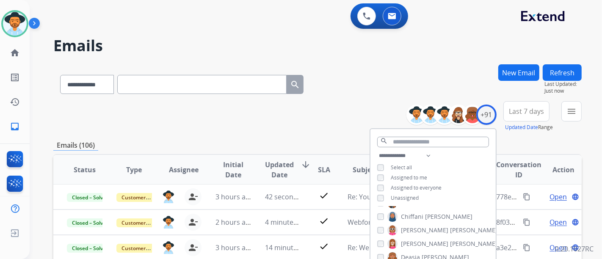
click at [358, 130] on div "**********" at bounding box center [317, 116] width 528 height 30
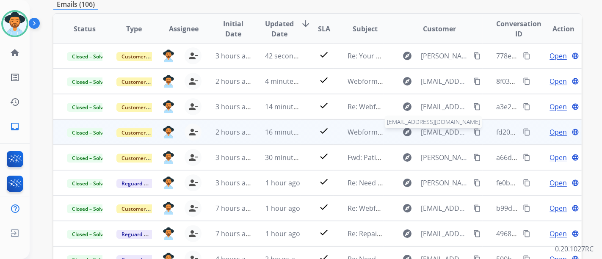
scroll to position [222, 0]
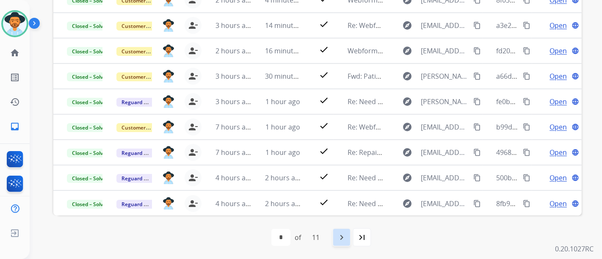
click at [340, 232] on mat-icon "navigate_next" at bounding box center [341, 237] width 10 height 10
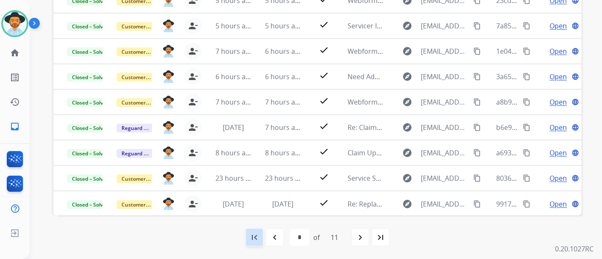
click at [254, 230] on div "first_page" at bounding box center [254, 237] width 19 height 19
select select "*"
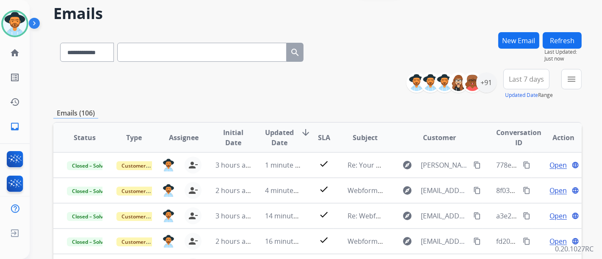
scroll to position [47, 0]
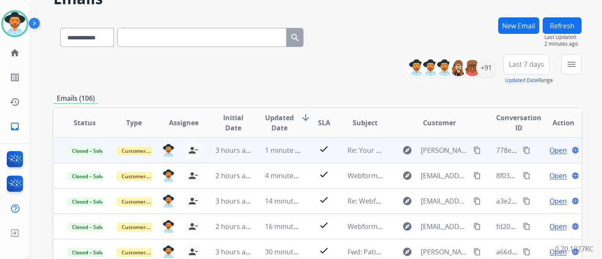
click at [520, 143] on div "778e70dd-a694-49de-b0f8-aa07226f5e90 content_copy" at bounding box center [514, 150] width 36 height 24
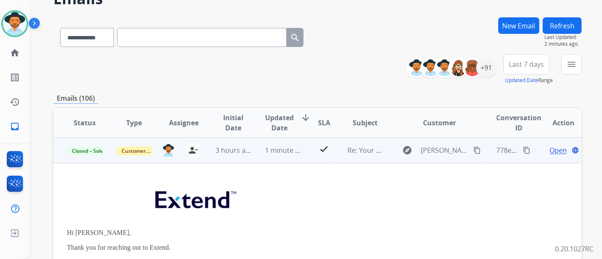
click at [523, 149] on mat-icon "content_copy" at bounding box center [527, 150] width 8 height 8
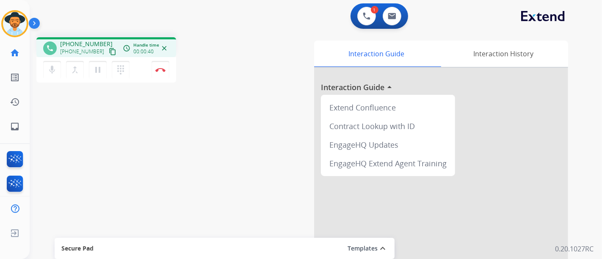
click at [109, 50] on mat-icon "content_copy" at bounding box center [113, 52] width 8 height 8
click at [109, 51] on mat-icon "content_copy" at bounding box center [113, 52] width 8 height 8
click at [55, 75] on button "mic Mute" at bounding box center [52, 70] width 18 height 18
click at [55, 76] on button "mic_off Mute" at bounding box center [52, 70] width 18 height 18
click at [135, 71] on div "mic Mute merge_type Bridge pause Hold dialpad Dialpad Disconnect" at bounding box center [106, 69] width 140 height 25
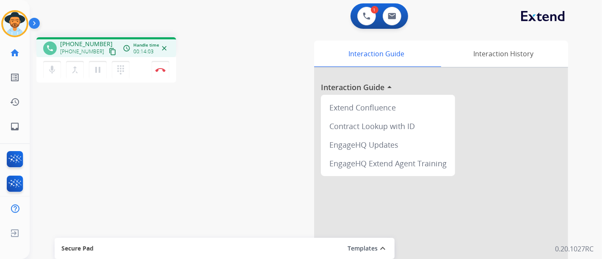
click at [137, 66] on div "mic Mute merge_type Bridge pause Hold dialpad Dialpad Disconnect" at bounding box center [106, 69] width 140 height 25
click at [139, 76] on div "mic Mute merge_type Bridge pause Hold dialpad Dialpad Disconnect" at bounding box center [106, 69] width 140 height 25
click at [138, 76] on div "mic Mute merge_type Bridge pause Hold dialpad Dialpad Disconnect" at bounding box center [106, 69] width 140 height 25
click at [159, 68] on img at bounding box center [160, 70] width 10 height 4
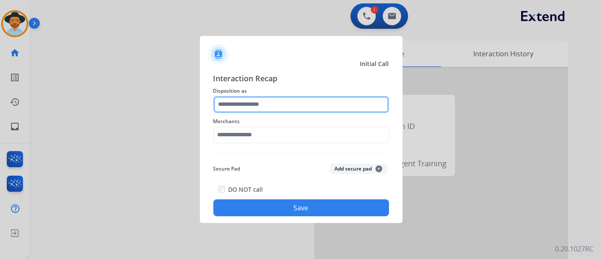
click at [291, 102] on input "text" at bounding box center [301, 104] width 176 height 17
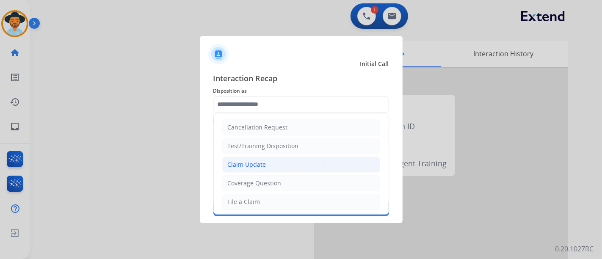
click at [284, 162] on li "Claim Update" at bounding box center [301, 165] width 158 height 16
type input "**********"
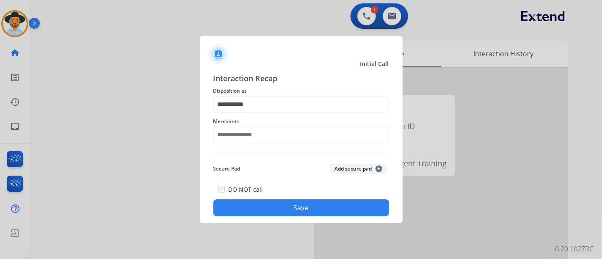
click at [268, 144] on div "Merchants" at bounding box center [301, 130] width 176 height 34
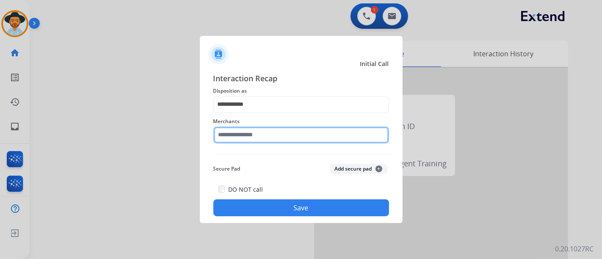
click at [266, 134] on input "text" at bounding box center [301, 135] width 176 height 17
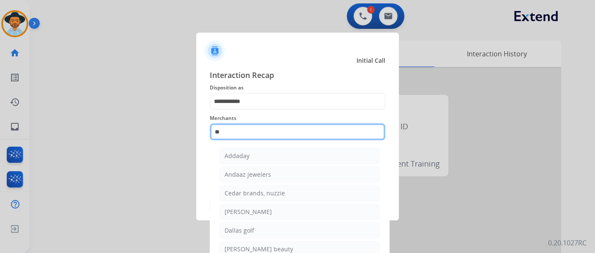
type input "*"
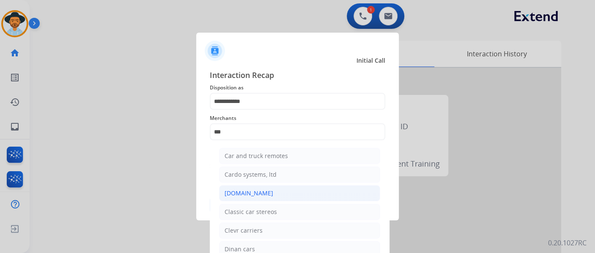
click at [309, 189] on li "[DOMAIN_NAME]" at bounding box center [299, 193] width 161 height 16
type input "**********"
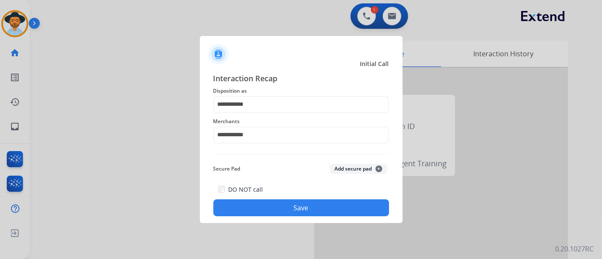
click at [291, 205] on button "Save" at bounding box center [301, 207] width 176 height 17
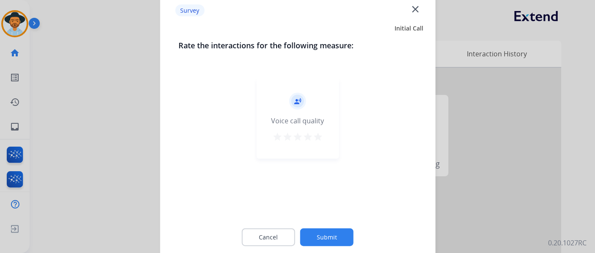
click at [319, 135] on mat-icon "star" at bounding box center [318, 136] width 10 height 10
click at [325, 237] on button "Submit" at bounding box center [326, 237] width 53 height 18
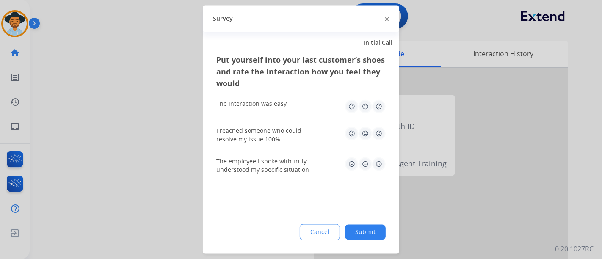
click at [382, 112] on img at bounding box center [379, 107] width 14 height 14
click at [380, 136] on img at bounding box center [379, 134] width 14 height 14
click at [375, 165] on img at bounding box center [379, 164] width 14 height 14
click at [361, 228] on button "Submit" at bounding box center [365, 232] width 41 height 15
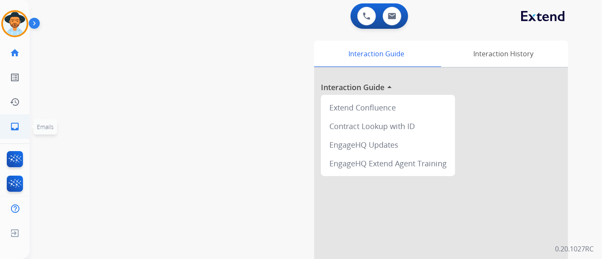
click at [7, 124] on link "inbox Emails" at bounding box center [15, 127] width 24 height 24
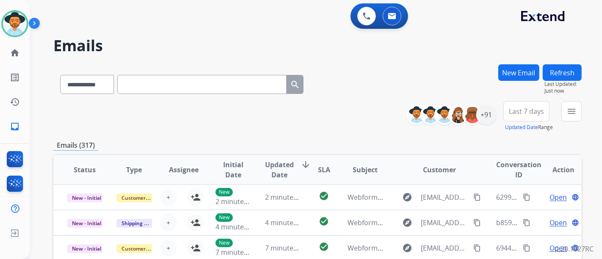
click at [521, 79] on button "New Email" at bounding box center [518, 72] width 41 height 17
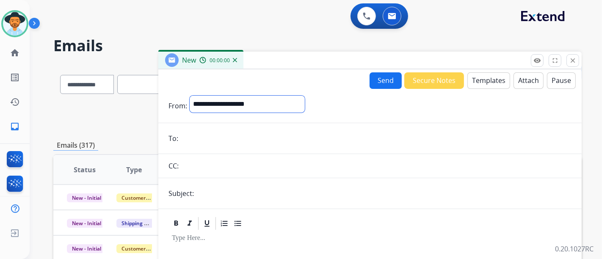
click at [236, 107] on select "**********" at bounding box center [247, 104] width 115 height 17
select select "**********"
click at [190, 96] on select "**********" at bounding box center [247, 104] width 115 height 17
click at [220, 141] on input "email" at bounding box center [376, 139] width 391 height 17
paste input "**********"
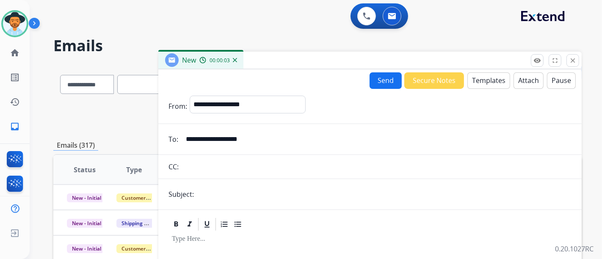
type input "**********"
click at [505, 81] on div "Send Secure Notes Templates Attach Pause" at bounding box center [472, 80] width 206 height 17
click at [495, 81] on button "Templates" at bounding box center [488, 80] width 43 height 17
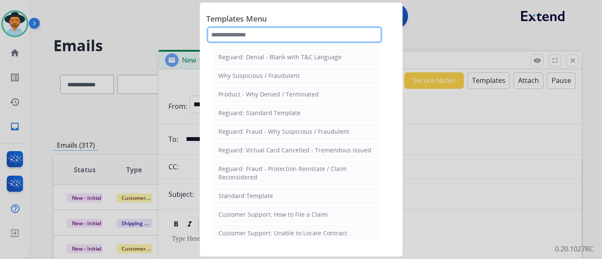
click at [267, 29] on input "text" at bounding box center [294, 34] width 176 height 17
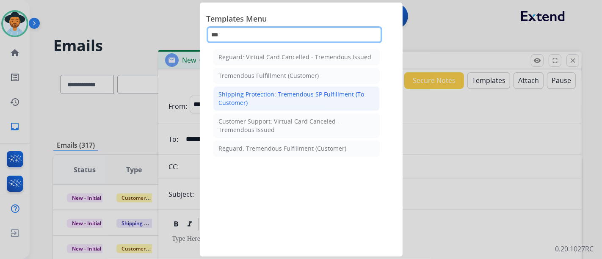
type input "***"
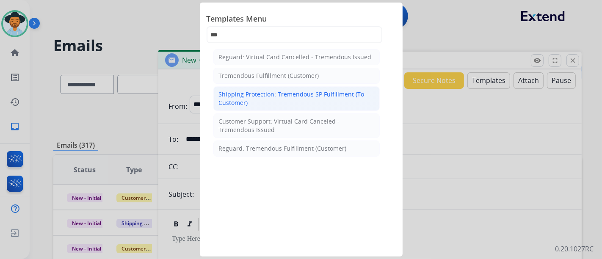
click at [303, 92] on div "Shipping Protection: Tremendous SP Fulfillment (To Customer)" at bounding box center [296, 98] width 155 height 17
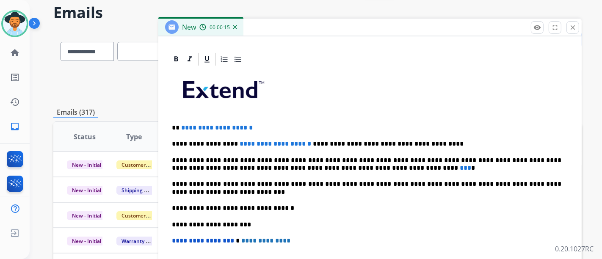
scroll to position [47, 0]
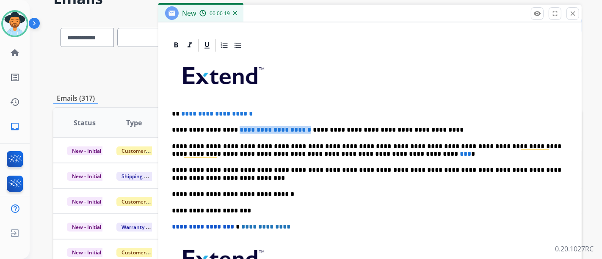
drag, startPoint x: 288, startPoint y: 128, endPoint x: 318, endPoint y: 147, distance: 35.9
click at [228, 127] on p "**********" at bounding box center [366, 130] width 389 height 8
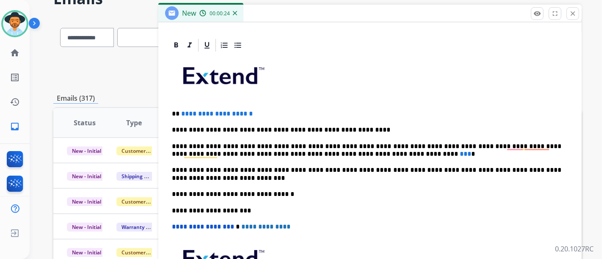
click at [459, 151] on span "***" at bounding box center [464, 154] width 11 height 6
drag, startPoint x: 265, startPoint y: 114, endPoint x: 180, endPoint y: 113, distance: 85.0
click at [180, 113] on p "**********" at bounding box center [366, 114] width 389 height 8
drag, startPoint x: 339, startPoint y: 153, endPoint x: 360, endPoint y: 167, distance: 25.6
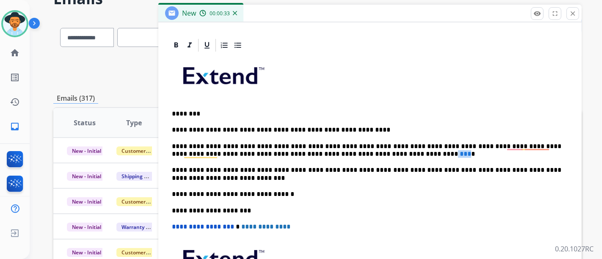
click at [459, 151] on span "***" at bounding box center [464, 154] width 11 height 6
click at [346, 151] on p "**********" at bounding box center [366, 151] width 389 height 16
click at [398, 155] on p "**********" at bounding box center [366, 151] width 389 height 16
click at [401, 177] on p "**********" at bounding box center [366, 174] width 389 height 16
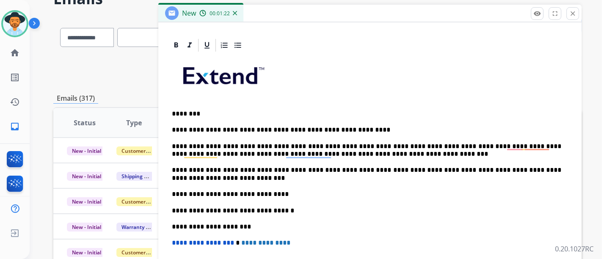
click at [302, 195] on p "**********" at bounding box center [366, 194] width 389 height 8
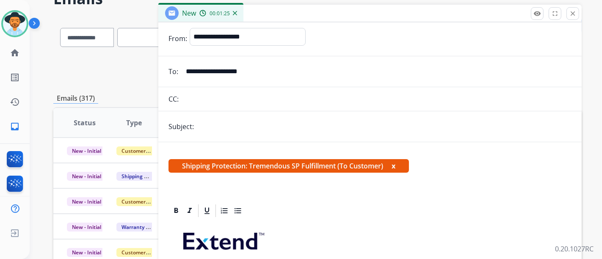
scroll to position [0, 0]
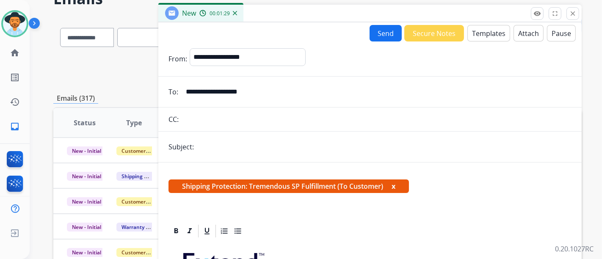
click at [351, 139] on input "text" at bounding box center [383, 146] width 375 height 17
type input "*"
type input "**********"
click at [390, 30] on button "Send" at bounding box center [385, 33] width 32 height 17
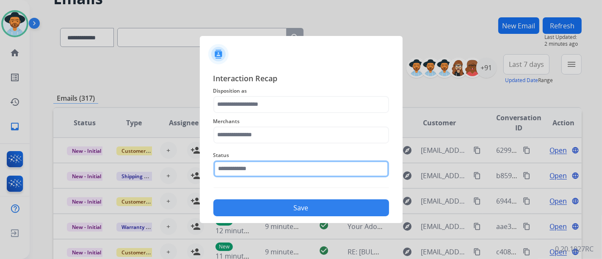
click at [275, 172] on input "text" at bounding box center [301, 168] width 176 height 17
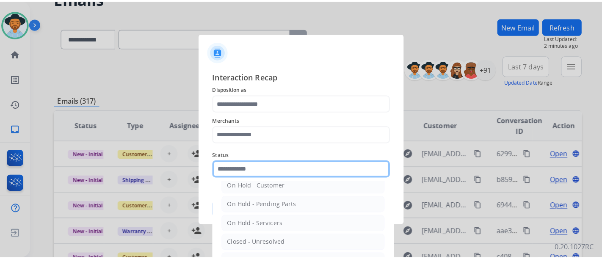
scroll to position [47, 0]
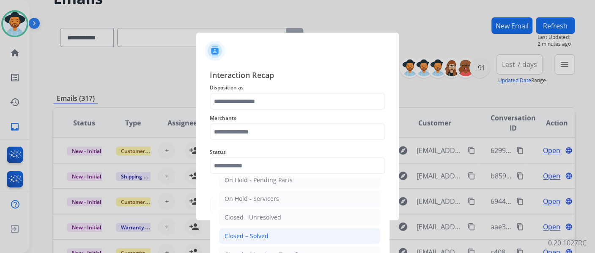
click at [279, 229] on li "Closed – Solved" at bounding box center [299, 236] width 161 height 16
type input "**********"
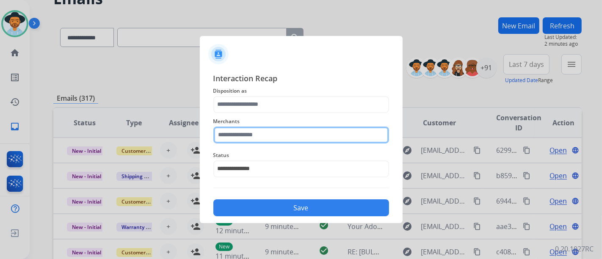
click at [274, 141] on div "Merchants" at bounding box center [301, 130] width 176 height 34
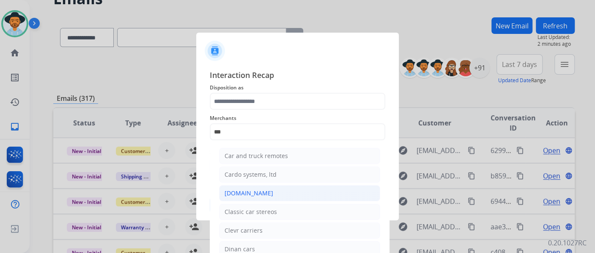
click at [259, 198] on li "[DOMAIN_NAME]" at bounding box center [299, 193] width 161 height 16
type input "**********"
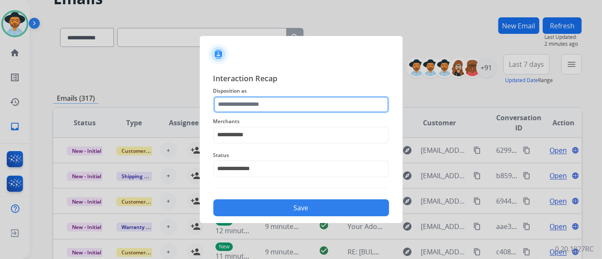
click at [267, 108] on input "text" at bounding box center [301, 104] width 176 height 17
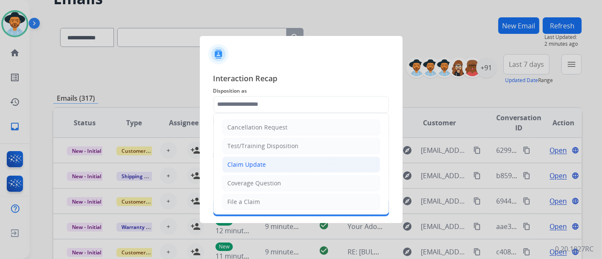
click at [273, 167] on li "Claim Update" at bounding box center [301, 165] width 158 height 16
type input "**********"
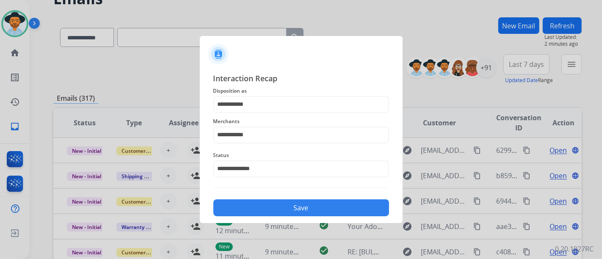
click at [287, 206] on button "Save" at bounding box center [301, 207] width 176 height 17
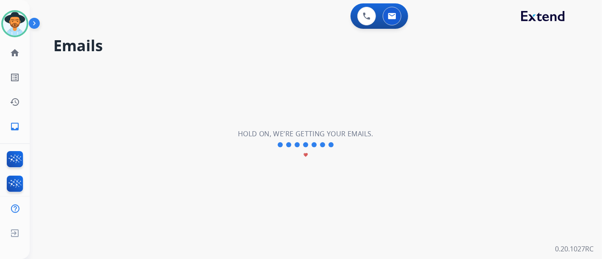
scroll to position [0, 0]
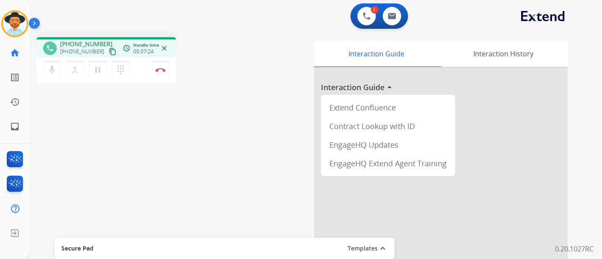
click at [138, 67] on div "mic Mute merge_type Bridge pause Hold dialpad Dialpad Disconnect" at bounding box center [106, 69] width 140 height 25
click at [154, 66] on button "Disconnect" at bounding box center [160, 70] width 18 height 18
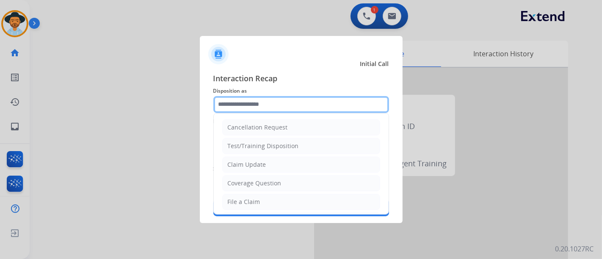
click at [261, 107] on input "text" at bounding box center [301, 104] width 176 height 17
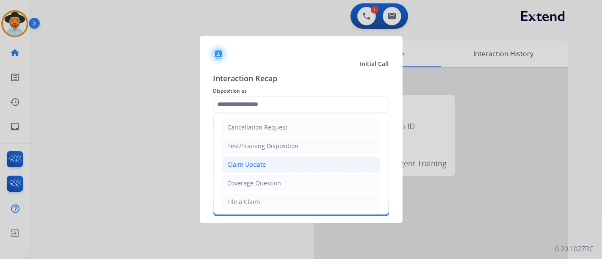
click at [257, 164] on div "Claim Update" at bounding box center [247, 164] width 39 height 8
type input "**********"
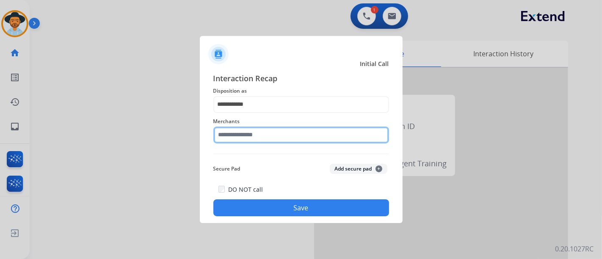
click at [263, 127] on input "text" at bounding box center [301, 135] width 176 height 17
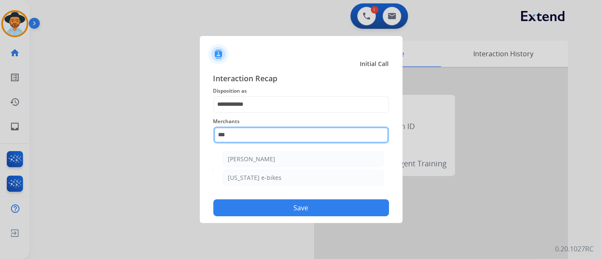
drag, startPoint x: 252, startPoint y: 133, endPoint x: 178, endPoint y: 132, distance: 74.5
click at [0, 132] on app-contact-recap-modal "**********" at bounding box center [0, 129] width 0 height 259
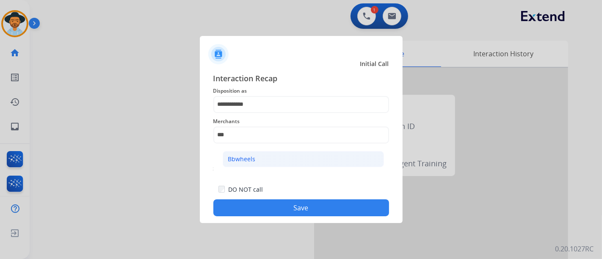
click at [261, 157] on li "Bbwheels" at bounding box center [303, 159] width 161 height 16
type input "********"
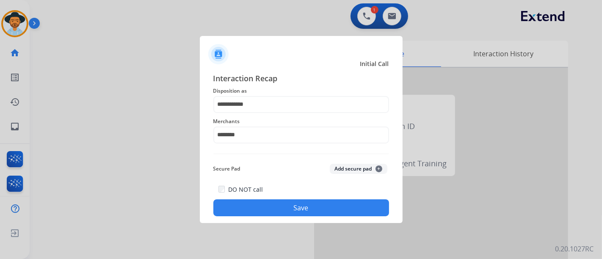
click at [256, 204] on button "Save" at bounding box center [301, 207] width 176 height 17
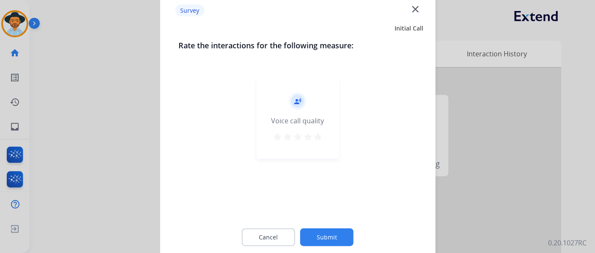
click at [318, 137] on mat-icon "star" at bounding box center [318, 136] width 10 height 10
click at [333, 230] on button "Submit" at bounding box center [326, 237] width 53 height 18
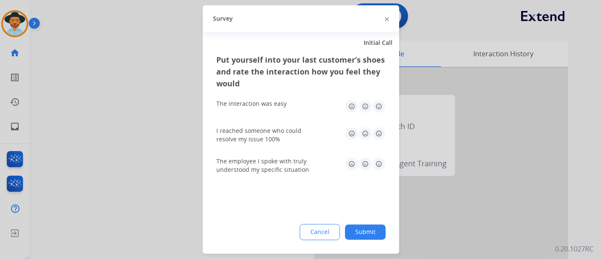
click at [380, 110] on img at bounding box center [379, 107] width 14 height 14
click at [382, 135] on img at bounding box center [379, 134] width 14 height 14
click at [382, 164] on img at bounding box center [379, 164] width 14 height 14
drag, startPoint x: 361, startPoint y: 220, endPoint x: 363, endPoint y: 226, distance: 7.1
click at [361, 220] on div "Put yourself into your last customer’s shoes and rate the interaction how you f…" at bounding box center [301, 154] width 196 height 200
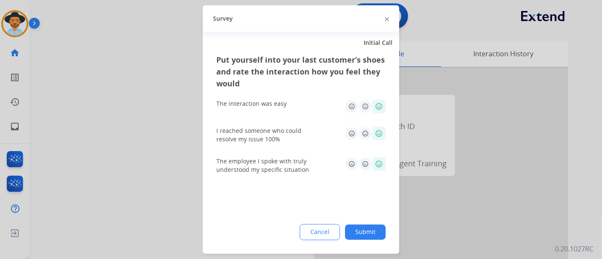
click at [363, 226] on button "Submit" at bounding box center [365, 232] width 41 height 15
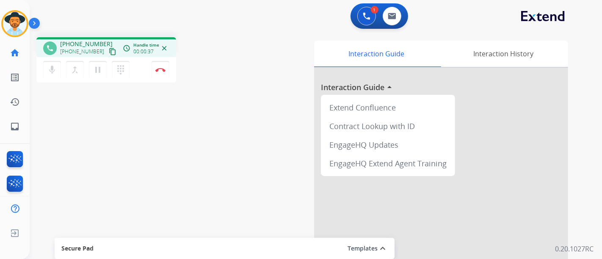
click at [109, 53] on mat-icon "content_copy" at bounding box center [113, 52] width 8 height 8
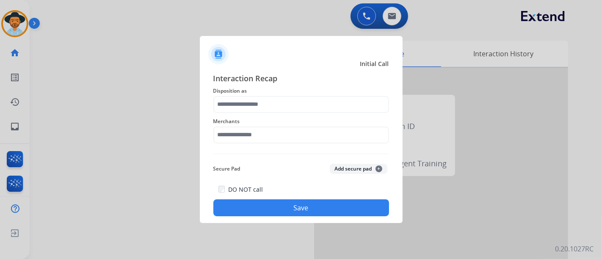
click at [262, 151] on div "Interaction Recap Disposition as Merchants Secure Pad Add secure pad + DO NOT c…" at bounding box center [301, 144] width 176 height 144
click at [261, 143] on div "Merchants" at bounding box center [301, 130] width 176 height 34
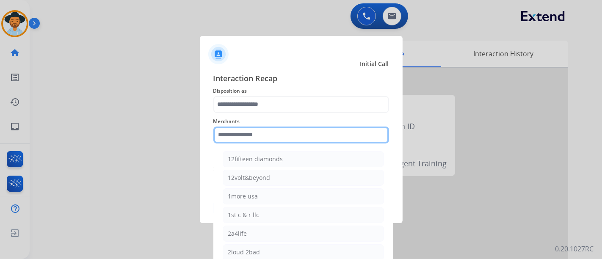
click at [261, 142] on div "Merchants 12fifteen diamonds 12volt&beyond 1more usa 1st c & r llc 2a4life 2lou…" at bounding box center [301, 130] width 176 height 34
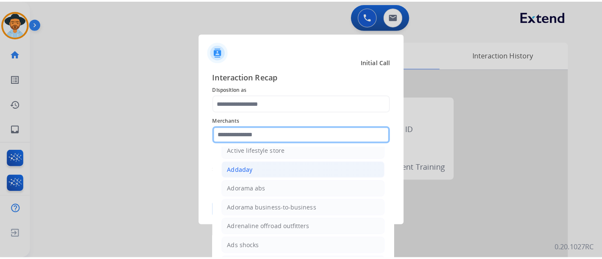
scroll to position [235, 0]
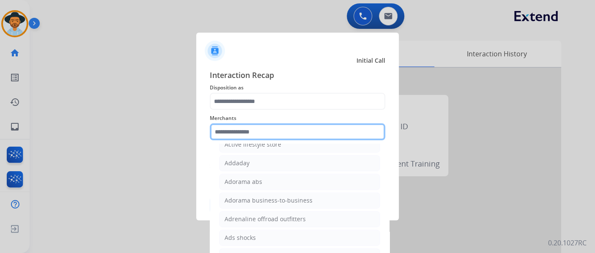
click at [264, 131] on input "text" at bounding box center [298, 131] width 176 height 17
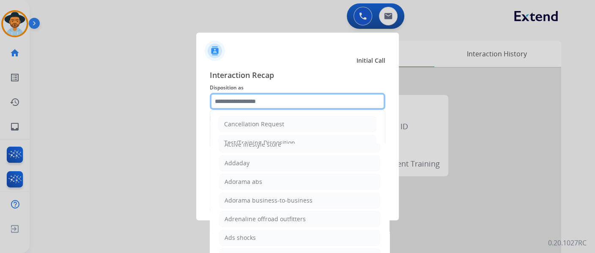
click at [250, 103] on input "text" at bounding box center [298, 101] width 176 height 17
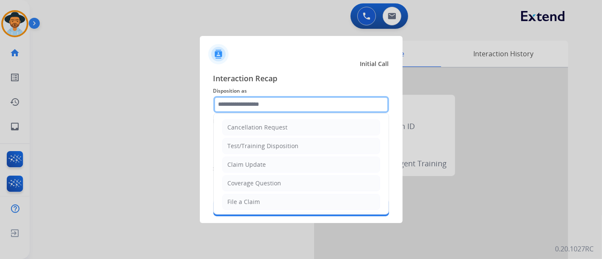
click at [259, 105] on input "text" at bounding box center [301, 104] width 176 height 17
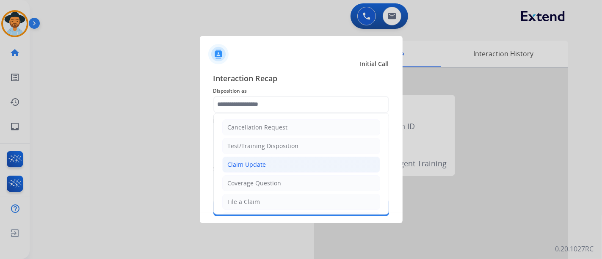
click at [267, 162] on li "Claim Update" at bounding box center [301, 165] width 158 height 16
type input "**********"
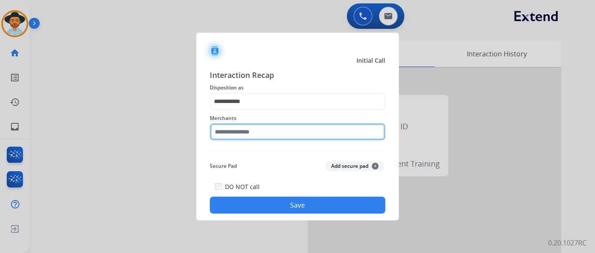
click at [267, 135] on input "text" at bounding box center [298, 131] width 176 height 17
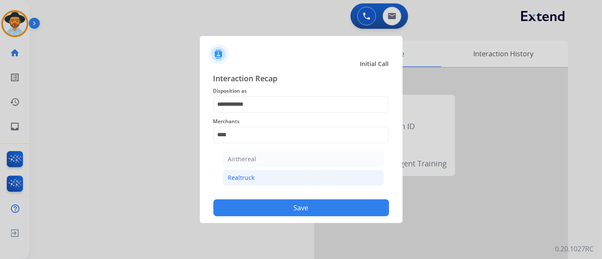
click at [261, 174] on li "Realtruck" at bounding box center [303, 178] width 161 height 16
type input "*********"
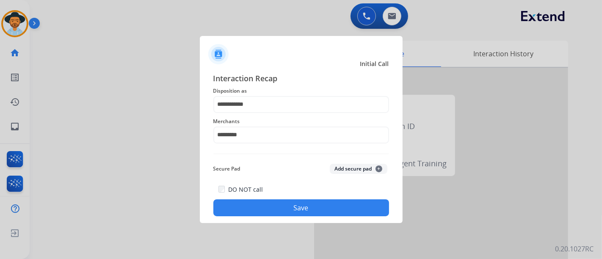
click at [268, 210] on button "Save" at bounding box center [301, 207] width 176 height 17
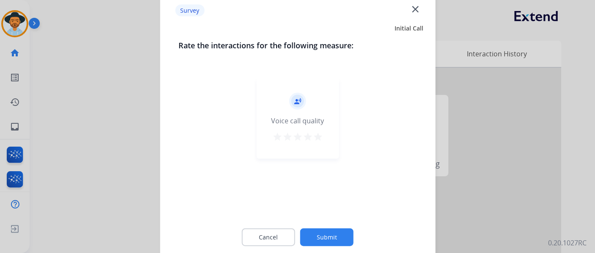
click at [320, 140] on mat-icon "star" at bounding box center [318, 136] width 10 height 10
click at [326, 233] on button "Submit" at bounding box center [326, 237] width 53 height 18
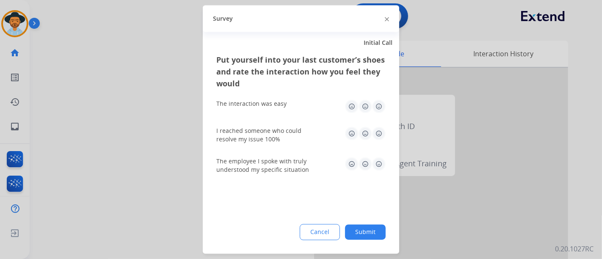
click at [377, 107] on img at bounding box center [379, 107] width 14 height 14
click at [376, 137] on img at bounding box center [379, 134] width 14 height 14
click at [380, 168] on img at bounding box center [379, 164] width 14 height 14
click at [352, 230] on button "Submit" at bounding box center [365, 232] width 41 height 15
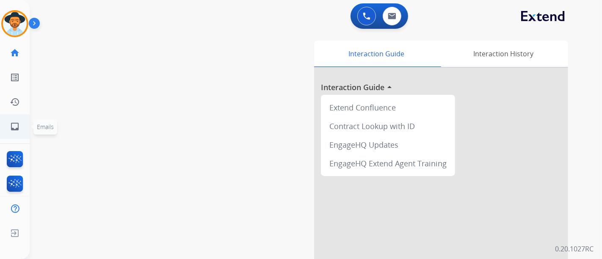
click at [6, 118] on link "inbox Emails" at bounding box center [15, 127] width 24 height 24
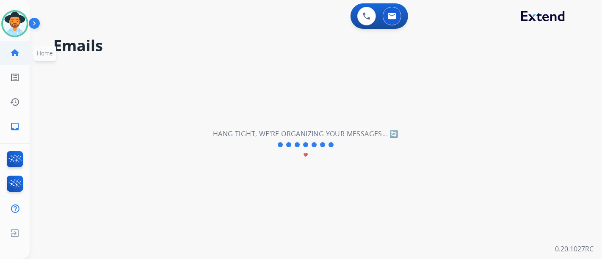
click at [21, 51] on link "home Home" at bounding box center [15, 53] width 24 height 24
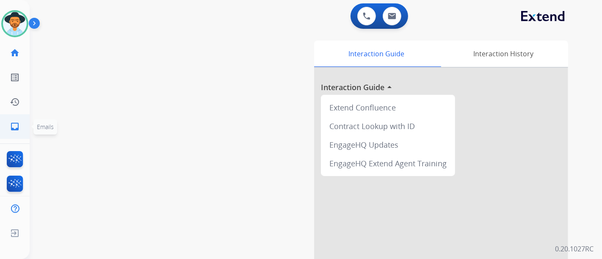
click at [24, 121] on link "inbox Emails" at bounding box center [15, 127] width 24 height 24
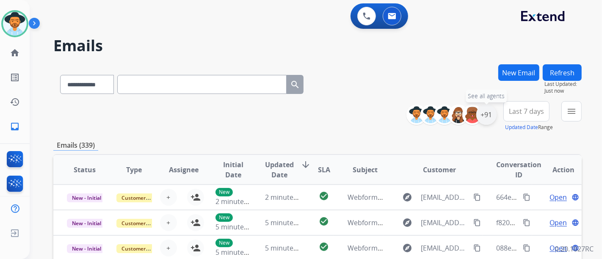
click at [481, 118] on div "+91" at bounding box center [486, 115] width 20 height 20
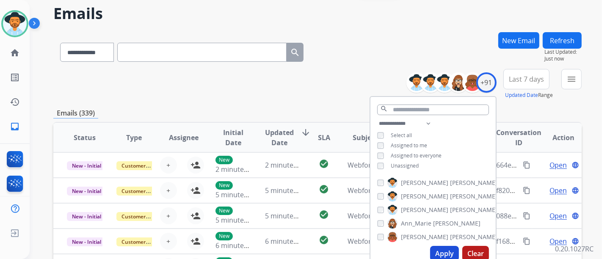
scroll to position [47, 0]
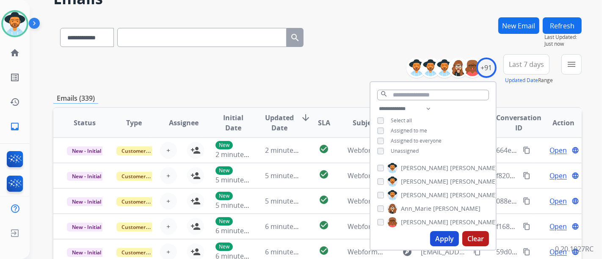
click at [409, 151] on span "Unassigned" at bounding box center [405, 150] width 28 height 7
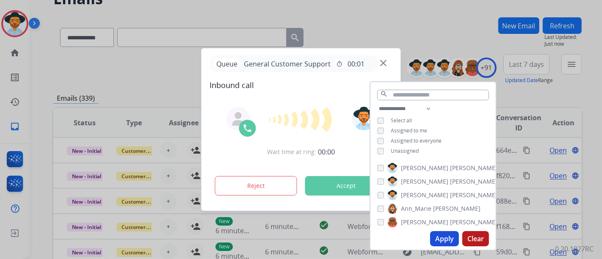
click at [449, 238] on button "Apply" at bounding box center [444, 238] width 29 height 15
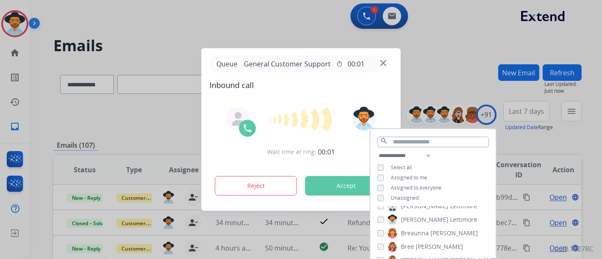
scroll to position [94, 0]
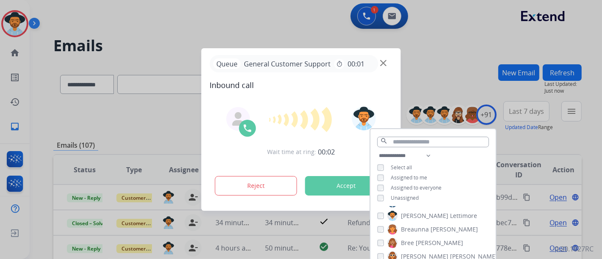
click at [577, 142] on div at bounding box center [301, 129] width 602 height 259
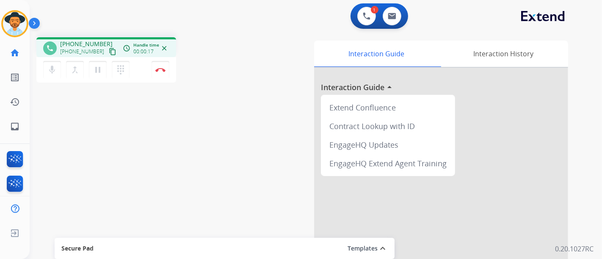
click at [142, 73] on div "mic Mute merge_type Bridge pause Hold dialpad Dialpad Disconnect" at bounding box center [106, 69] width 140 height 25
click at [139, 57] on div "mic Mute merge_type Bridge pause Hold dialpad Dialpad Disconnect" at bounding box center [106, 69] width 140 height 25
drag, startPoint x: 45, startPoint y: 75, endPoint x: 71, endPoint y: 77, distance: 25.9
click at [45, 75] on button "mic Mute" at bounding box center [52, 70] width 18 height 18
click at [94, 76] on button "pause Hold" at bounding box center [98, 70] width 18 height 18
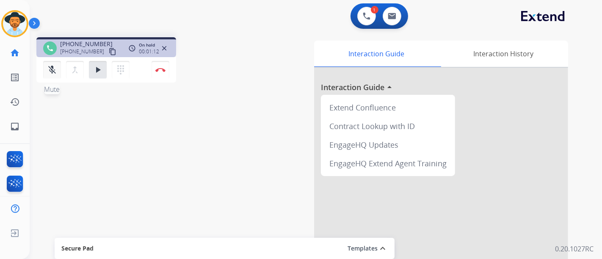
click at [60, 68] on button "mic_off Mute" at bounding box center [52, 70] width 18 height 18
click at [104, 68] on button "play_arrow Hold" at bounding box center [98, 70] width 18 height 18
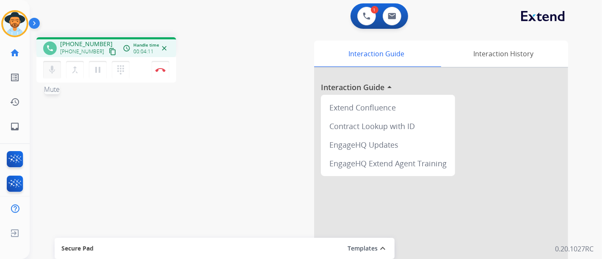
click at [52, 67] on mat-icon "mic" at bounding box center [52, 70] width 10 height 10
click at [96, 72] on mat-icon "pause" at bounding box center [98, 70] width 10 height 10
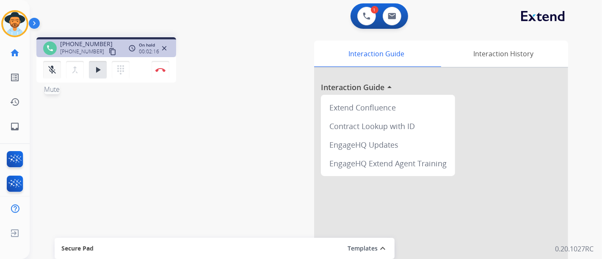
click at [52, 73] on mat-icon "mic_off" at bounding box center [52, 70] width 10 height 10
click at [96, 69] on mat-icon "play_arrow" at bounding box center [98, 70] width 10 height 10
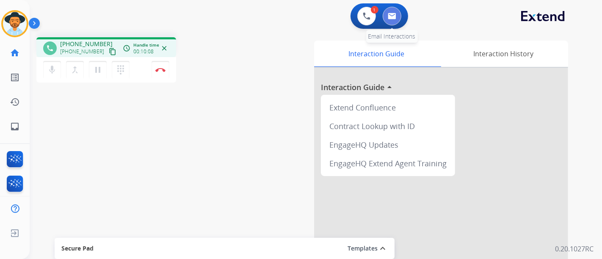
click at [390, 15] on img at bounding box center [392, 16] width 8 height 7
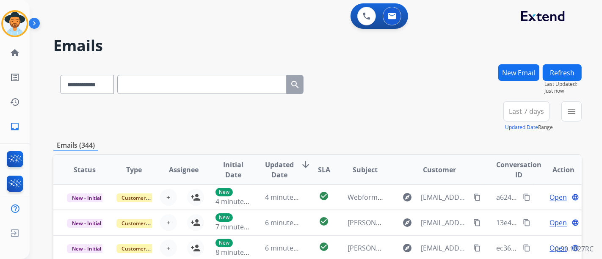
click at [506, 75] on button "New Email" at bounding box center [518, 72] width 41 height 17
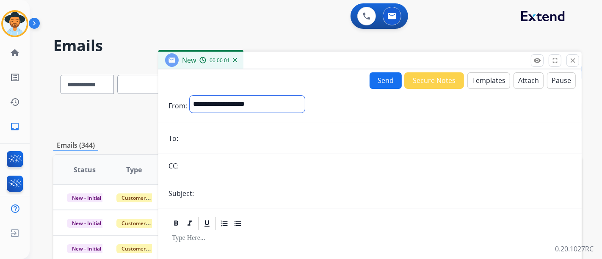
click at [248, 105] on select "**********" at bounding box center [247, 104] width 115 height 17
select select "**********"
click at [190, 96] on select "**********" at bounding box center [247, 104] width 115 height 17
click at [221, 144] on input "email" at bounding box center [376, 139] width 391 height 17
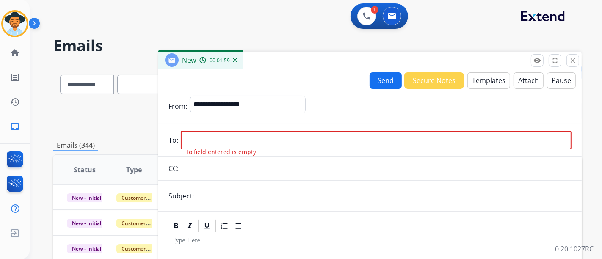
click at [268, 24] on div "1 Voice Interactions 0 Email Interactions" at bounding box center [311, 16] width 542 height 27
click at [366, 19] on img at bounding box center [367, 16] width 8 height 8
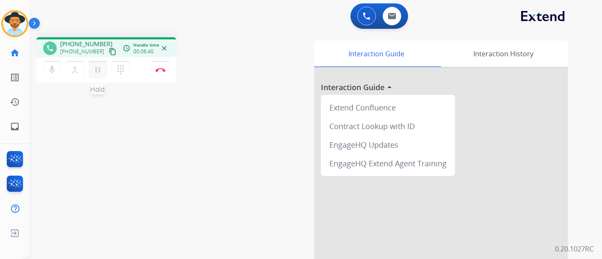
click at [96, 72] on mat-icon "pause" at bounding box center [98, 70] width 10 height 10
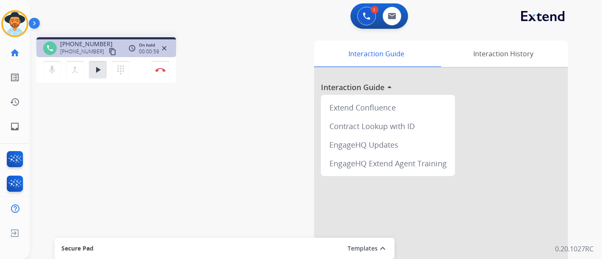
drag, startPoint x: 52, startPoint y: 72, endPoint x: 69, endPoint y: 85, distance: 22.0
click at [53, 71] on mat-icon "mic" at bounding box center [52, 70] width 10 height 10
click at [52, 66] on mat-icon "mic_off" at bounding box center [52, 70] width 10 height 10
click at [93, 71] on mat-icon "play_arrow" at bounding box center [98, 70] width 10 height 10
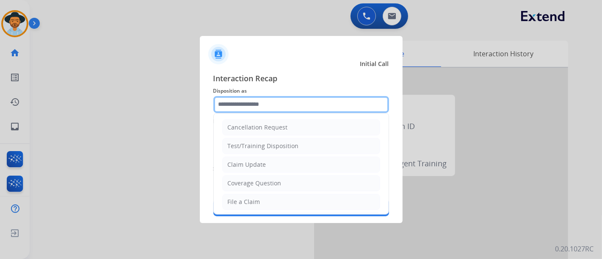
click at [317, 99] on input "text" at bounding box center [301, 104] width 176 height 17
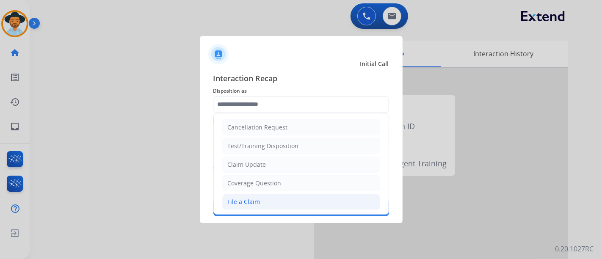
click at [254, 198] on div "File a Claim" at bounding box center [244, 202] width 33 height 8
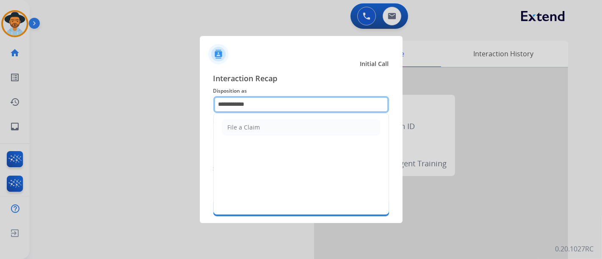
click at [256, 96] on input "**********" at bounding box center [301, 104] width 176 height 17
type input "*"
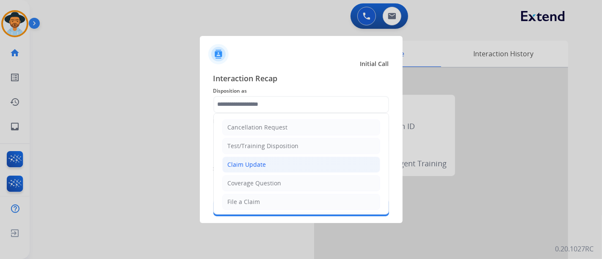
click at [245, 164] on div "Claim Update" at bounding box center [247, 164] width 39 height 8
type input "**********"
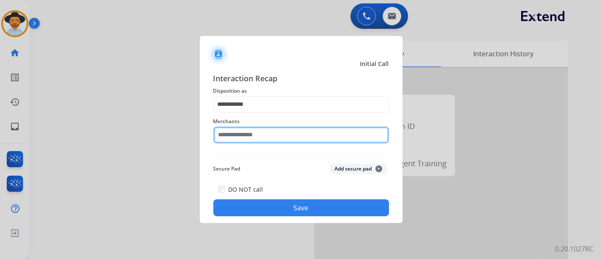
click at [246, 134] on input "text" at bounding box center [301, 135] width 176 height 17
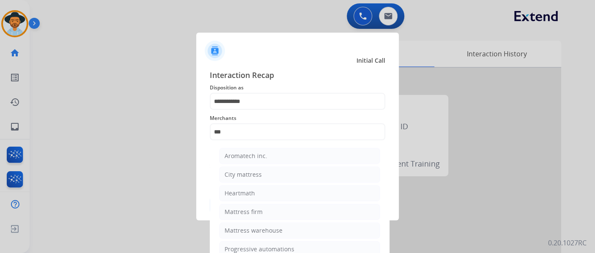
drag, startPoint x: 232, startPoint y: 212, endPoint x: 279, endPoint y: 203, distance: 48.1
click at [233, 212] on div "Mattress firm" at bounding box center [244, 211] width 38 height 8
type input "**********"
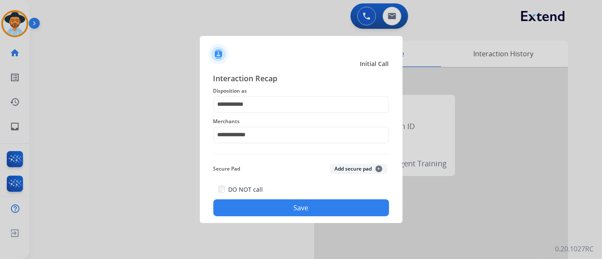
click at [301, 211] on button "Save" at bounding box center [301, 207] width 176 height 17
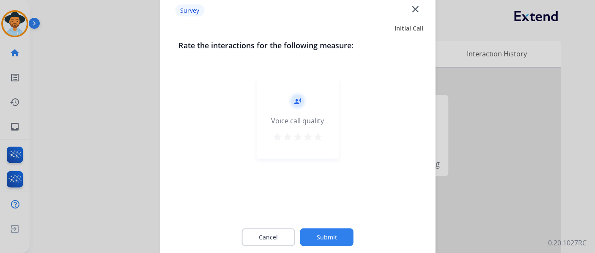
click at [318, 136] on mat-icon "star" at bounding box center [318, 136] width 10 height 10
click at [322, 236] on button "Submit" at bounding box center [326, 237] width 53 height 18
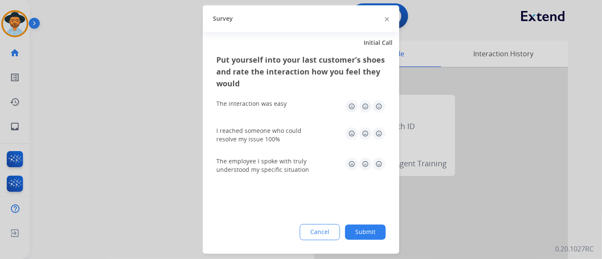
drag, startPoint x: 377, startPoint y: 106, endPoint x: 380, endPoint y: 112, distance: 7.0
click at [377, 106] on img at bounding box center [379, 107] width 14 height 14
click at [379, 141] on div "I reached someone who could resolve my issue 100%" at bounding box center [300, 135] width 169 height 30
click at [378, 136] on img at bounding box center [379, 134] width 14 height 14
click at [377, 166] on img at bounding box center [379, 164] width 14 height 14
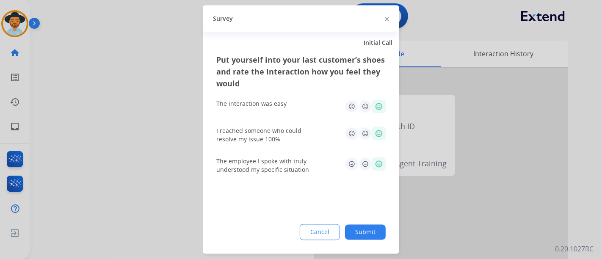
click at [364, 232] on button "Submit" at bounding box center [365, 232] width 41 height 15
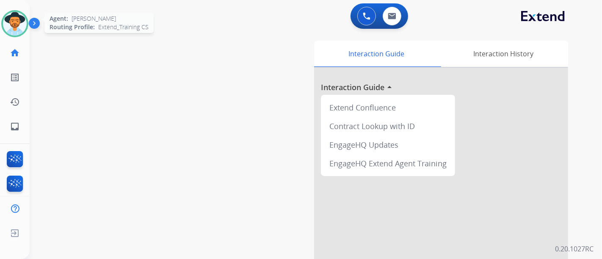
click at [18, 27] on img at bounding box center [15, 24] width 24 height 24
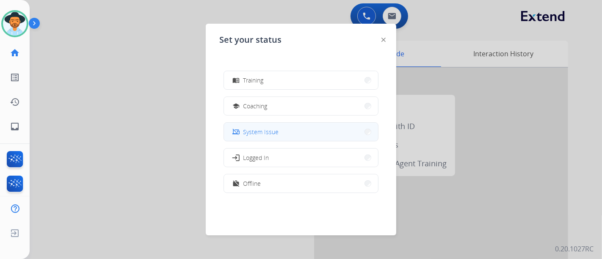
scroll to position [160, 0]
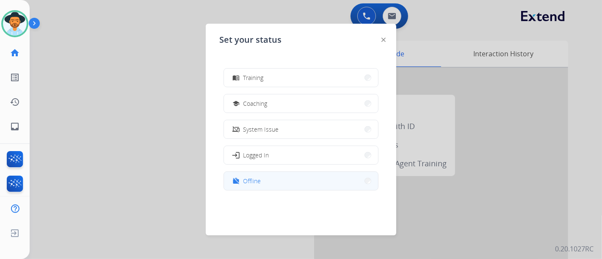
click at [257, 186] on button "work_off Offline" at bounding box center [301, 181] width 154 height 18
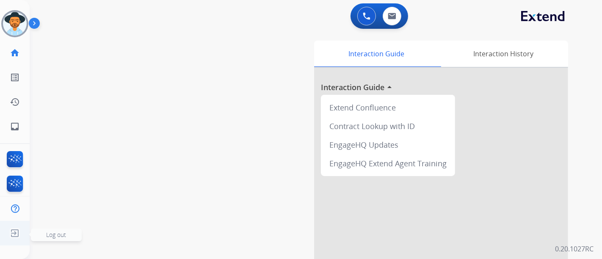
click at [20, 236] on img at bounding box center [14, 233] width 15 height 16
